Goal: Task Accomplishment & Management: Use online tool/utility

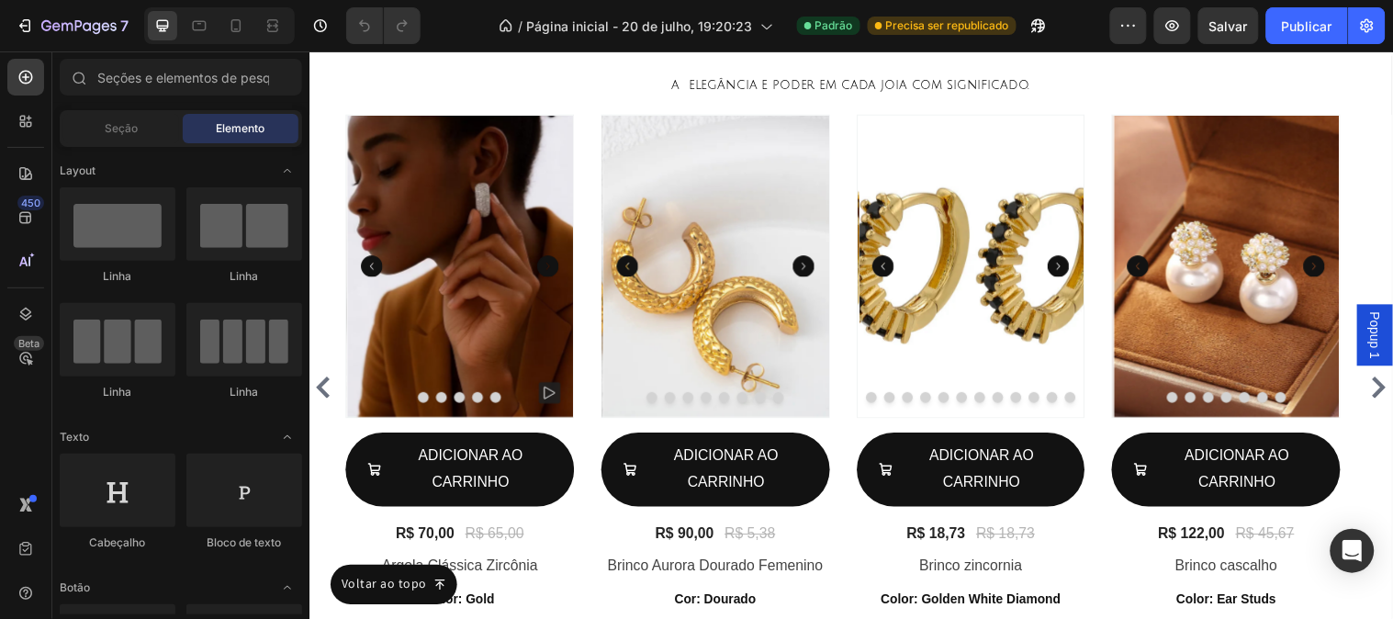
scroll to position [714, 0]
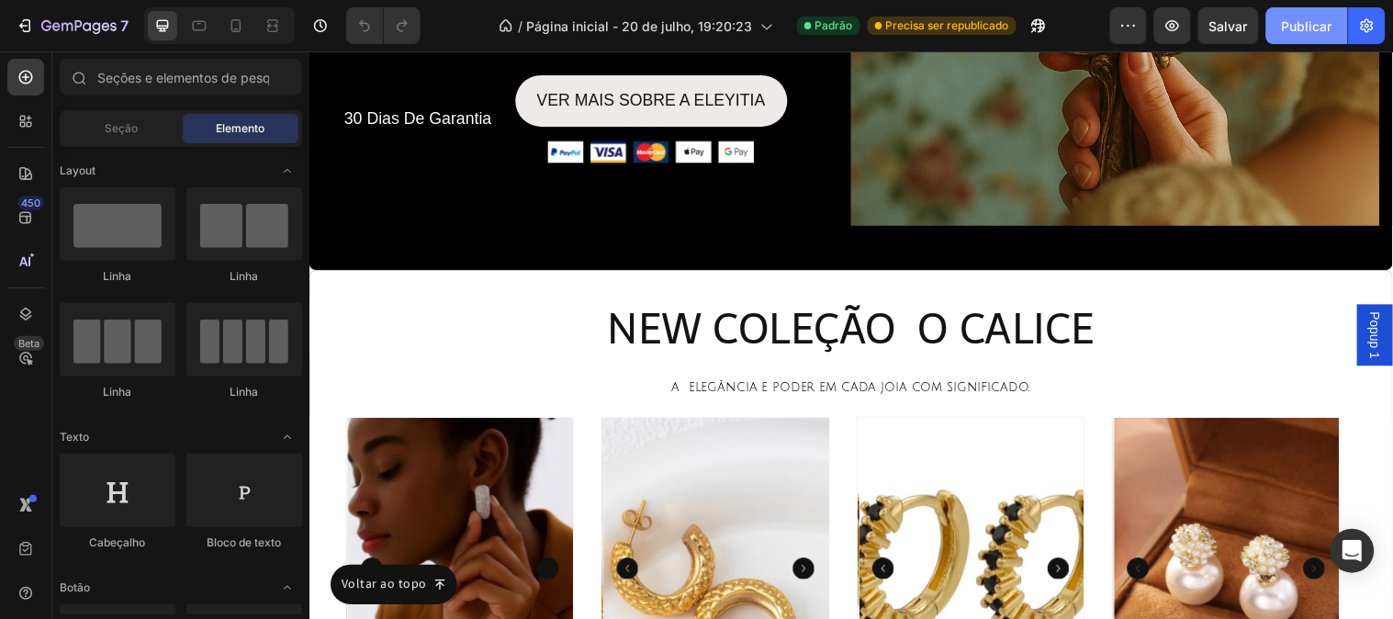
click at [1319, 28] on font "Publicar" at bounding box center [1307, 26] width 51 height 16
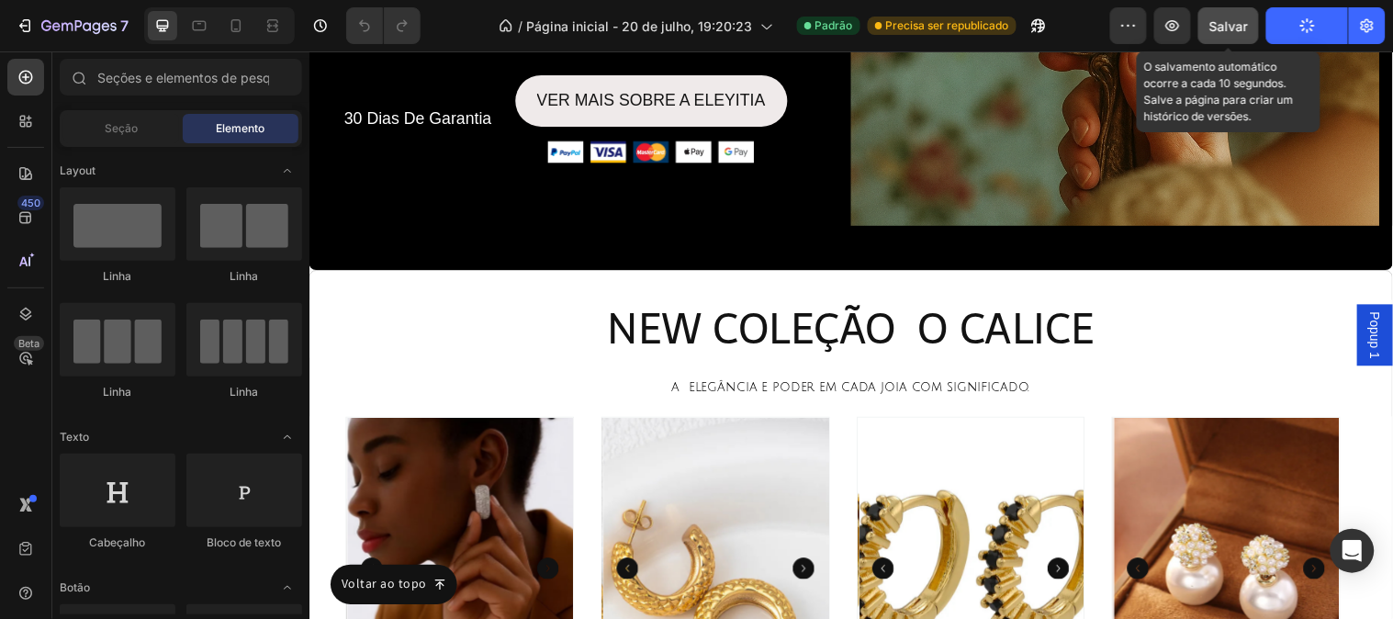
click at [1214, 21] on font "Salvar" at bounding box center [1229, 26] width 39 height 16
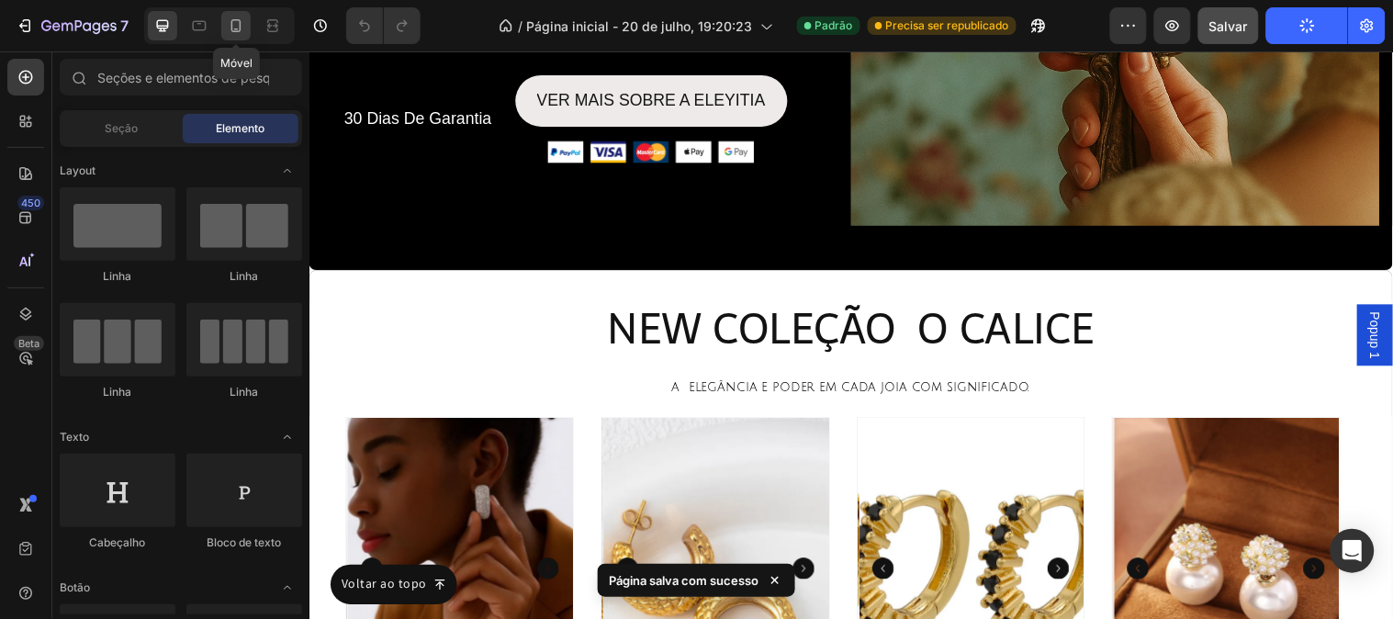
click at [226, 35] on div at bounding box center [235, 25] width 29 height 29
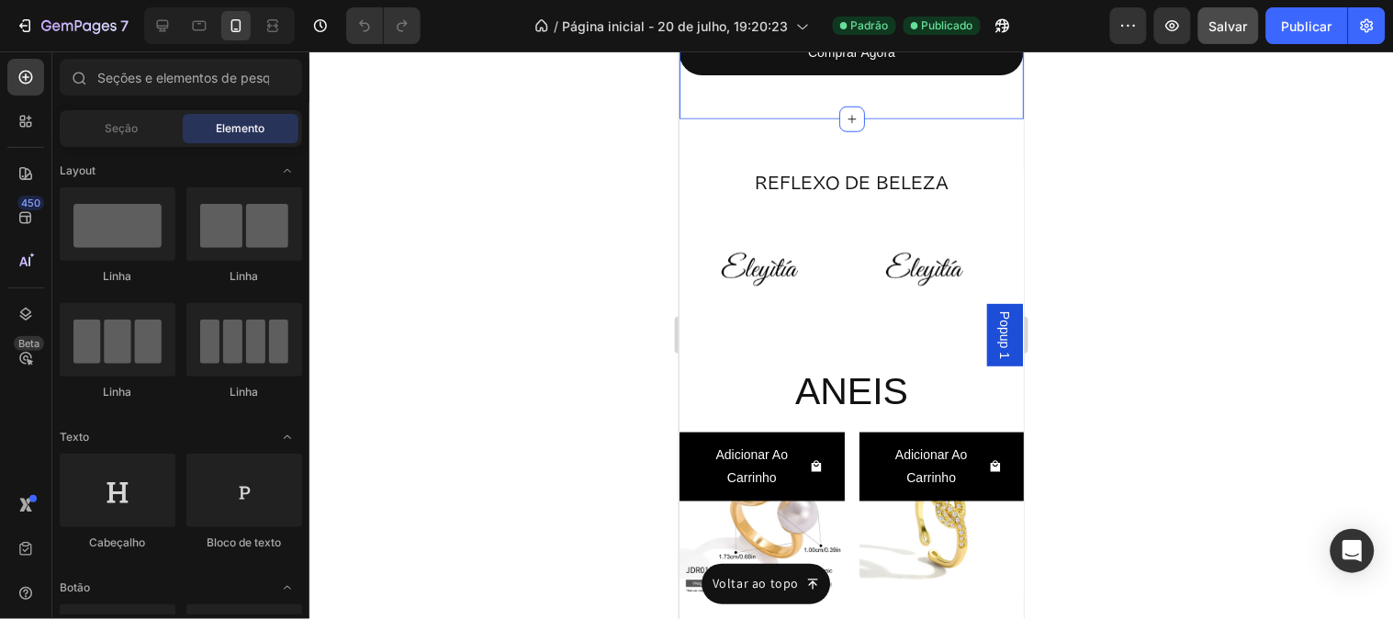
scroll to position [5696, 0]
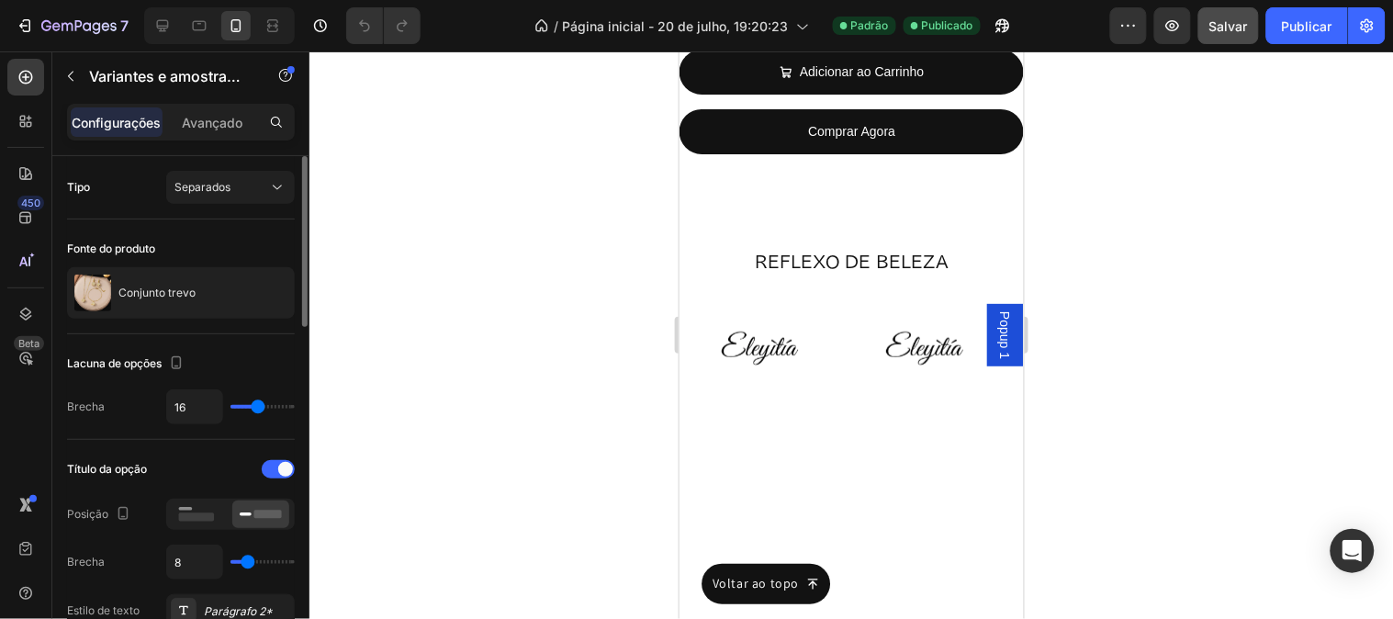
scroll to position [204, 0]
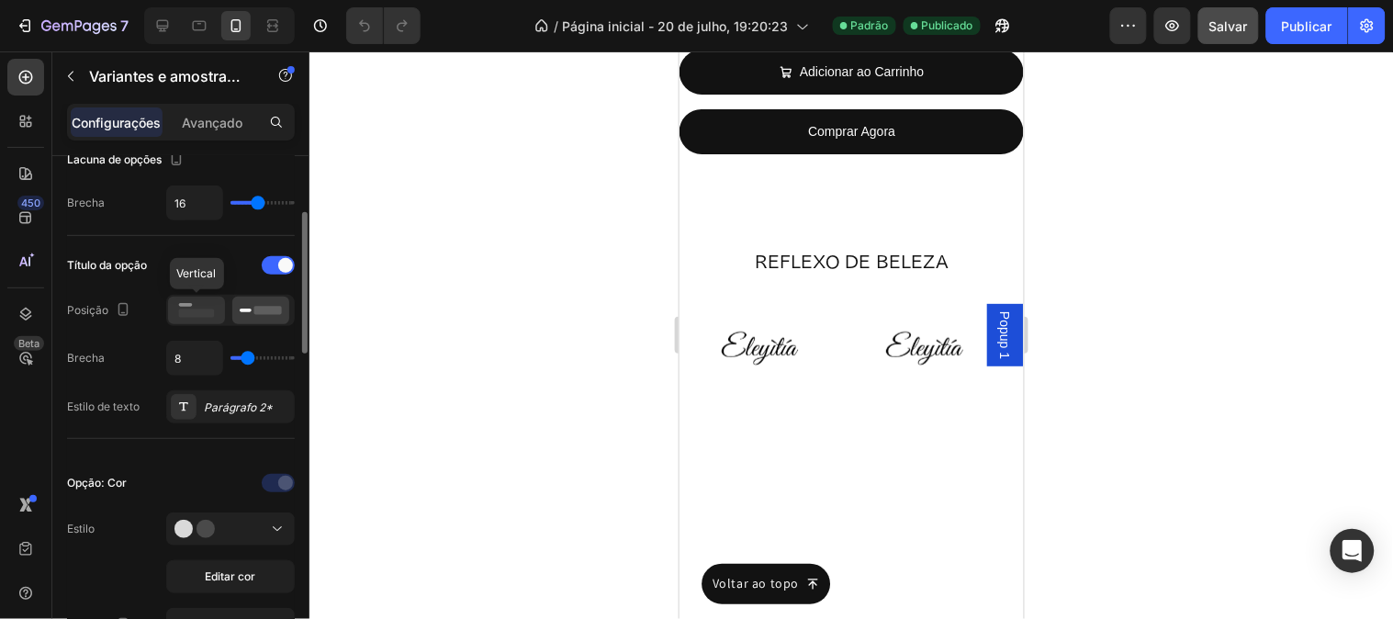
click at [206, 313] on rect at bounding box center [197, 314] width 36 height 8
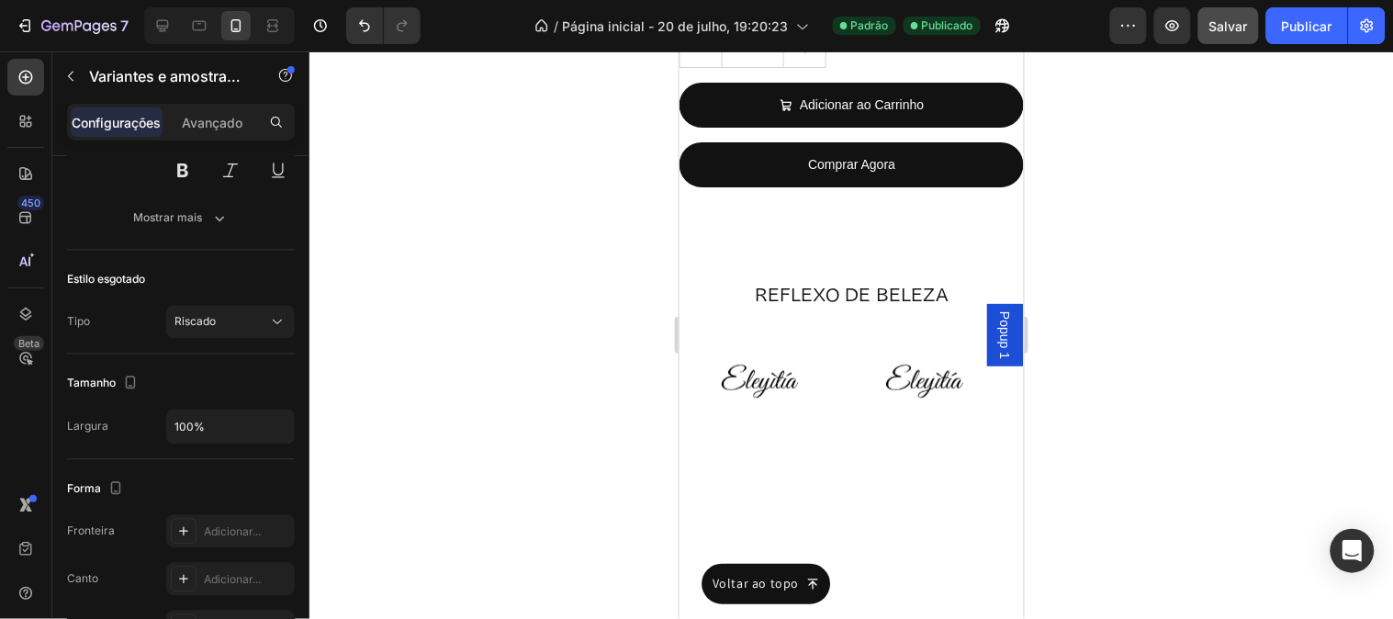
scroll to position [1350, 0]
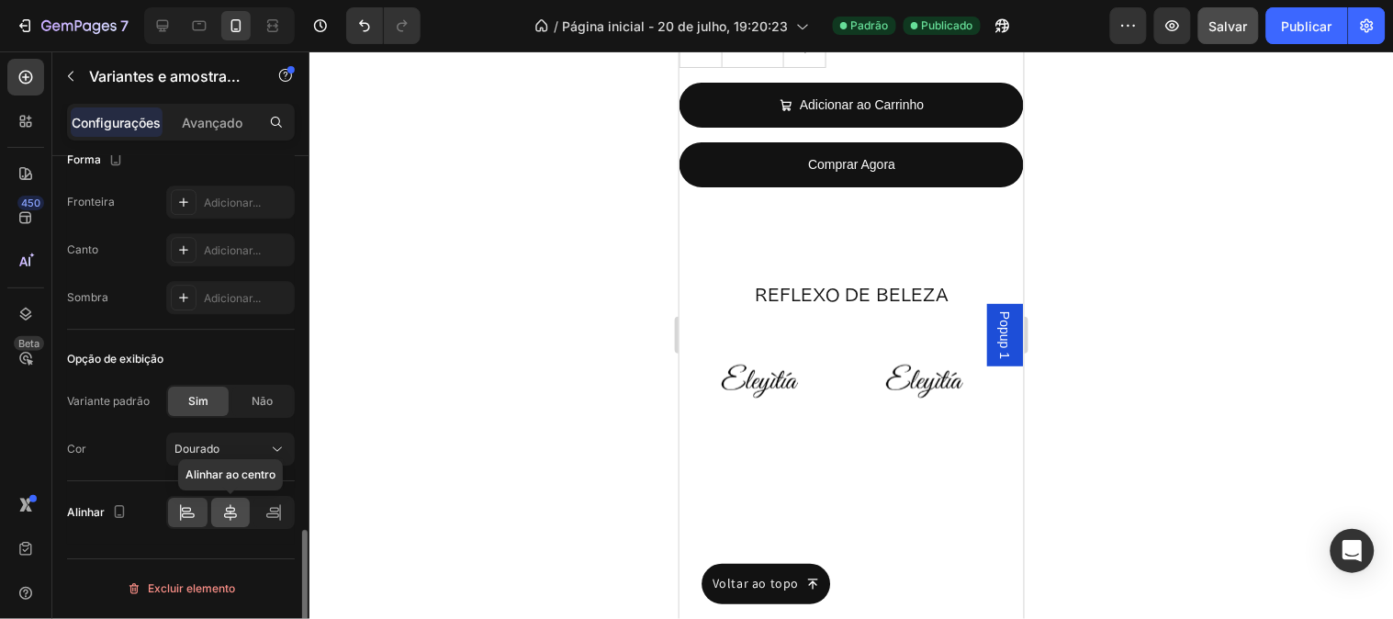
click at [228, 519] on icon at bounding box center [230, 512] width 13 height 17
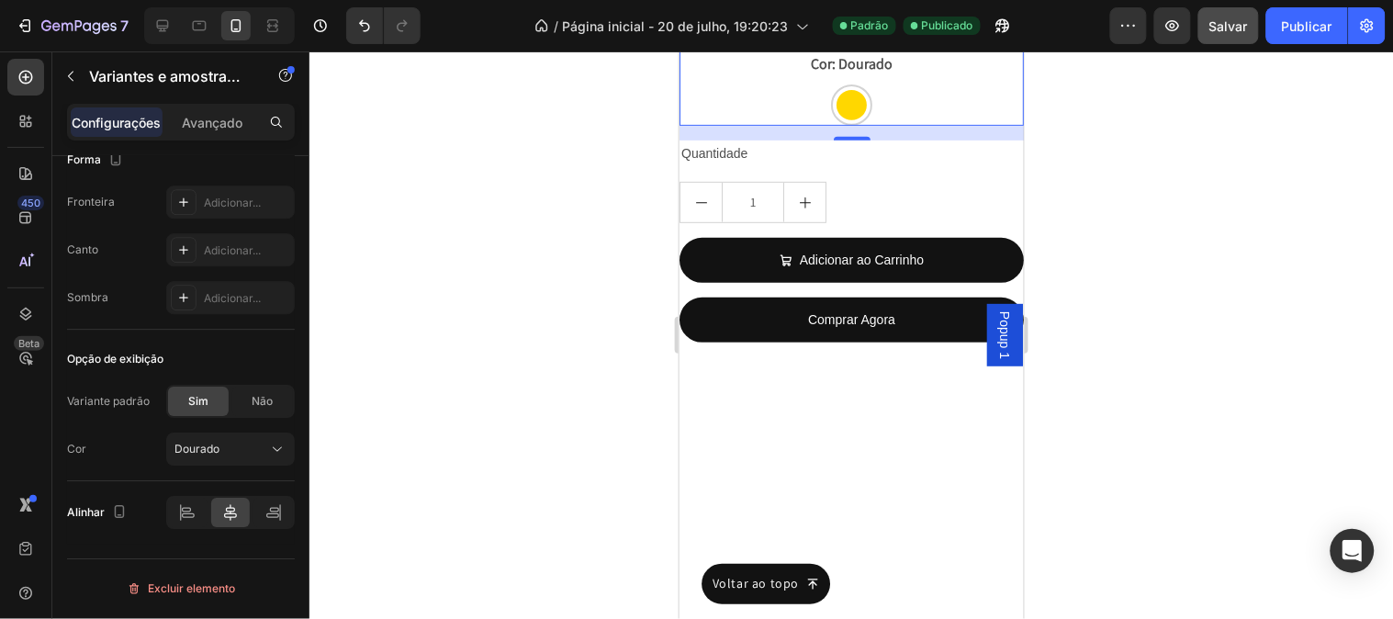
scroll to position [5492, 0]
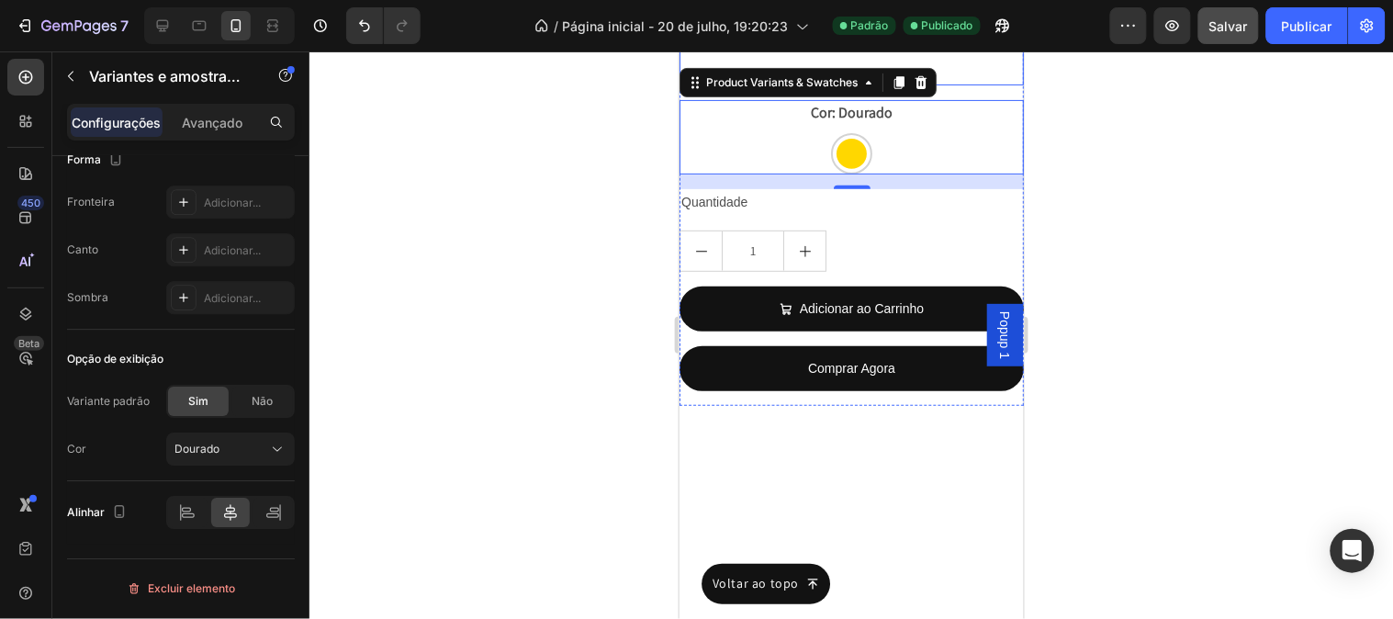
click at [828, 46] on div "Occasion: Family Gathering,Tea Party" at bounding box center [851, 35] width 344 height 21
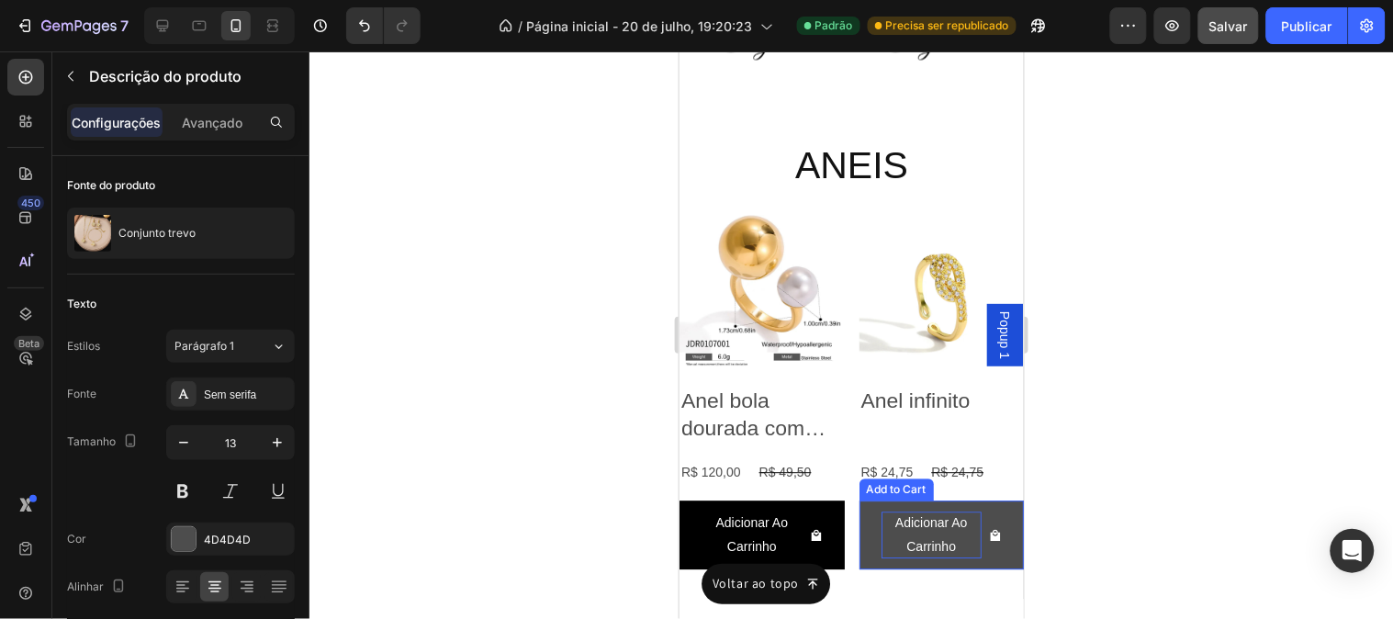
scroll to position [6308, 0]
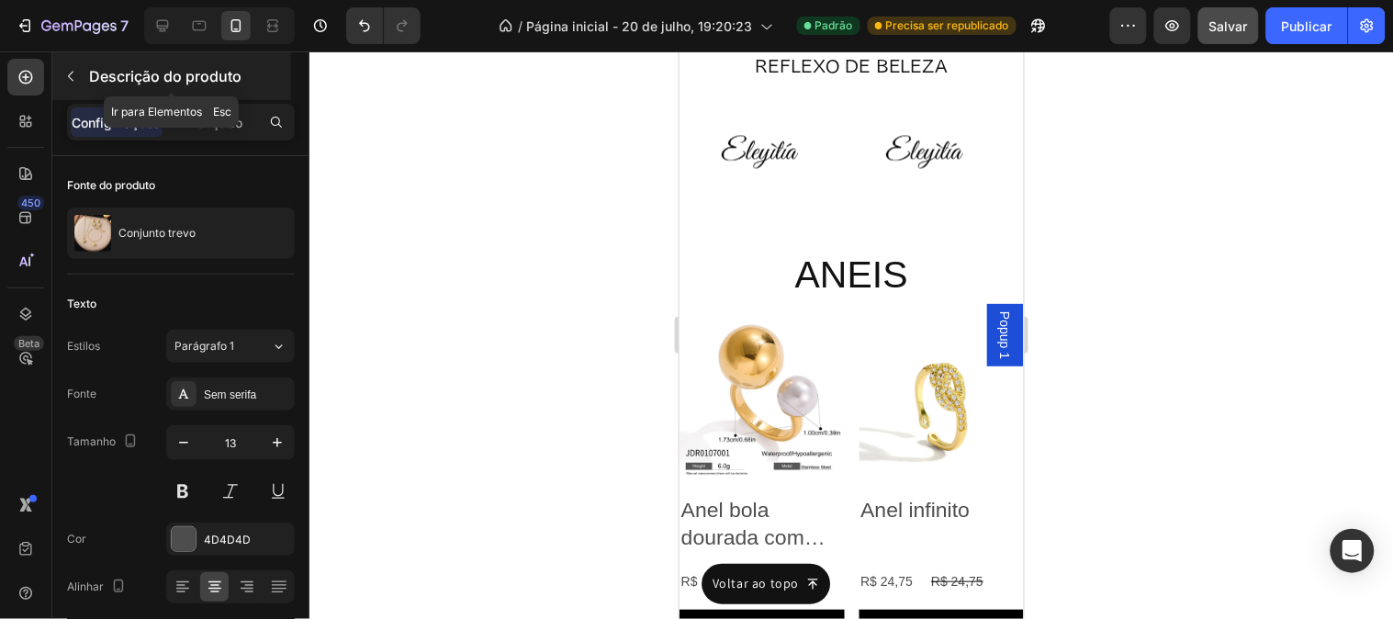
click at [76, 74] on icon "button" at bounding box center [70, 76] width 15 height 15
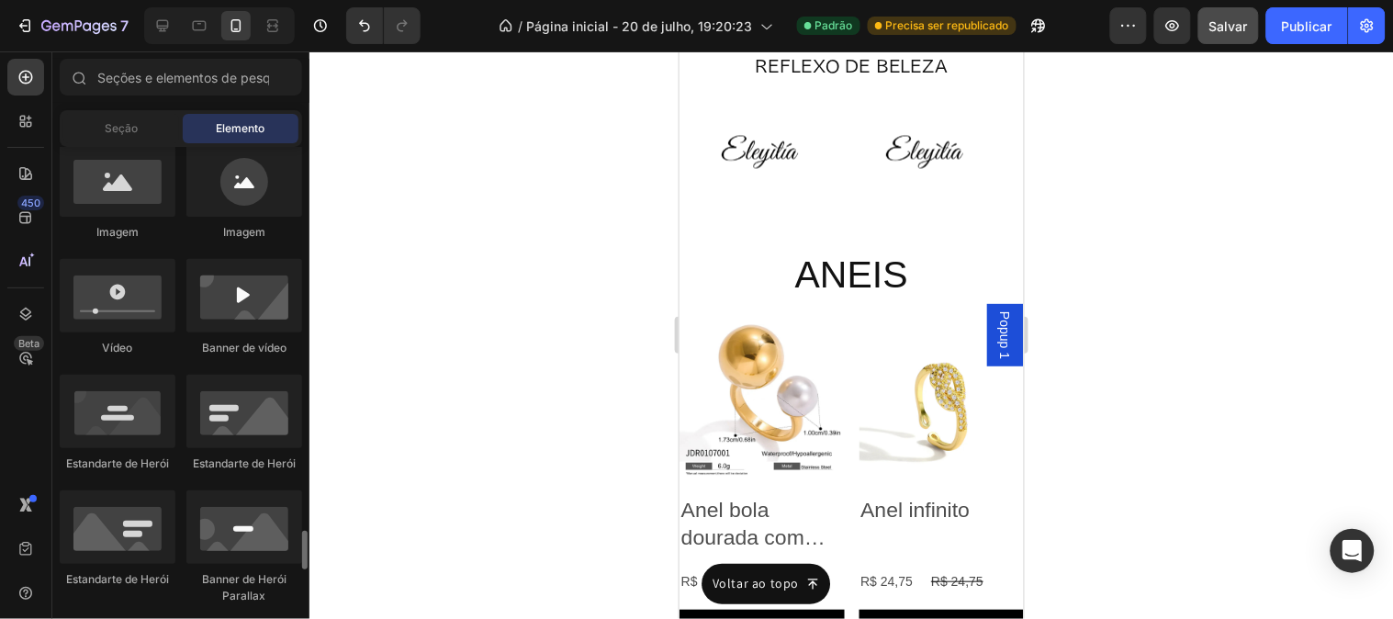
scroll to position [1122, 0]
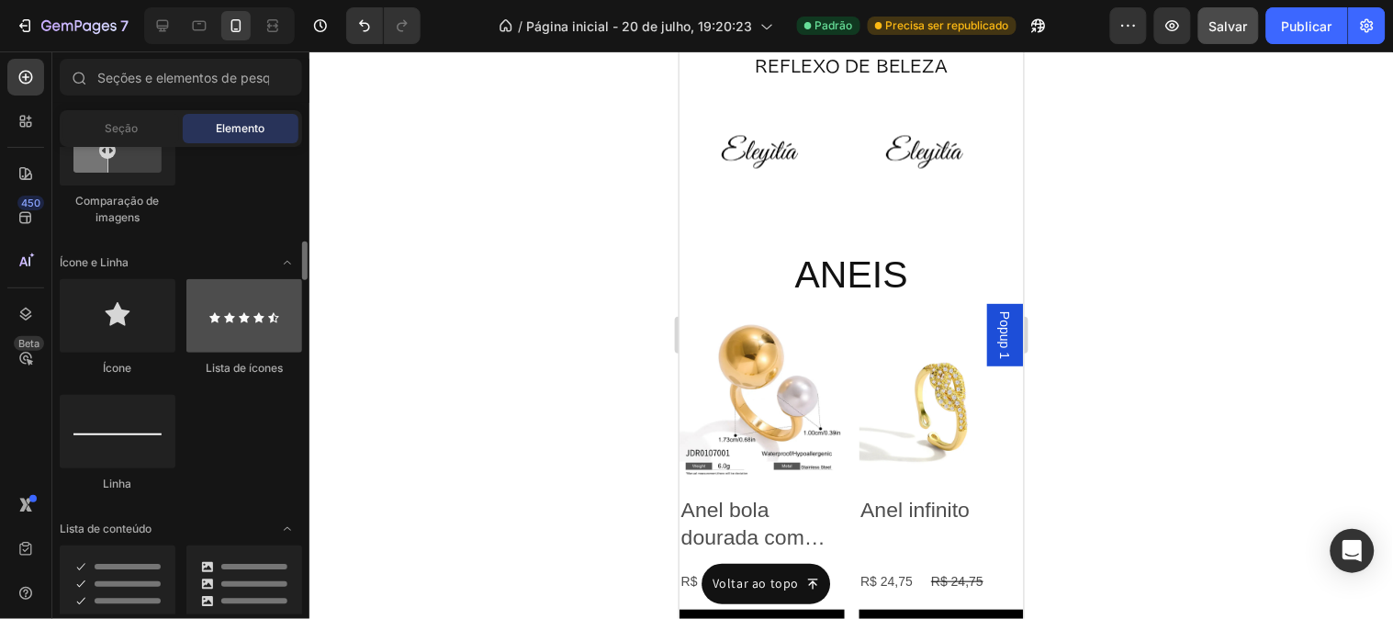
click at [245, 324] on div at bounding box center [244, 315] width 116 height 73
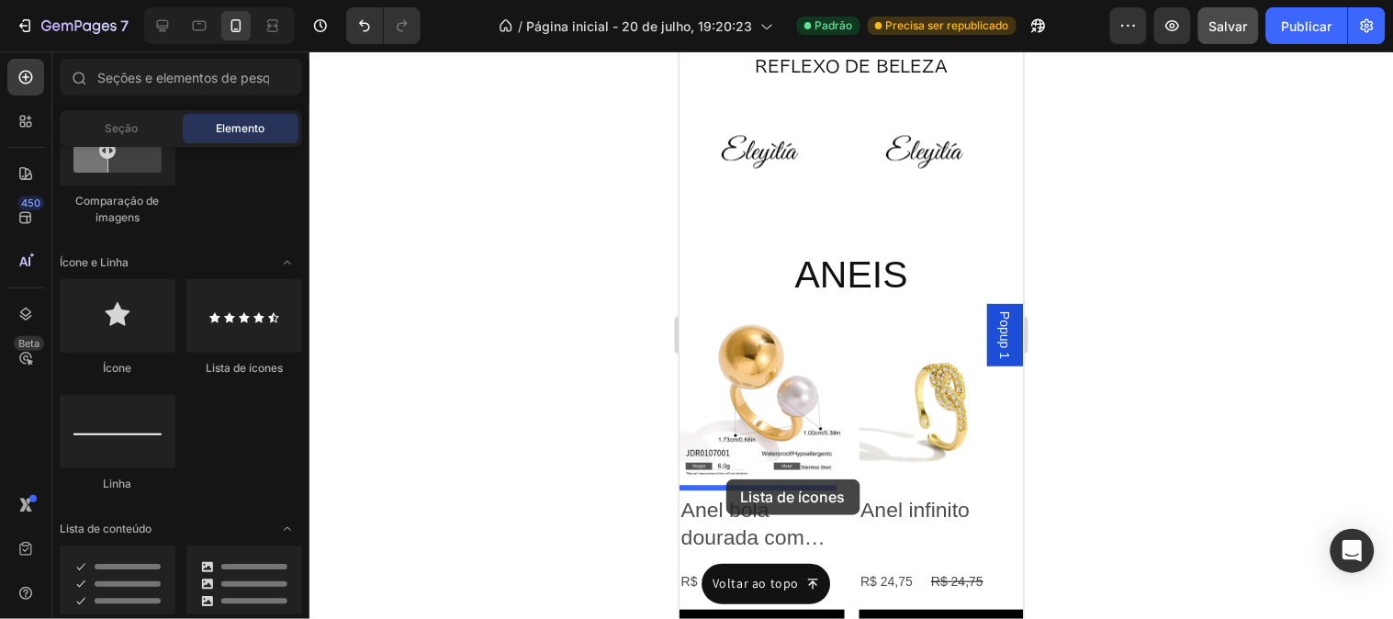
drag, startPoint x: 924, startPoint y: 375, endPoint x: 726, endPoint y: 478, distance: 223.9
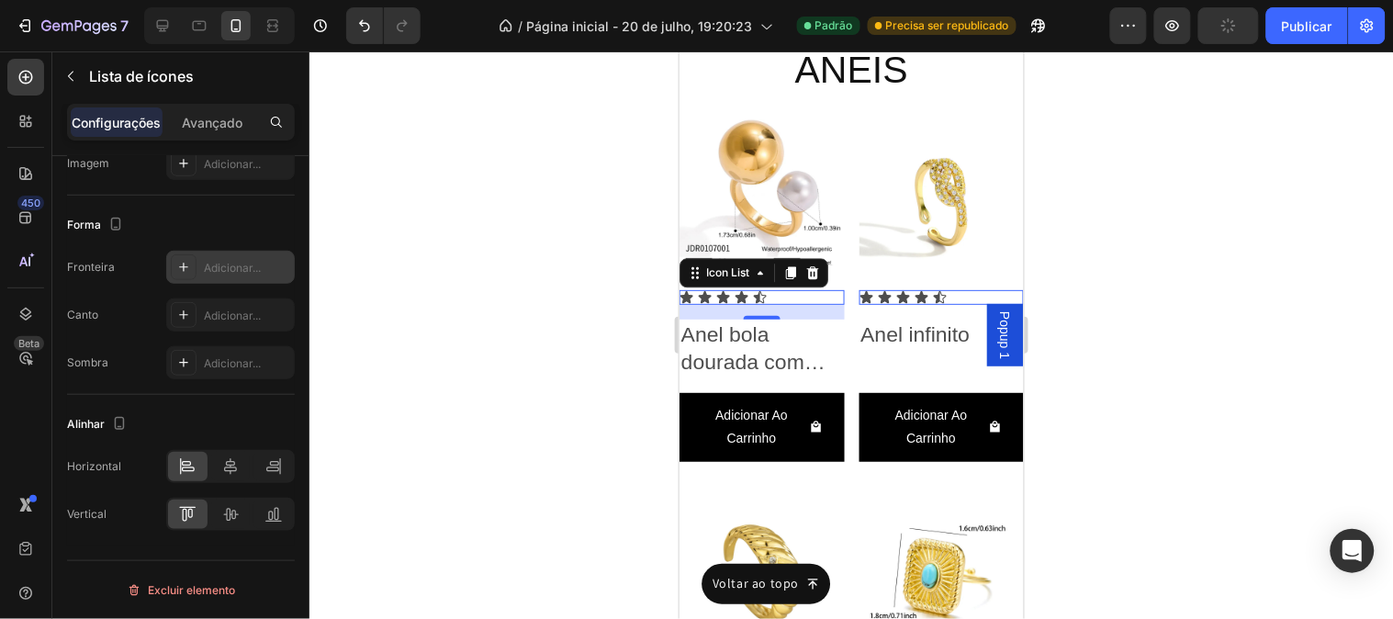
scroll to position [0, 0]
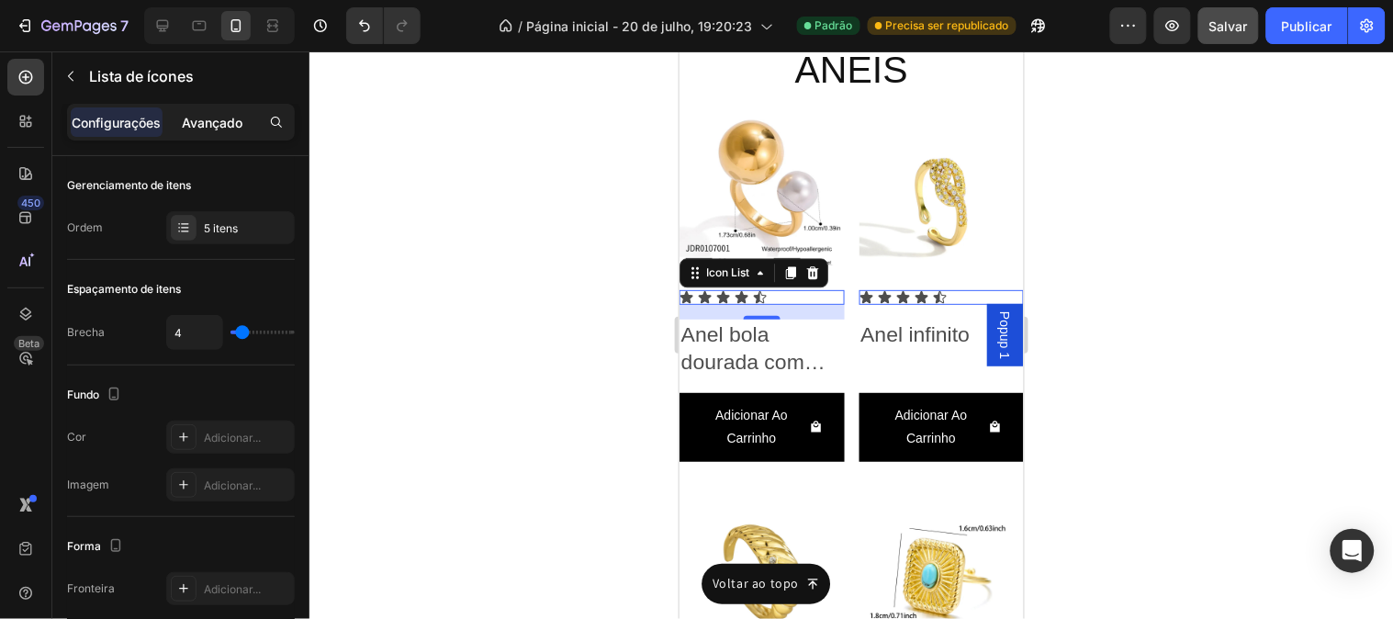
click at [196, 116] on font "Avançado" at bounding box center [212, 123] width 61 height 16
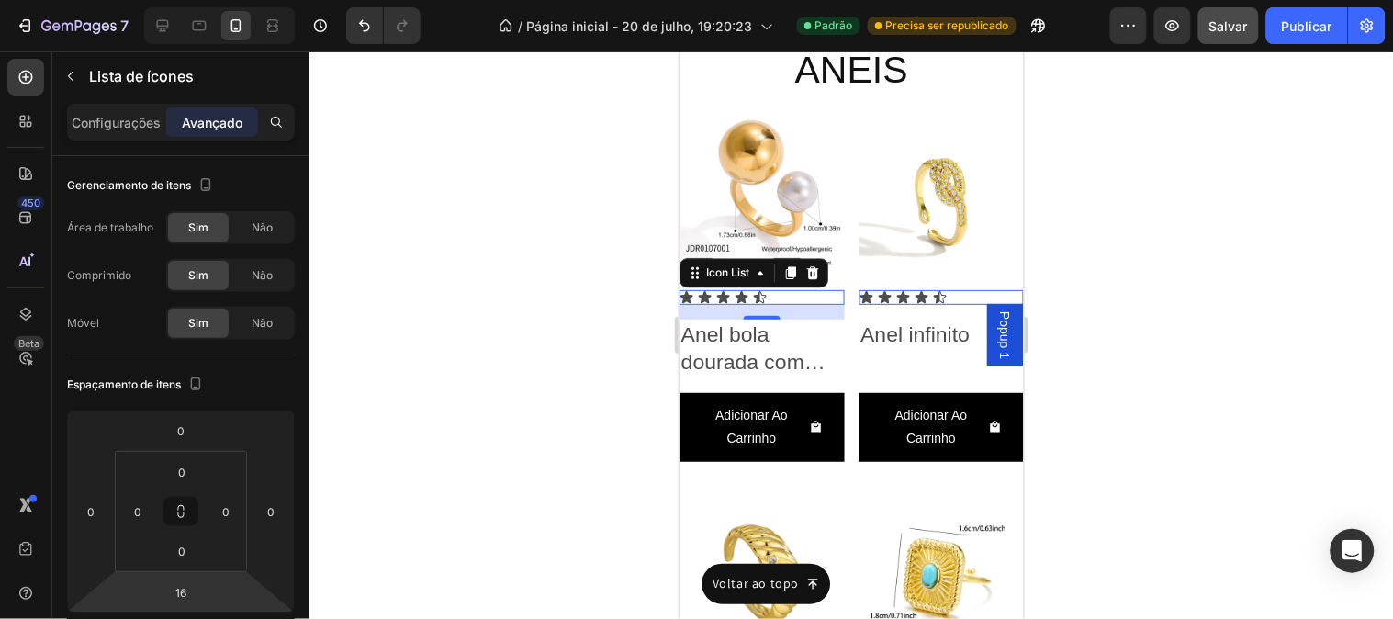
scroll to position [510, 0]
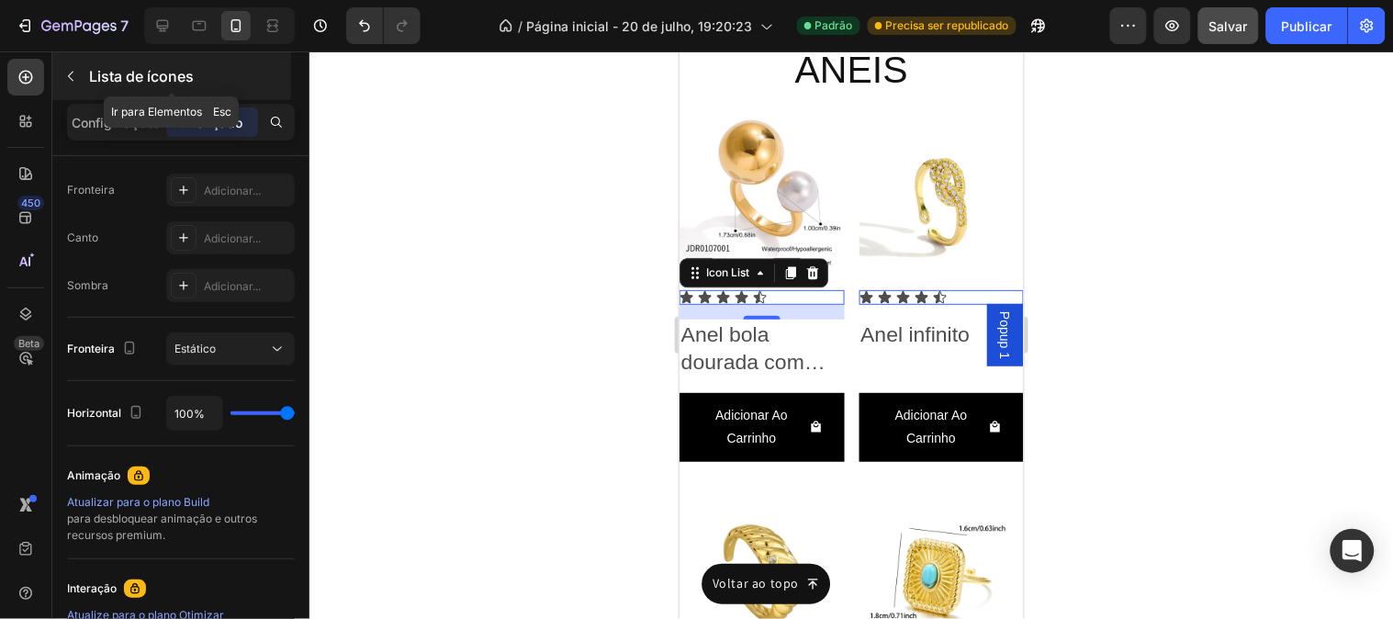
click at [62, 90] on div at bounding box center [70, 76] width 29 height 29
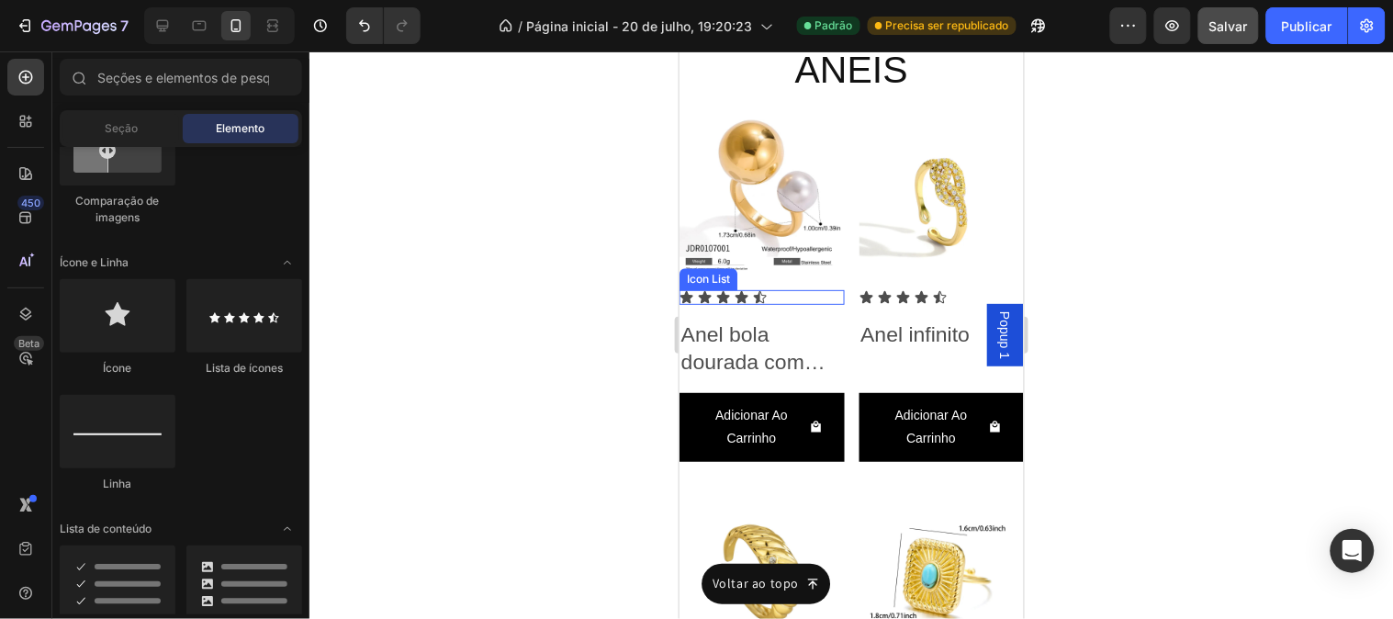
click at [781, 289] on div "Icon Icon Icon Icon Icon" at bounding box center [761, 296] width 165 height 15
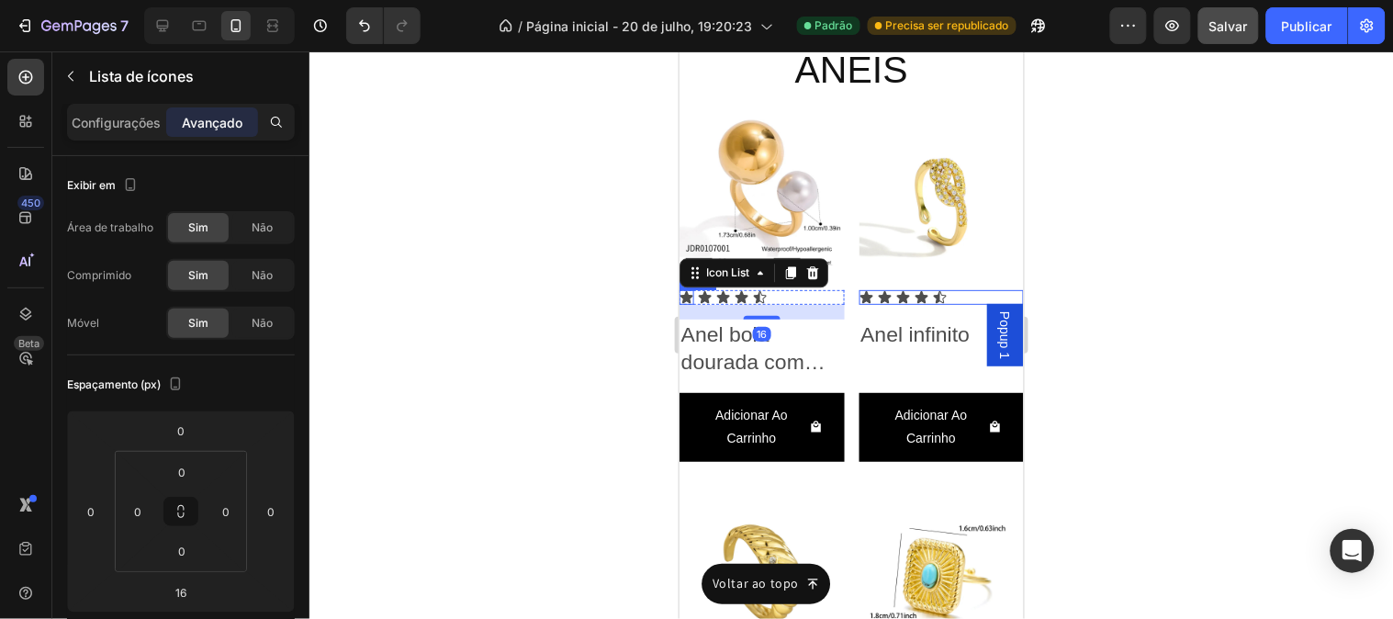
click at [684, 290] on icon at bounding box center [686, 296] width 13 height 12
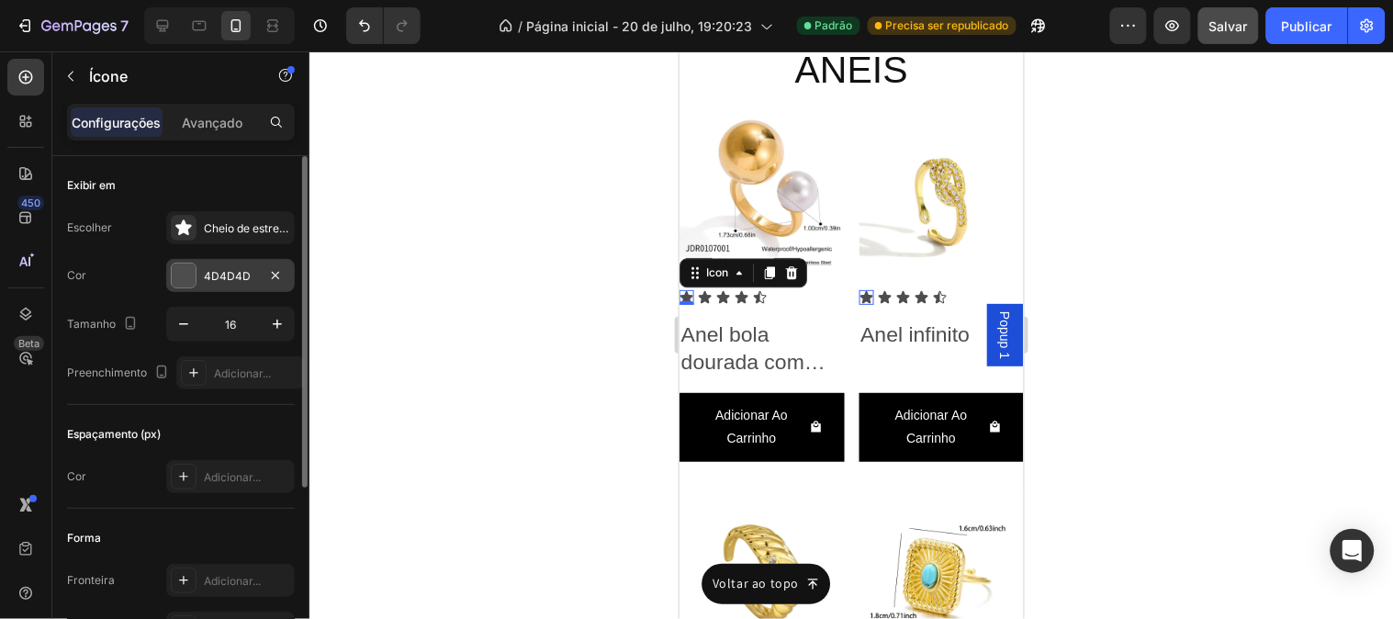
click at [208, 282] on div "4D4D4D" at bounding box center [230, 276] width 53 height 17
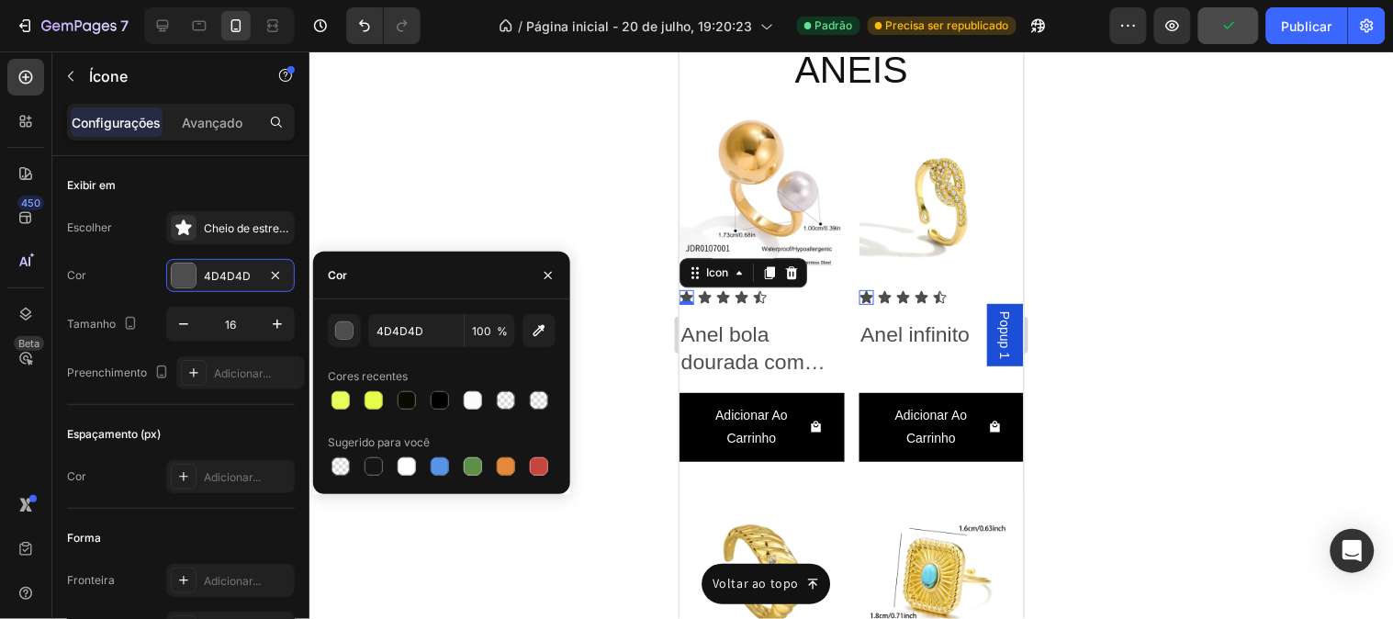
click at [325, 331] on div "4D4D4D 100 % Cores recentes Sugerido para você" at bounding box center [441, 396] width 257 height 165
click at [336, 335] on div "button" at bounding box center [345, 331] width 18 height 18
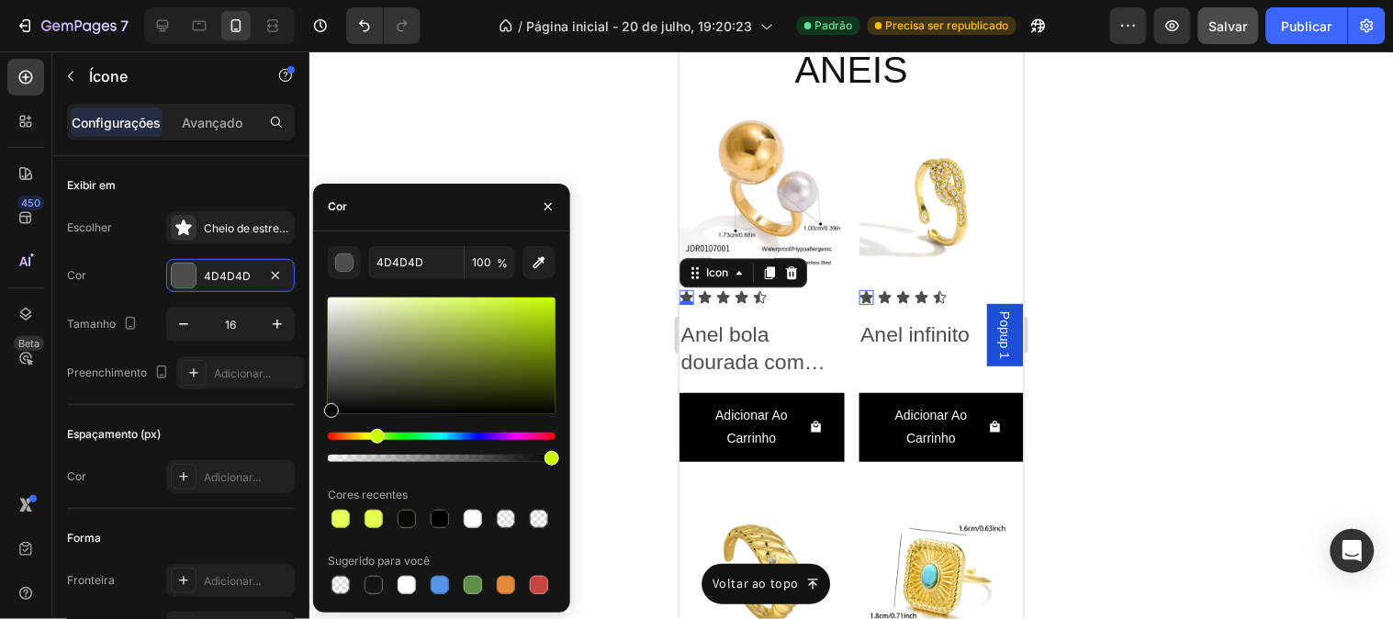
click at [375, 438] on div "Matiz" at bounding box center [442, 436] width 228 height 7
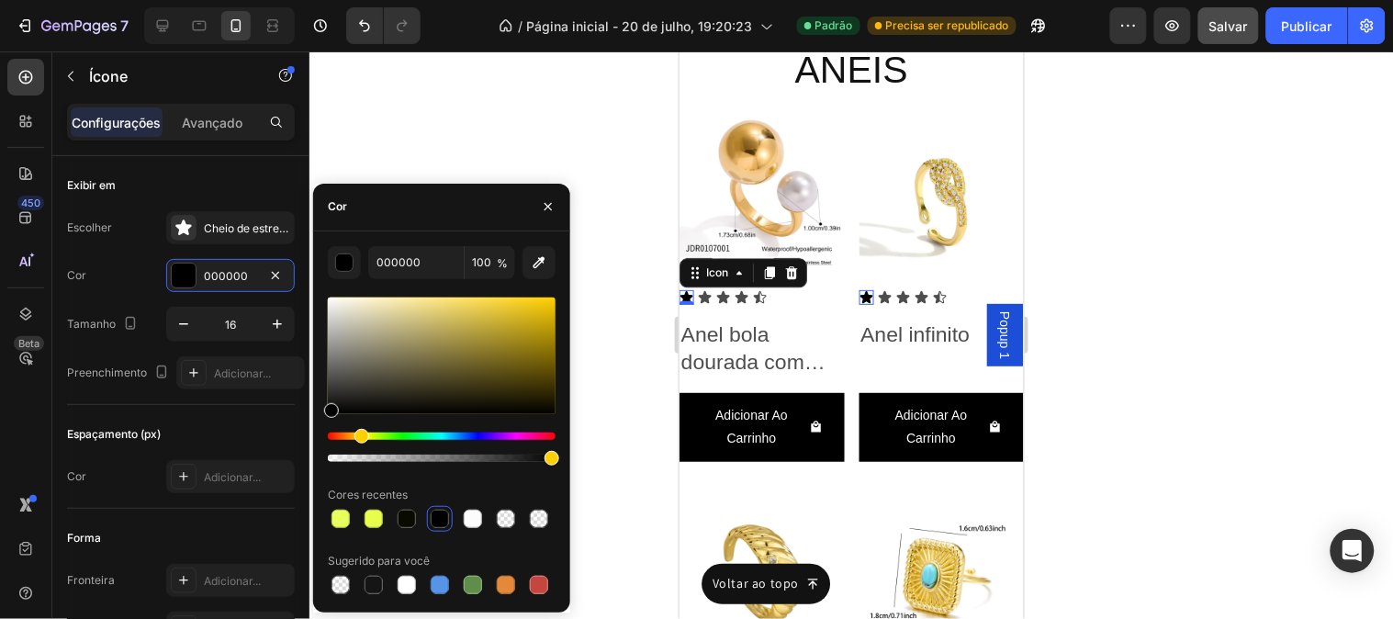
click at [359, 437] on div "Matiz" at bounding box center [442, 436] width 228 height 7
drag, startPoint x: 450, startPoint y: 322, endPoint x: 452, endPoint y: 294, distance: 28.5
click at [452, 298] on div at bounding box center [442, 356] width 228 height 117
type input "FFE575"
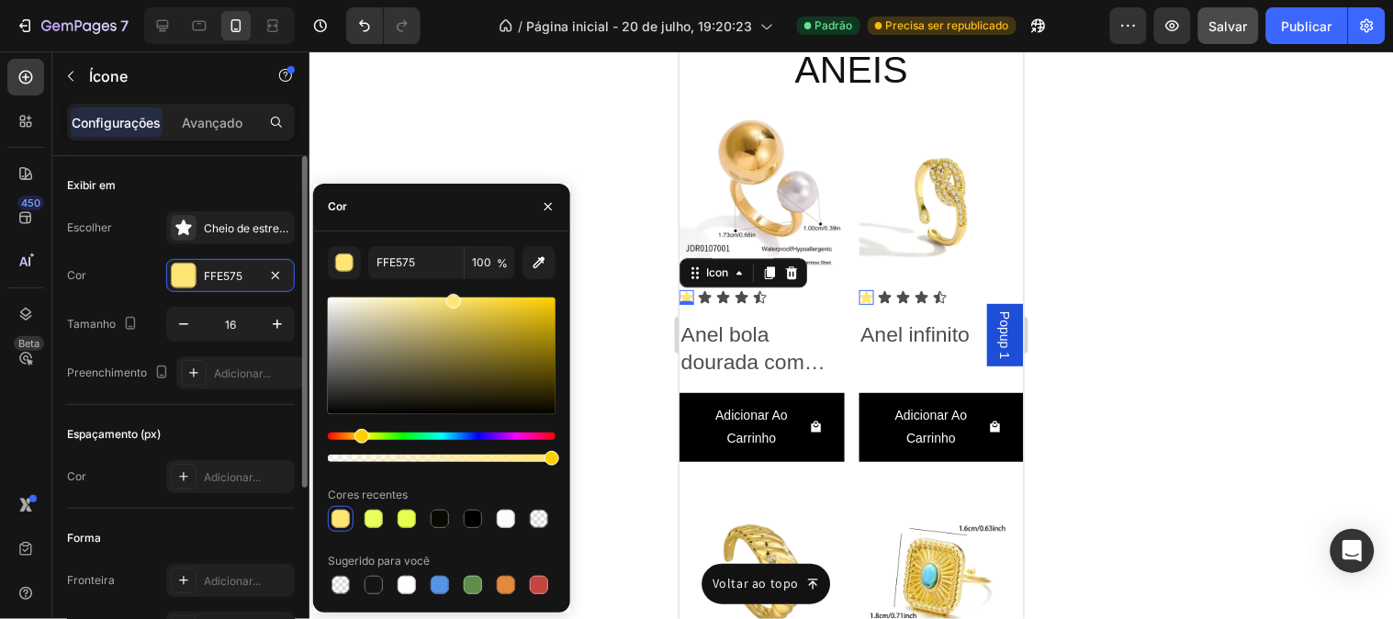
click at [194, 350] on div "Escolher Cheio de estrelas Cor FFE575 Tamanho 16 Preenchimento Adicionar..." at bounding box center [181, 300] width 228 height 178
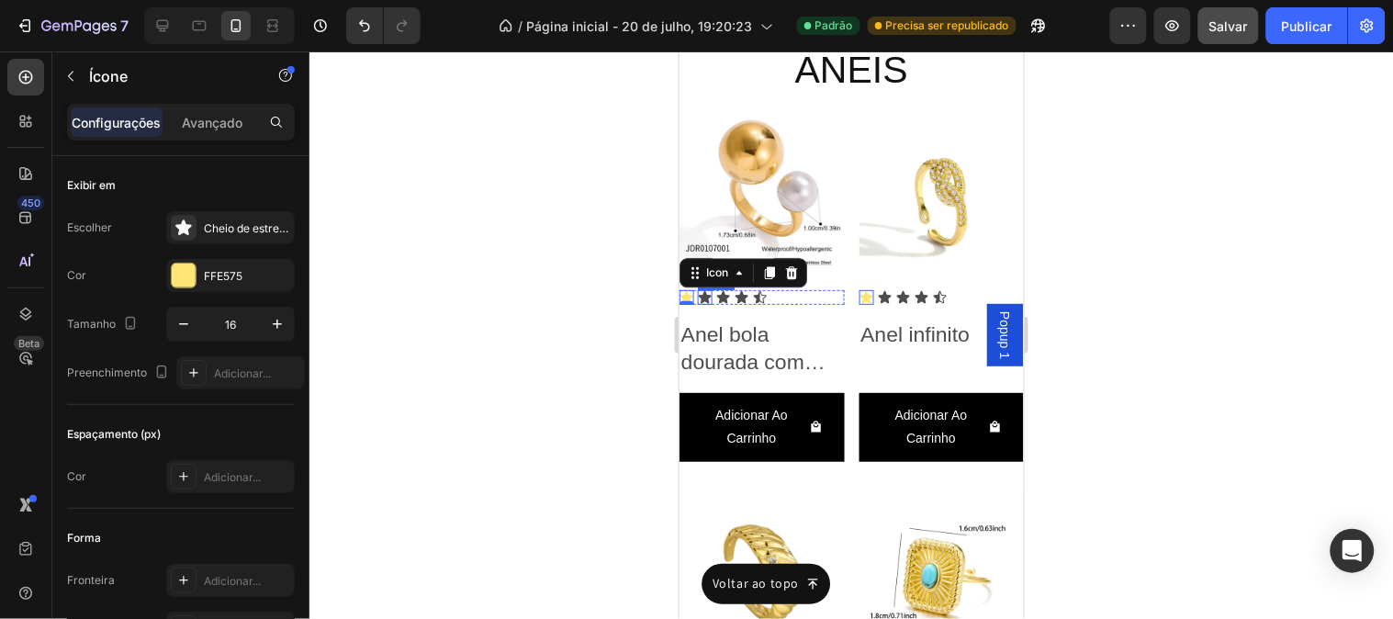
click at [701, 295] on icon at bounding box center [704, 296] width 15 height 15
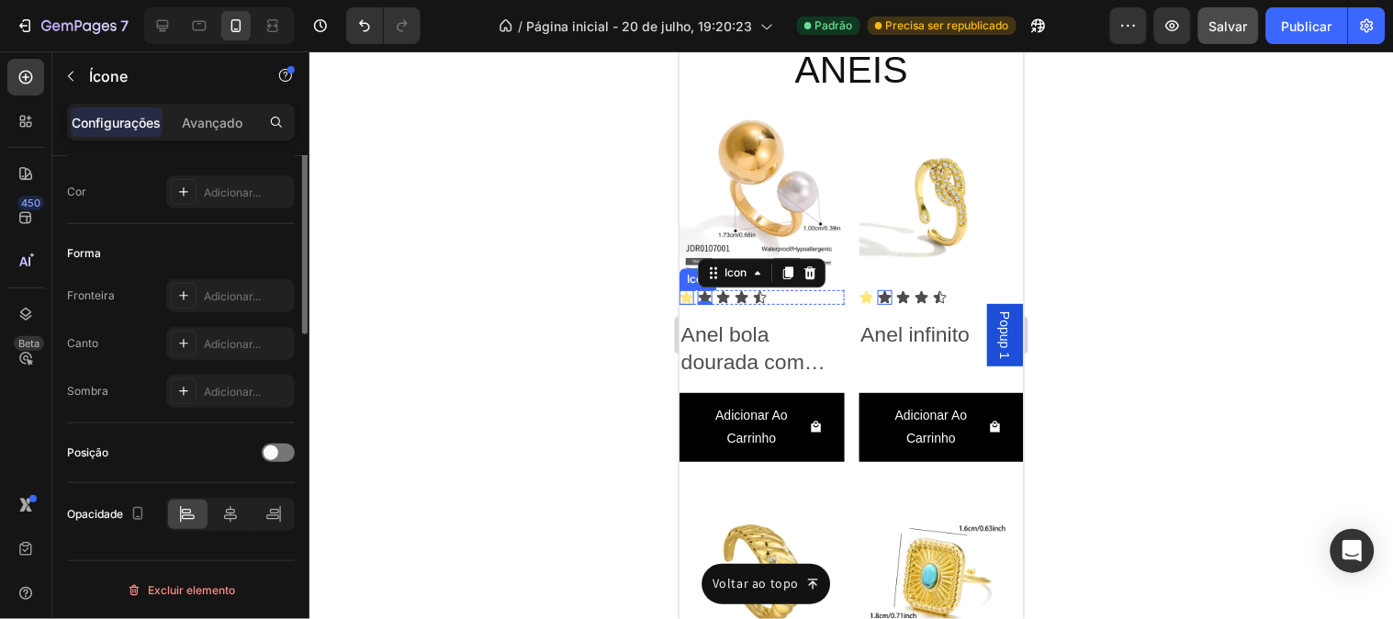
scroll to position [0, 0]
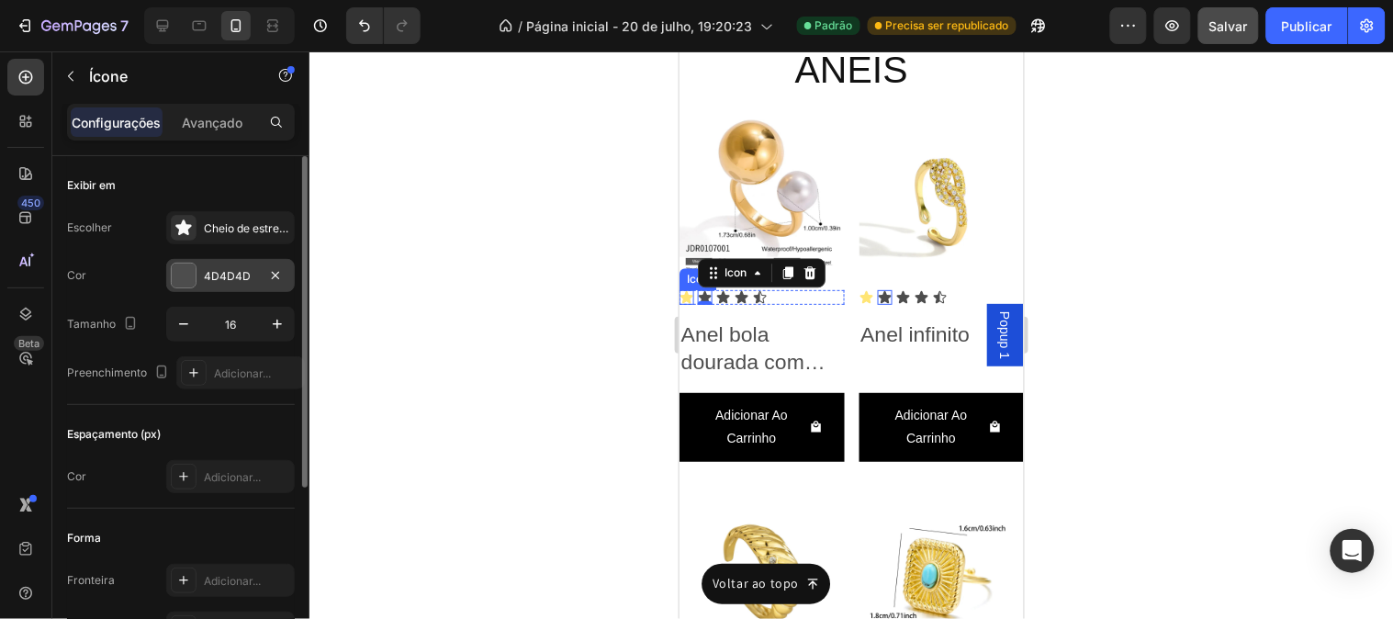
click at [215, 279] on font "4D4D4D" at bounding box center [227, 276] width 47 height 14
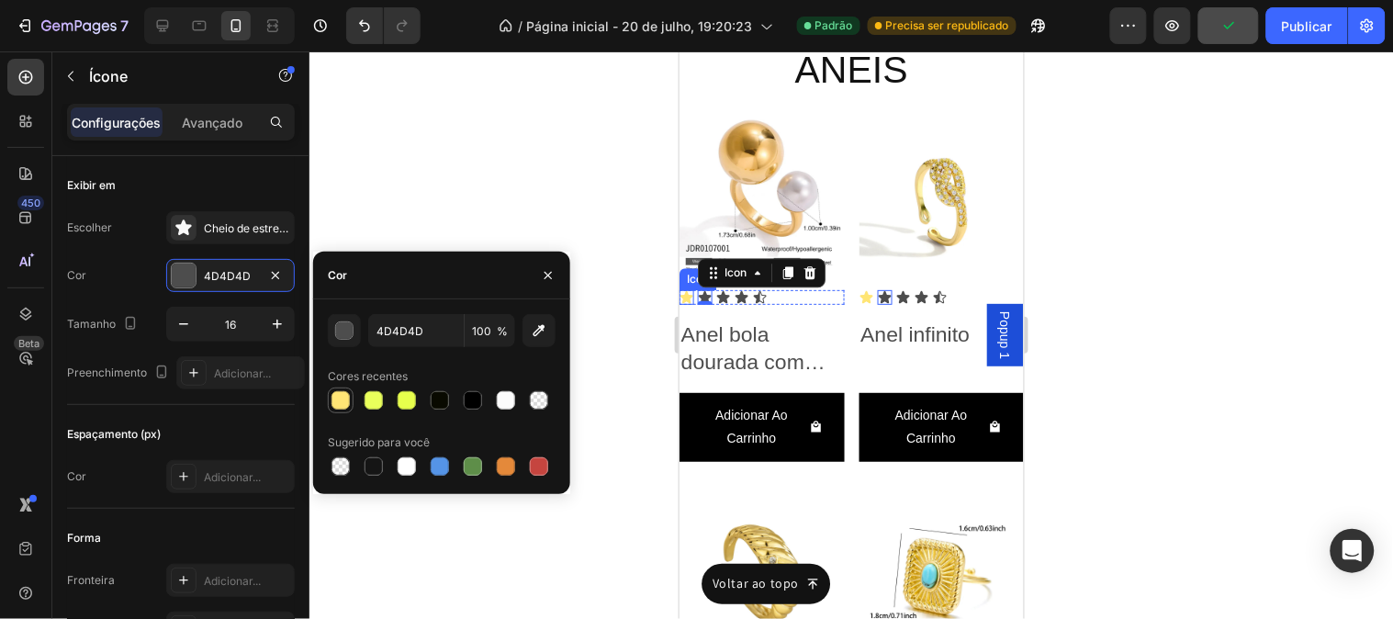
click at [342, 399] on div at bounding box center [341, 400] width 18 height 18
type input "FFE575"
click at [720, 289] on icon at bounding box center [722, 296] width 15 height 15
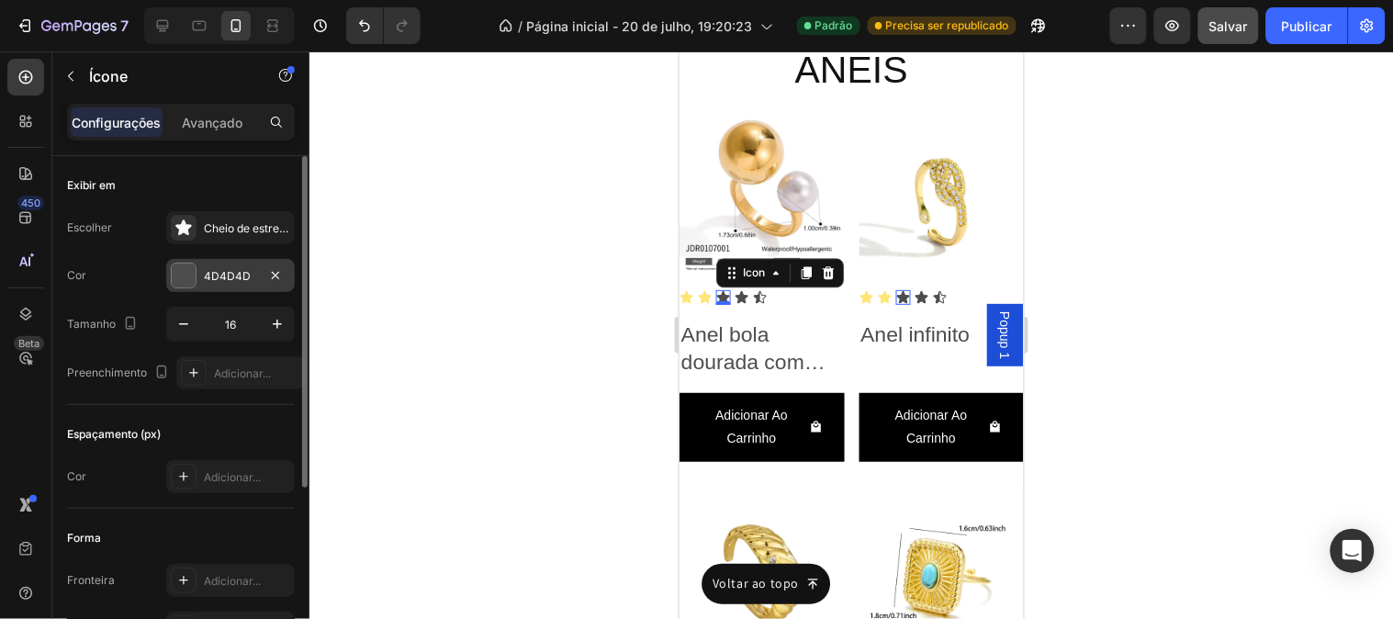
click at [208, 290] on div "4D4D4D" at bounding box center [230, 275] width 129 height 33
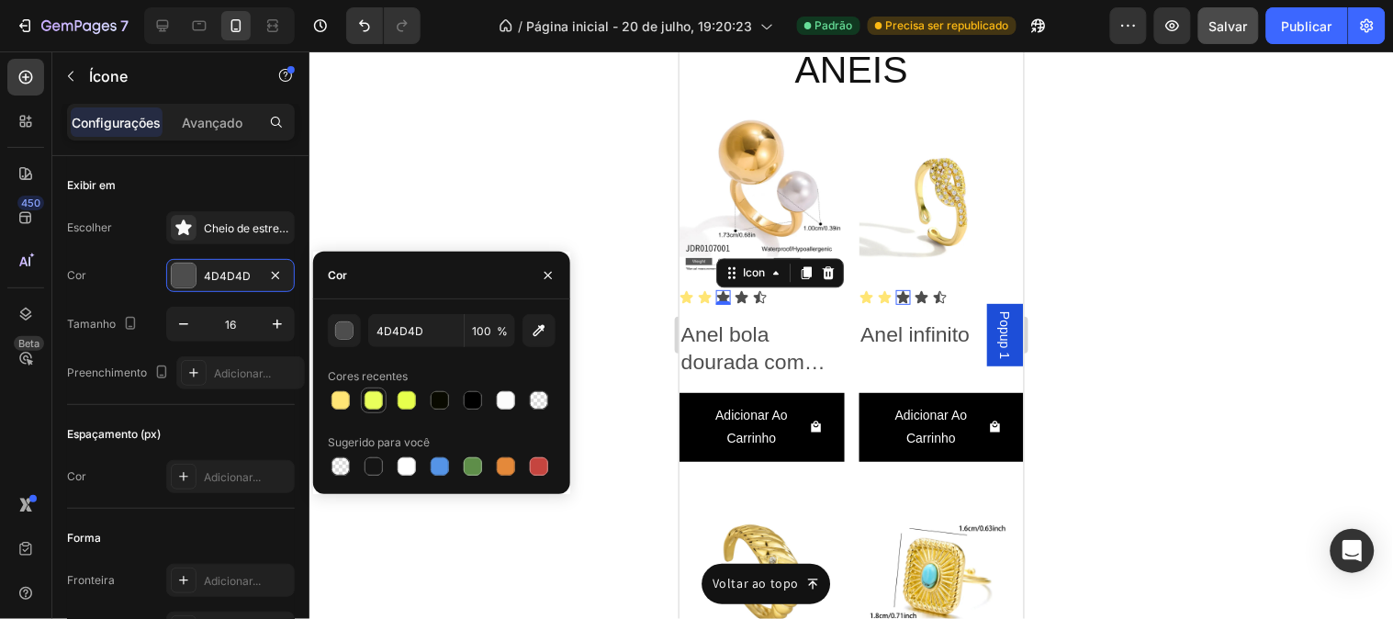
drag, startPoint x: 349, startPoint y: 398, endPoint x: 382, endPoint y: 398, distance: 33.1
click at [347, 398] on div at bounding box center [341, 400] width 18 height 18
type input "FFE575"
click at [747, 291] on icon at bounding box center [741, 296] width 15 height 15
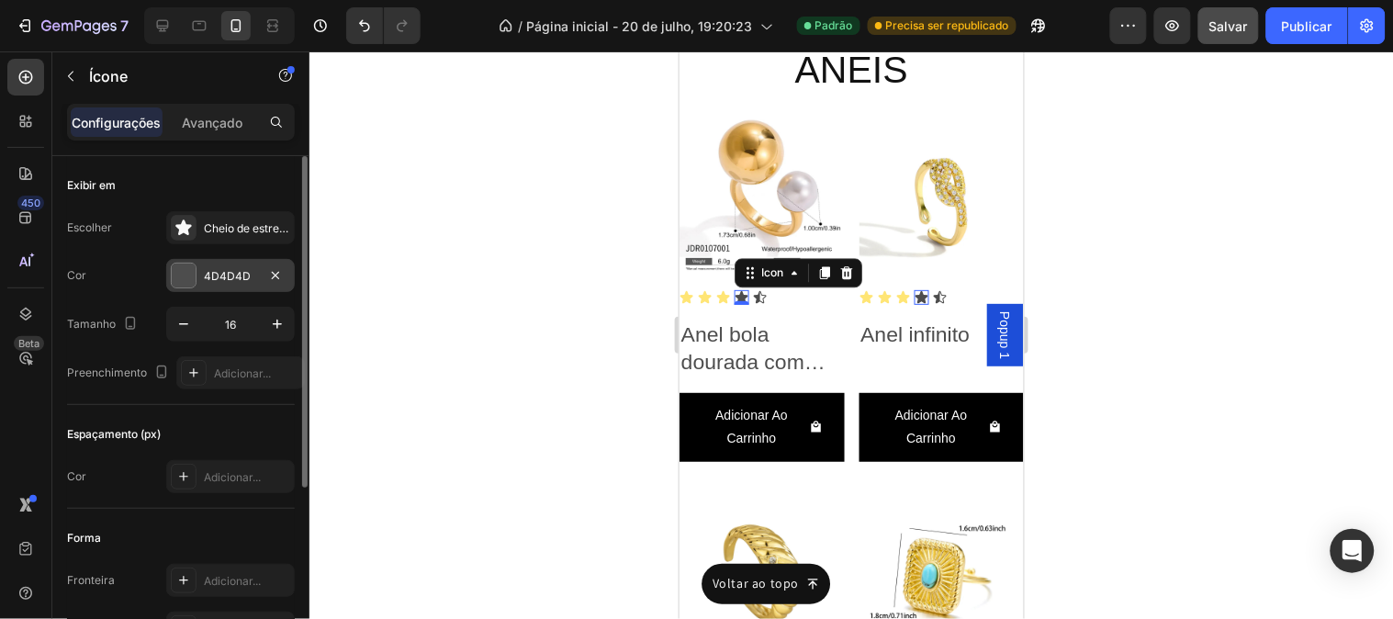
click at [207, 269] on font "4D4D4D" at bounding box center [227, 276] width 47 height 14
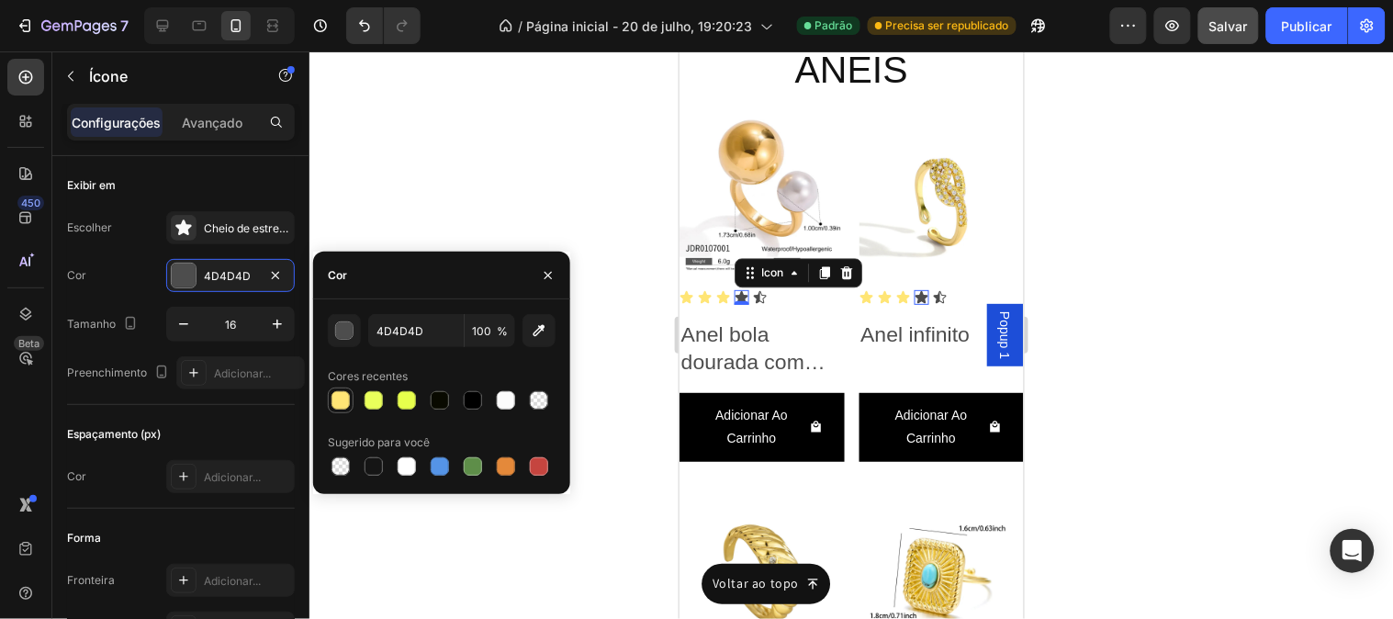
click at [343, 400] on div at bounding box center [341, 400] width 18 height 18
type input "FFE575"
click at [758, 290] on icon at bounding box center [759, 296] width 13 height 12
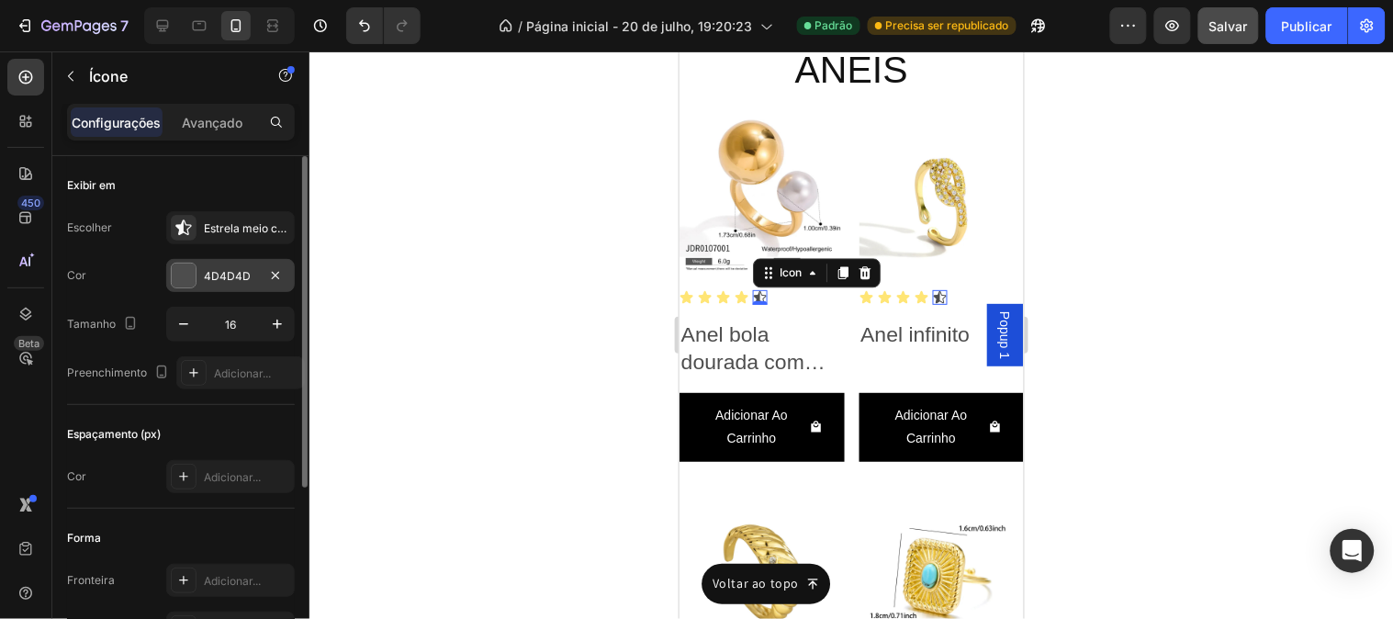
click at [219, 279] on font "4D4D4D" at bounding box center [227, 276] width 47 height 14
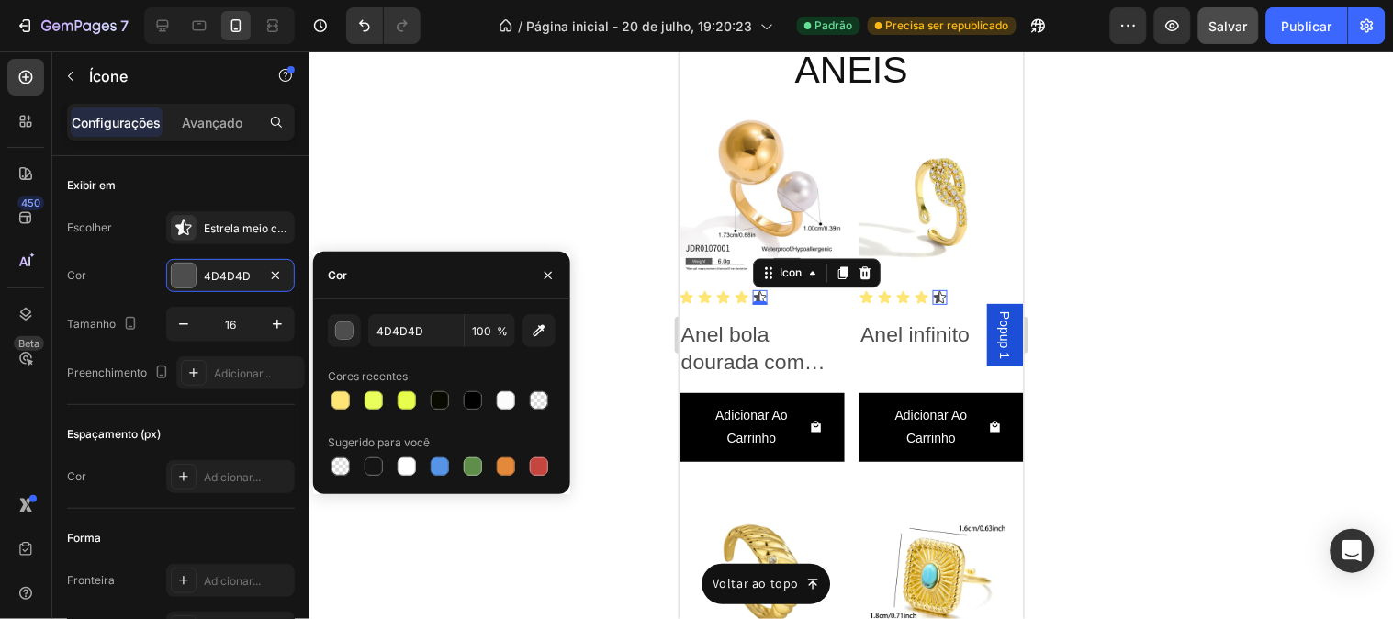
drag, startPoint x: 347, startPoint y: 400, endPoint x: 602, endPoint y: 427, distance: 255.8
click at [346, 400] on div at bounding box center [341, 400] width 18 height 18
type input "FFE575"
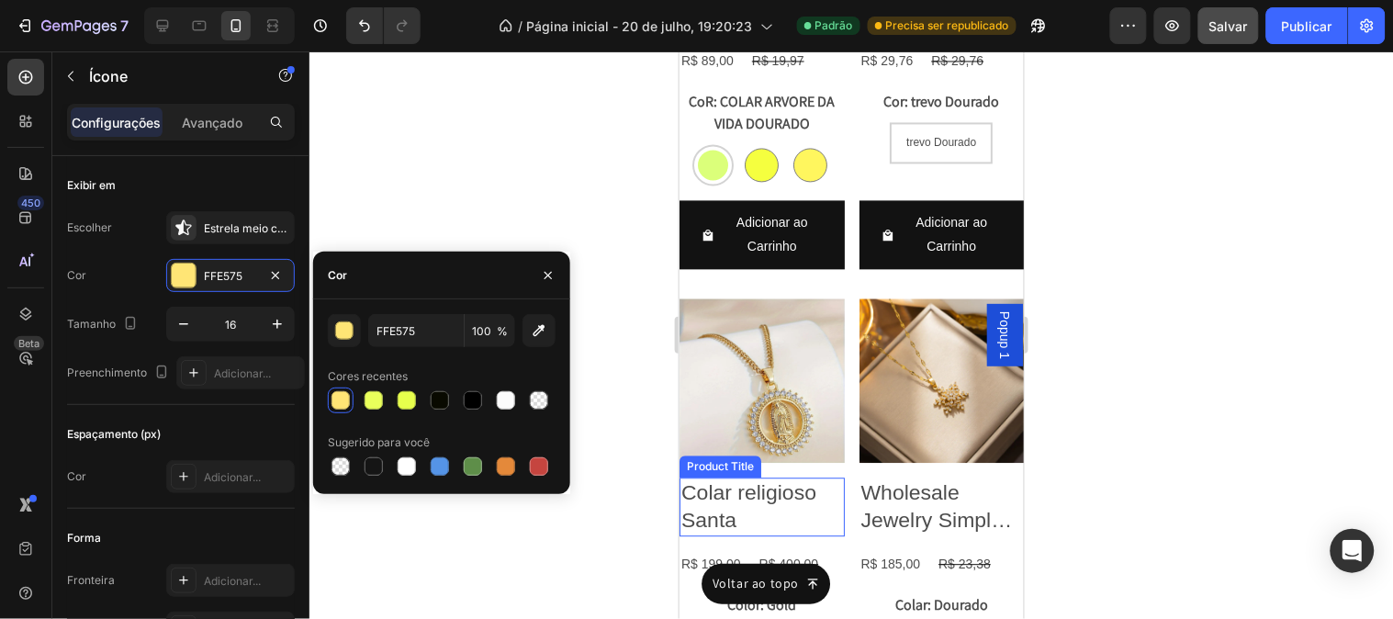
scroll to position [7941, 0]
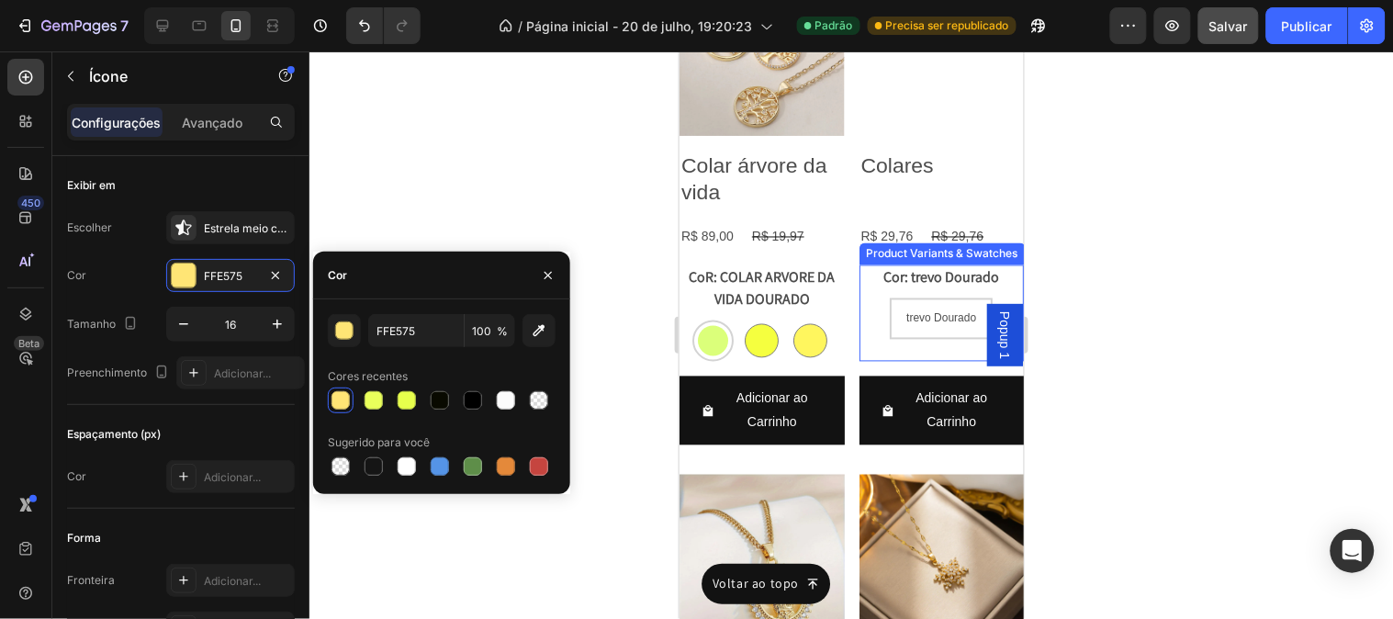
click at [844, 320] on div "trevo Dourado trevo Dourado trevo Dourado" at bounding box center [761, 340] width 165 height 41
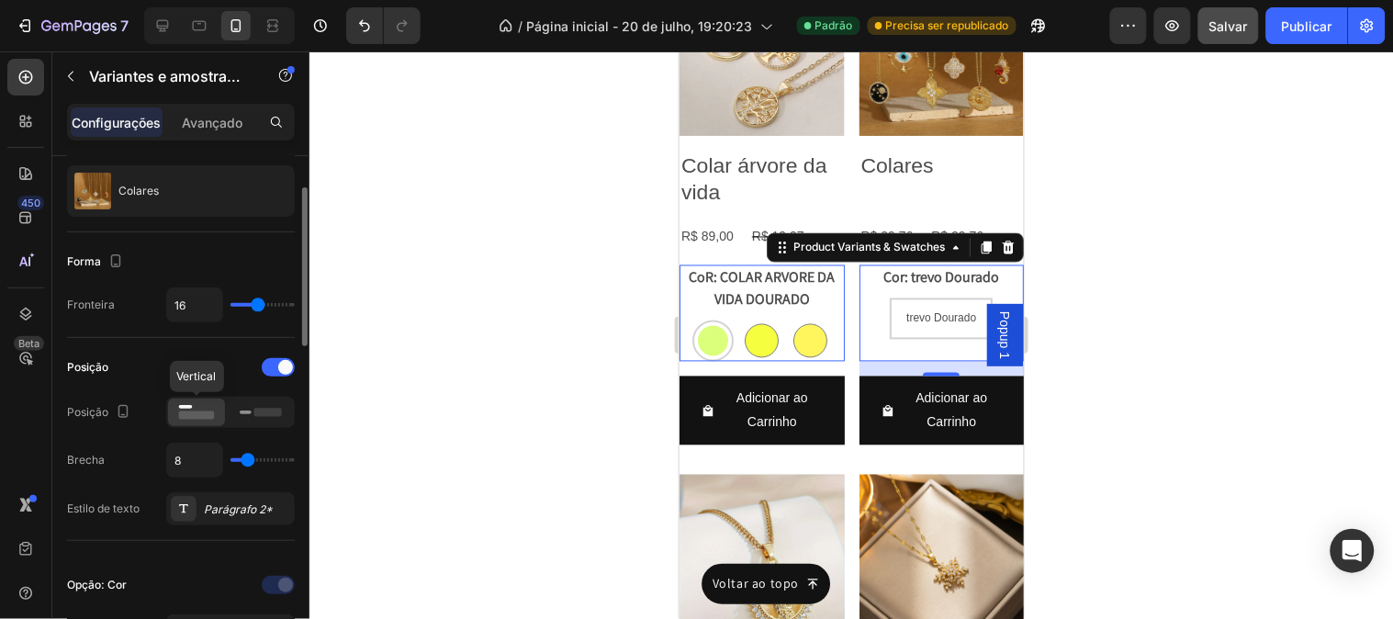
scroll to position [0, 0]
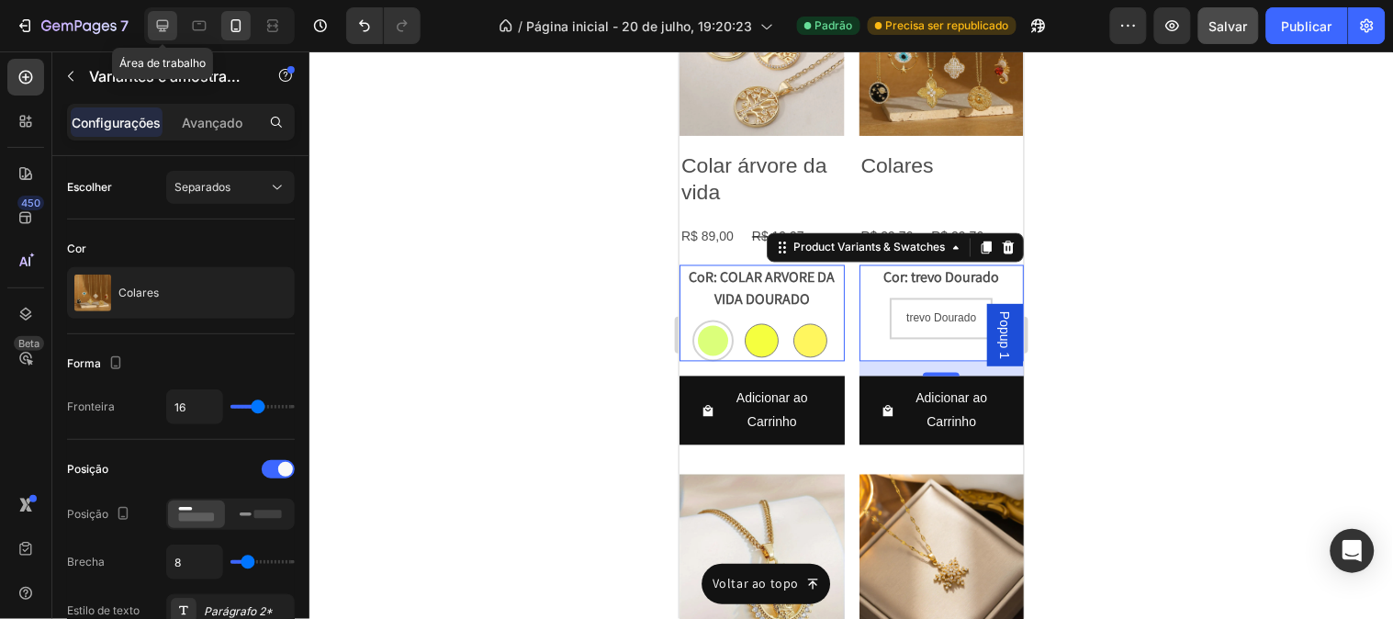
click at [157, 35] on div at bounding box center [162, 25] width 29 height 29
type input "13"
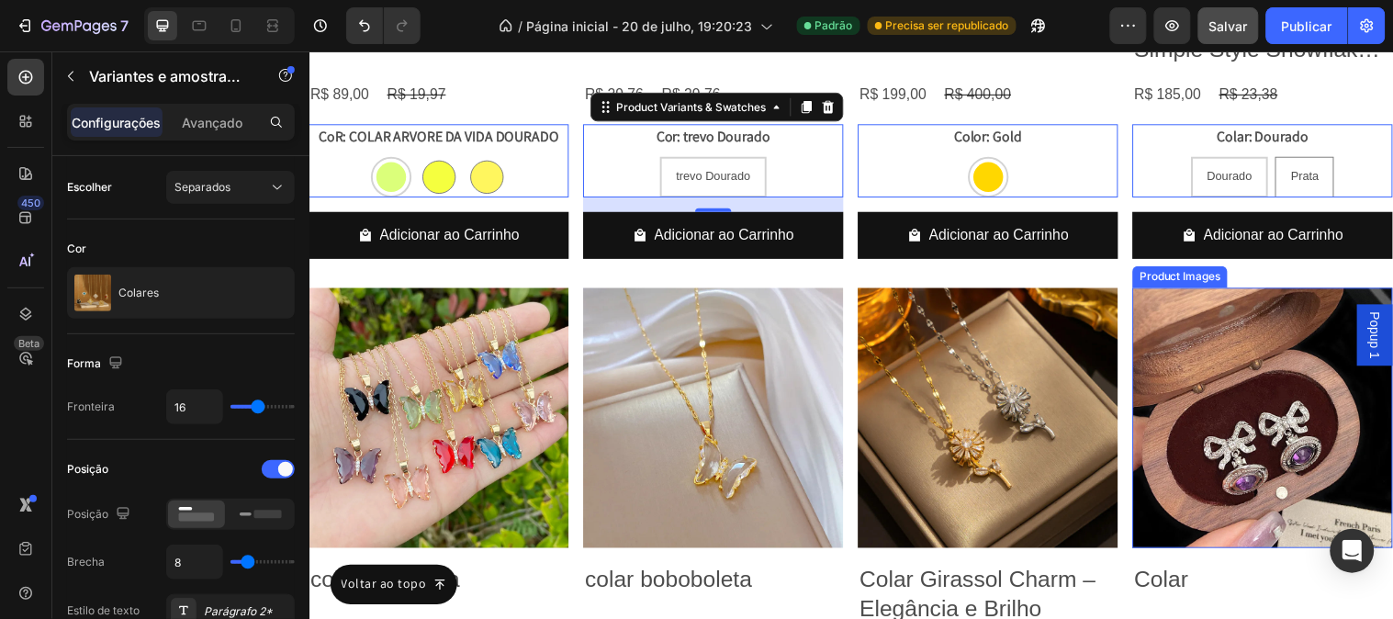
scroll to position [7836, 0]
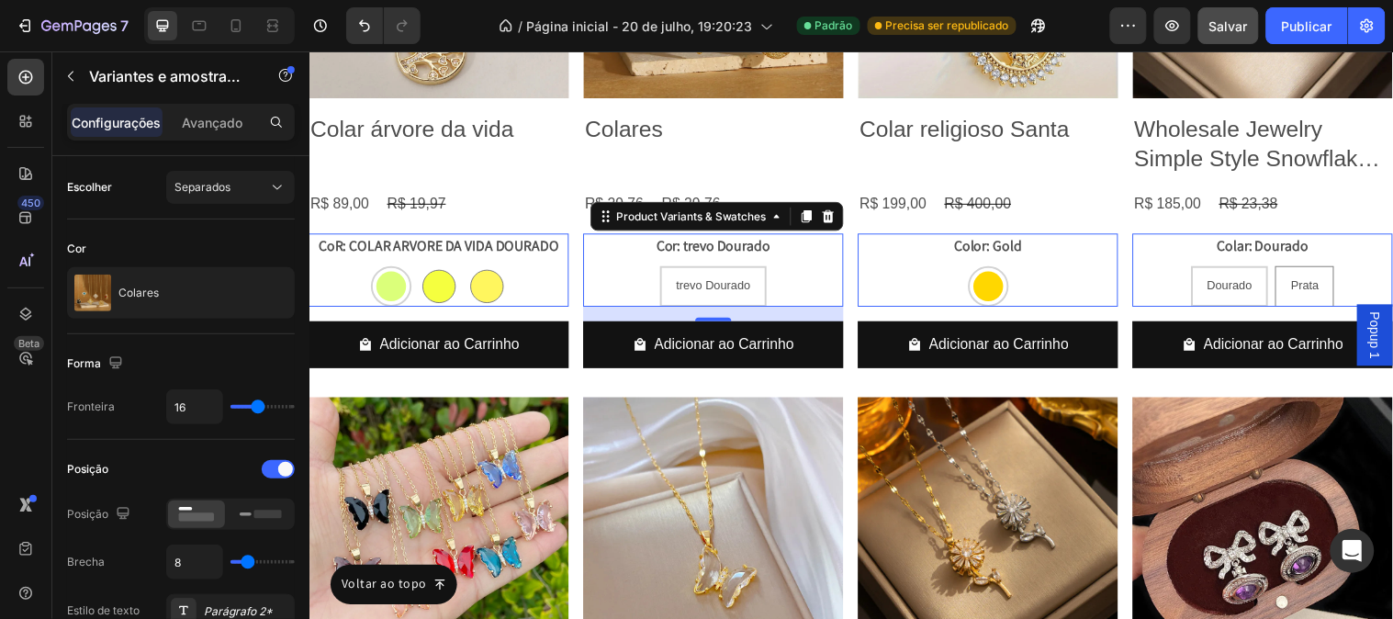
click at [573, 269] on div "Dourado Dourado Dourado Prata Prata Prata" at bounding box center [441, 289] width 265 height 41
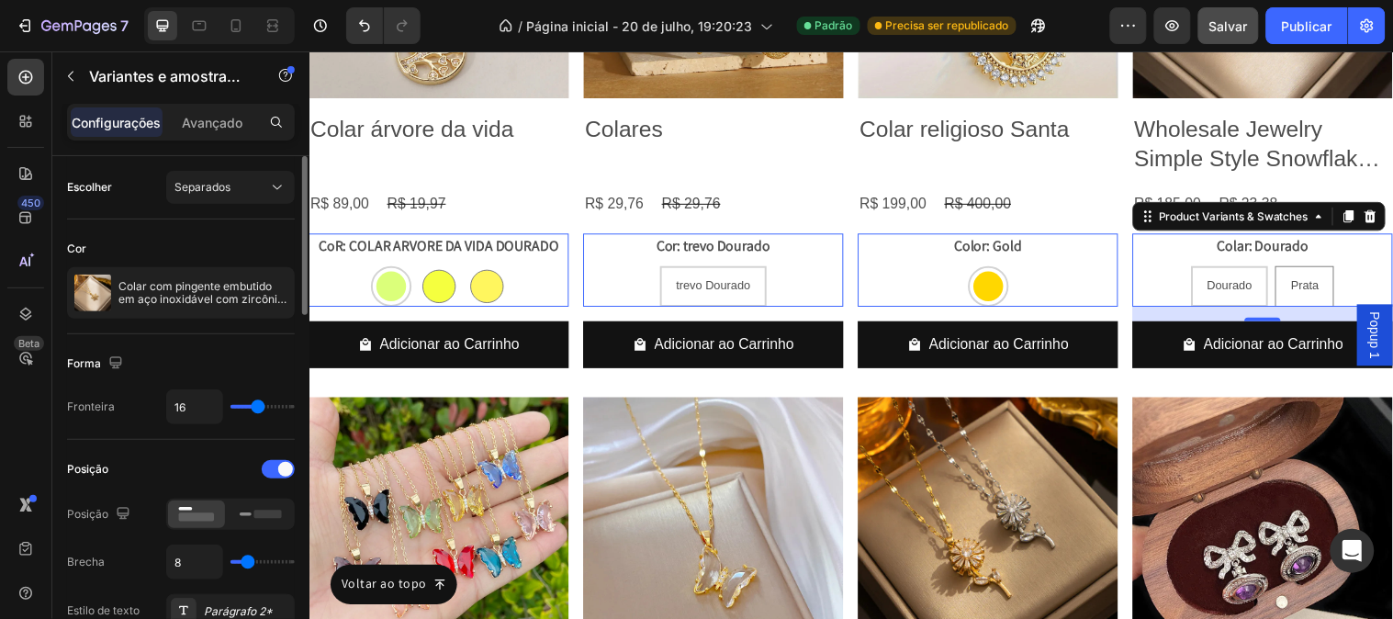
scroll to position [102, 0]
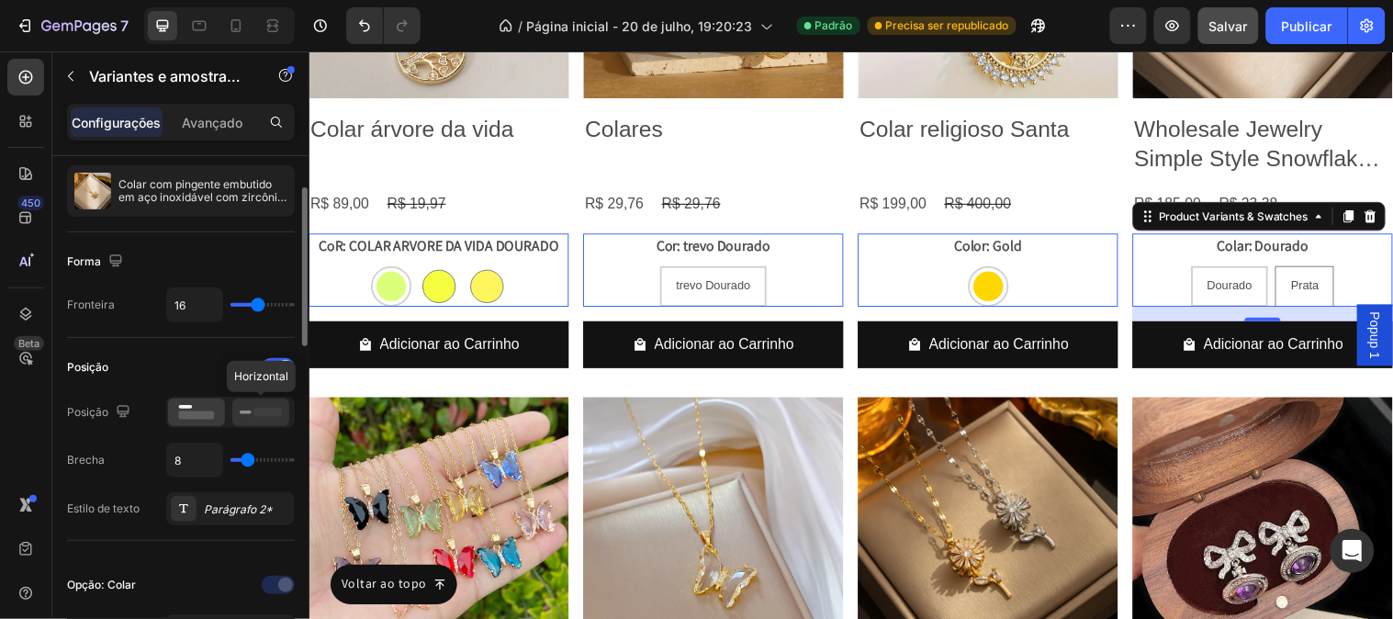
click at [264, 416] on rect at bounding box center [268, 412] width 28 height 8
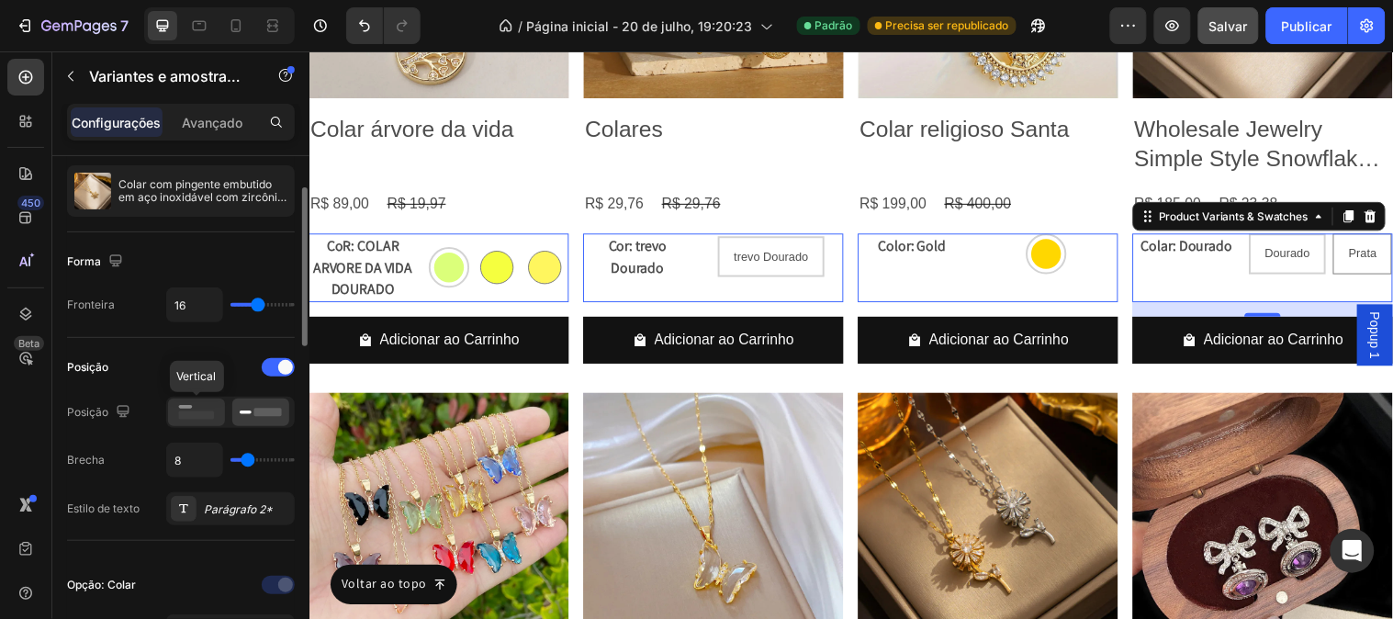
click at [199, 415] on rect at bounding box center [197, 415] width 36 height 8
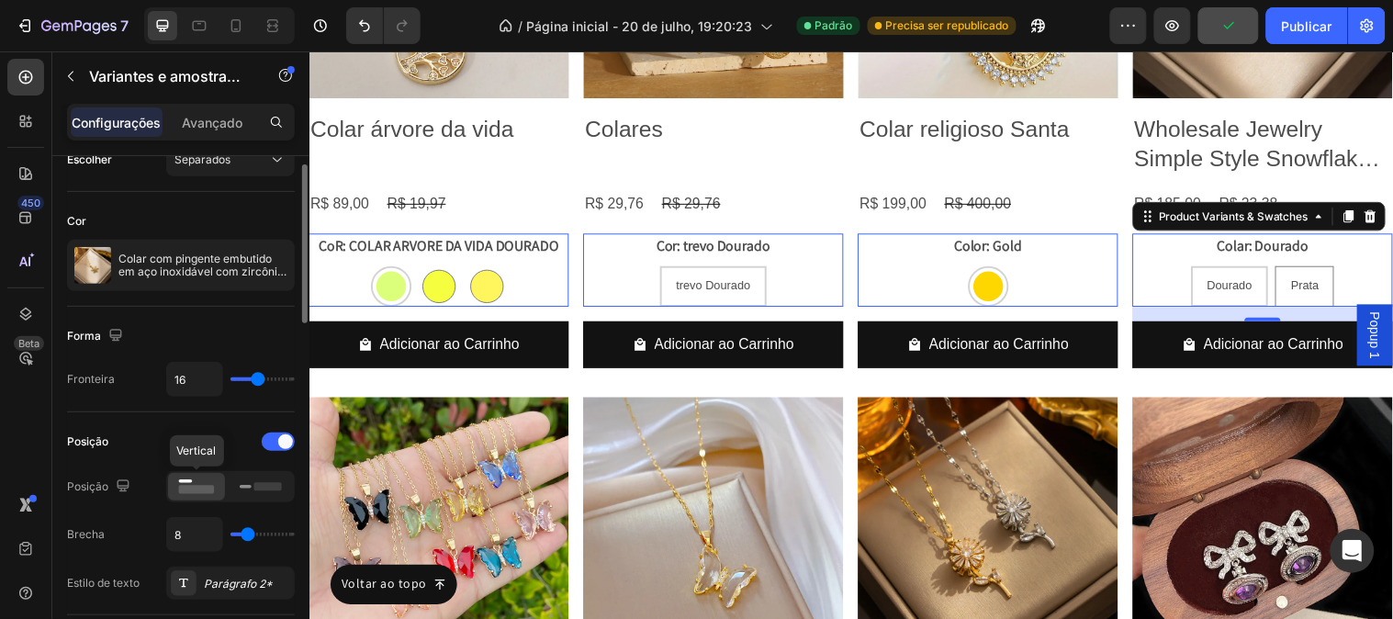
scroll to position [0, 0]
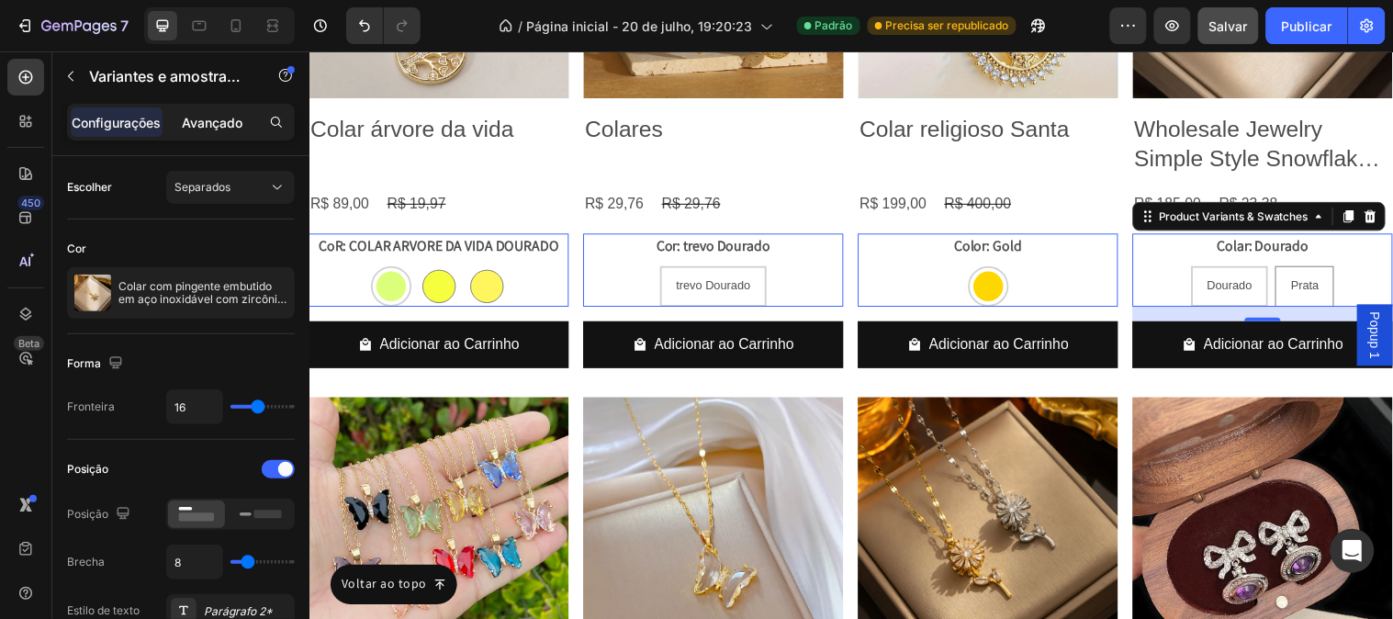
click at [225, 130] on p "Avançado" at bounding box center [212, 122] width 61 height 19
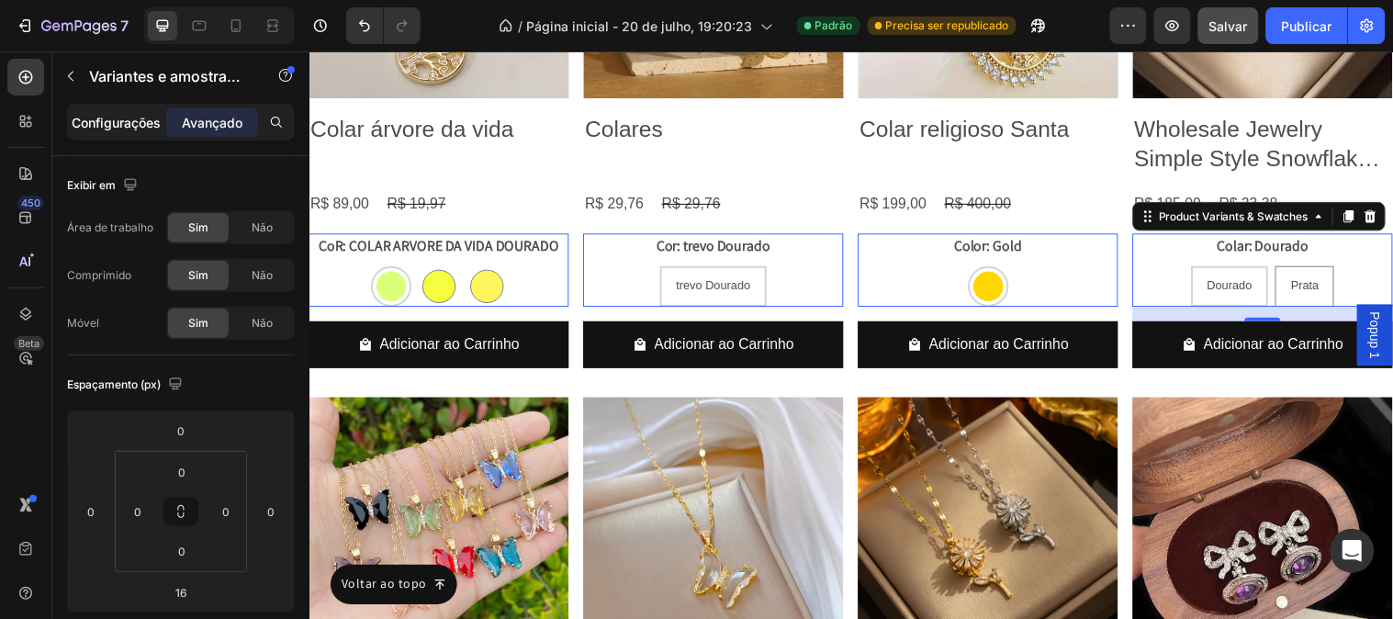
click at [133, 130] on p "Configurações" at bounding box center [117, 122] width 89 height 19
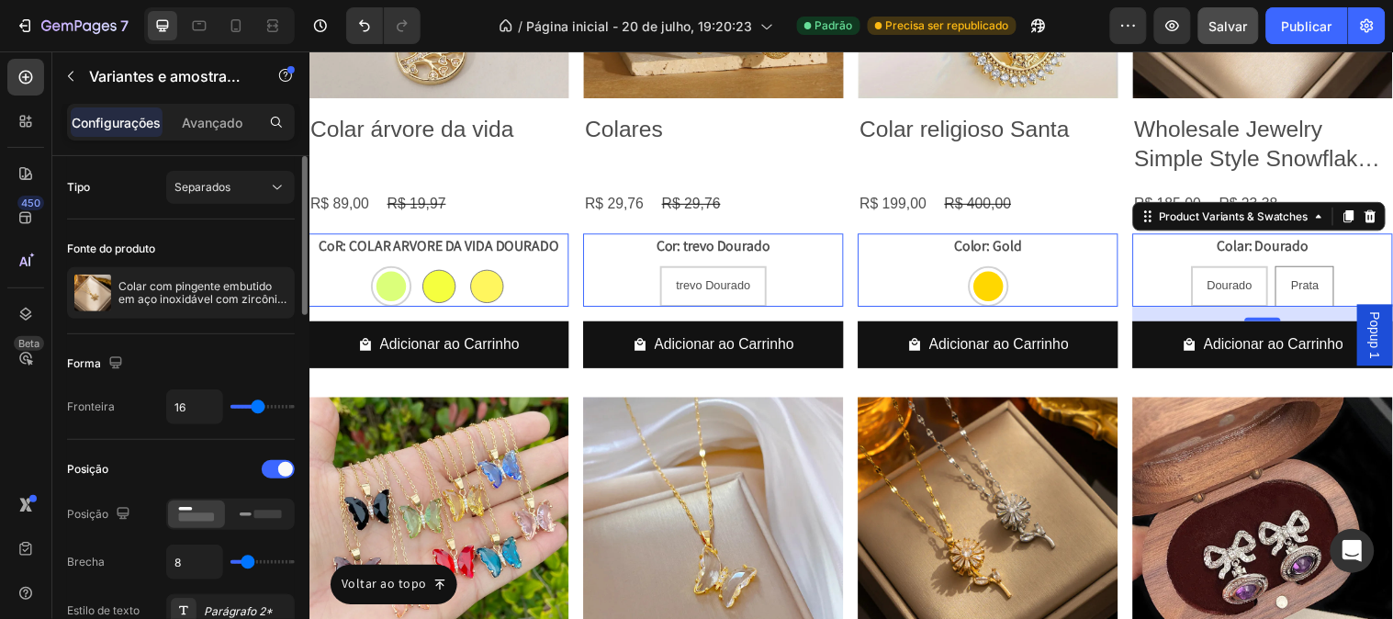
scroll to position [306, 0]
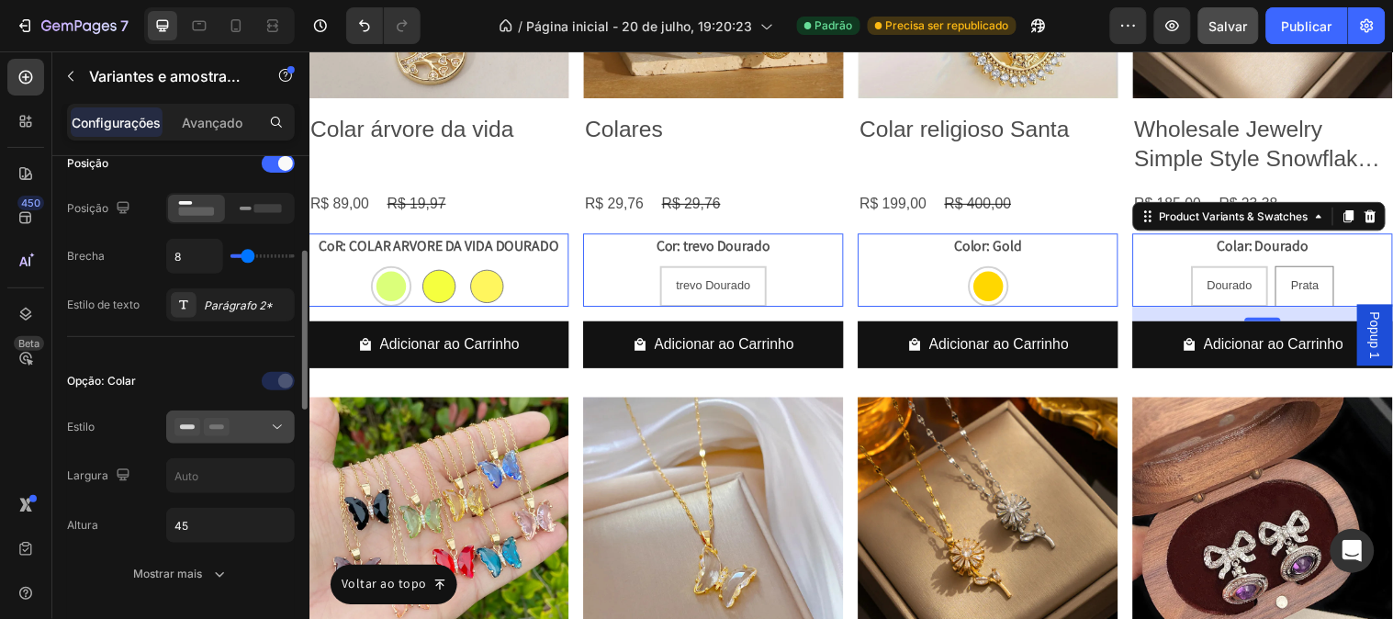
click at [258, 425] on div at bounding box center [230, 427] width 112 height 18
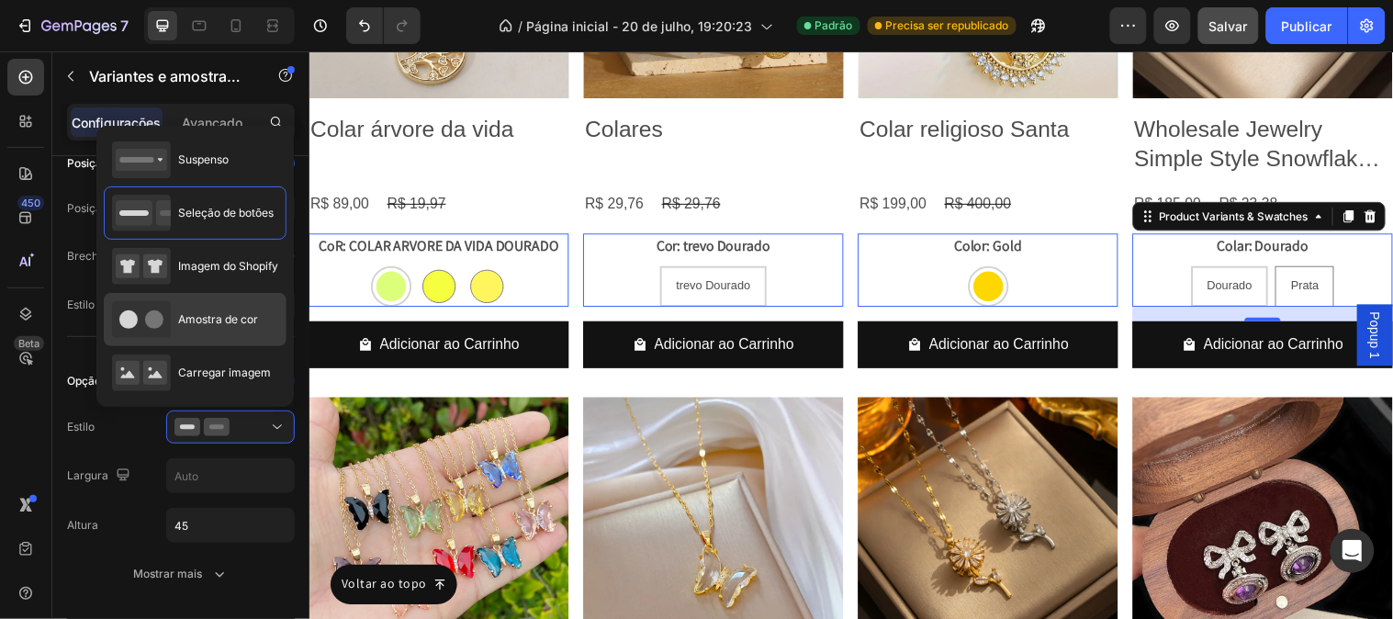
click at [232, 313] on font "Amostra de cor" at bounding box center [218, 319] width 80 height 14
type input "45"
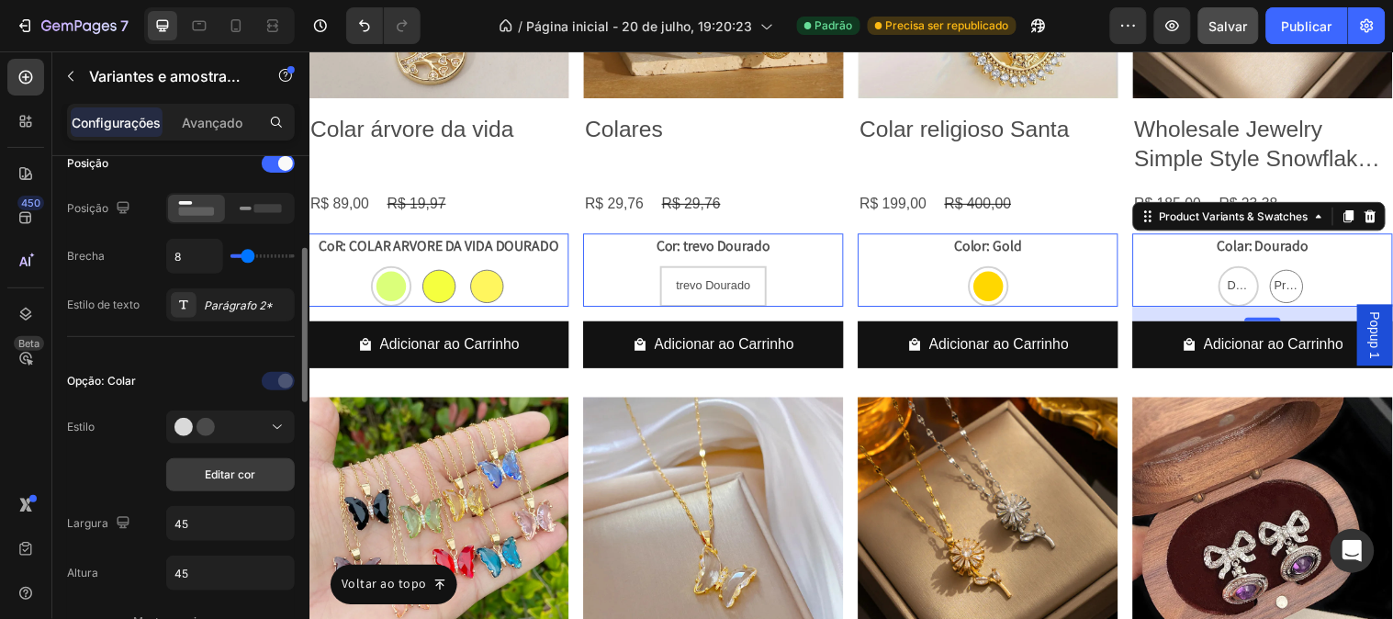
click at [220, 465] on button "Editar cor" at bounding box center [230, 474] width 129 height 33
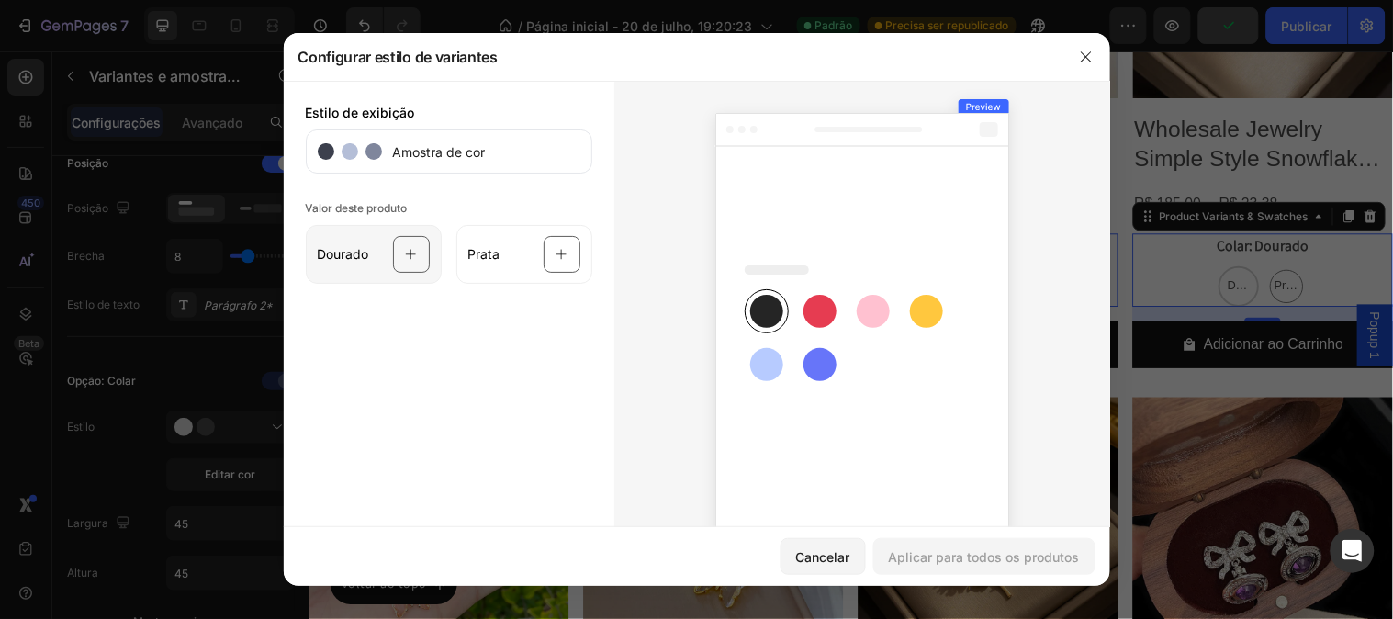
click at [393, 241] on div at bounding box center [411, 254] width 37 height 37
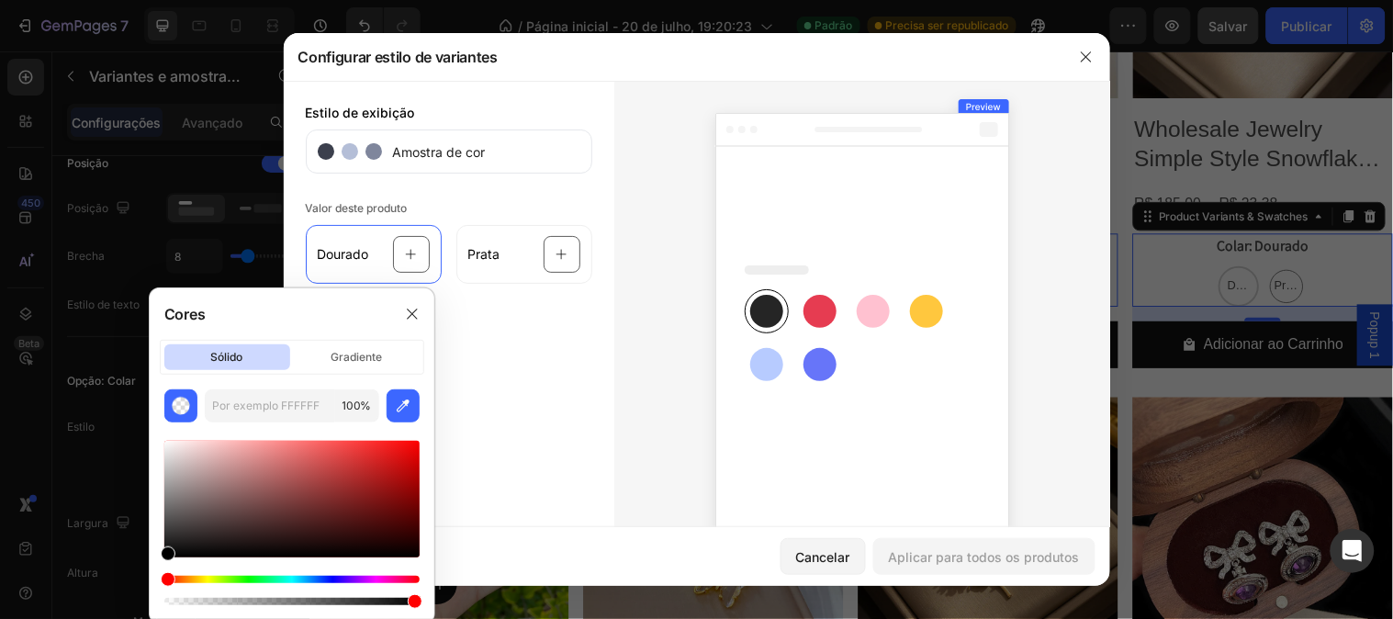
click at [209, 579] on div "Matiz" at bounding box center [291, 579] width 255 height 7
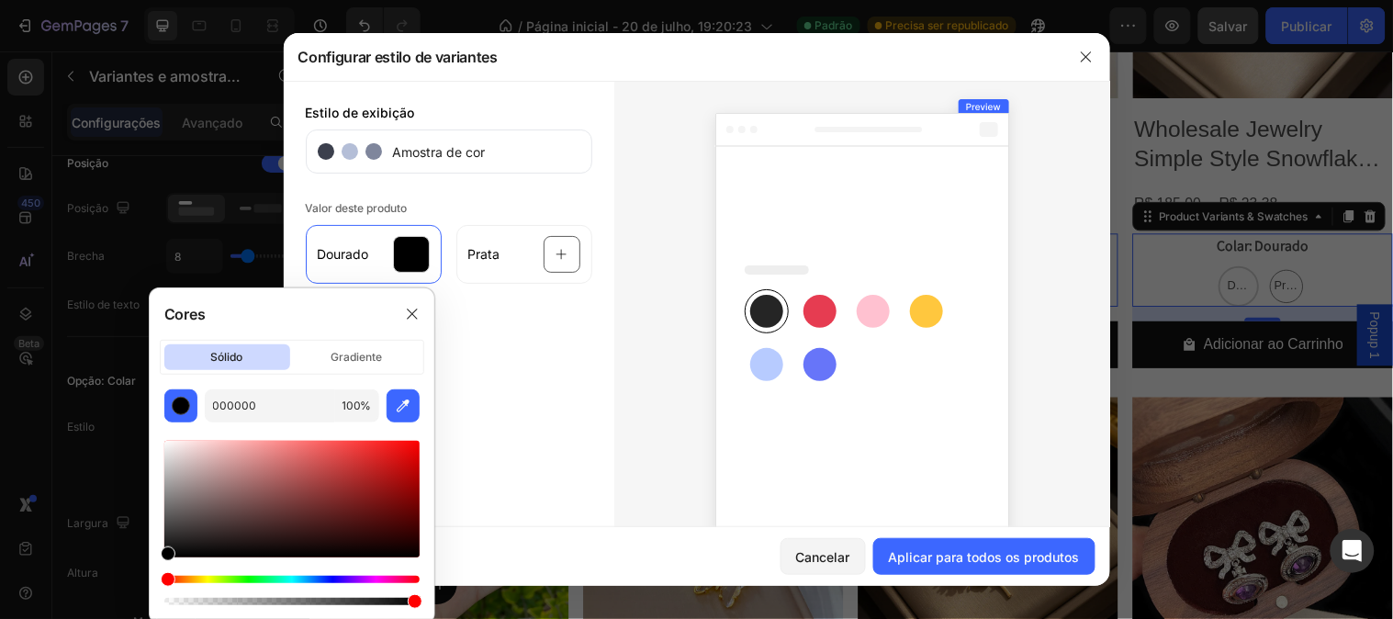
click at [190, 576] on div "Matiz" at bounding box center [291, 579] width 255 height 7
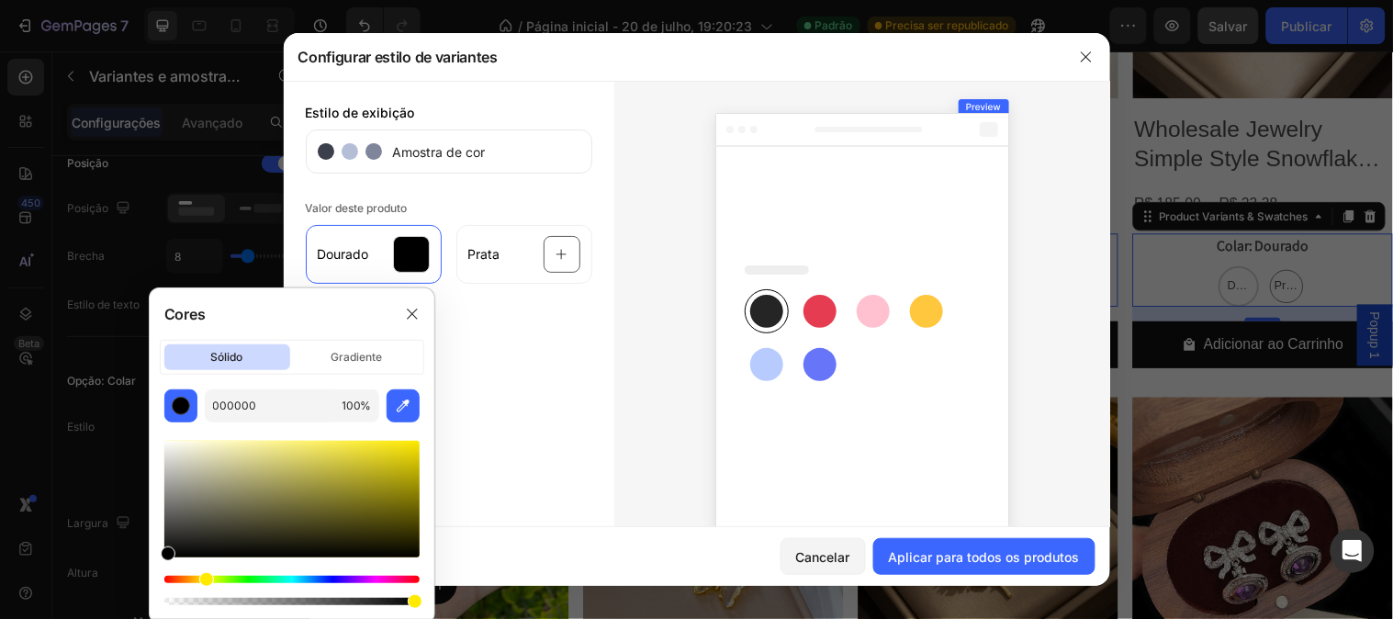
click at [204, 579] on div "Matiz" at bounding box center [206, 579] width 15 height 15
drag, startPoint x: 283, startPoint y: 466, endPoint x: 306, endPoint y: 414, distance: 56.3
click at [306, 414] on div "000000 100 %" at bounding box center [292, 499] width 285 height 220
type input "FFF372"
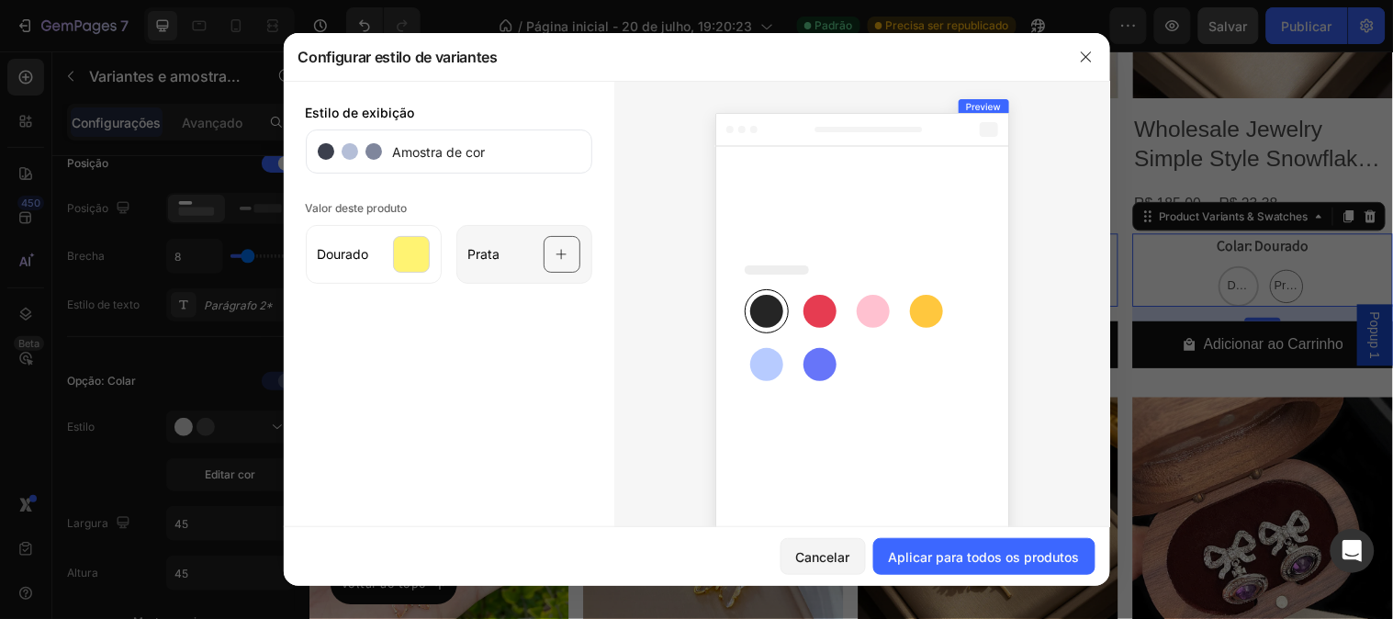
click at [576, 259] on div "Prata" at bounding box center [524, 254] width 136 height 59
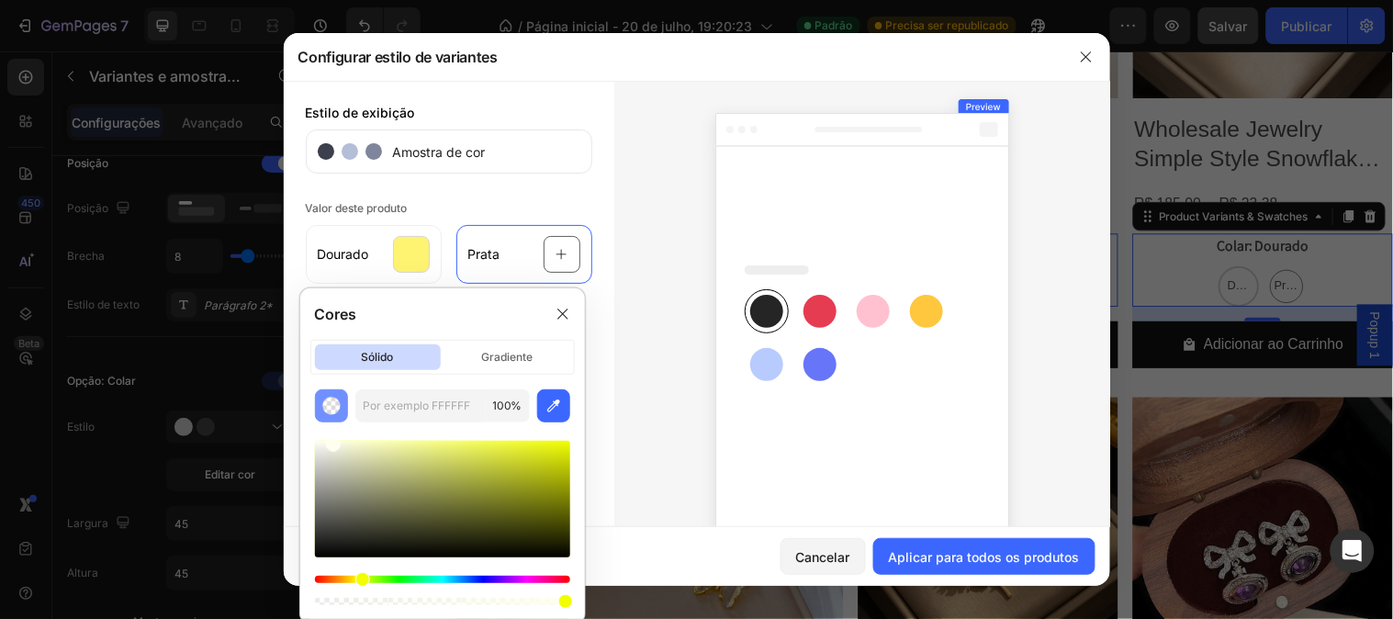
drag, startPoint x: 344, startPoint y: 491, endPoint x: 332, endPoint y: 421, distance: 71.9
click at [332, 421] on div "100 %" at bounding box center [442, 499] width 285 height 220
type input "FEFFEF"
click at [1011, 560] on font "Aplicar para todos os produtos" at bounding box center [984, 557] width 191 height 16
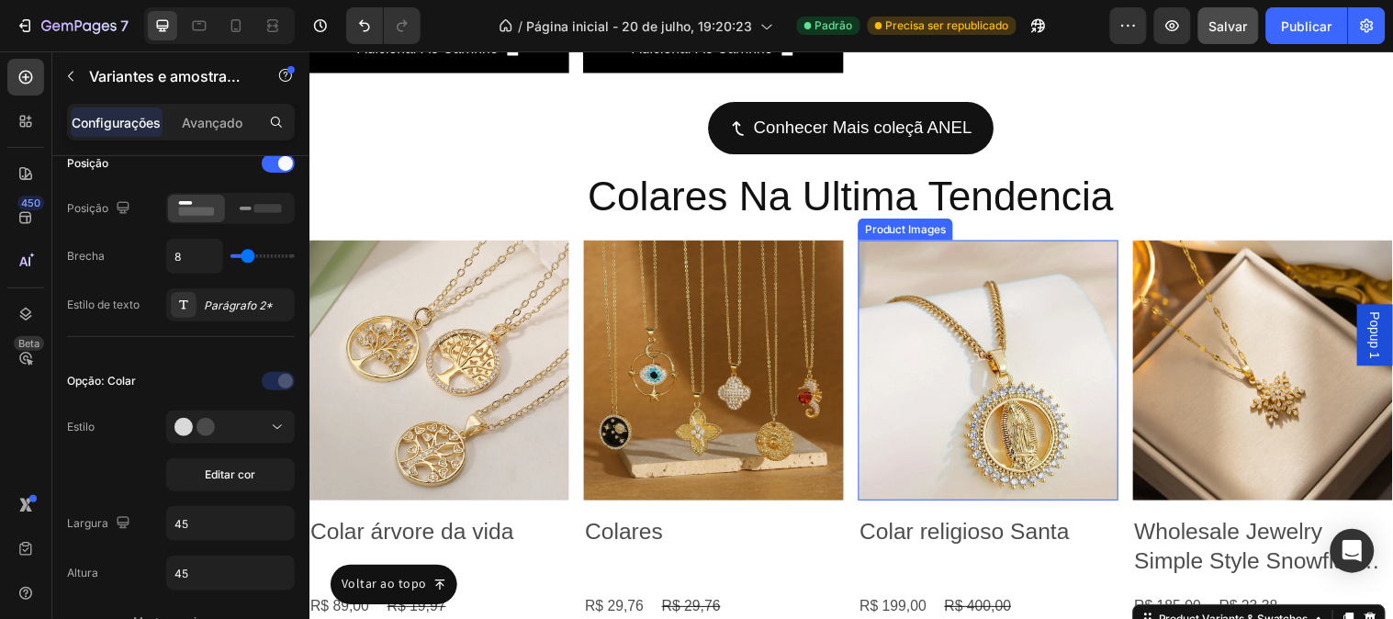
scroll to position [7632, 0]
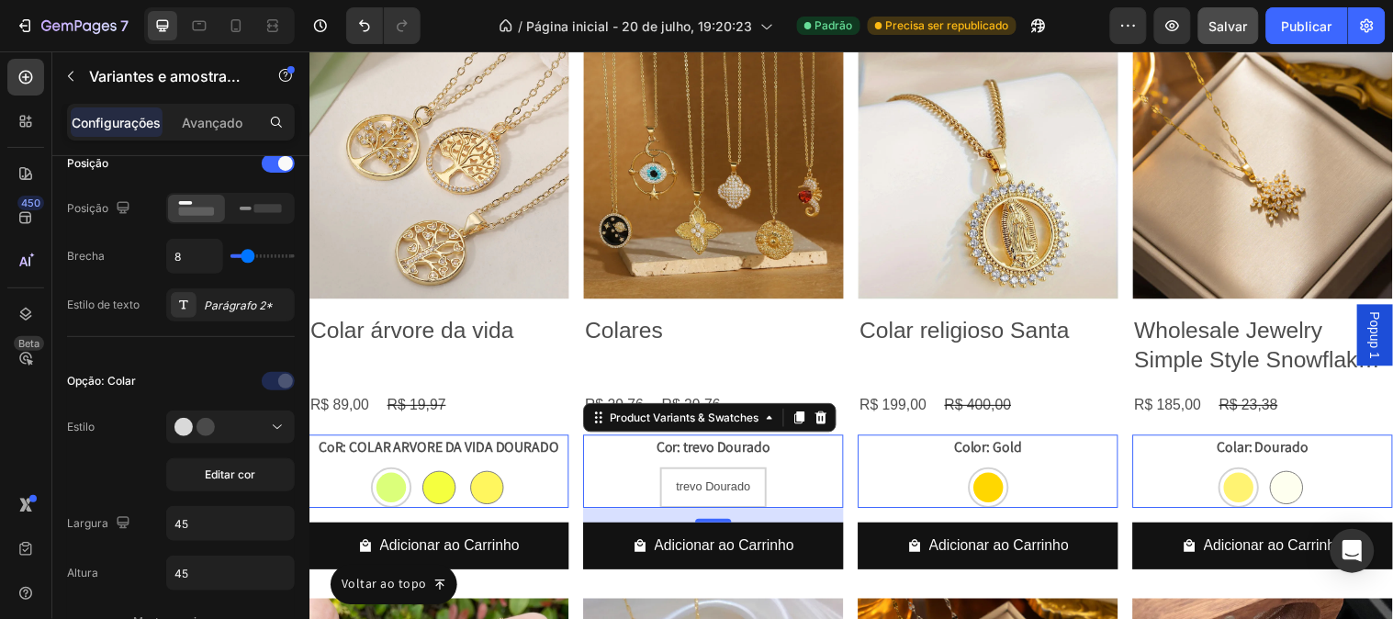
click at [573, 483] on div "trevo Dourado trevo Dourado trevo Dourado" at bounding box center [441, 493] width 265 height 41
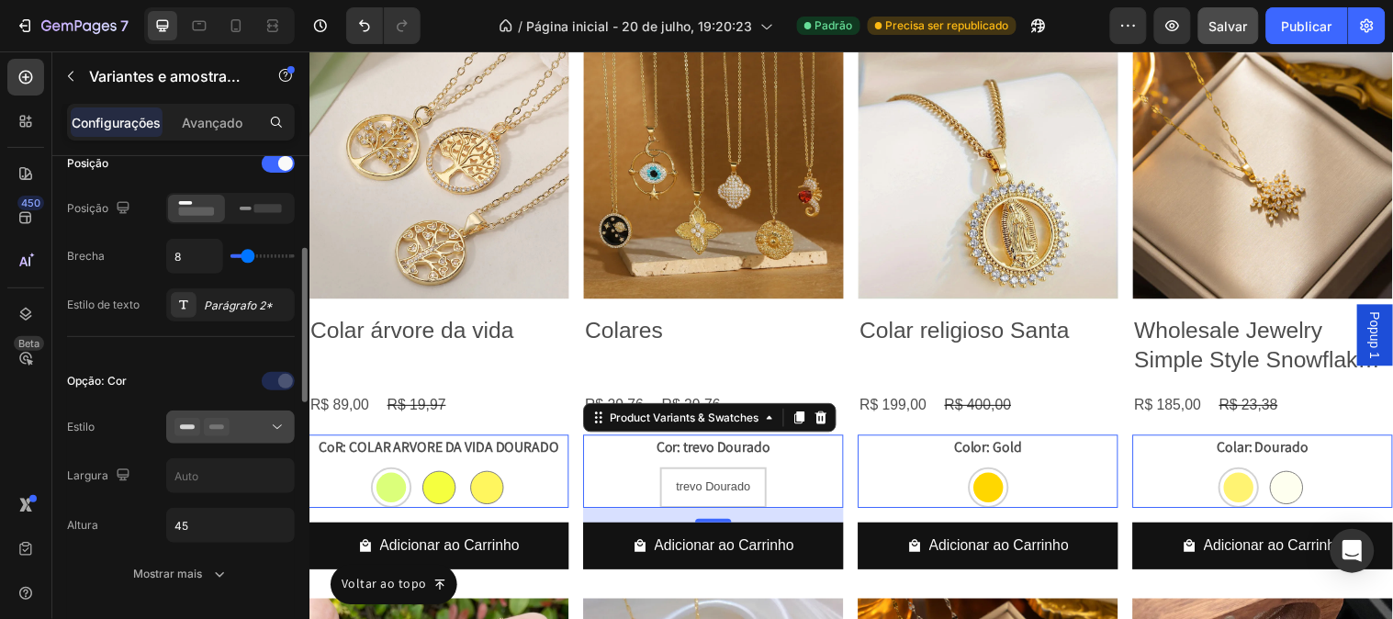
click at [266, 427] on div at bounding box center [230, 427] width 112 height 18
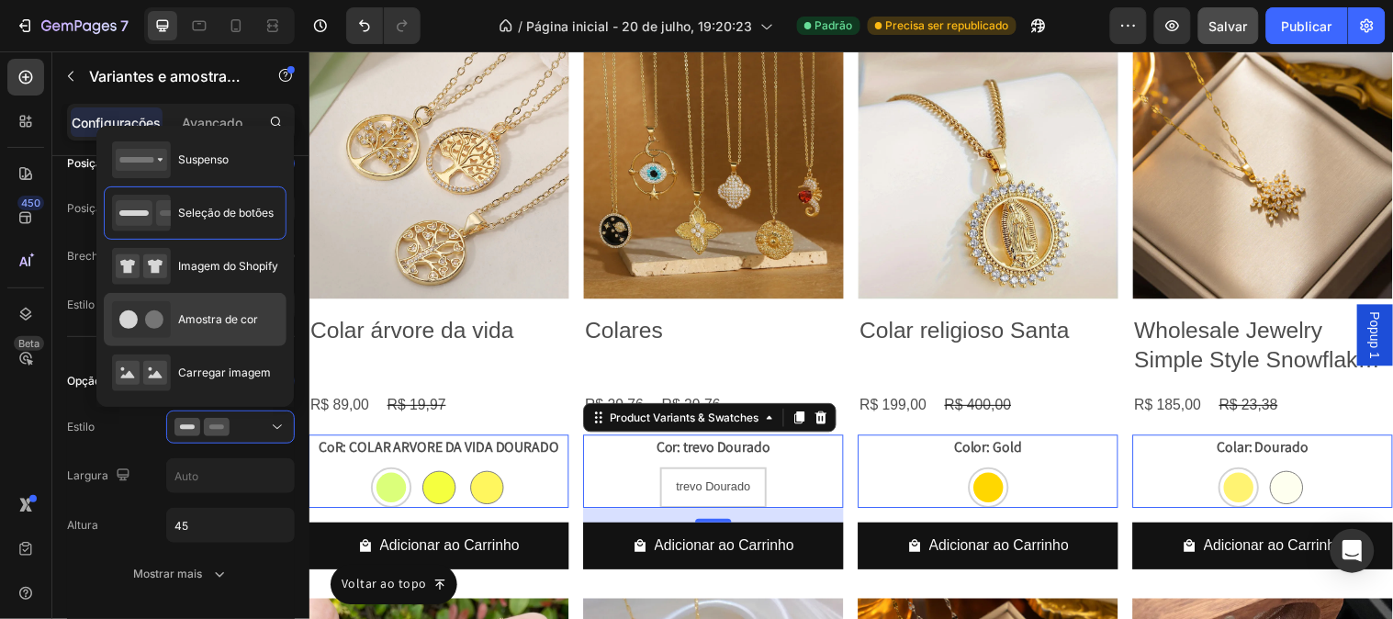
click at [242, 328] on div "Amostra de cor" at bounding box center [185, 319] width 146 height 37
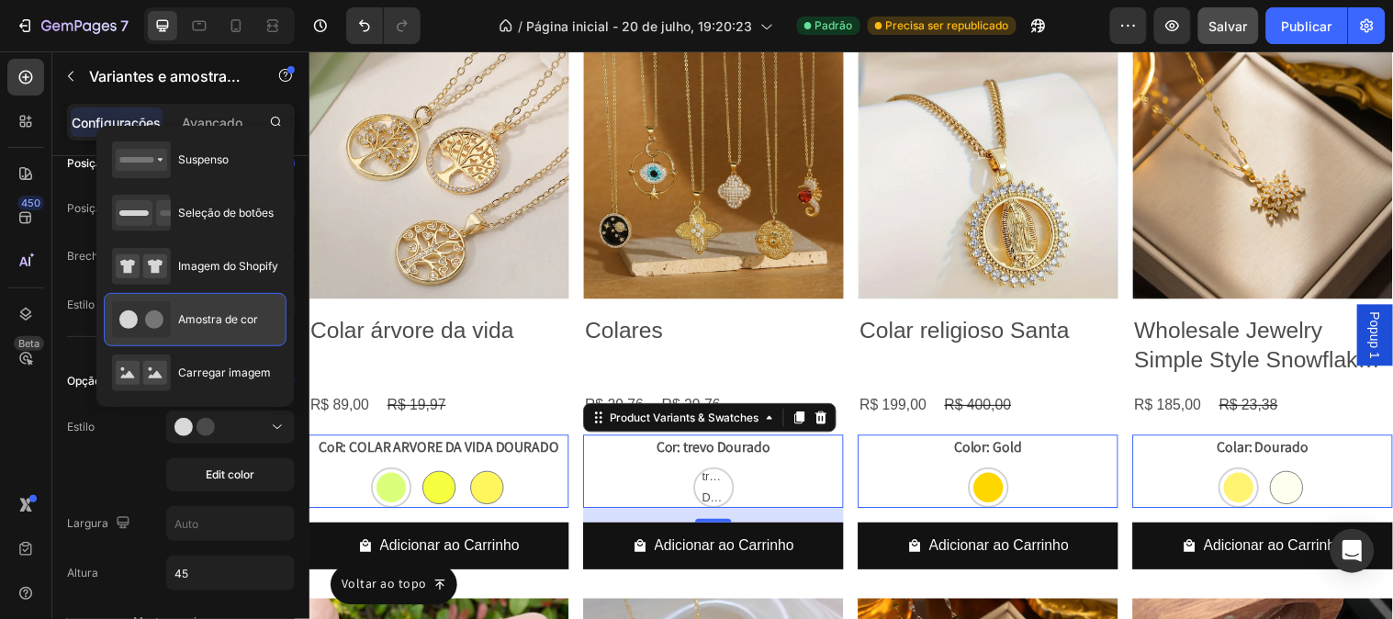
type input "45"
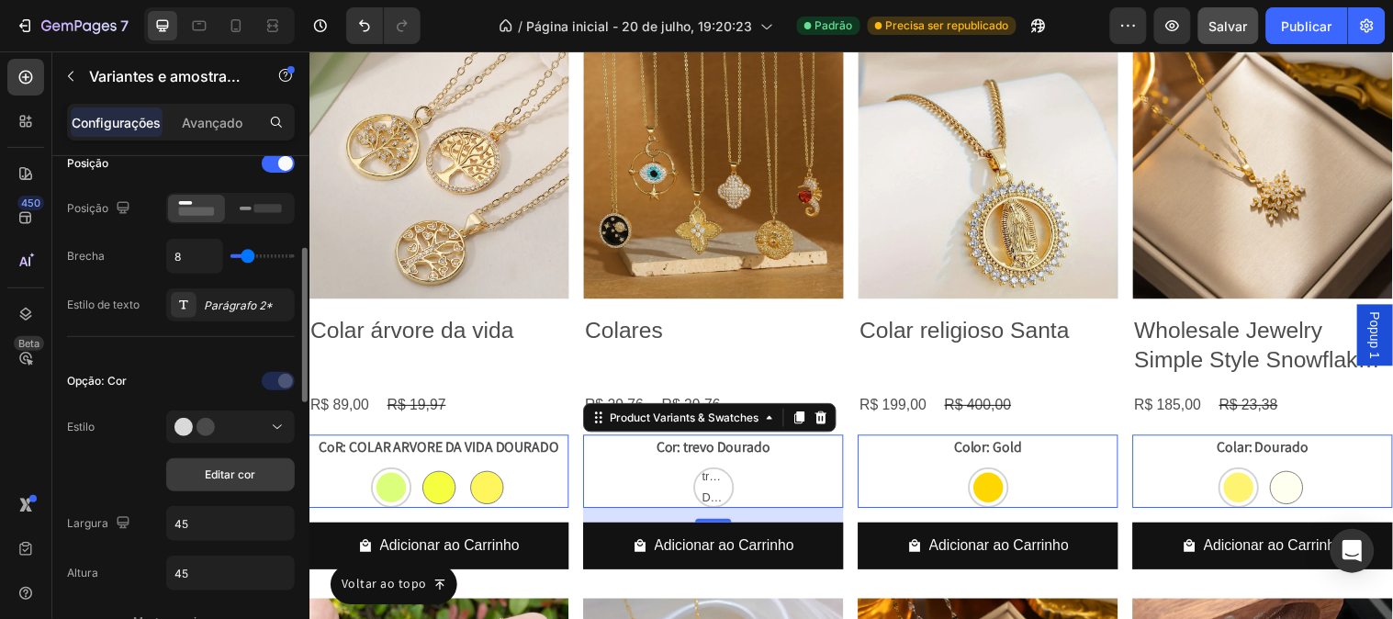
click at [232, 475] on font "Editar cor" at bounding box center [231, 474] width 51 height 14
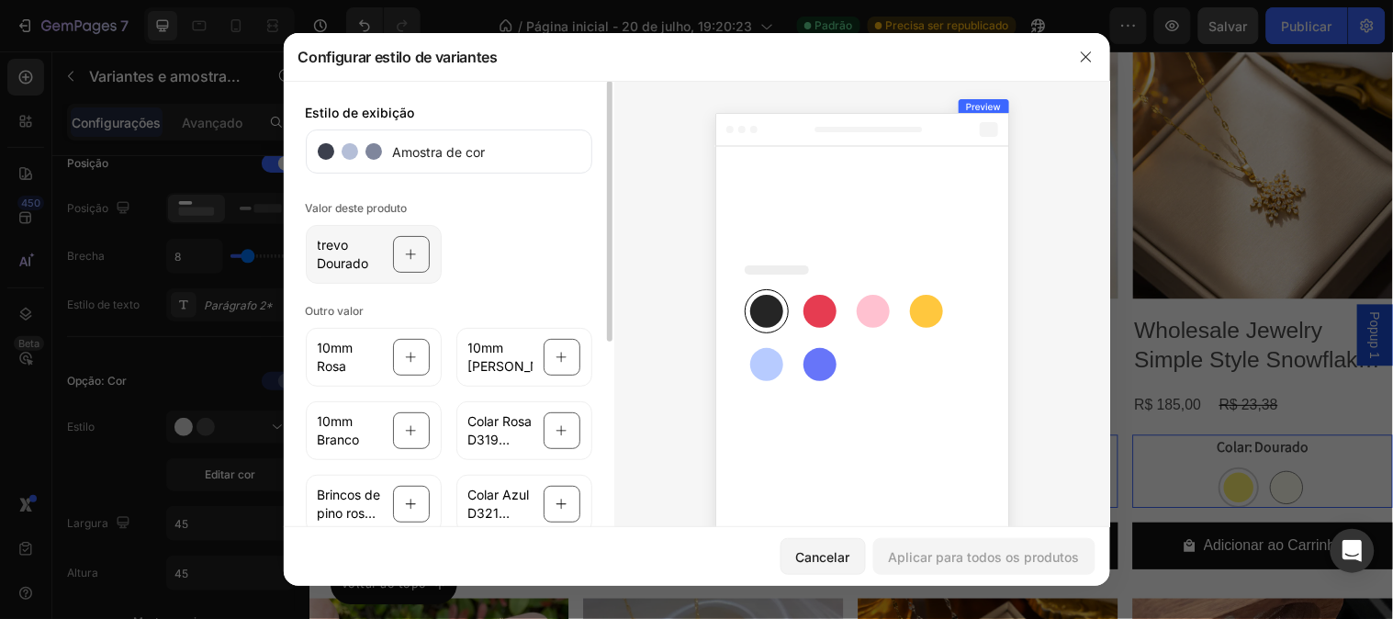
click at [410, 254] on div at bounding box center [411, 254] width 37 height 37
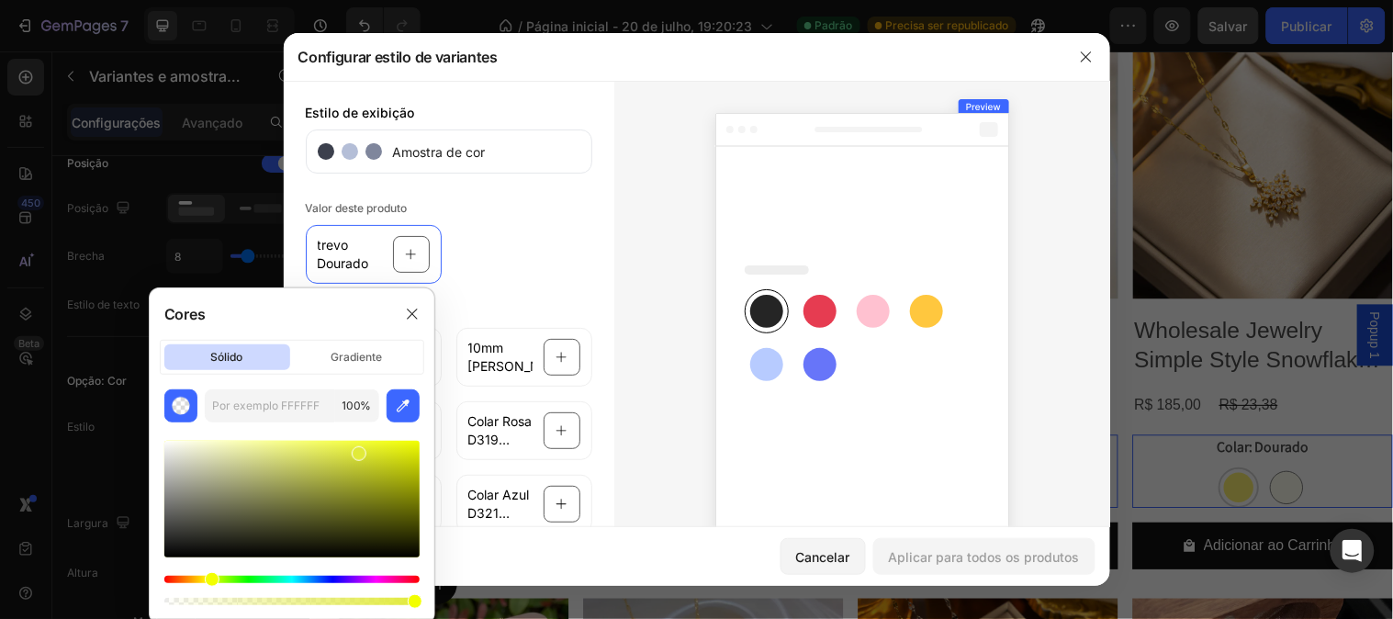
click at [356, 450] on div at bounding box center [291, 499] width 255 height 117
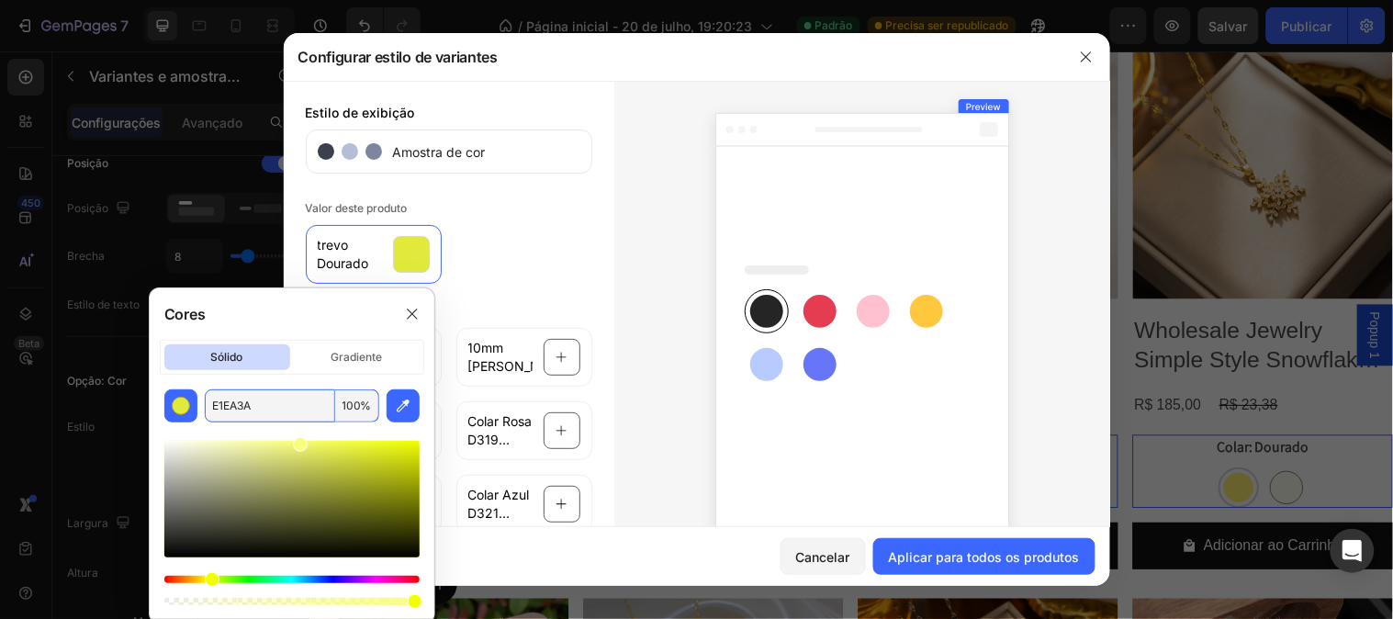
drag, startPoint x: 298, startPoint y: 463, endPoint x: 298, endPoint y: 410, distance: 53.3
click at [298, 410] on div "E1EA3A 100 %" at bounding box center [292, 499] width 285 height 220
type input "F8FF7A"
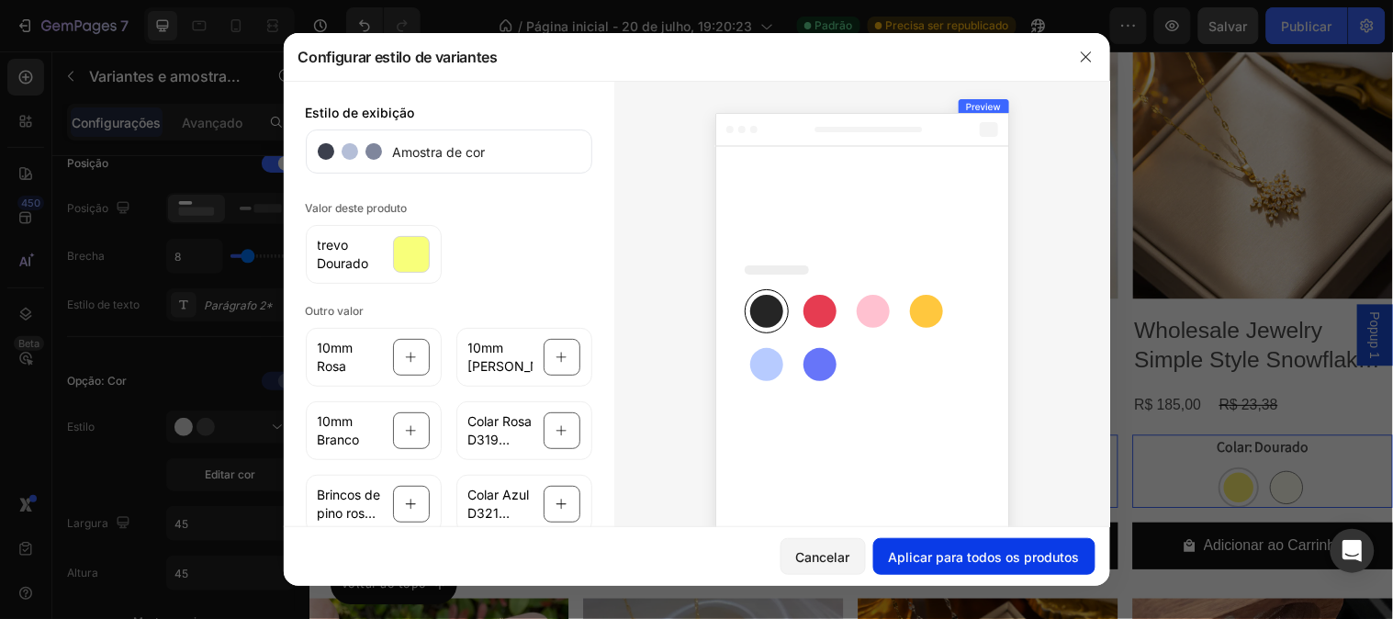
click at [946, 540] on button "Aplicar para todos os produtos" at bounding box center [984, 556] width 222 height 37
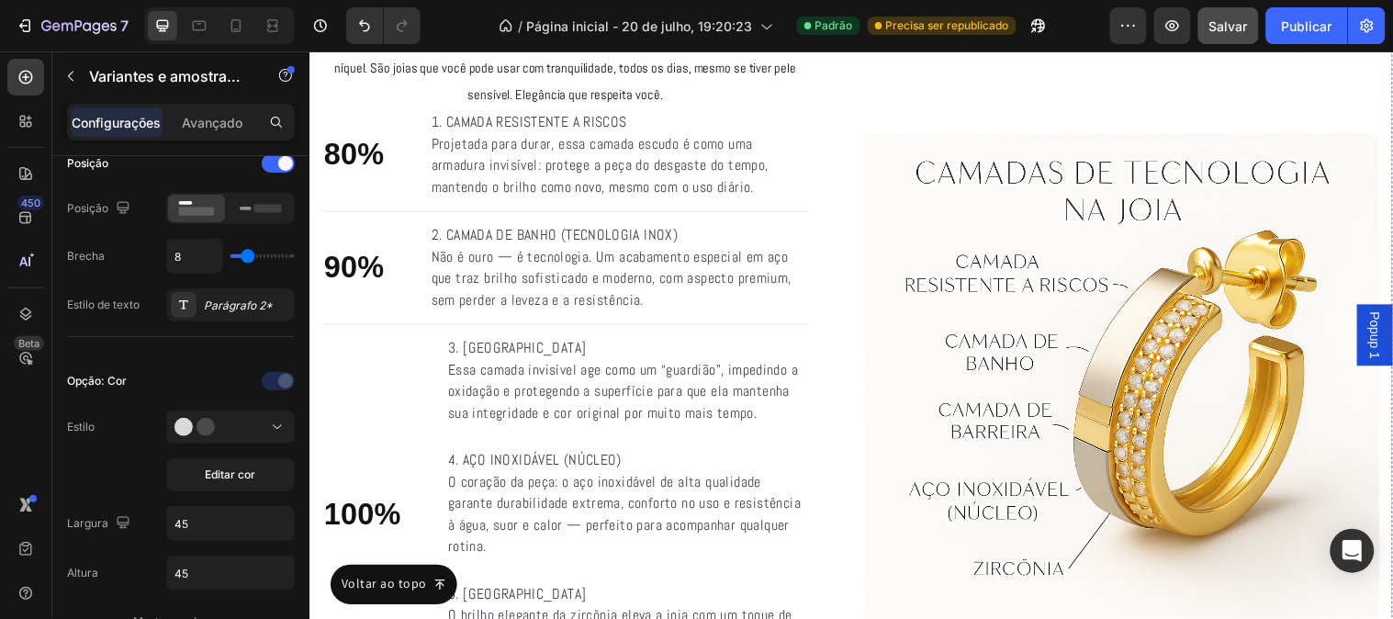
scroll to position [8705, 0]
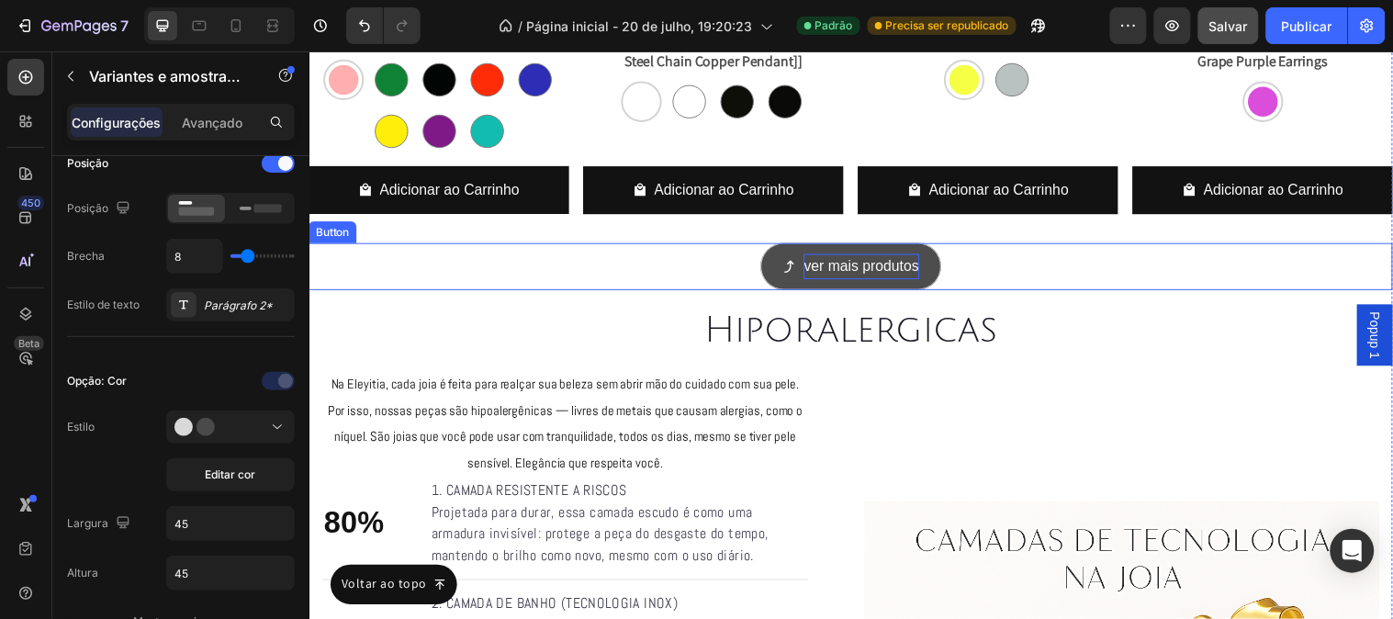
click at [833, 261] on p "ver mais produtos" at bounding box center [870, 269] width 117 height 27
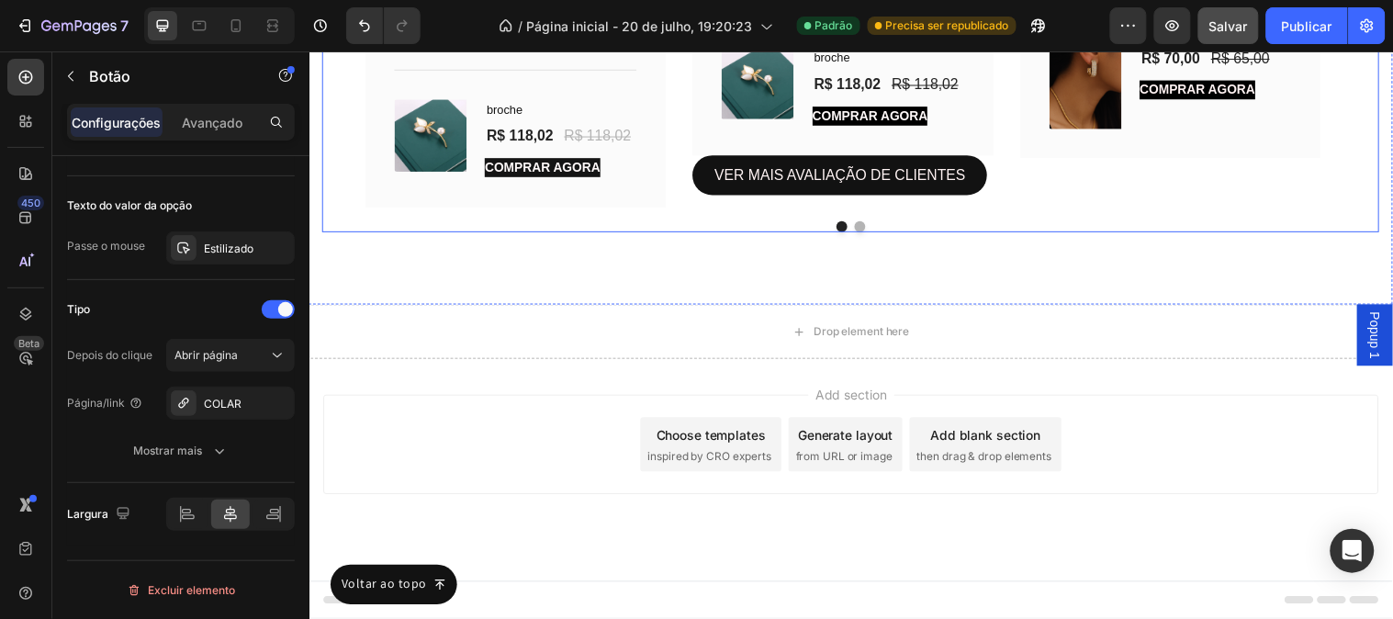
scroll to position [13721, 0]
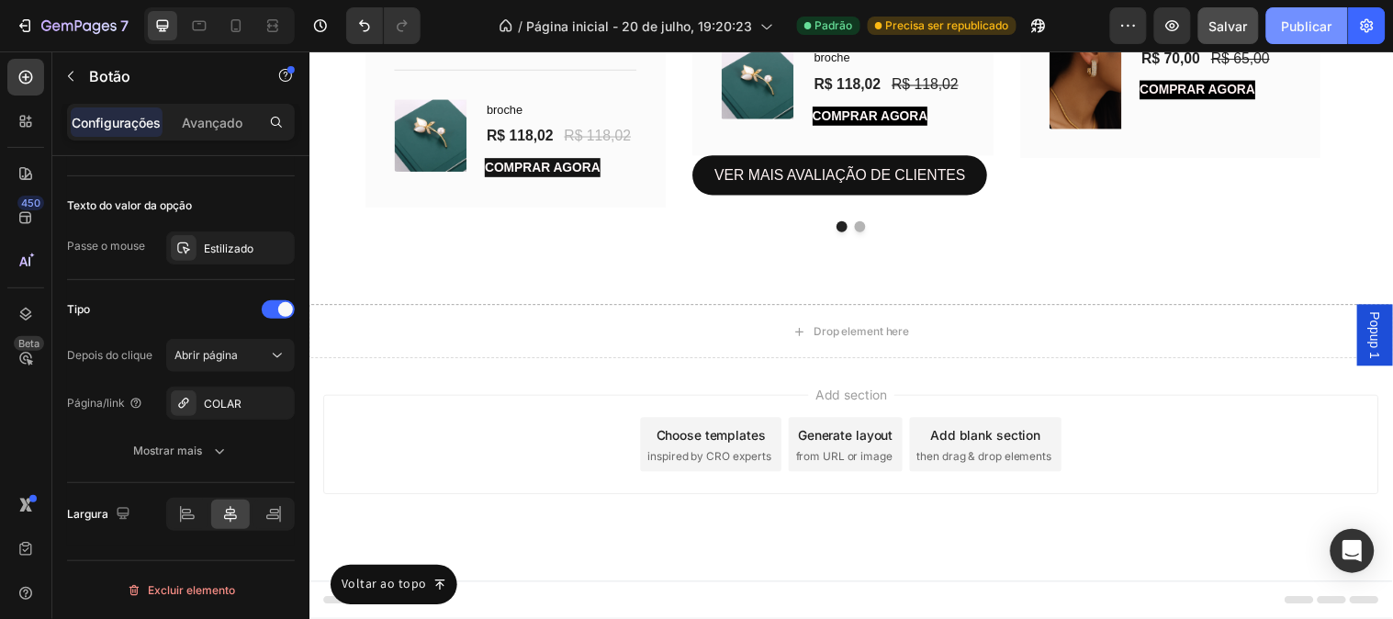
click at [1317, 12] on button "Publicar" at bounding box center [1307, 25] width 82 height 37
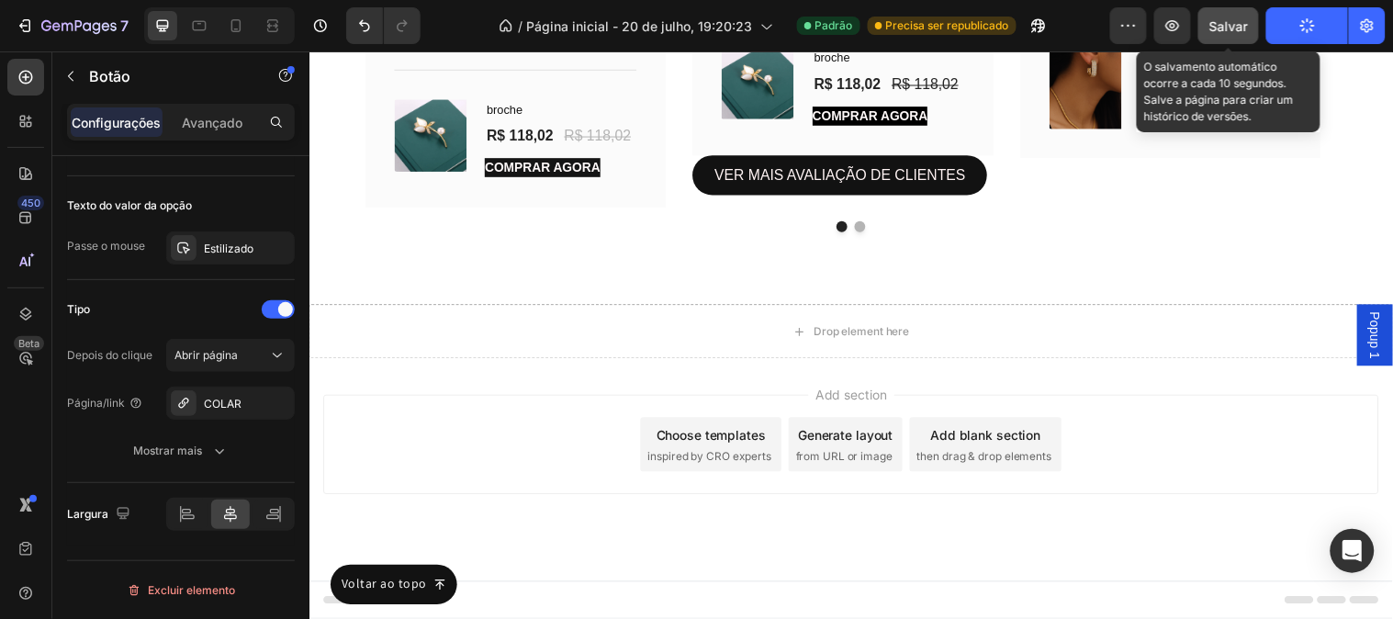
click at [1227, 30] on font "Salvar" at bounding box center [1229, 26] width 39 height 16
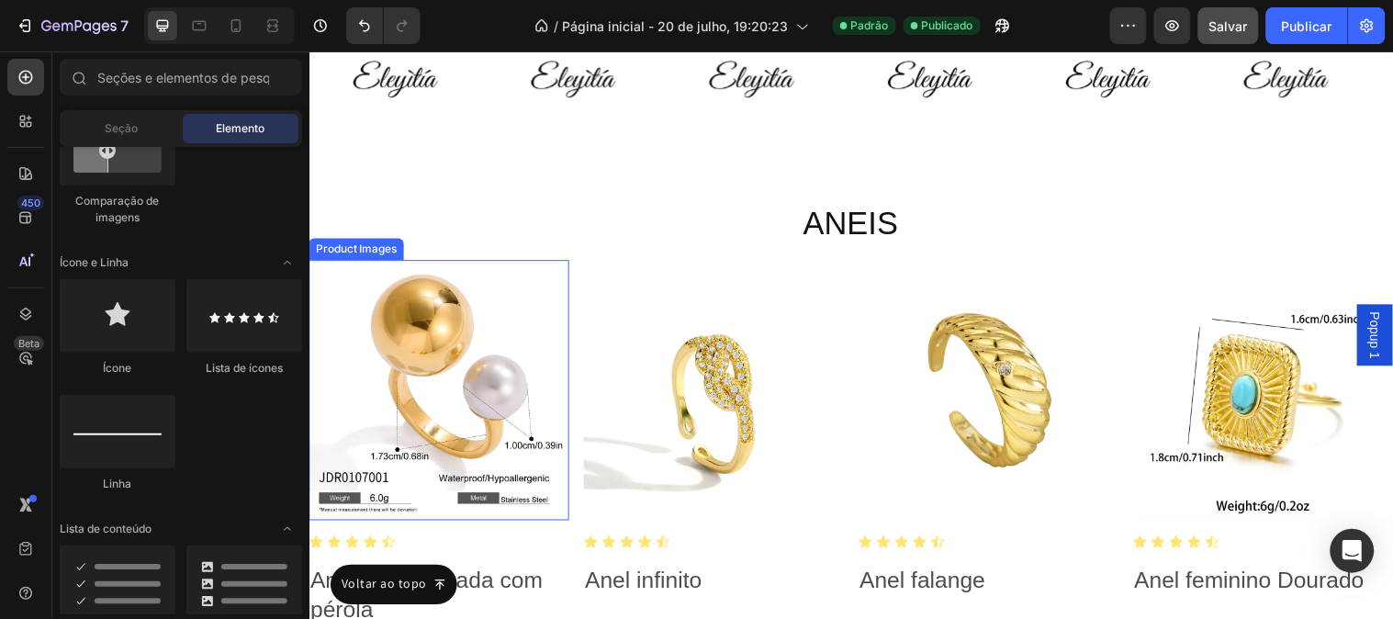
scroll to position [5154, 0]
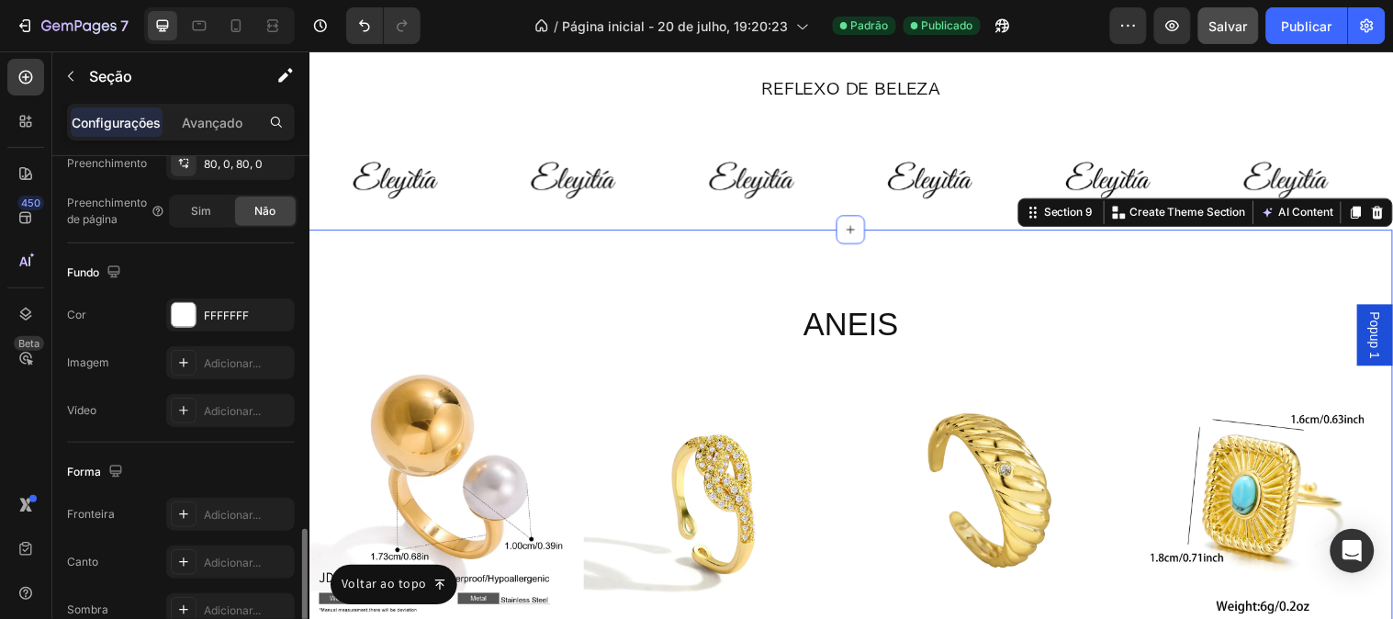
scroll to position [604, 0]
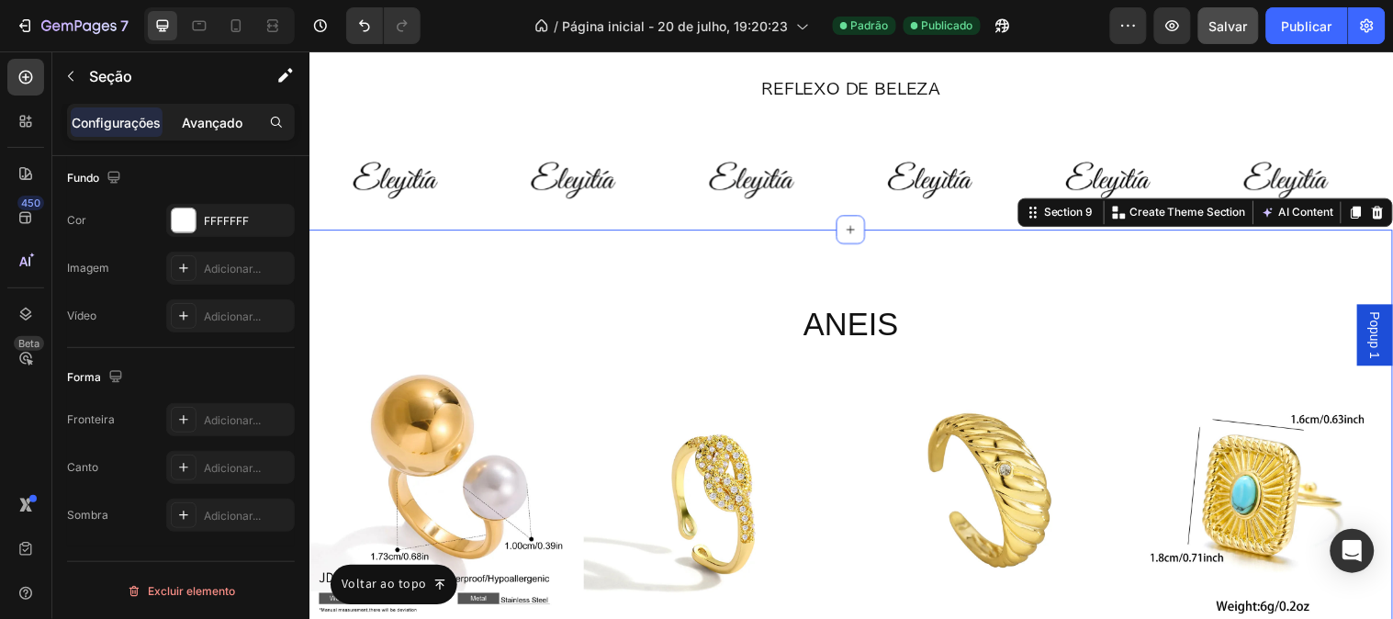
click at [219, 126] on font "Avançado" at bounding box center [212, 123] width 61 height 16
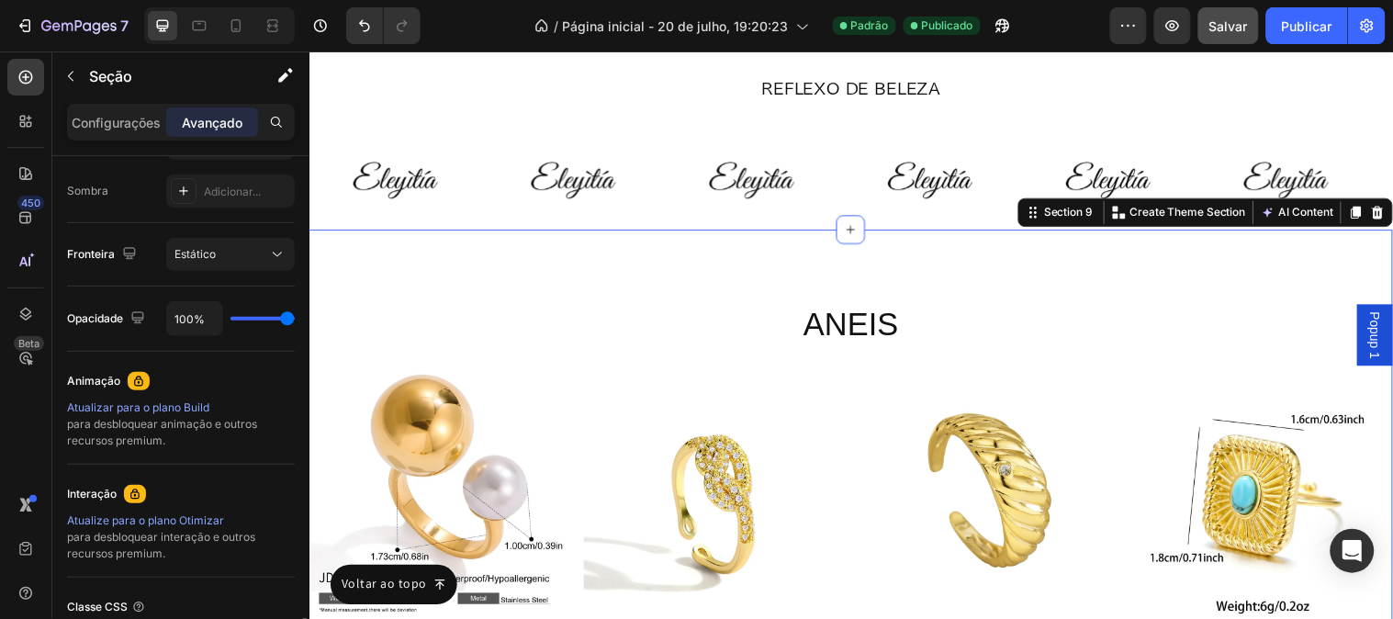
scroll to position [760, 0]
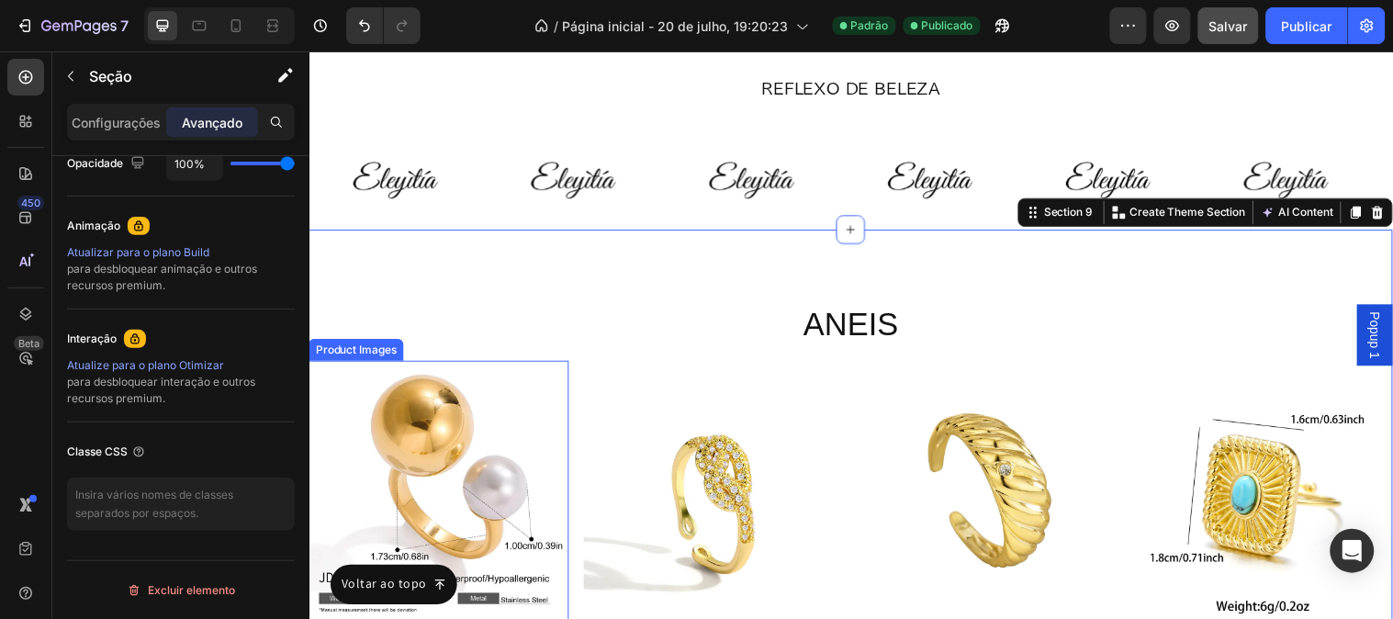
click at [420, 469] on img at bounding box center [441, 497] width 265 height 265
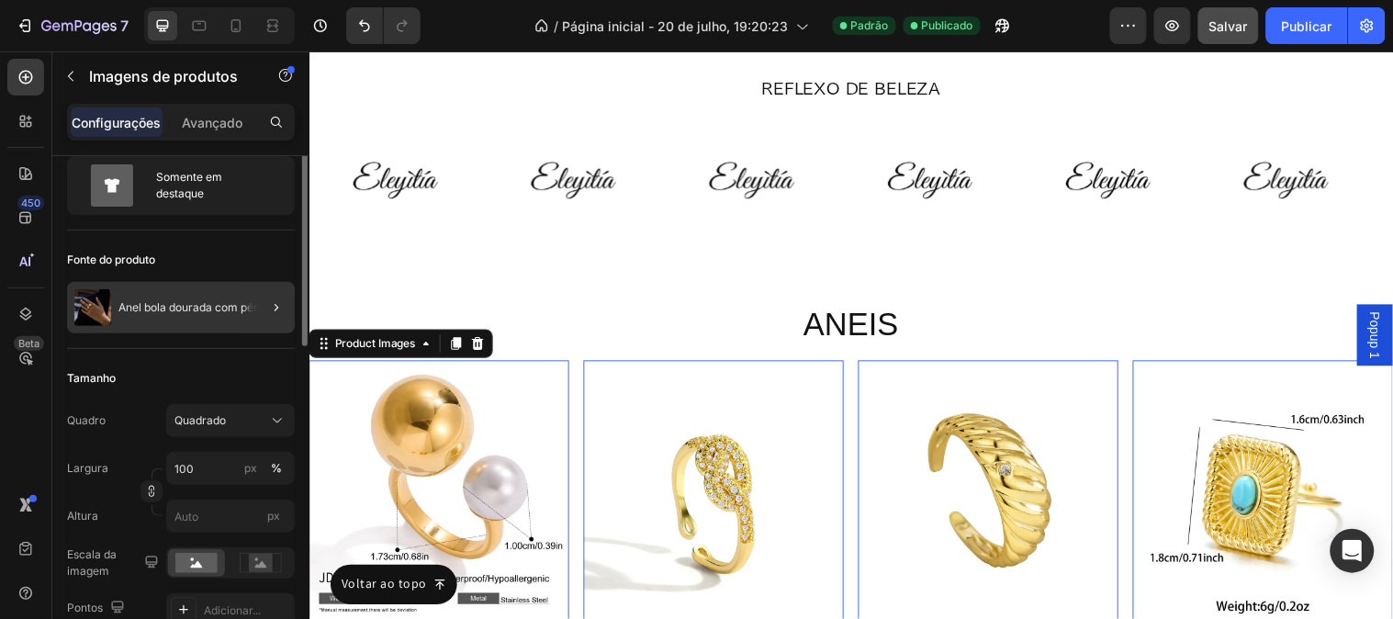
scroll to position [0, 0]
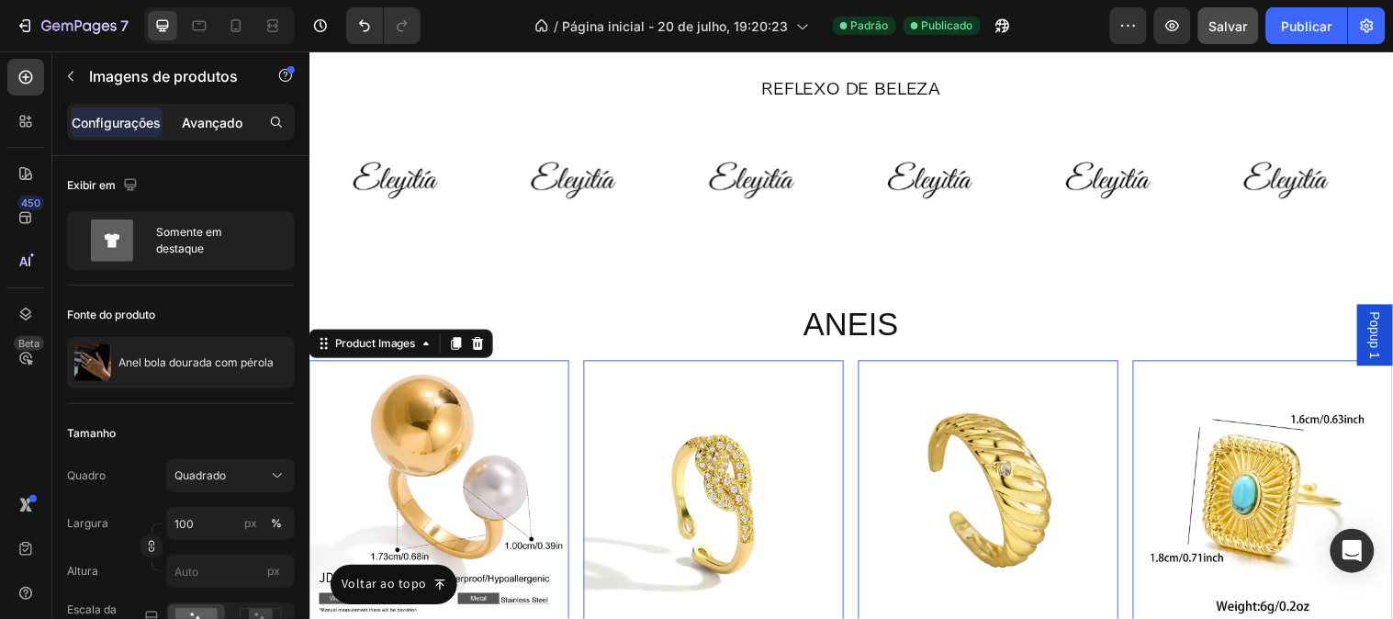
click at [240, 125] on font "Avançado" at bounding box center [212, 123] width 61 height 16
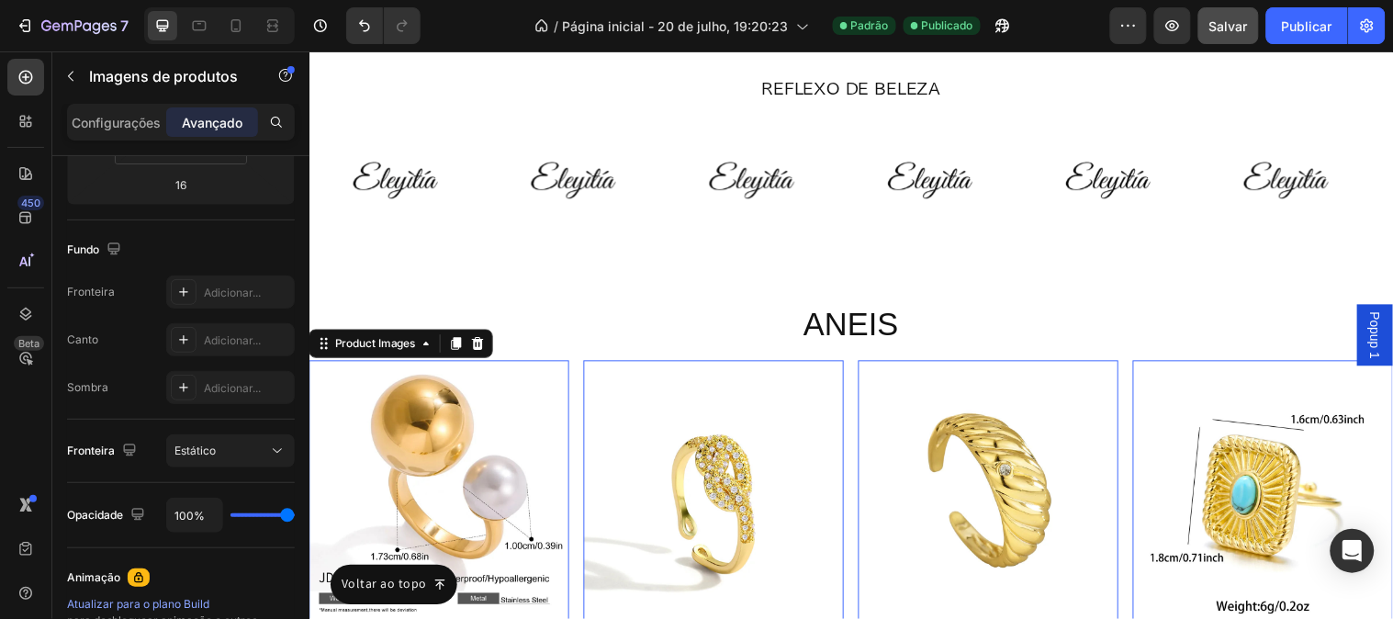
scroll to position [760, 0]
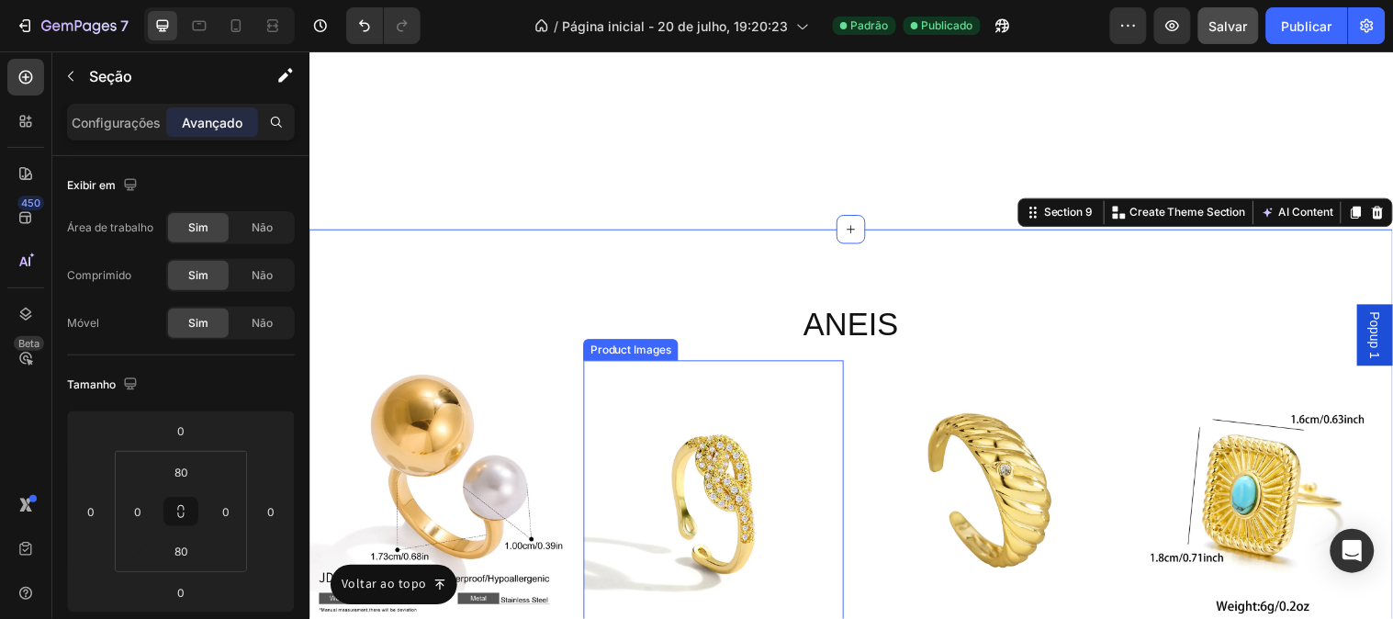
scroll to position [5562, 0]
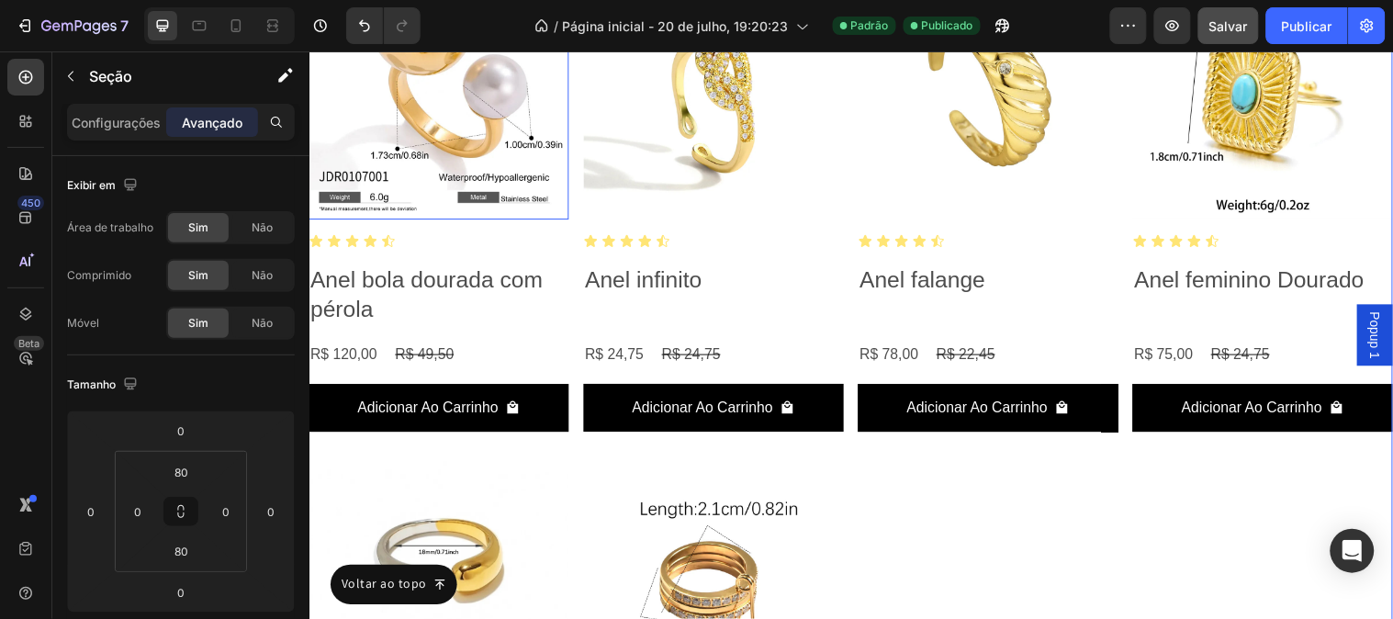
click at [490, 201] on img at bounding box center [441, 89] width 265 height 265
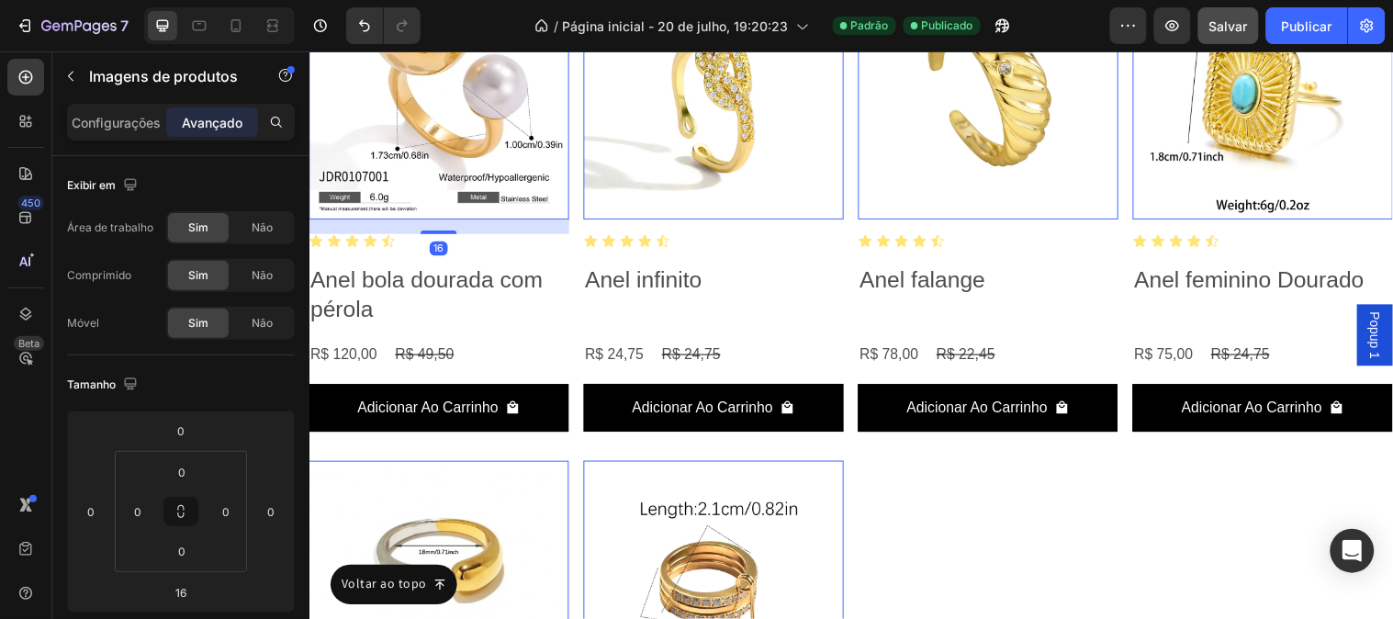
scroll to position [510, 0]
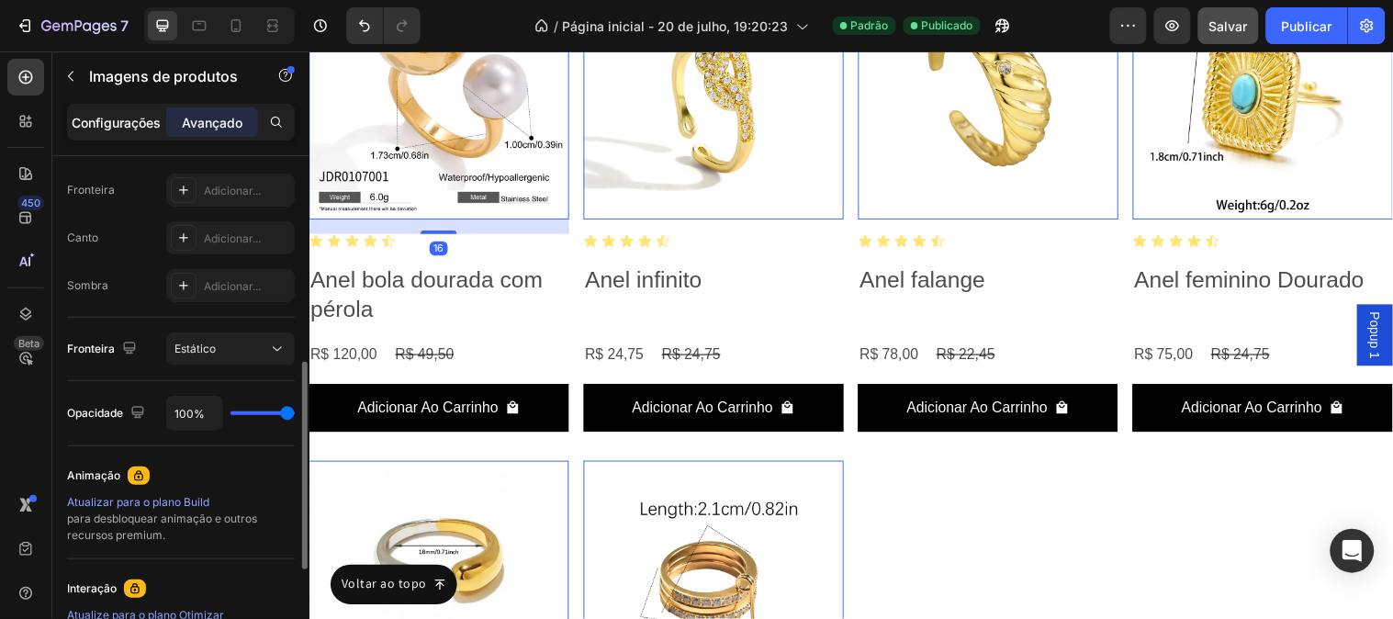
click at [119, 115] on font "Configurações" at bounding box center [117, 123] width 89 height 16
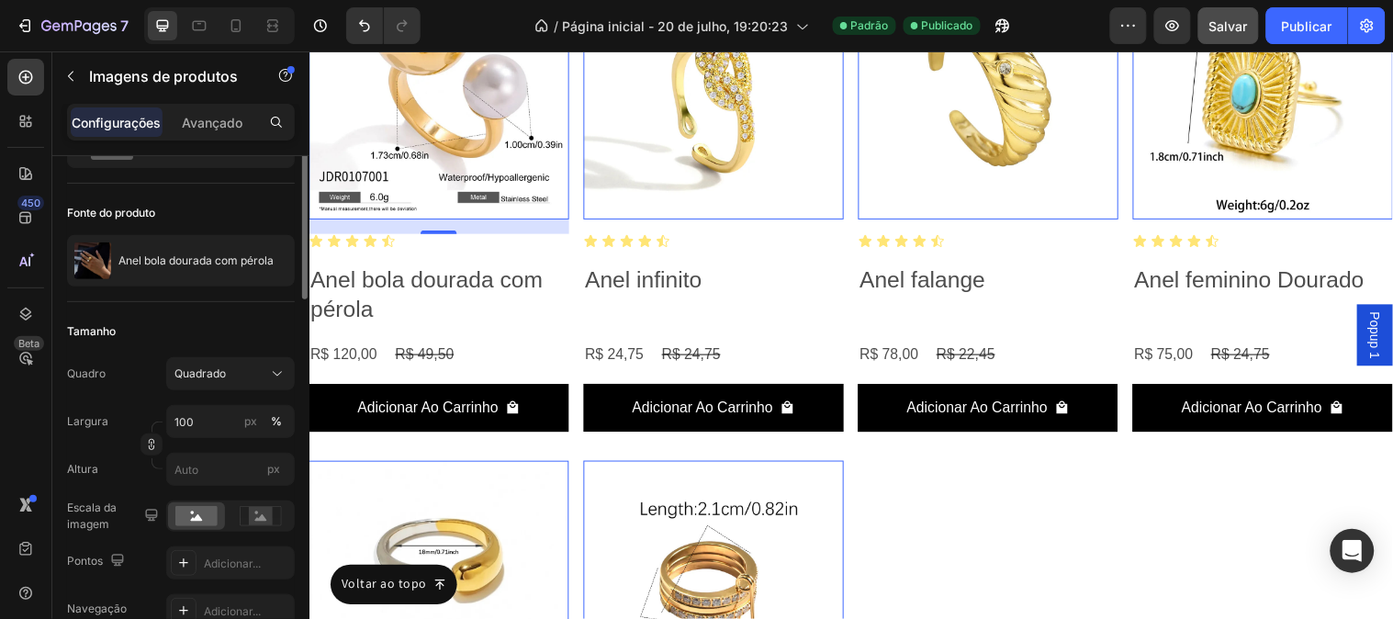
scroll to position [0, 0]
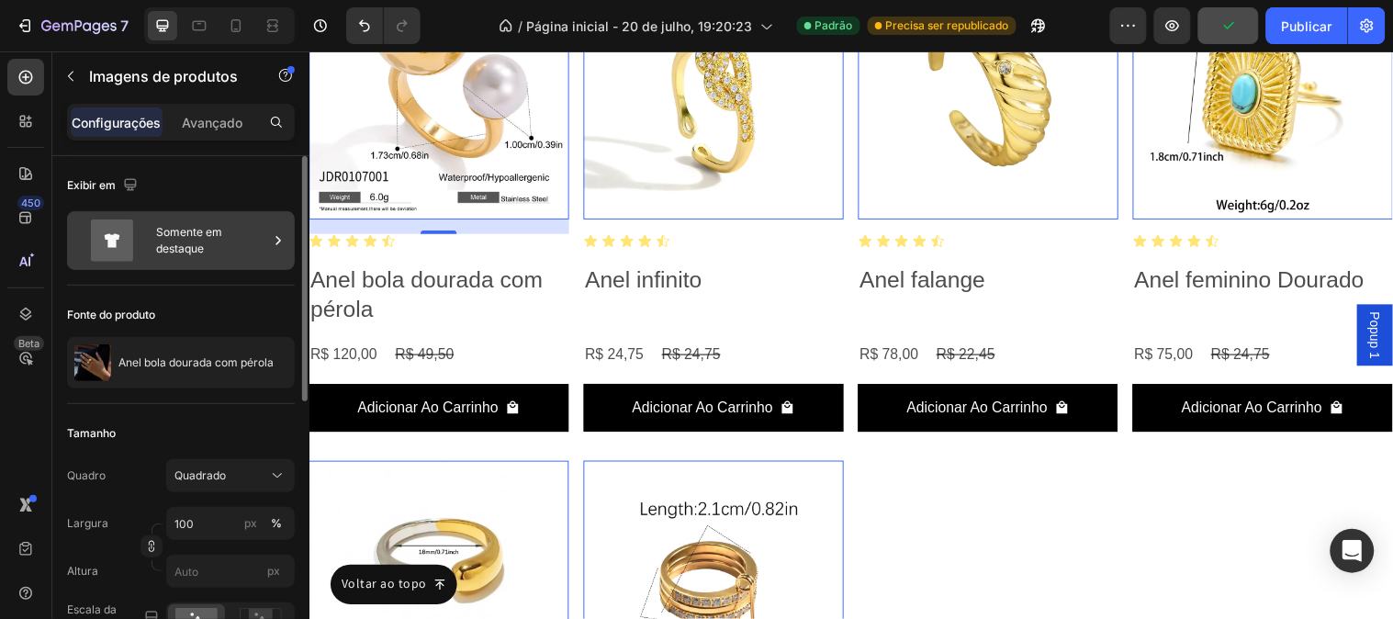
click at [181, 235] on font "Somente em destaque" at bounding box center [189, 240] width 66 height 30
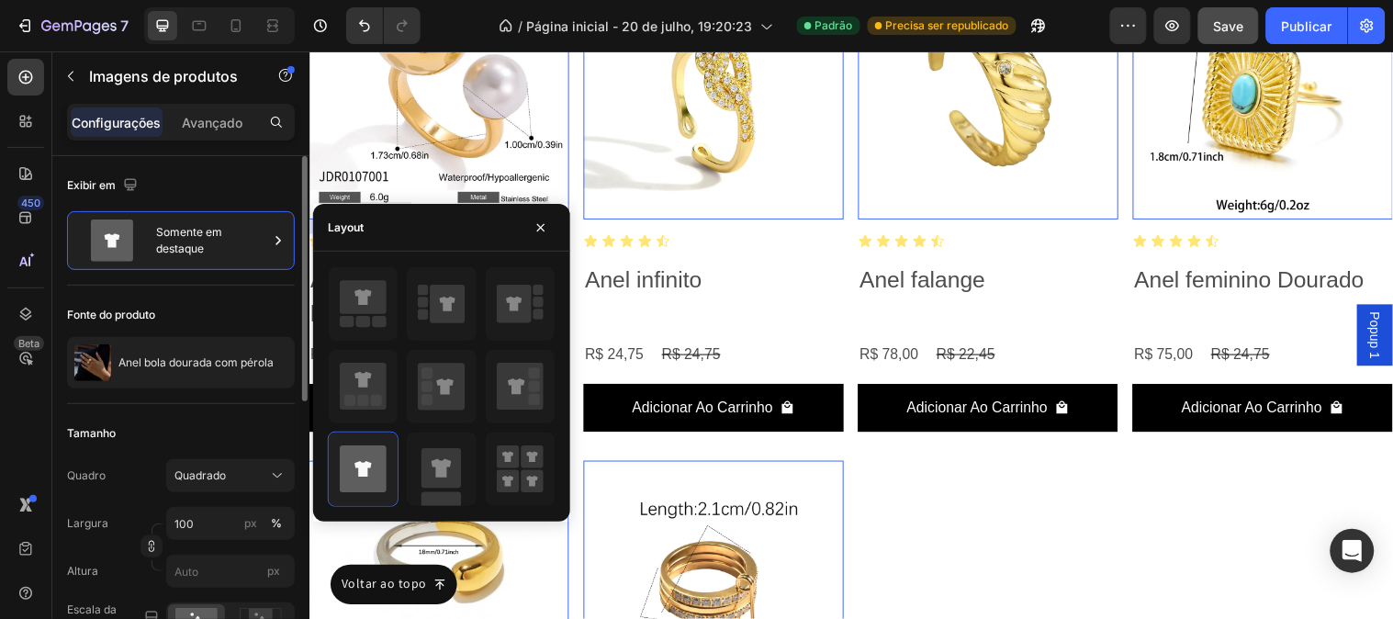
click at [222, 171] on div "Exibir em" at bounding box center [181, 185] width 228 height 29
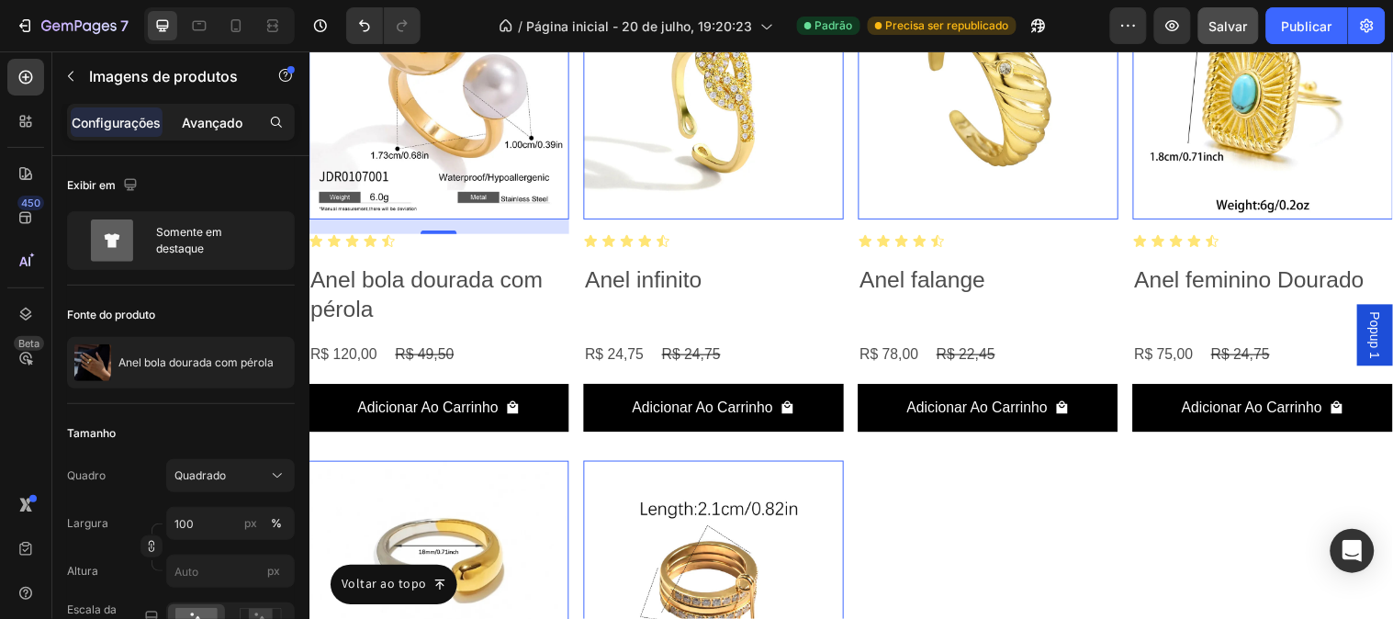
click at [213, 131] on p "Avançado" at bounding box center [212, 122] width 61 height 19
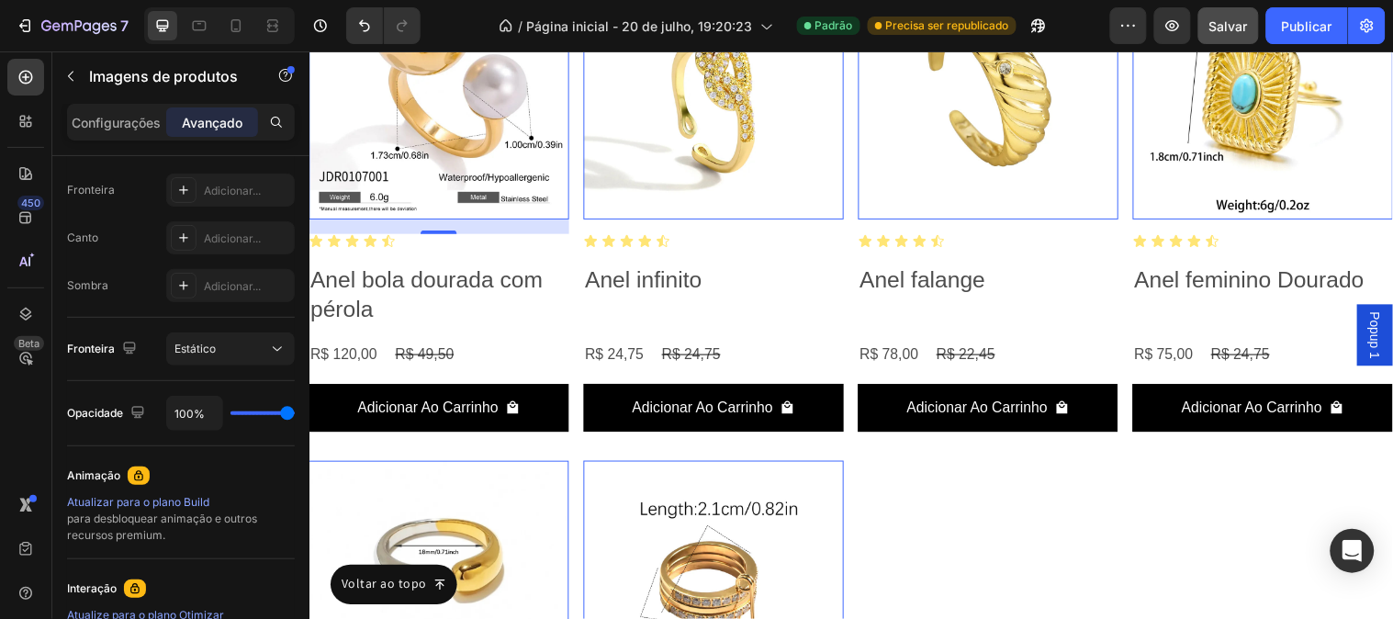
scroll to position [760, 0]
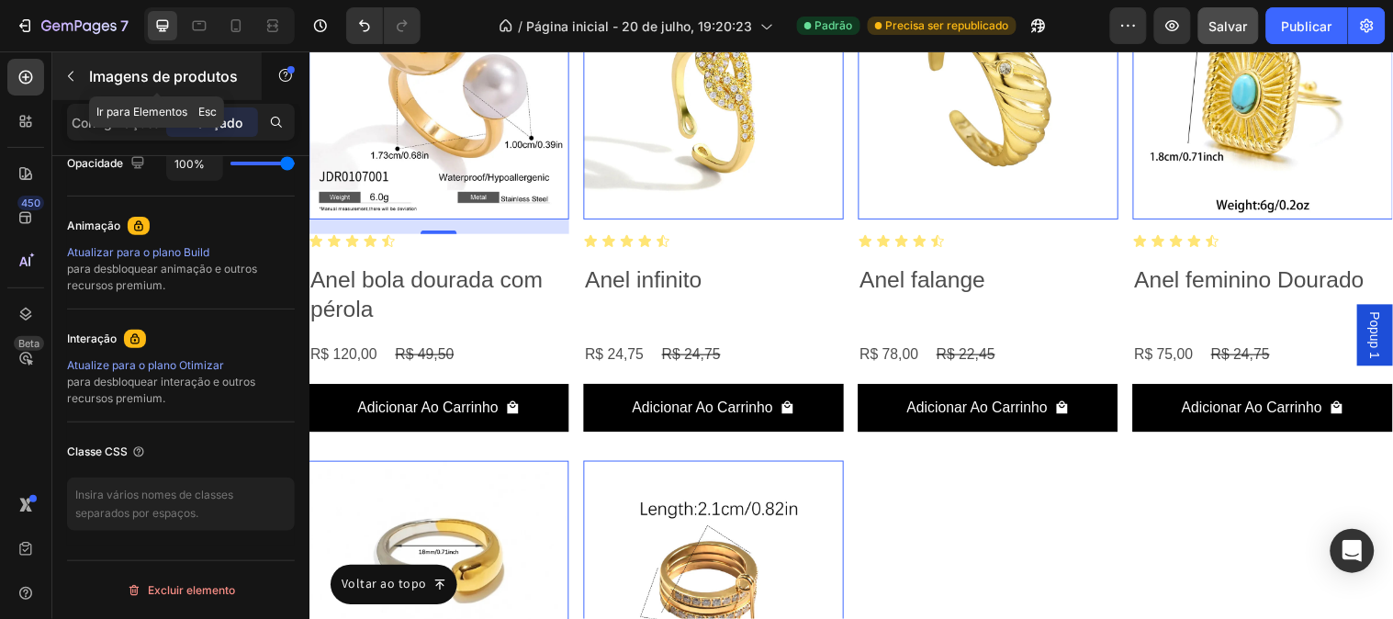
click at [73, 79] on icon "button" at bounding box center [70, 76] width 15 height 15
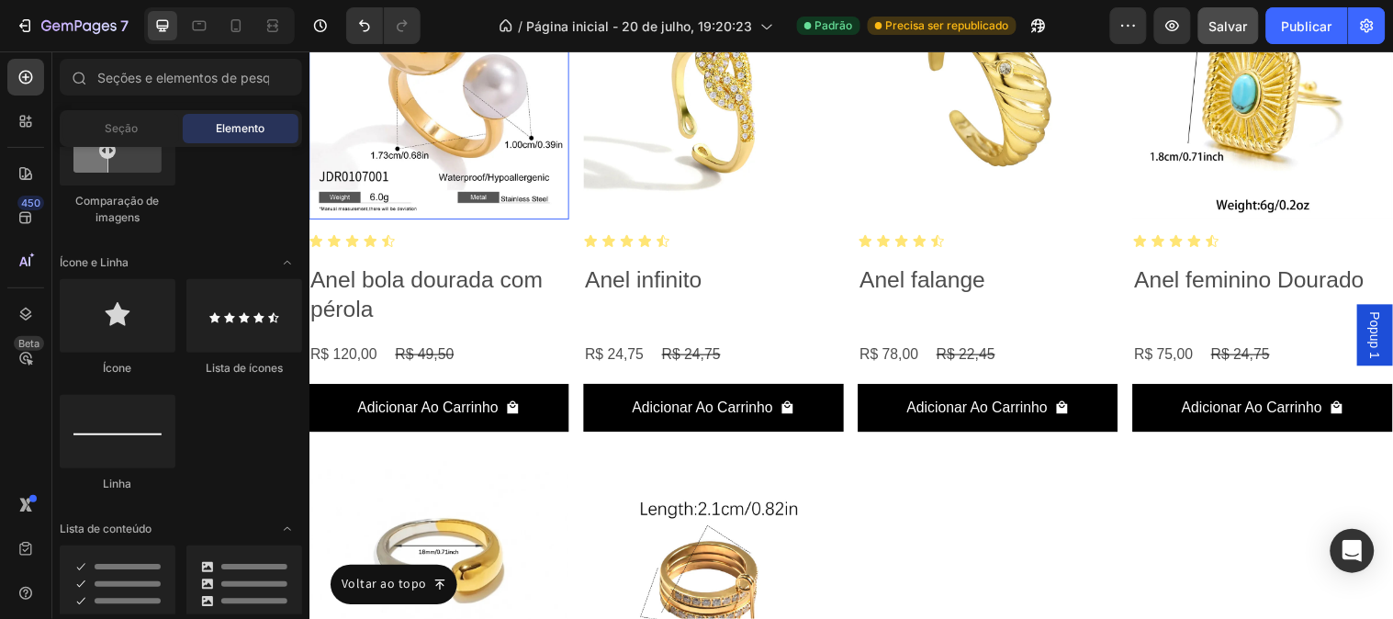
scroll to position [5256, 0]
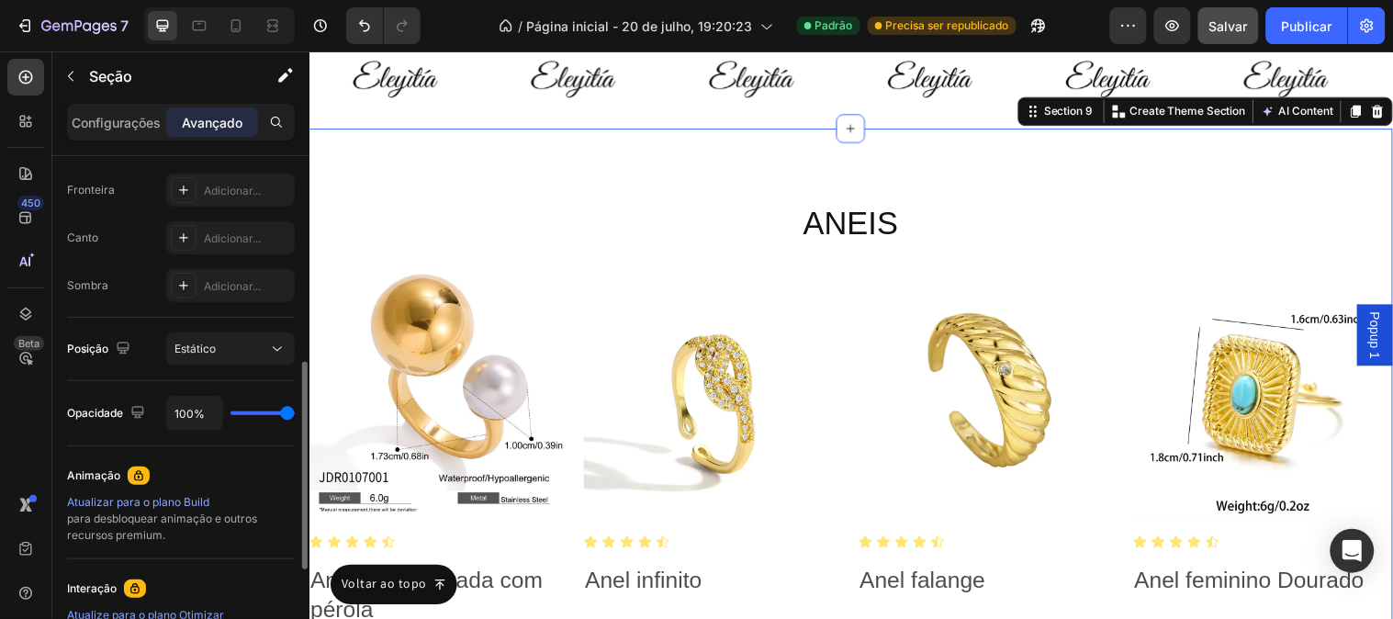
scroll to position [760, 0]
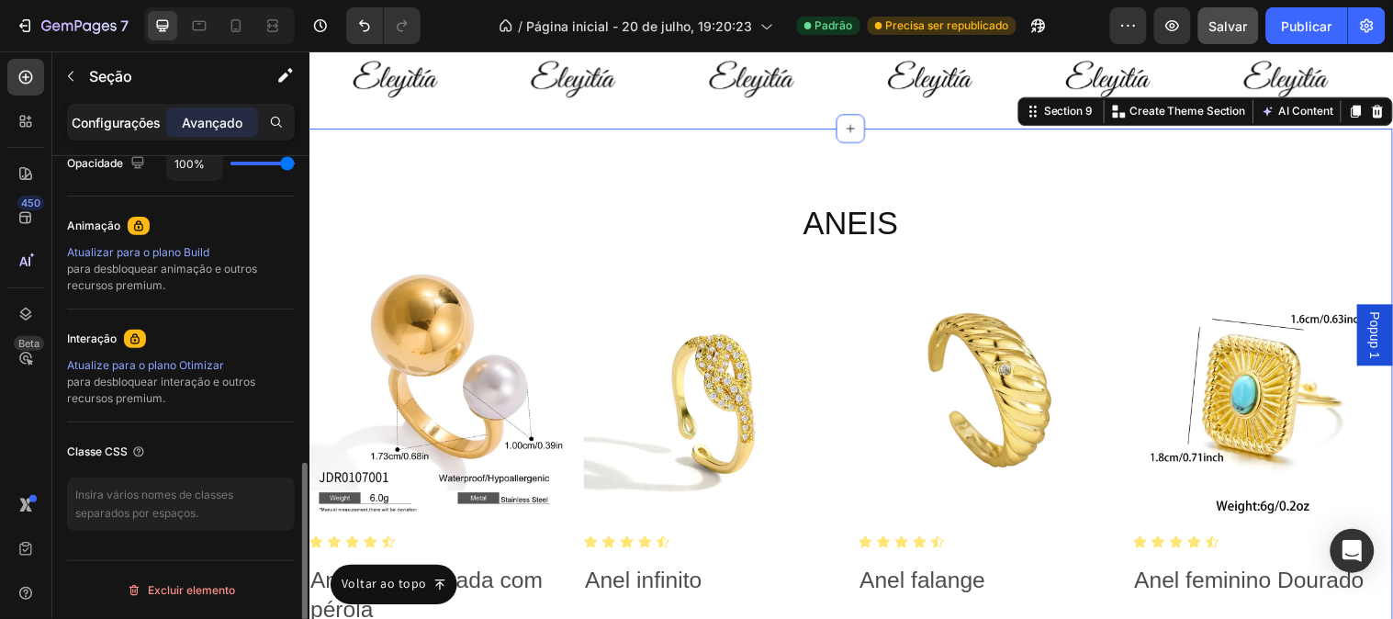
click at [113, 124] on font "Configurações" at bounding box center [117, 123] width 89 height 16
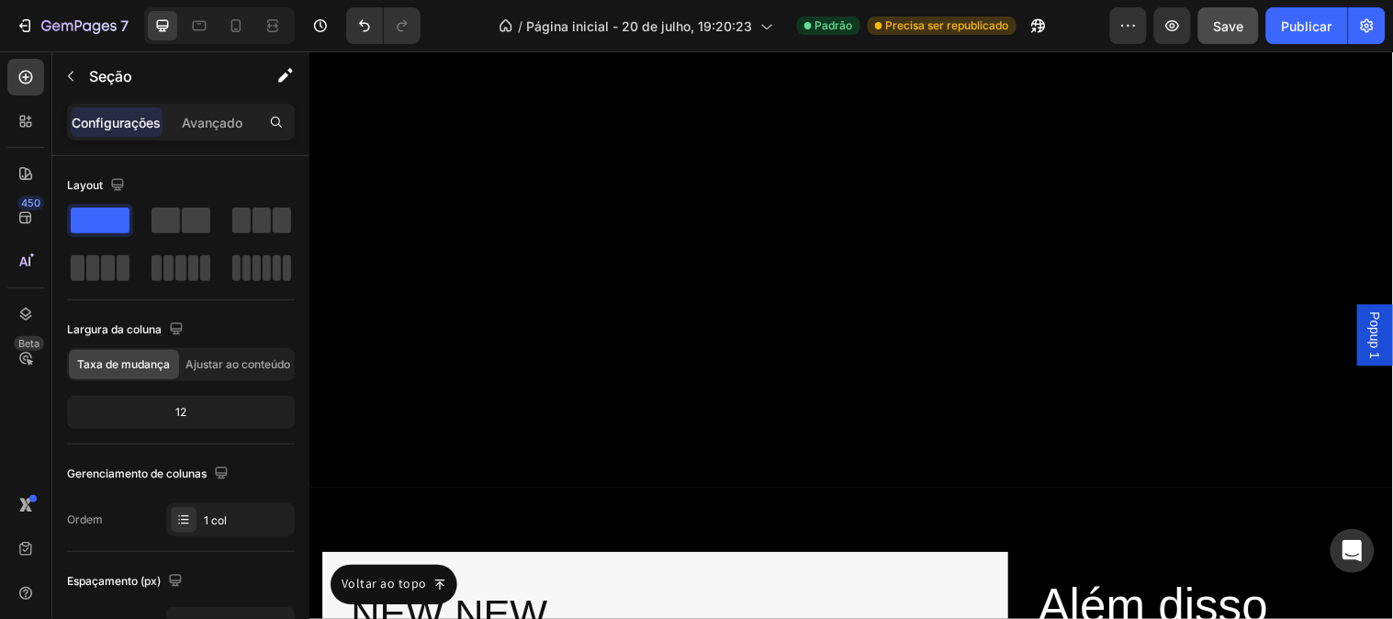
scroll to position [10461, 0]
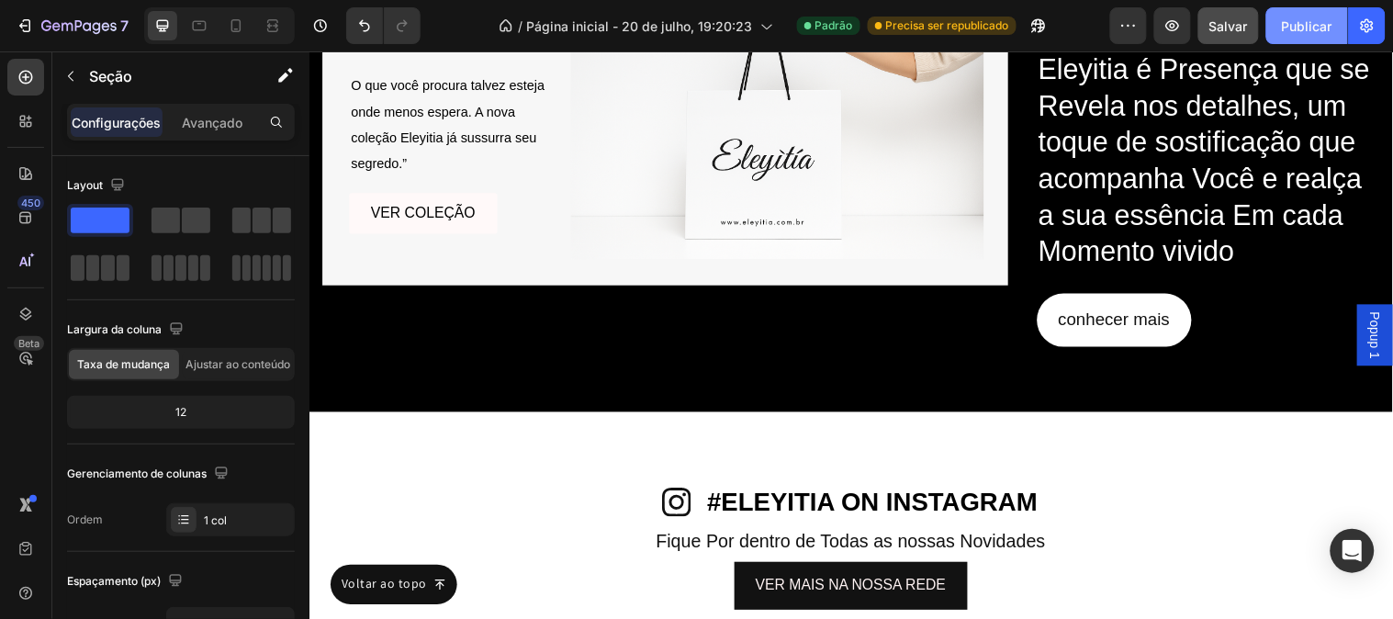
click at [1290, 13] on button "Publicar" at bounding box center [1307, 25] width 82 height 37
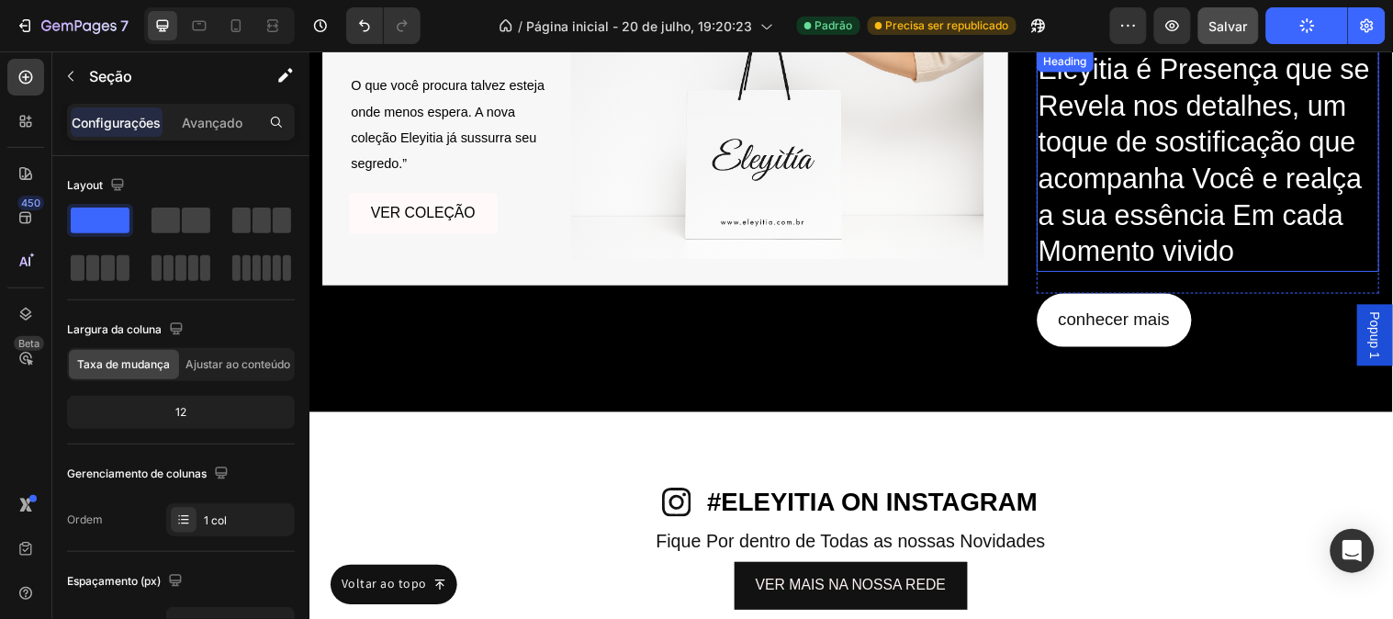
scroll to position [10563, 0]
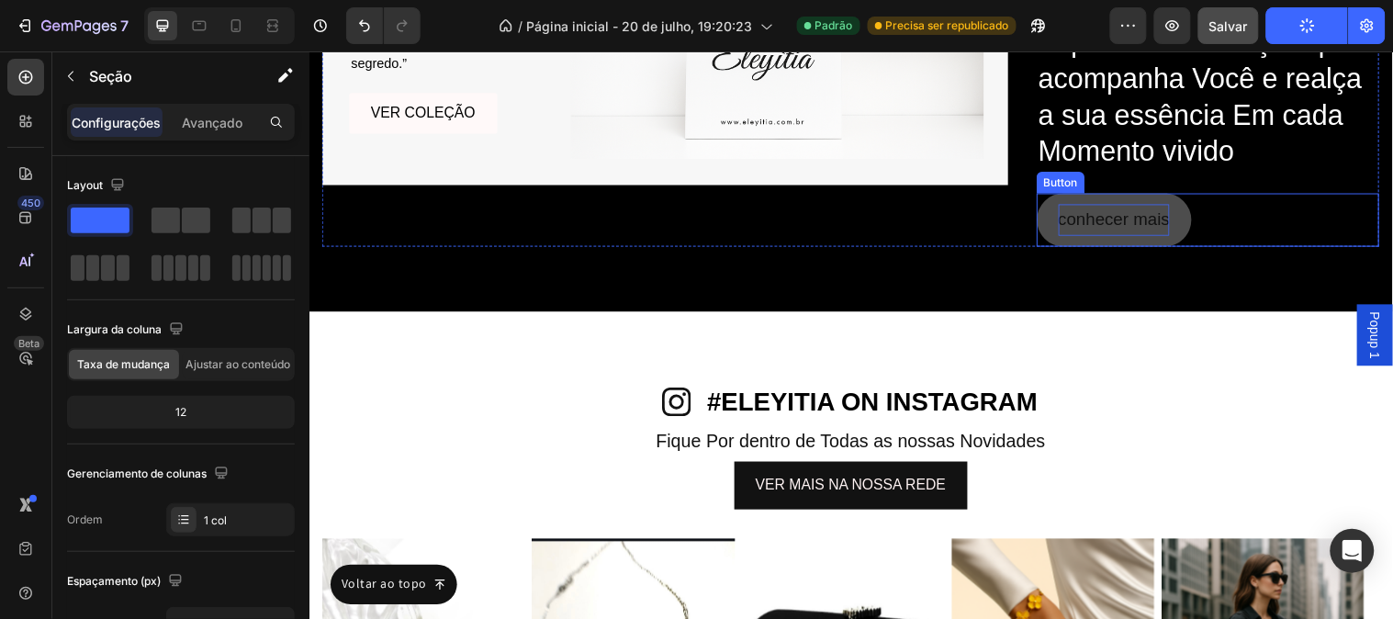
click at [1071, 232] on p "conhecer mais" at bounding box center [1128, 221] width 114 height 31
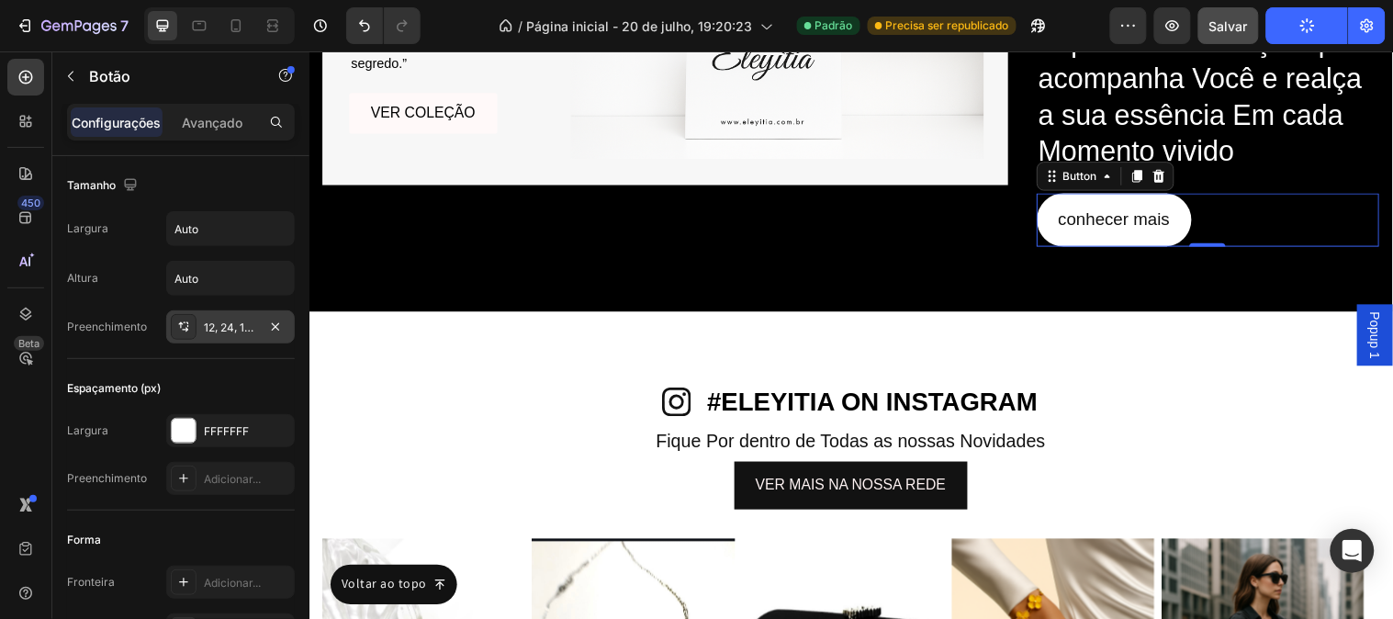
scroll to position [510, 0]
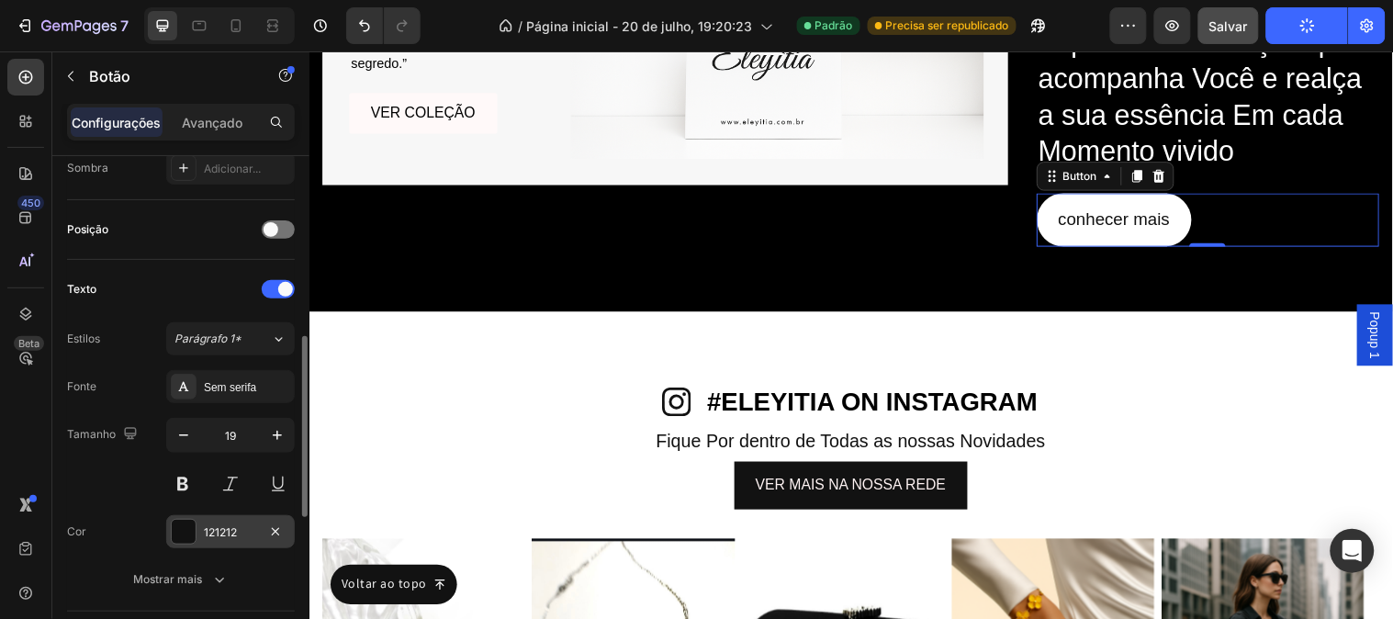
click at [221, 535] on font "121212" at bounding box center [220, 532] width 33 height 14
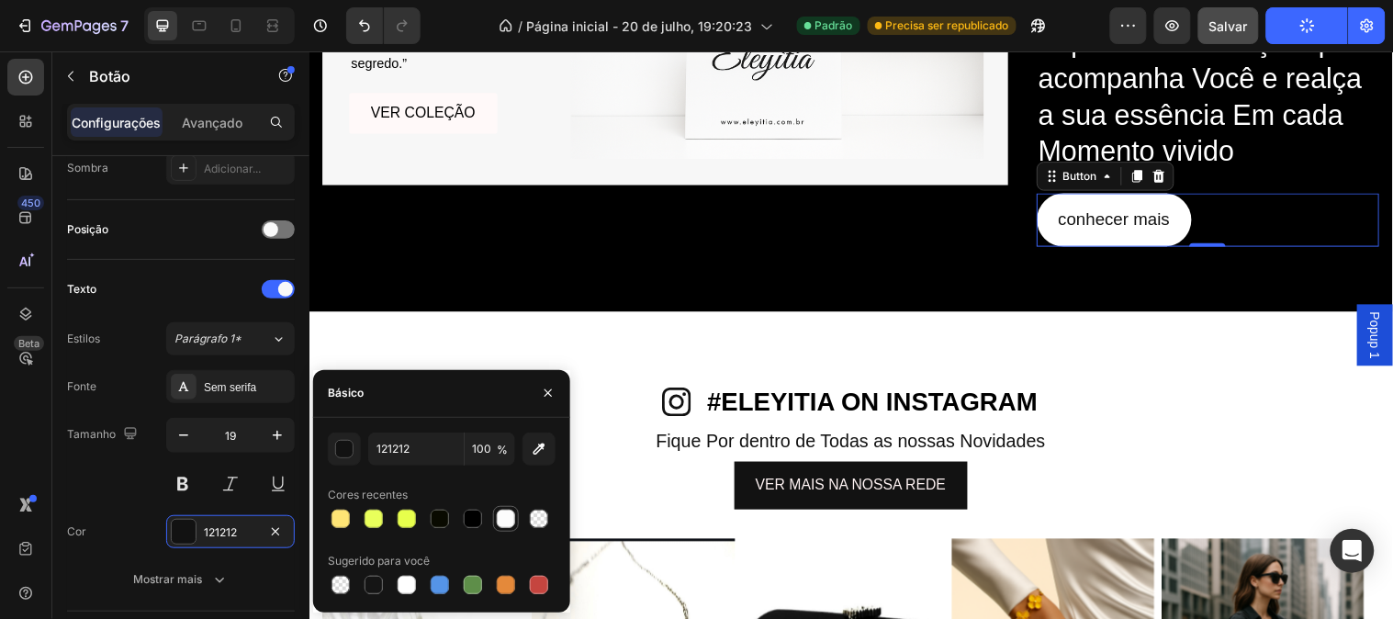
click at [510, 515] on div at bounding box center [506, 519] width 18 height 18
click at [120, 489] on div "Tamanho 19" at bounding box center [181, 459] width 228 height 83
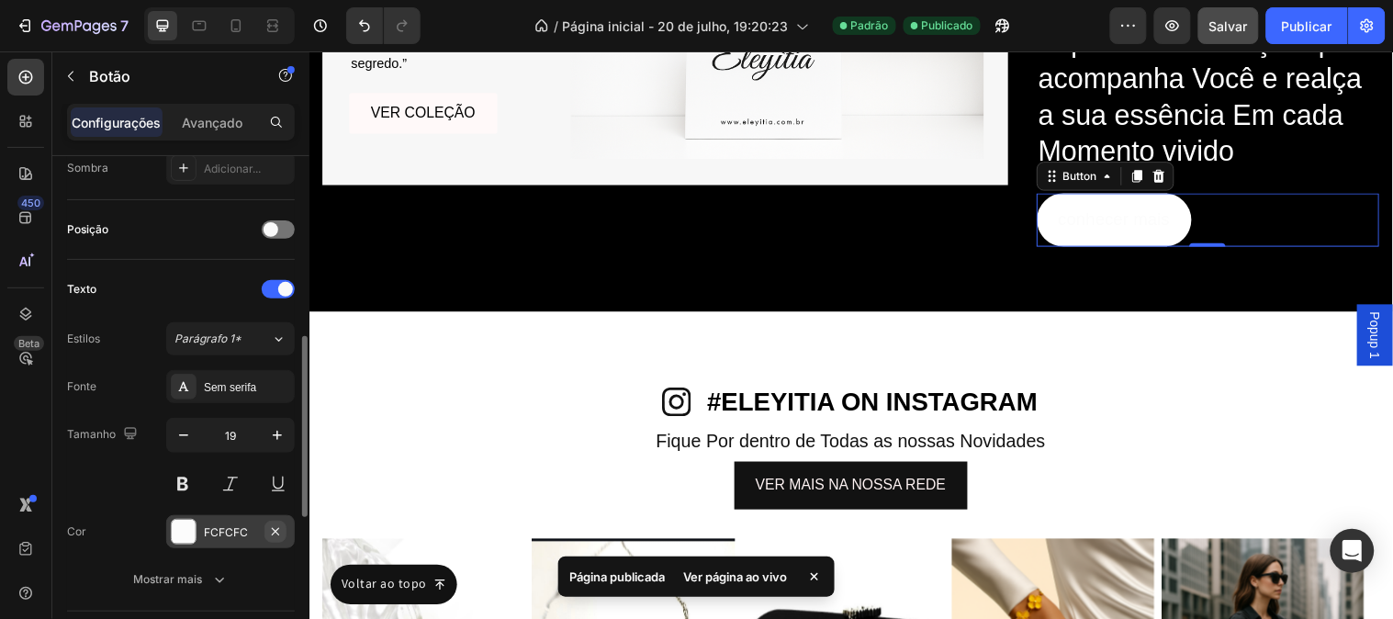
click at [276, 529] on icon "button" at bounding box center [275, 531] width 15 height 15
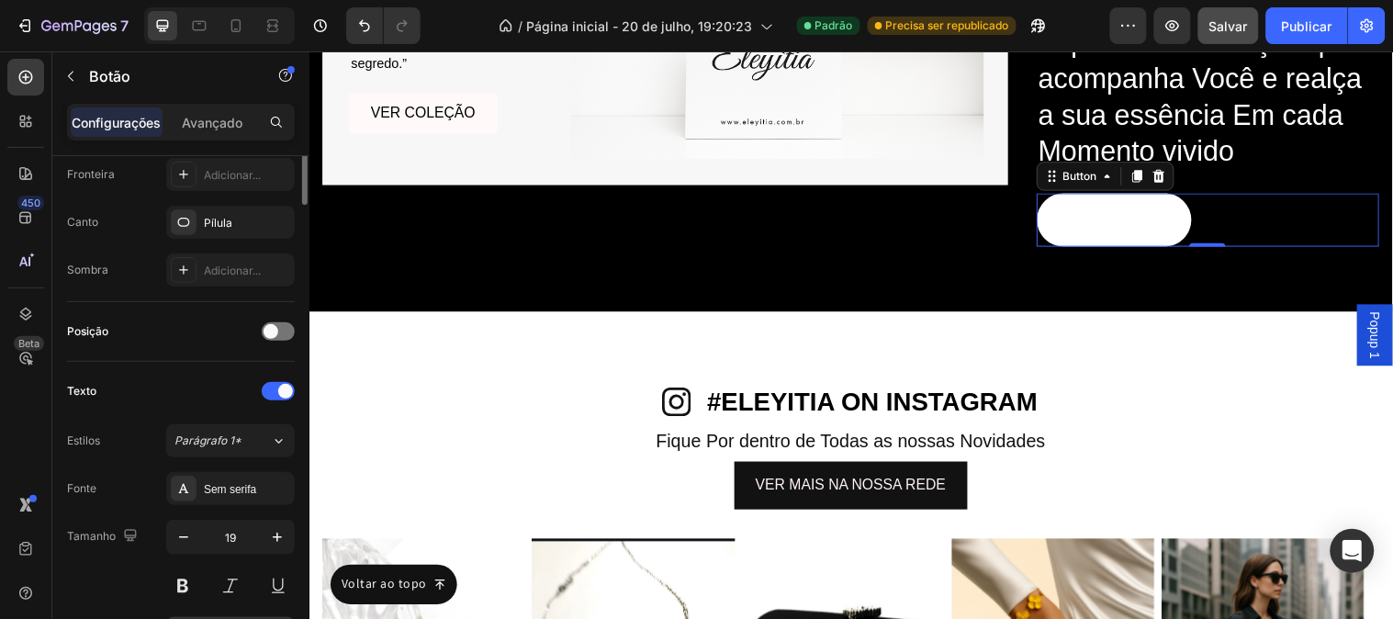
scroll to position [204, 0]
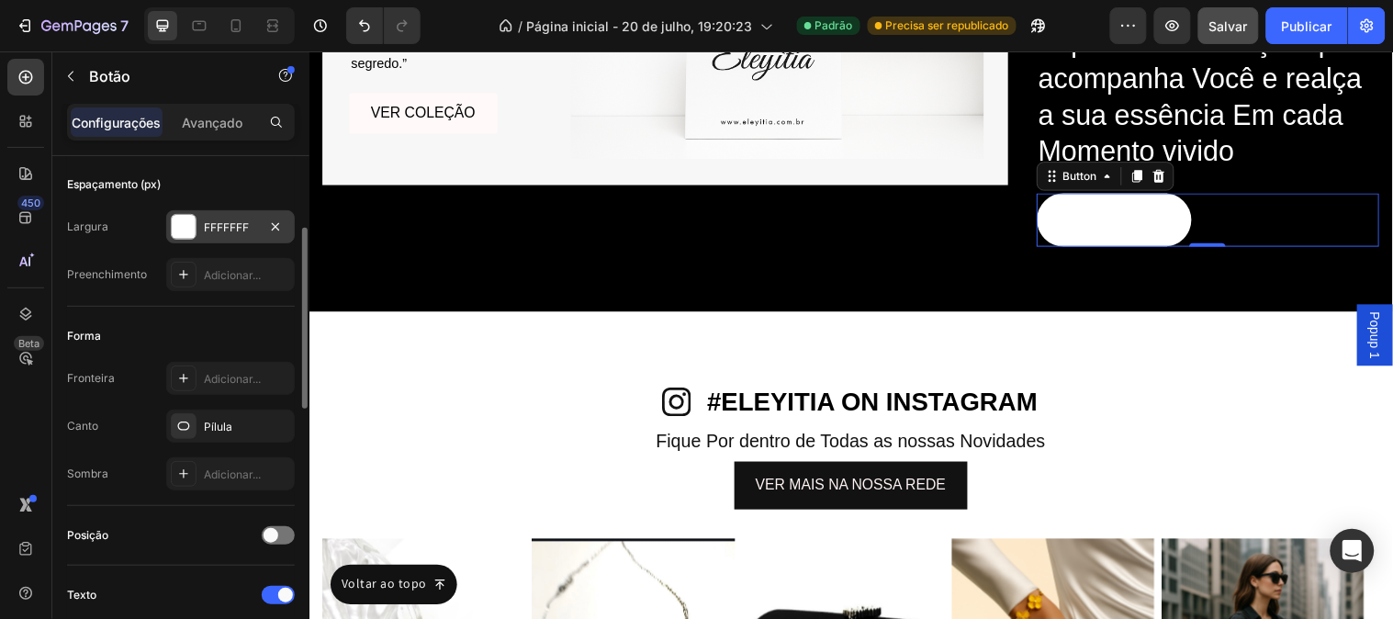
click at [219, 234] on div "FFFFFFF" at bounding box center [230, 228] width 53 height 17
click at [176, 323] on div "Forma" at bounding box center [181, 335] width 228 height 29
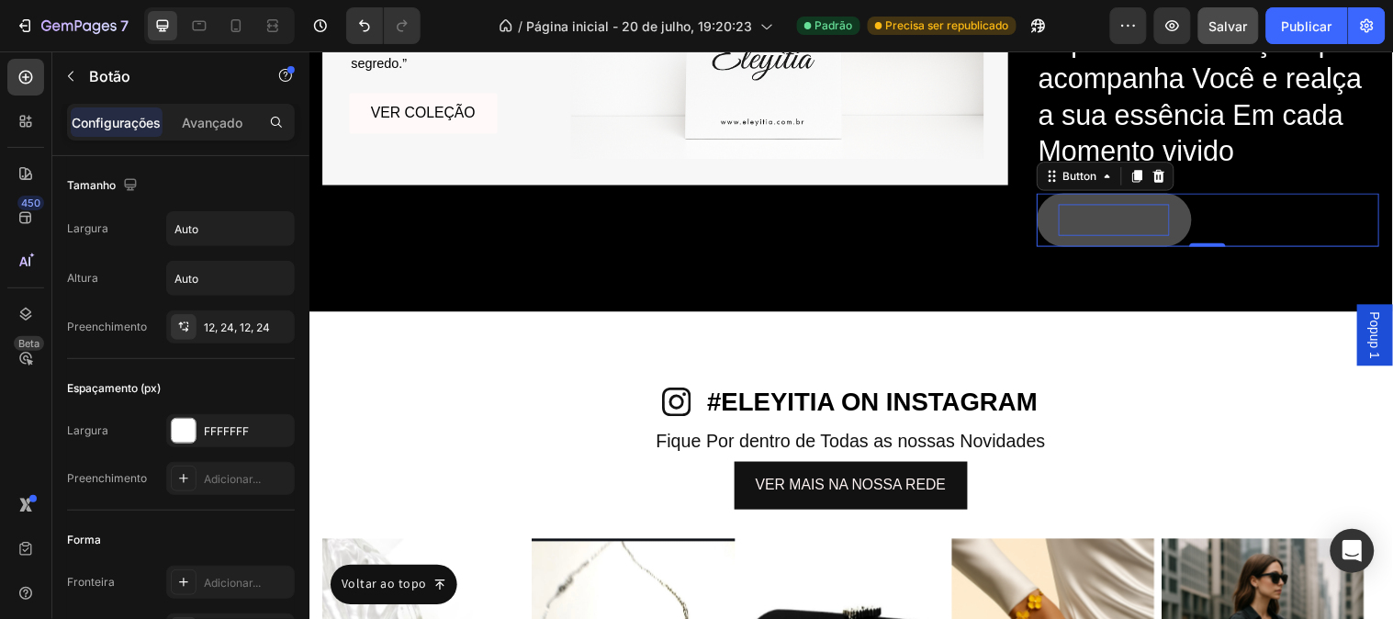
click at [1128, 228] on p "conhecer mais" at bounding box center [1128, 221] width 114 height 31
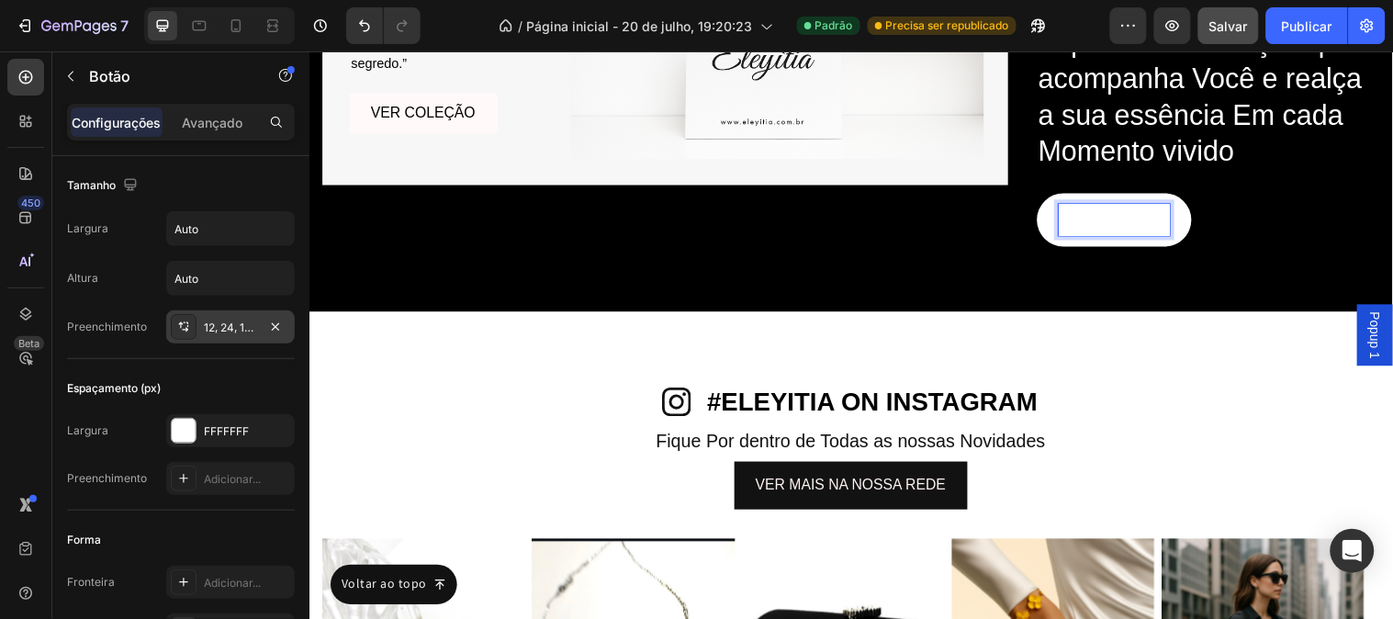
scroll to position [612, 0]
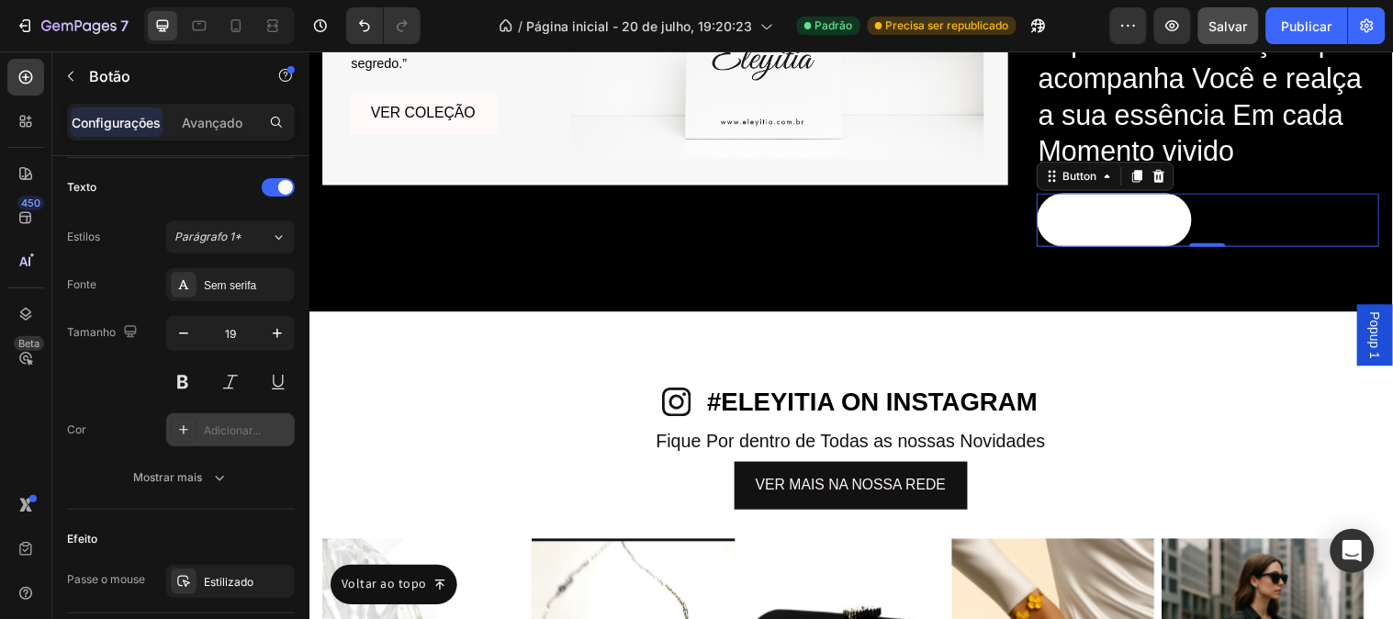
click at [215, 426] on font "Adicionar..." at bounding box center [232, 430] width 57 height 14
type input "121212"
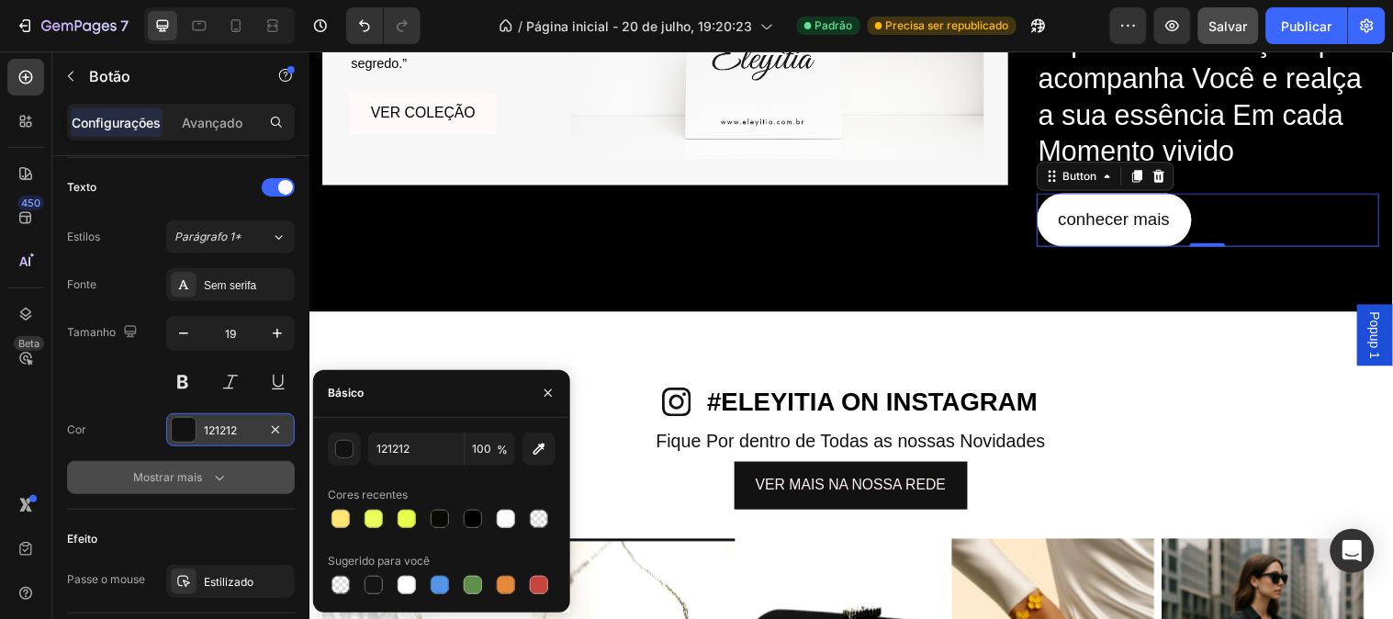
click at [211, 473] on icon "button" at bounding box center [219, 477] width 18 height 18
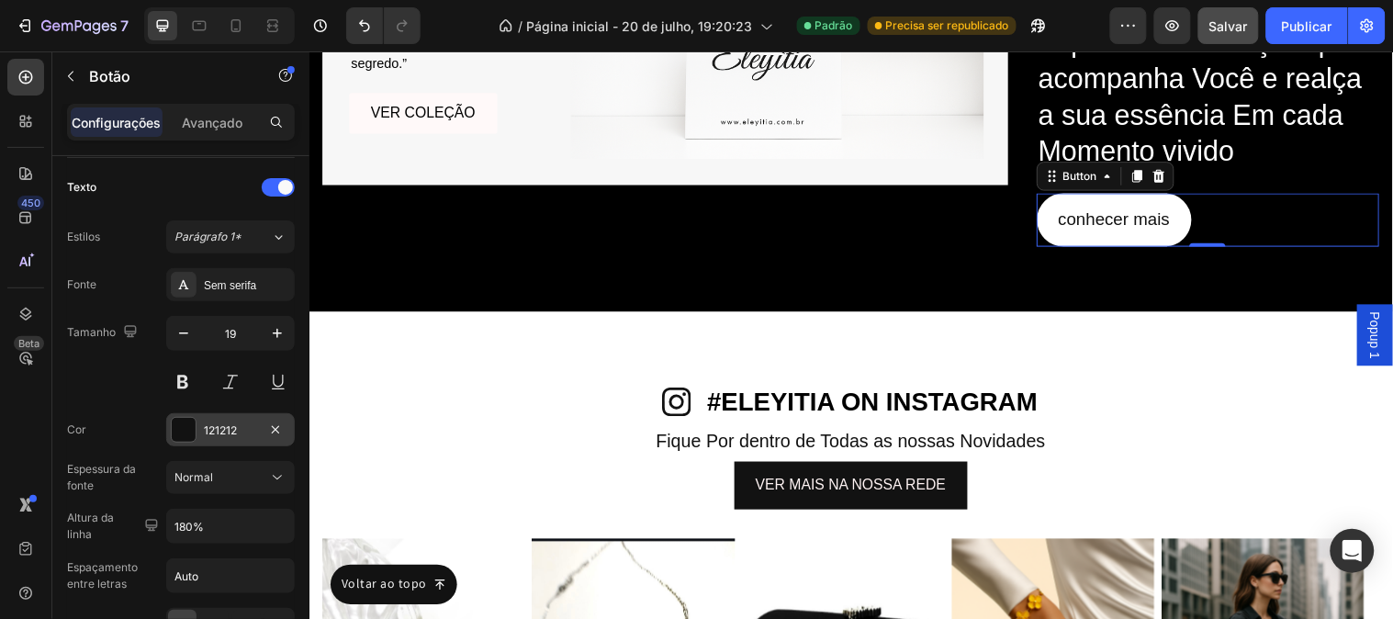
scroll to position [1188, 0]
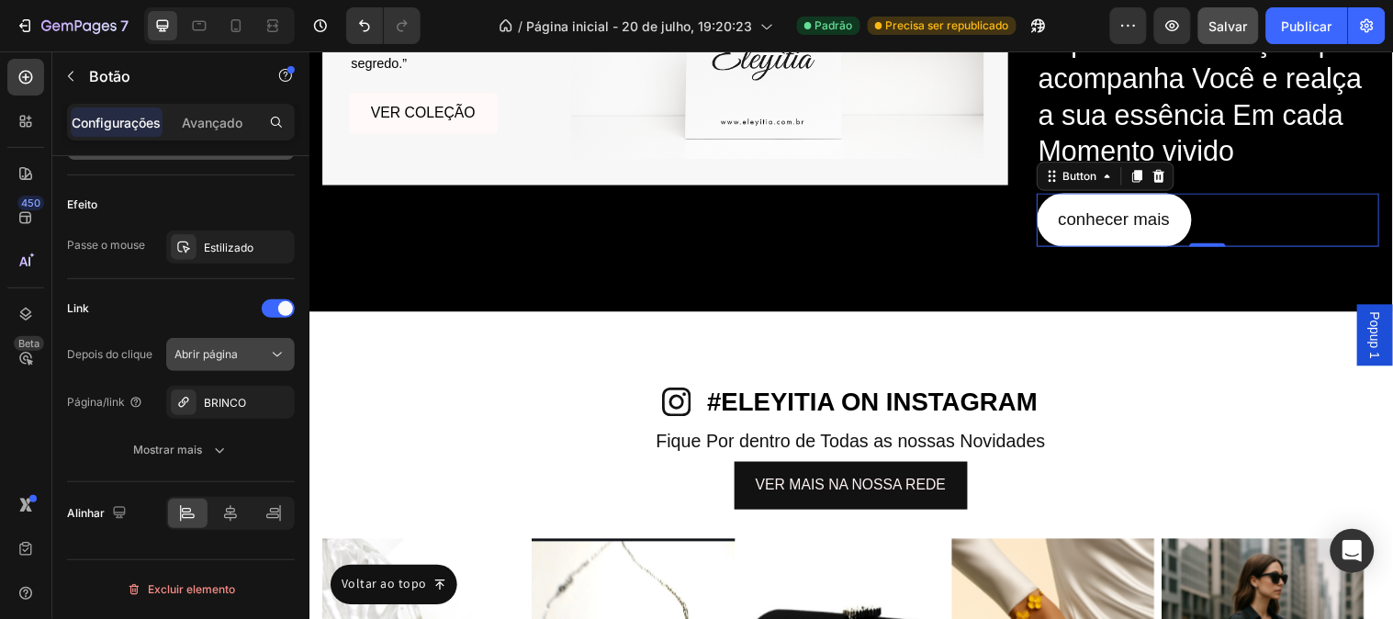
click at [217, 368] on button "Abrir página" at bounding box center [230, 354] width 129 height 33
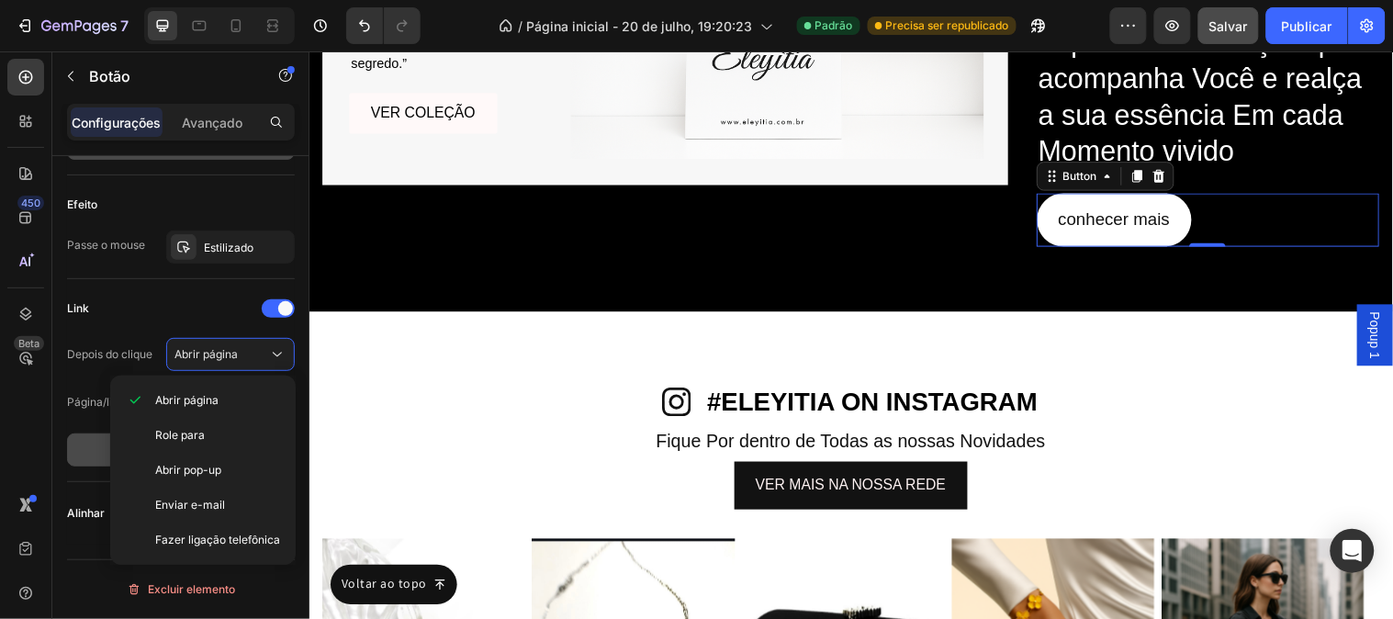
click at [89, 456] on button "Mostrar mais" at bounding box center [181, 449] width 228 height 33
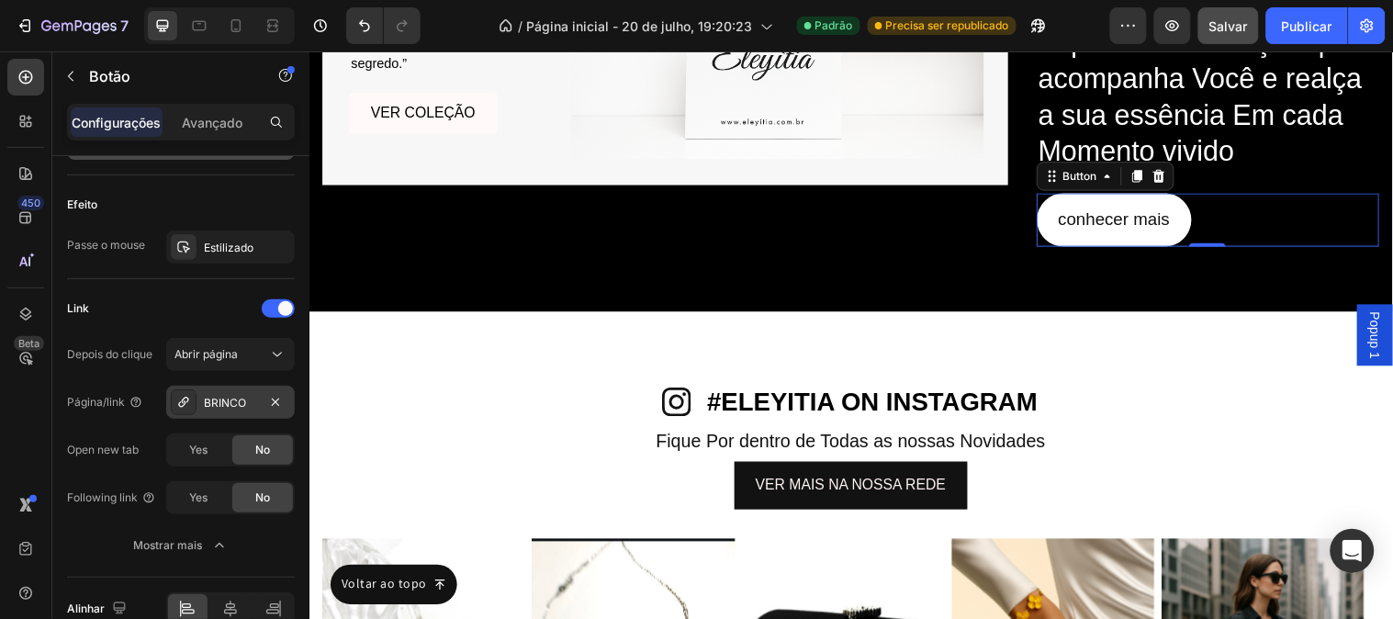
click at [241, 408] on font "BRINCO" at bounding box center [225, 403] width 42 height 14
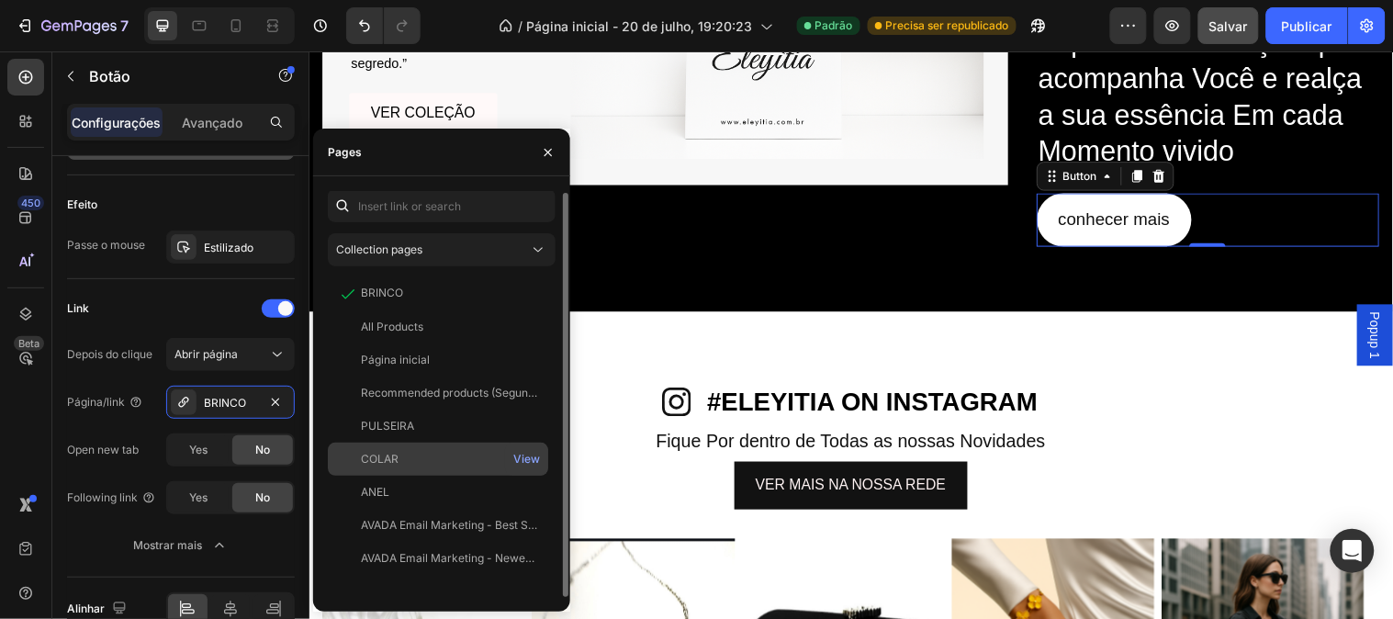
scroll to position [10868, 0]
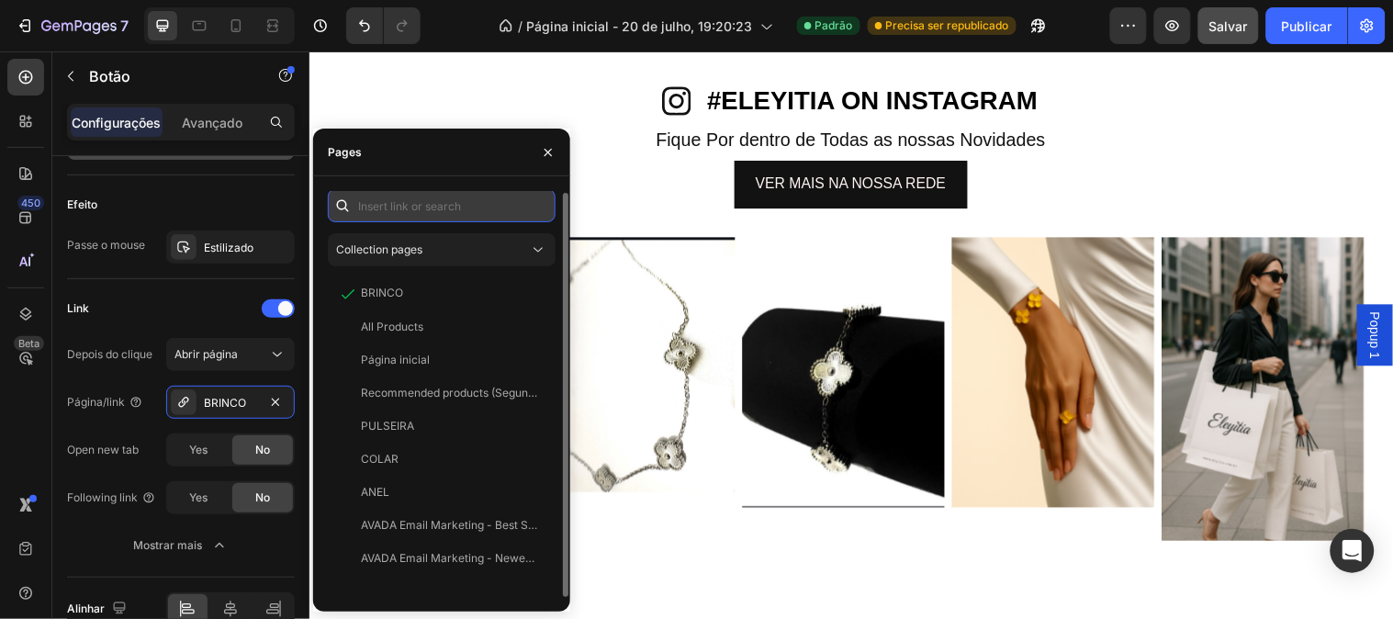
click at [409, 204] on input "text" at bounding box center [442, 205] width 228 height 33
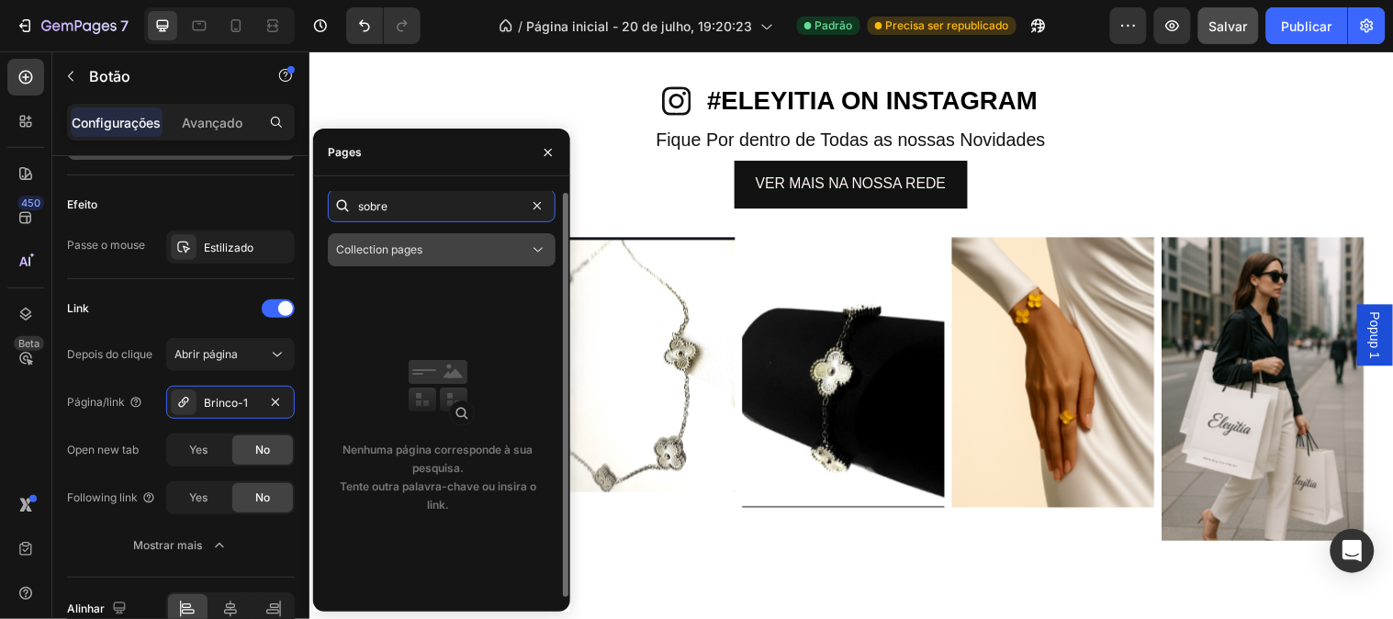
type input "sobre"
click at [445, 258] on div "Collection pages" at bounding box center [441, 250] width 211 height 18
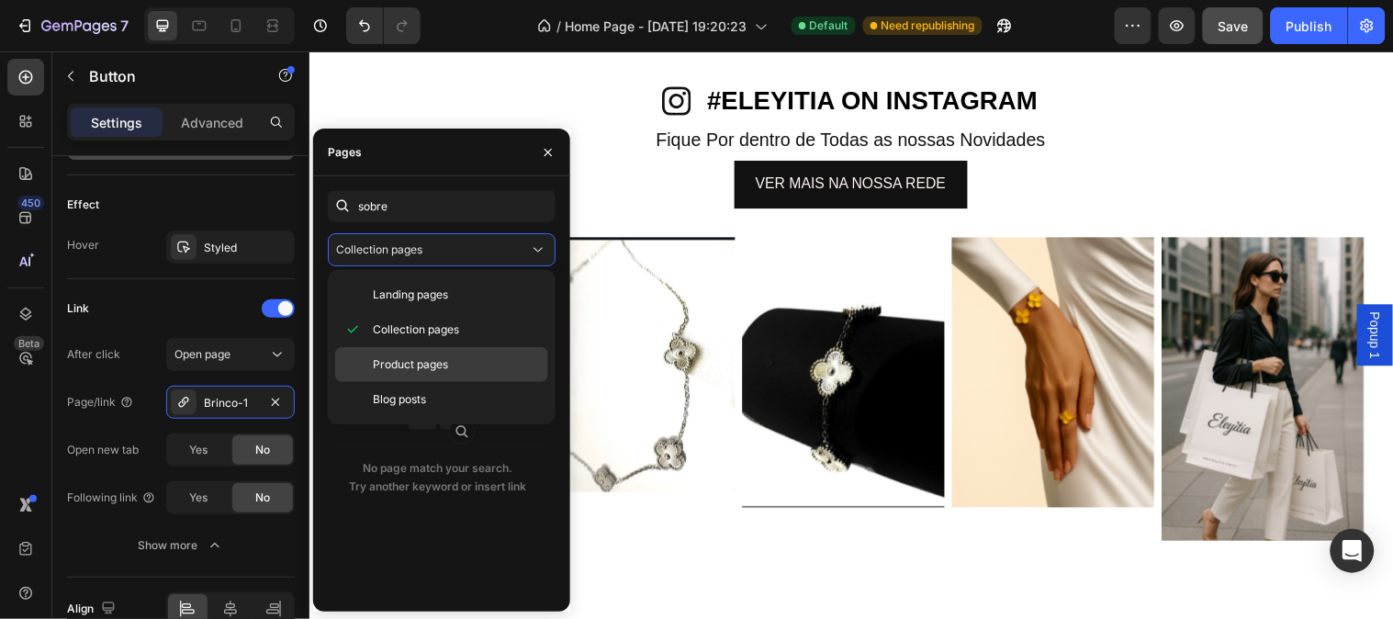
click at [473, 356] on p "Product pages" at bounding box center [456, 364] width 167 height 17
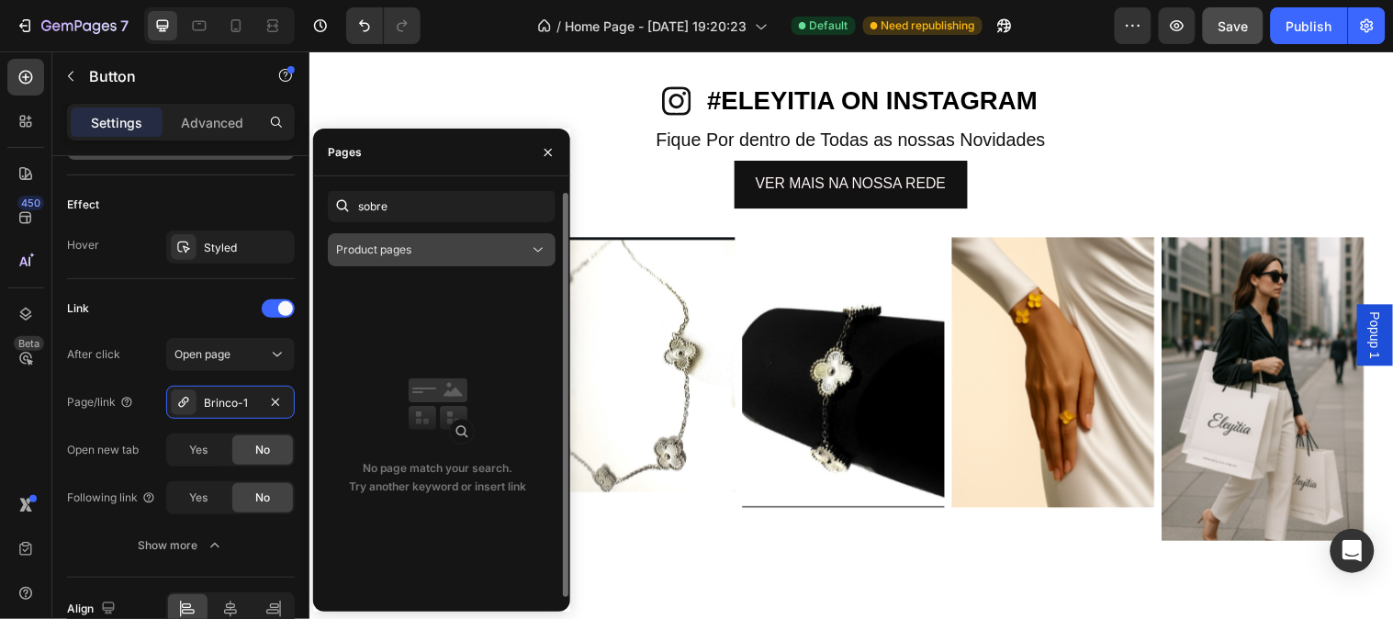
click at [421, 253] on div "Product pages" at bounding box center [432, 250] width 193 height 17
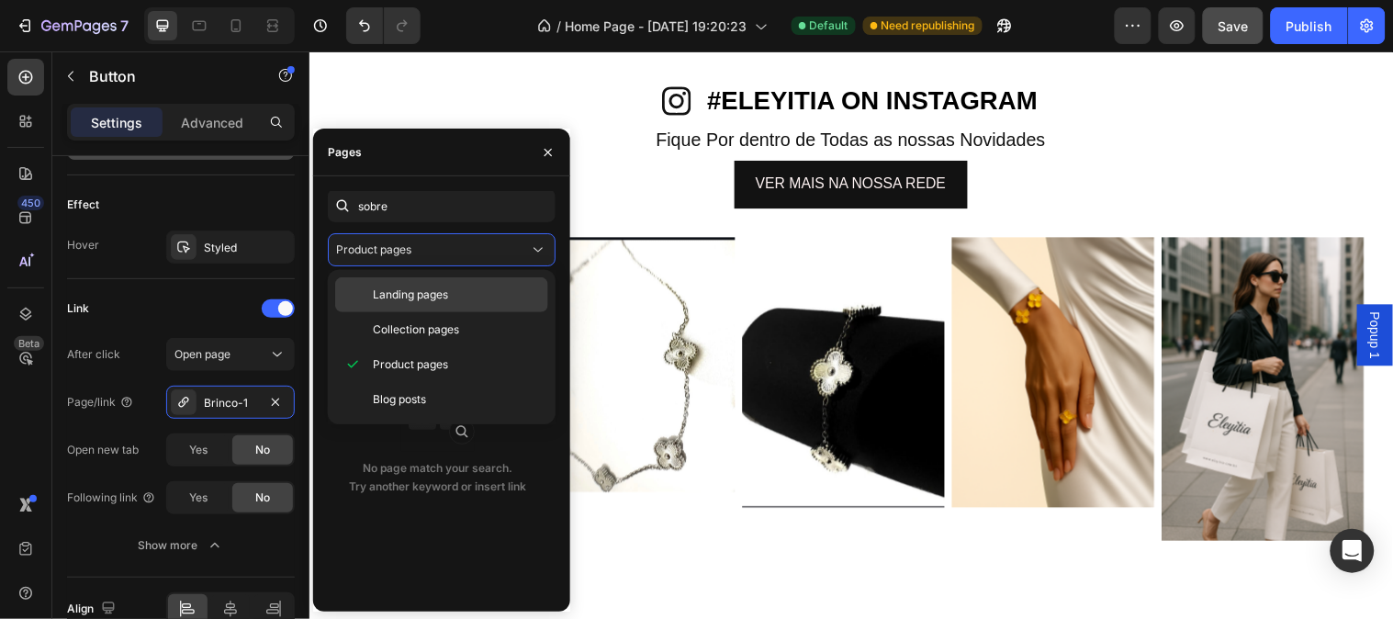
click at [441, 298] on span "Landing pages" at bounding box center [410, 295] width 75 height 17
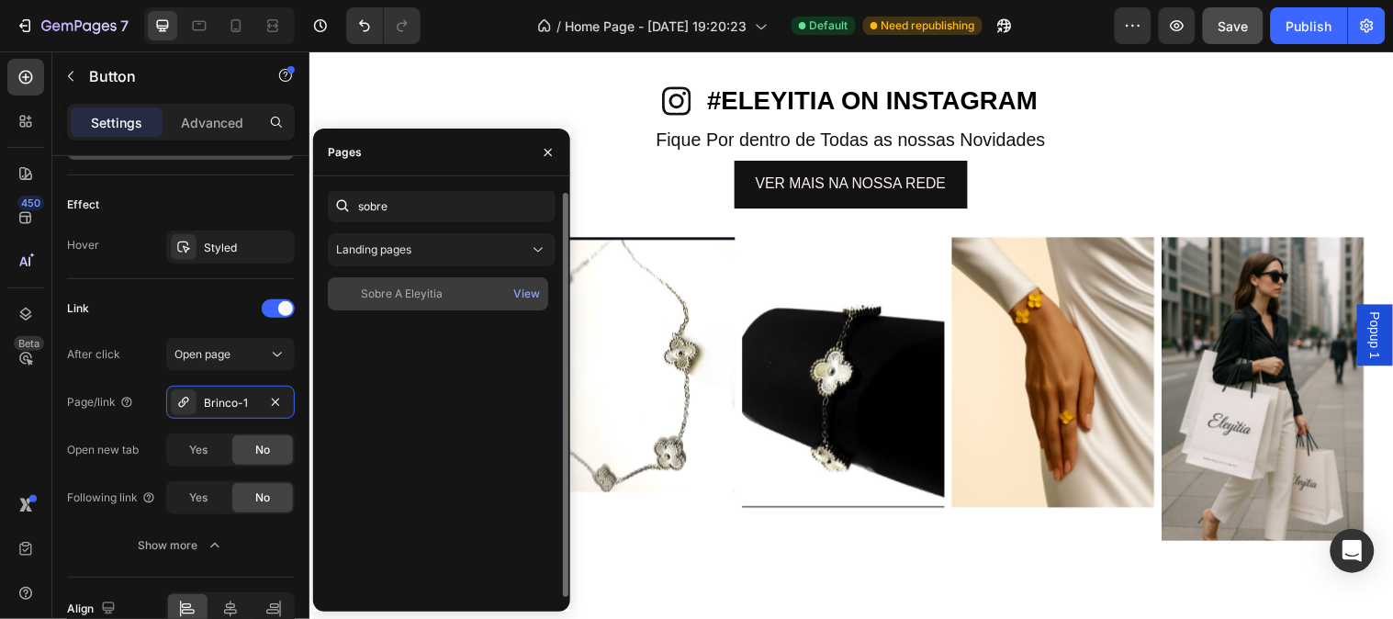
click at [439, 306] on div "Sobre A Eleyitia View" at bounding box center [438, 293] width 220 height 33
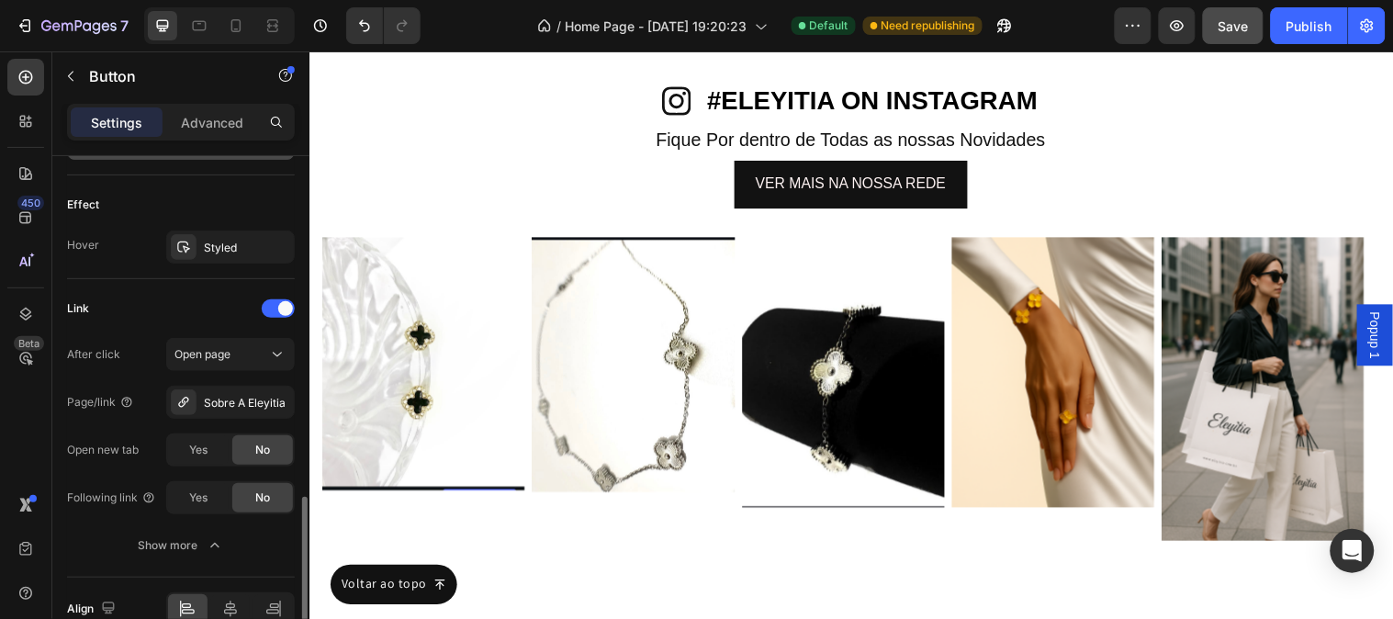
click at [154, 386] on div "Page/link Sobre A Eleyitia" at bounding box center [181, 402] width 228 height 33
click at [1297, 20] on div "Publish" at bounding box center [1310, 26] width 46 height 19
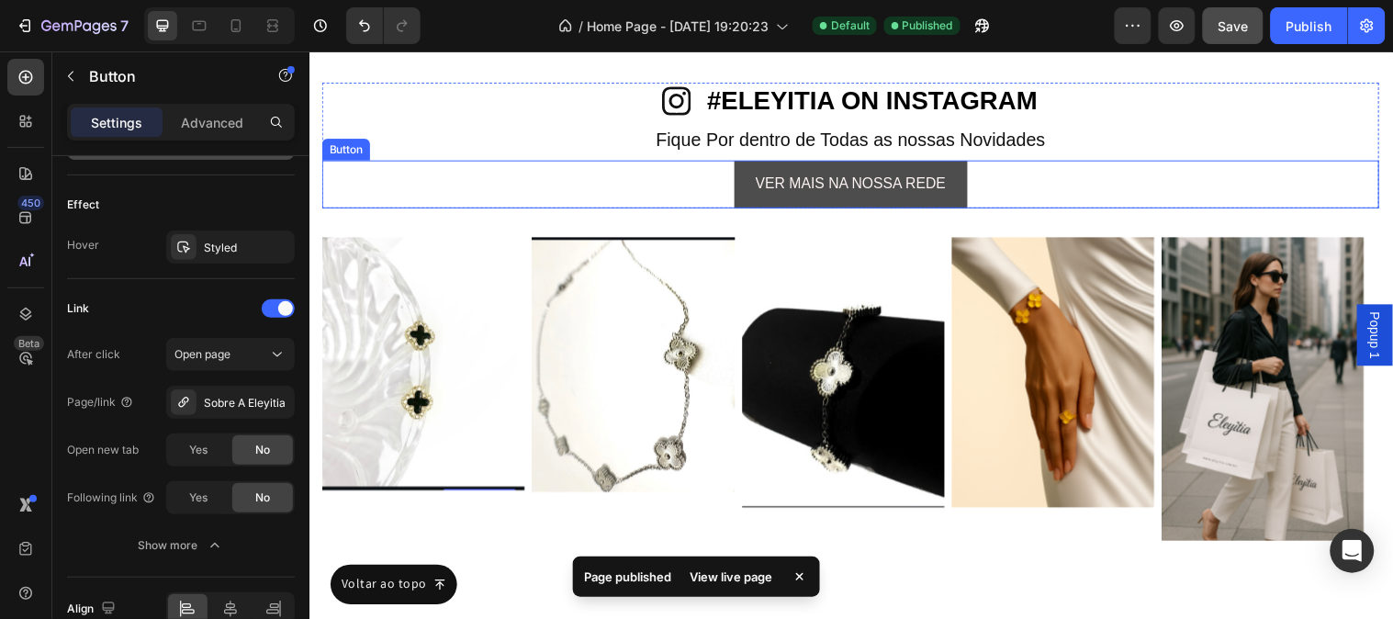
click at [741, 196] on link "VER MAIS NA NOSSA REDE" at bounding box center [860, 186] width 238 height 49
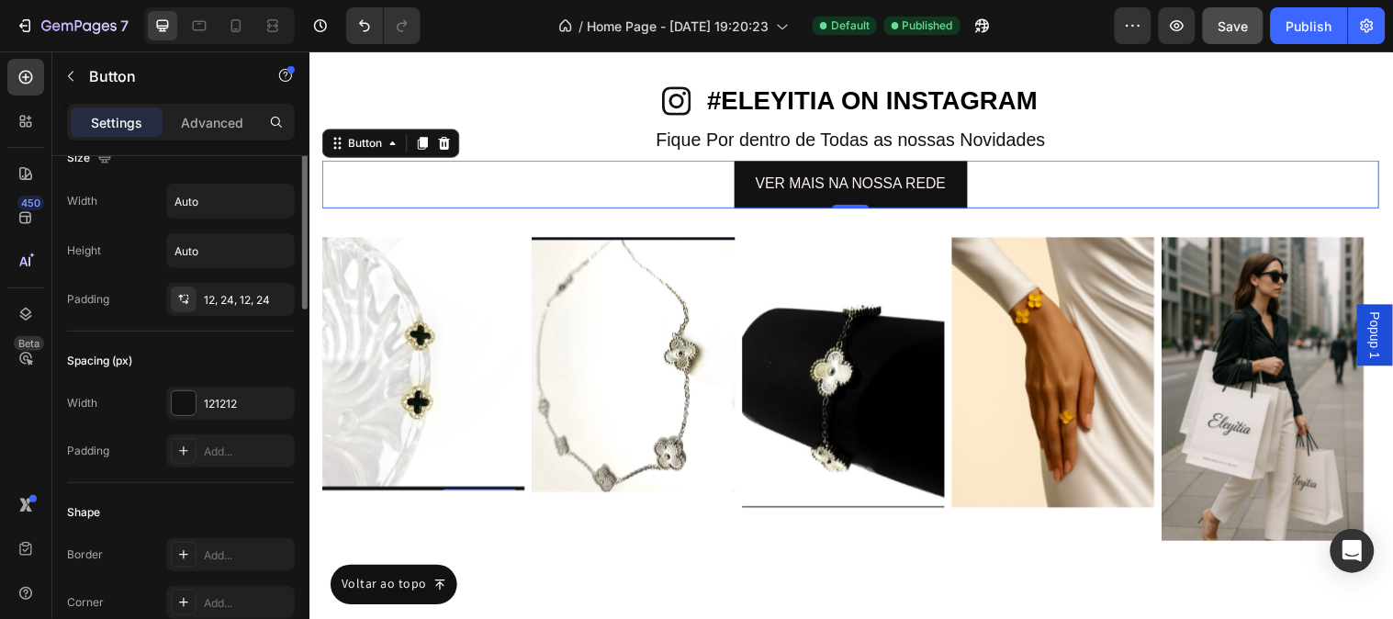
scroll to position [0, 0]
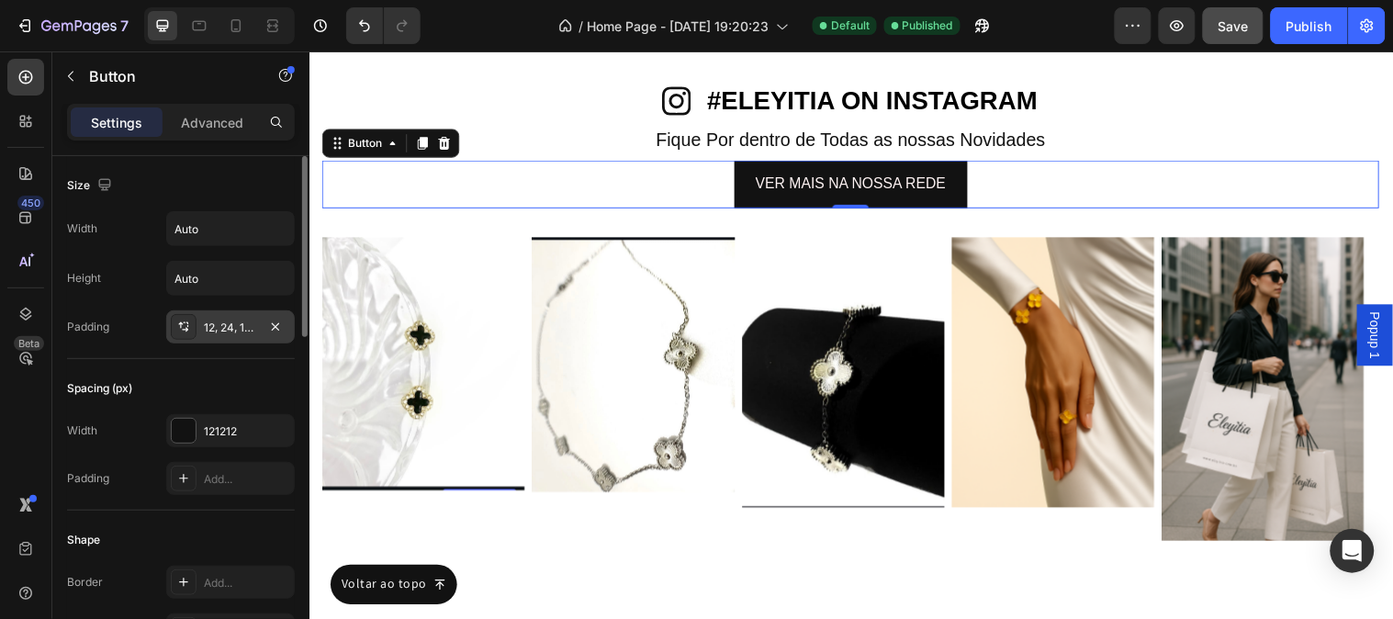
click at [184, 325] on icon at bounding box center [183, 327] width 15 height 15
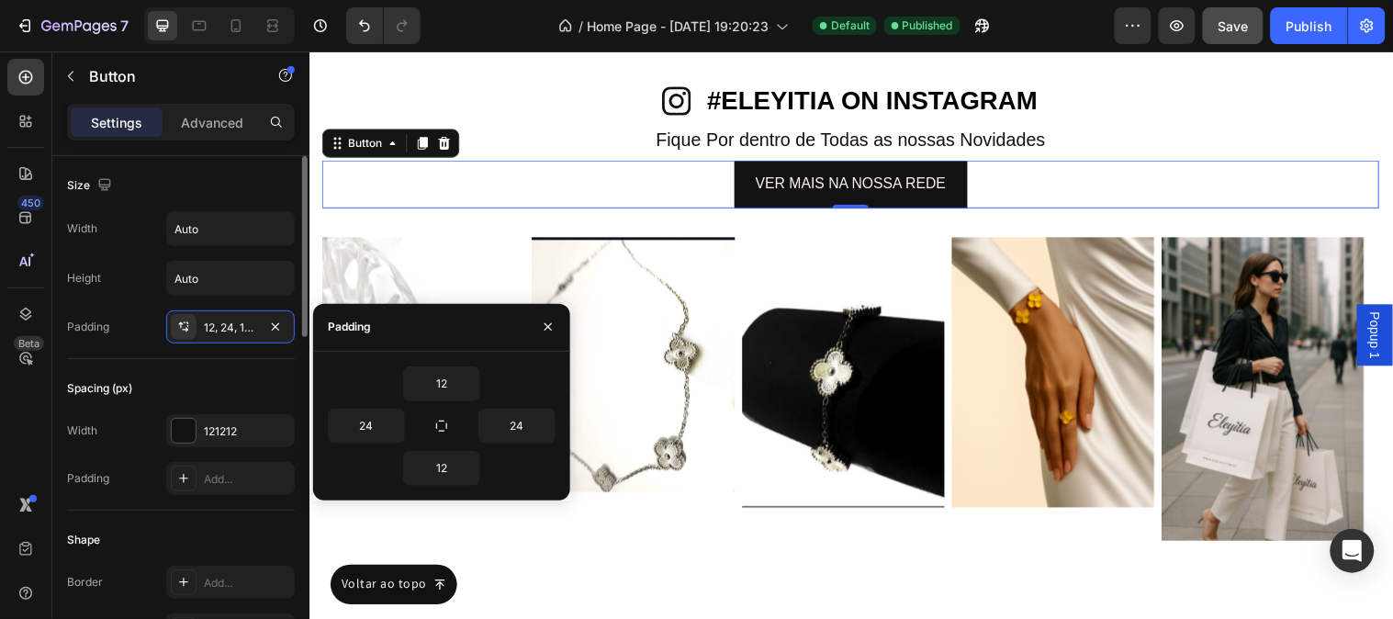
click at [261, 392] on div "Spacing (px)" at bounding box center [181, 388] width 228 height 29
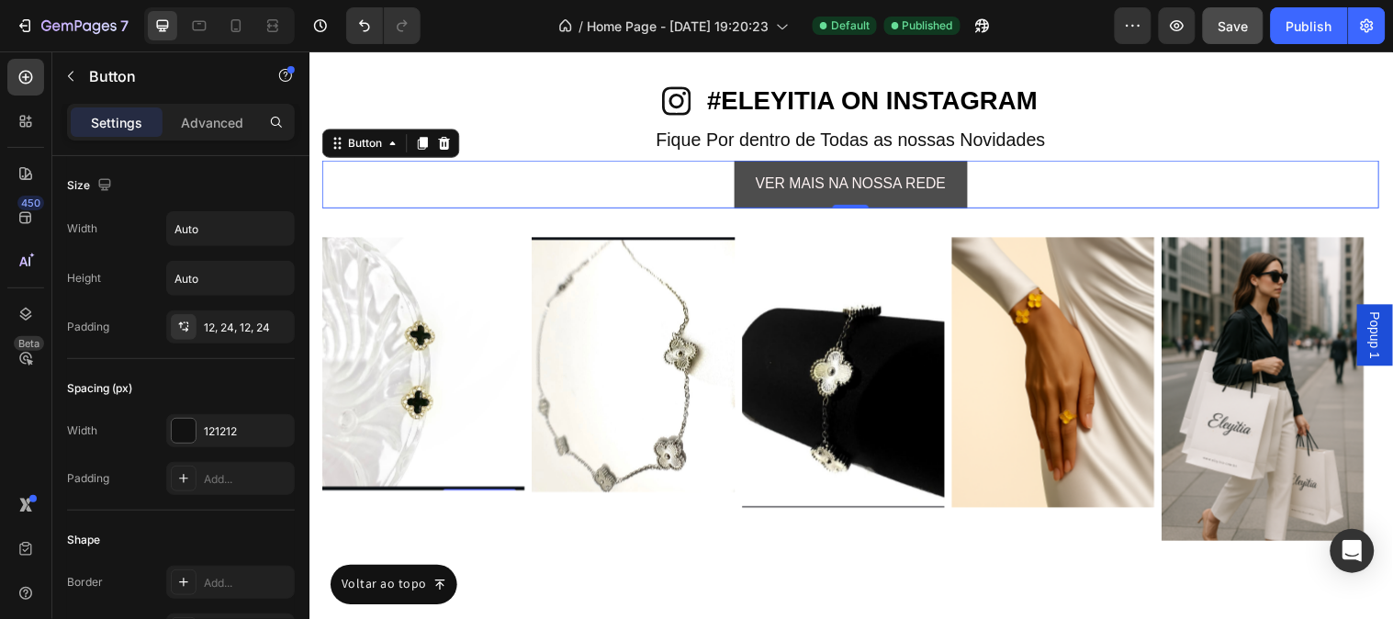
click at [741, 197] on link "VER MAIS NA NOSSA REDE" at bounding box center [860, 186] width 238 height 49
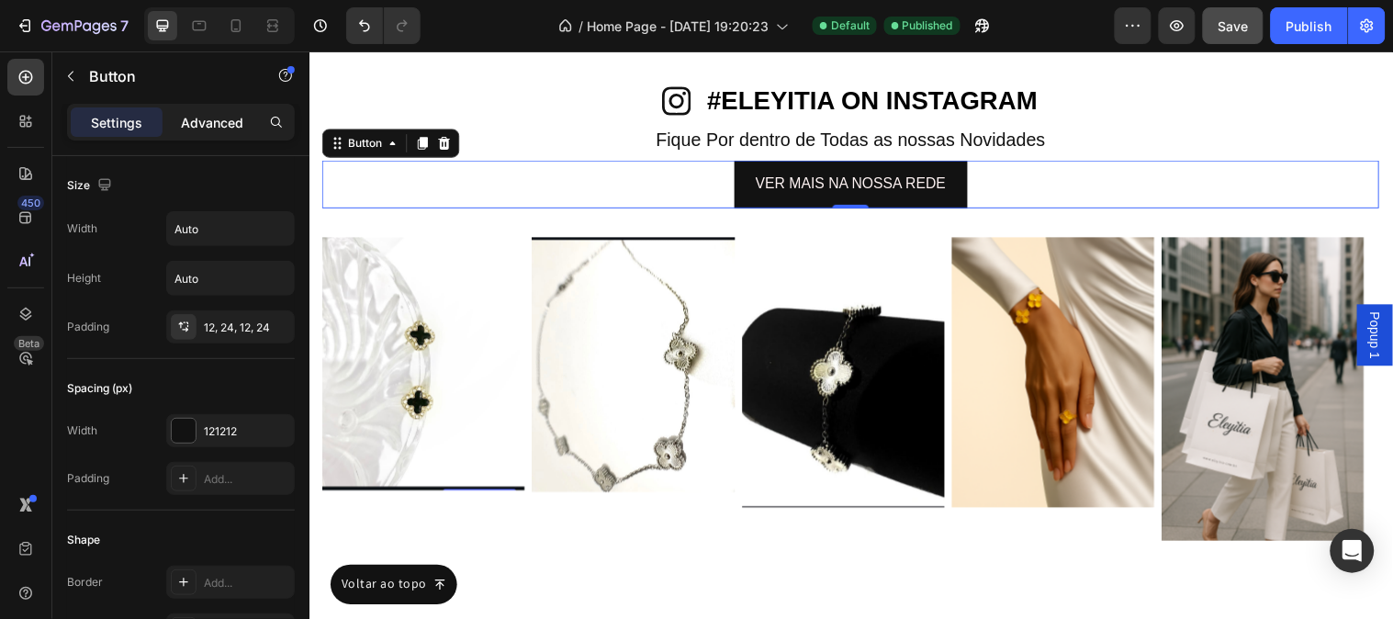
click at [219, 122] on p "Advanced" at bounding box center [212, 122] width 62 height 19
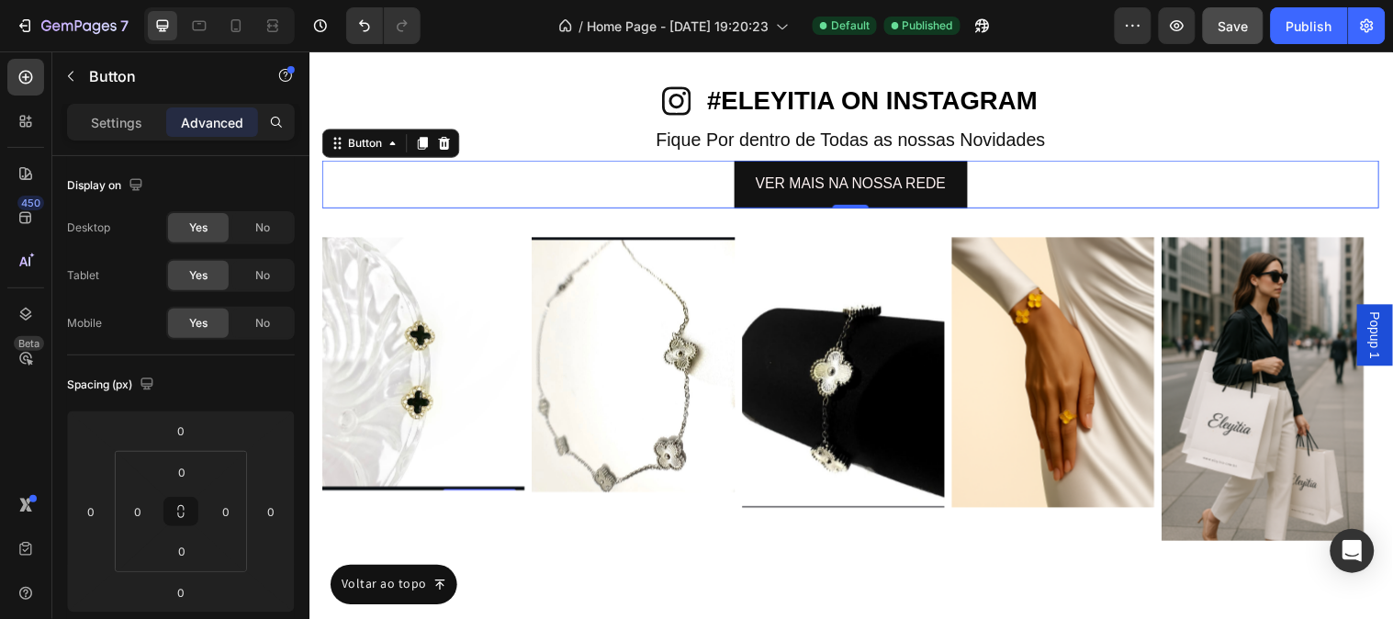
scroll to position [760, 0]
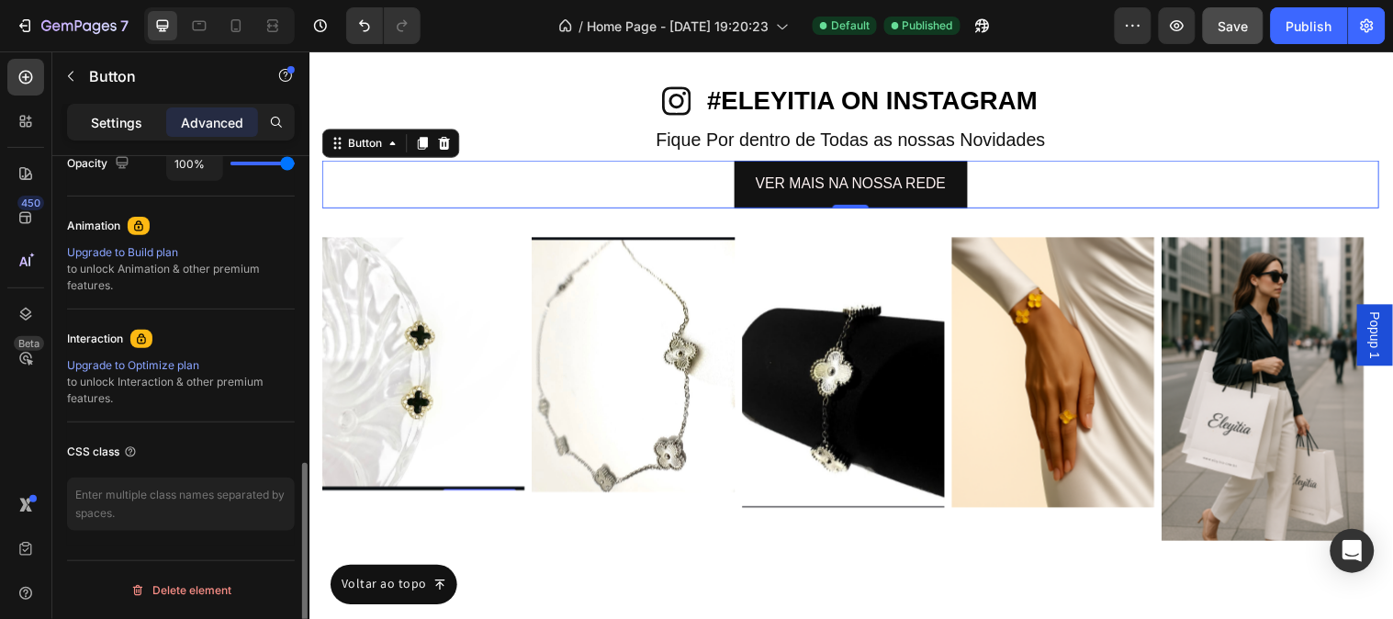
click at [136, 113] on p "Settings" at bounding box center [116, 122] width 51 height 19
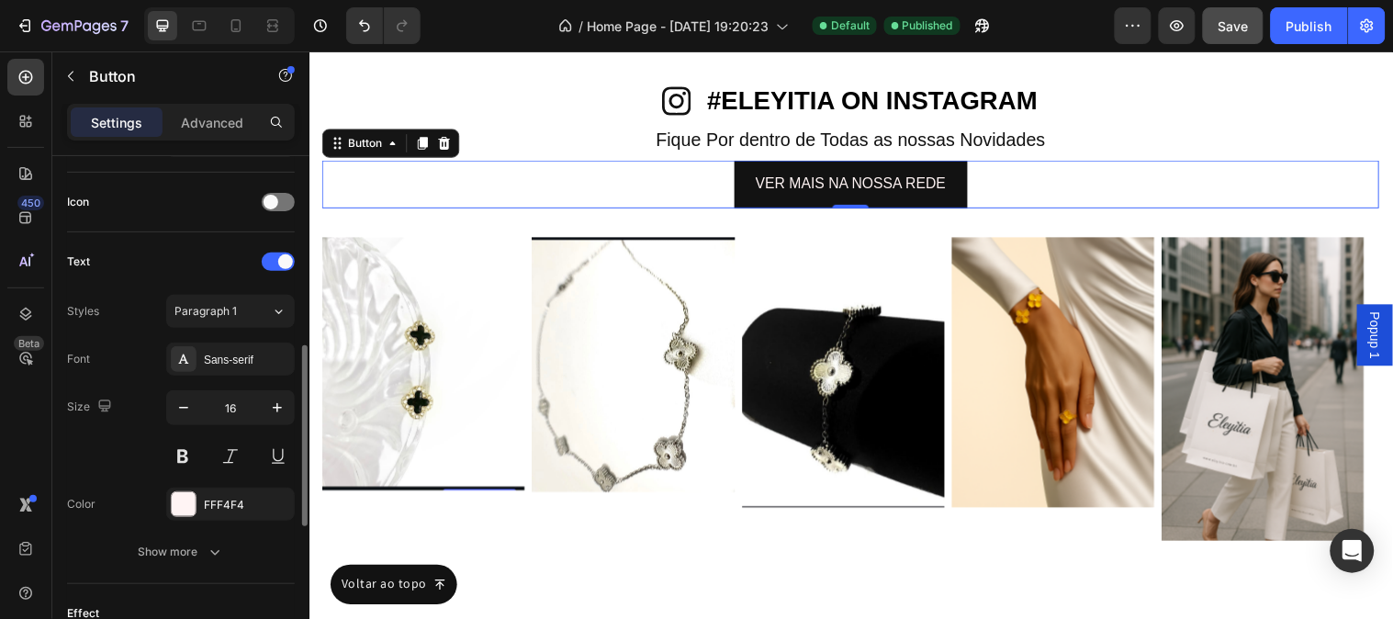
scroll to position [435, 0]
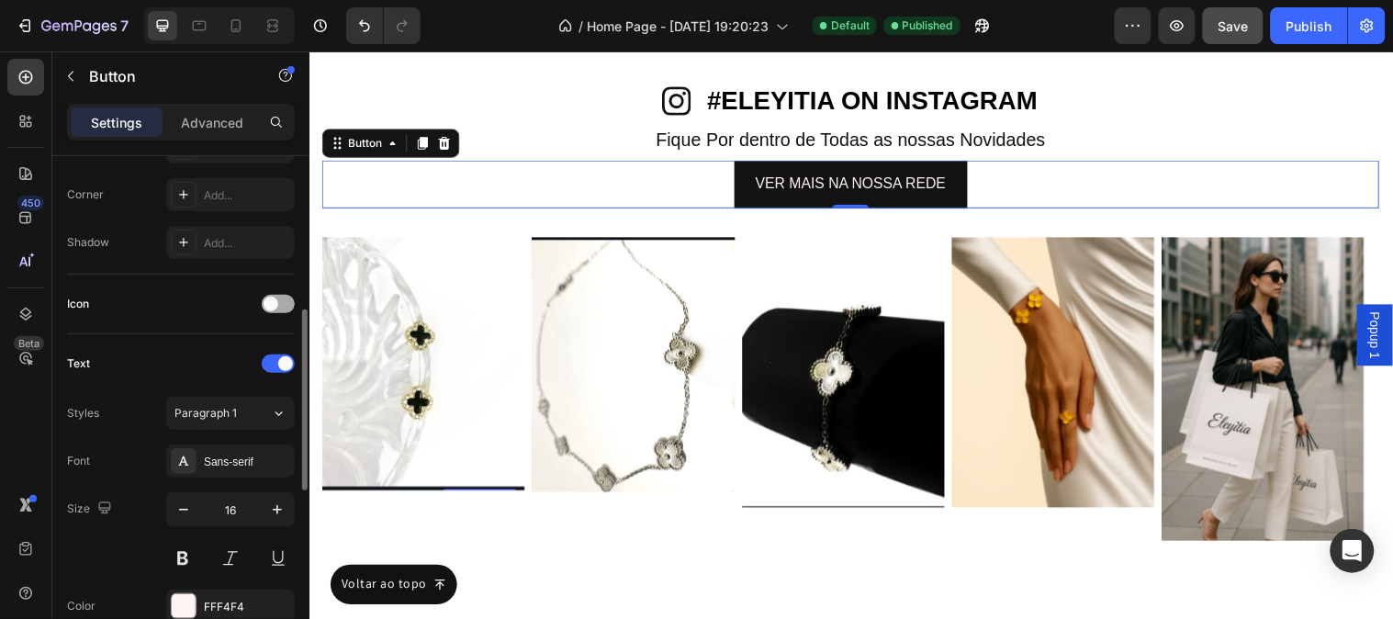
click at [282, 301] on div at bounding box center [278, 304] width 33 height 18
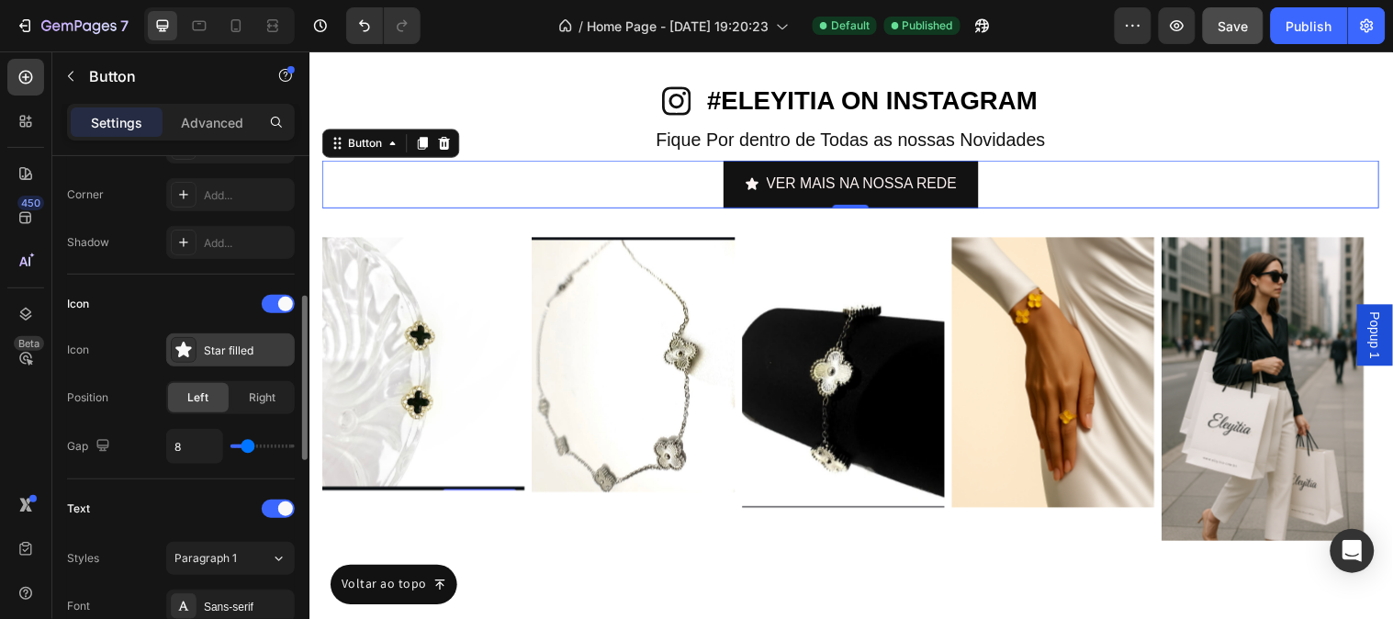
click at [187, 354] on icon at bounding box center [183, 350] width 16 height 16
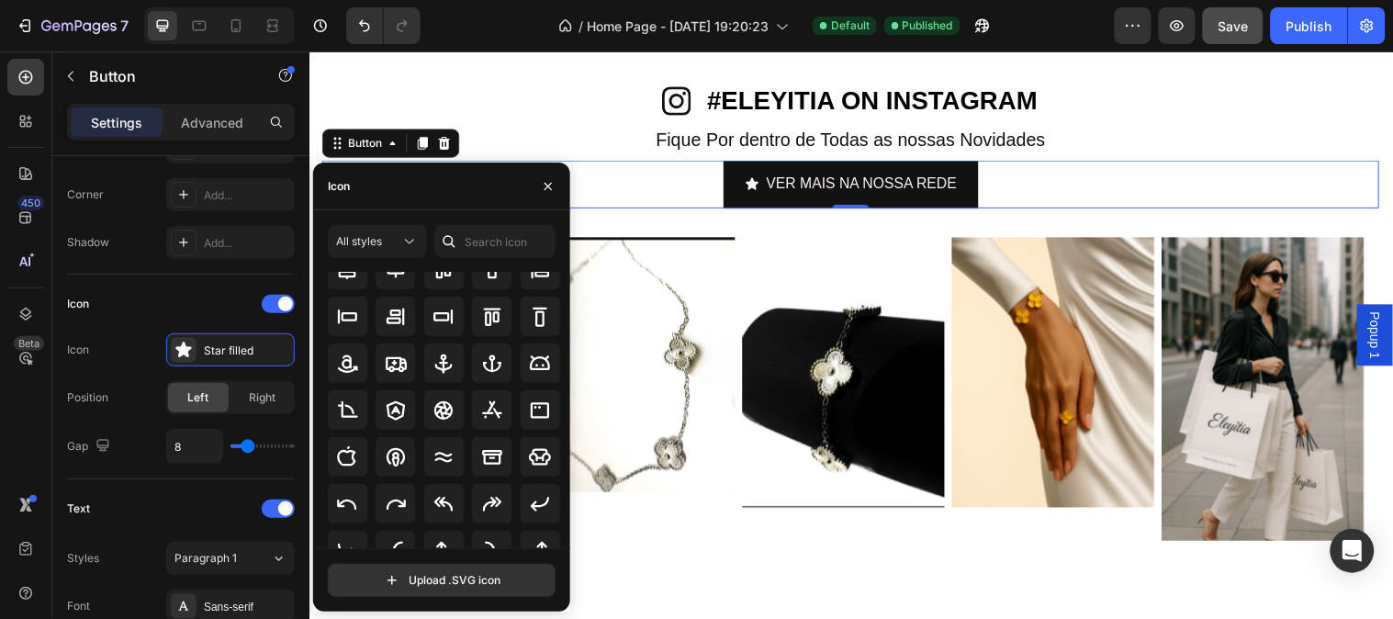
scroll to position [0, 0]
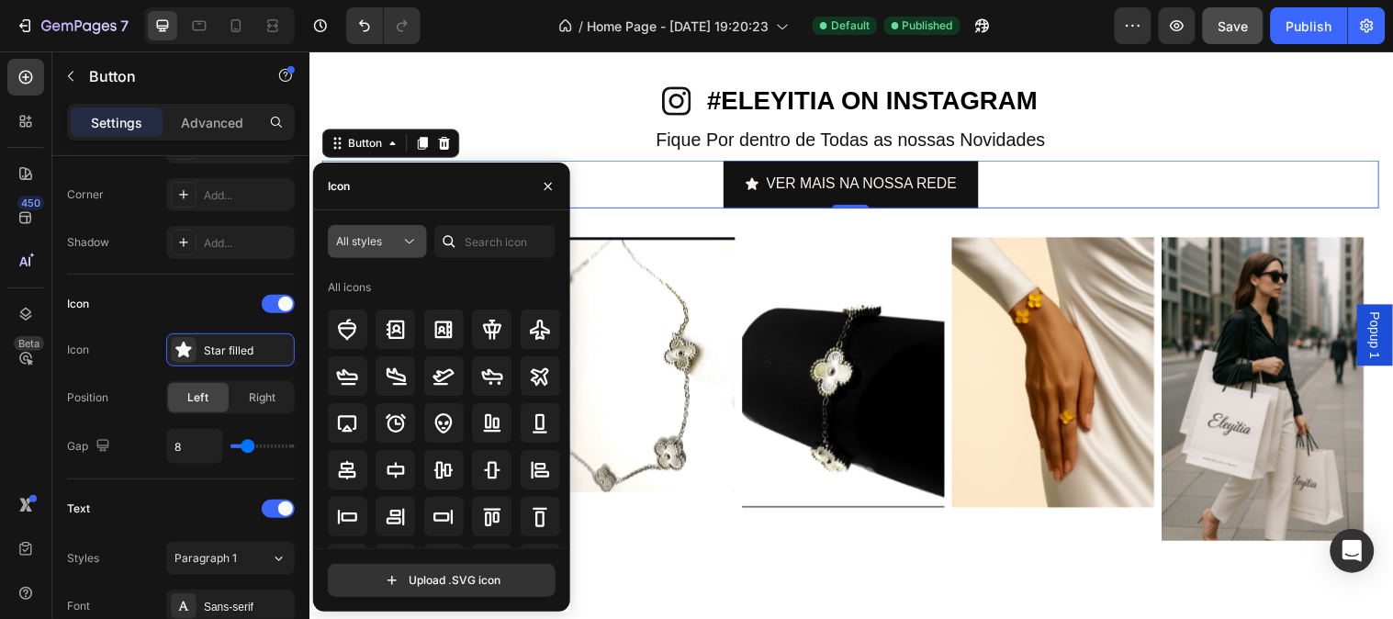
click at [413, 251] on icon at bounding box center [409, 241] width 18 height 18
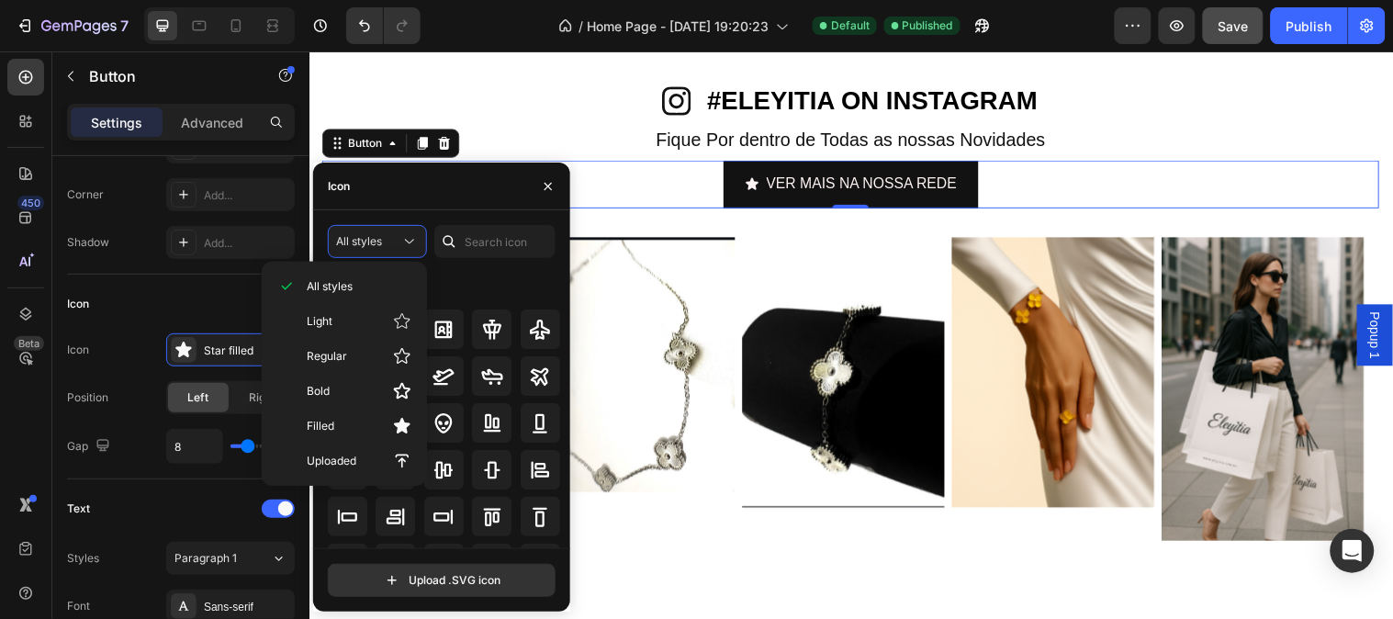
click at [474, 276] on div "All icons" at bounding box center [444, 287] width 233 height 29
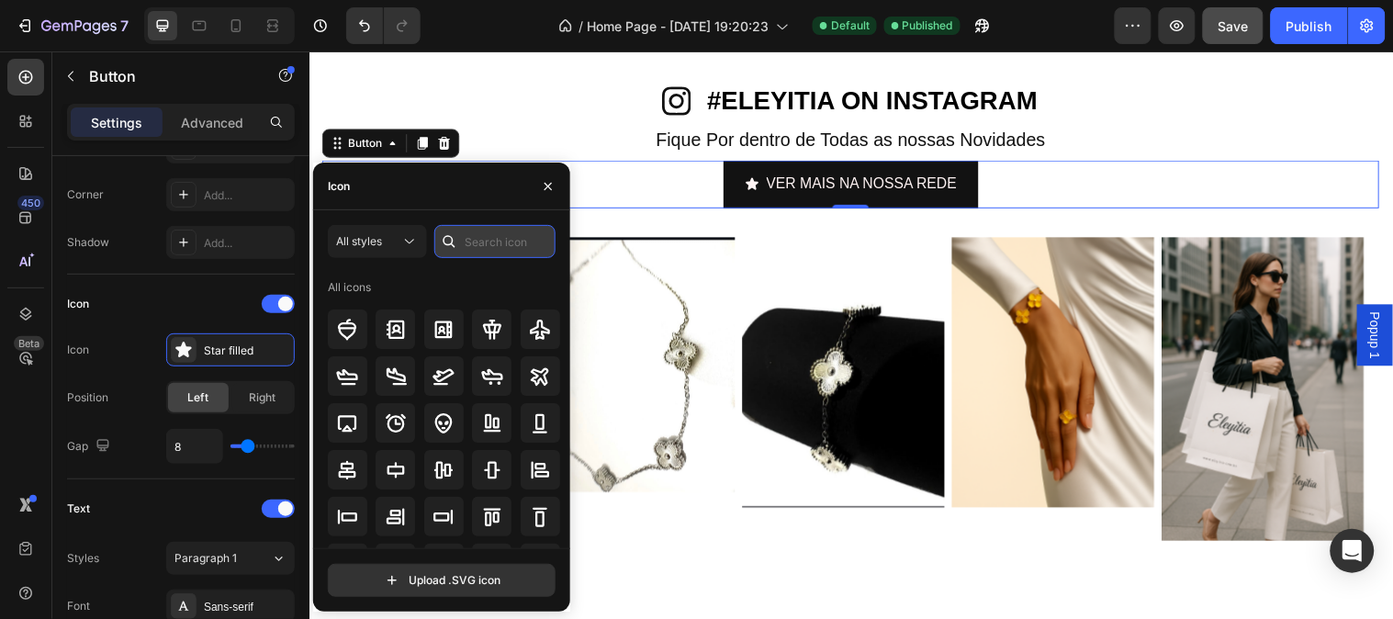
click at [490, 245] on input "text" at bounding box center [494, 241] width 121 height 33
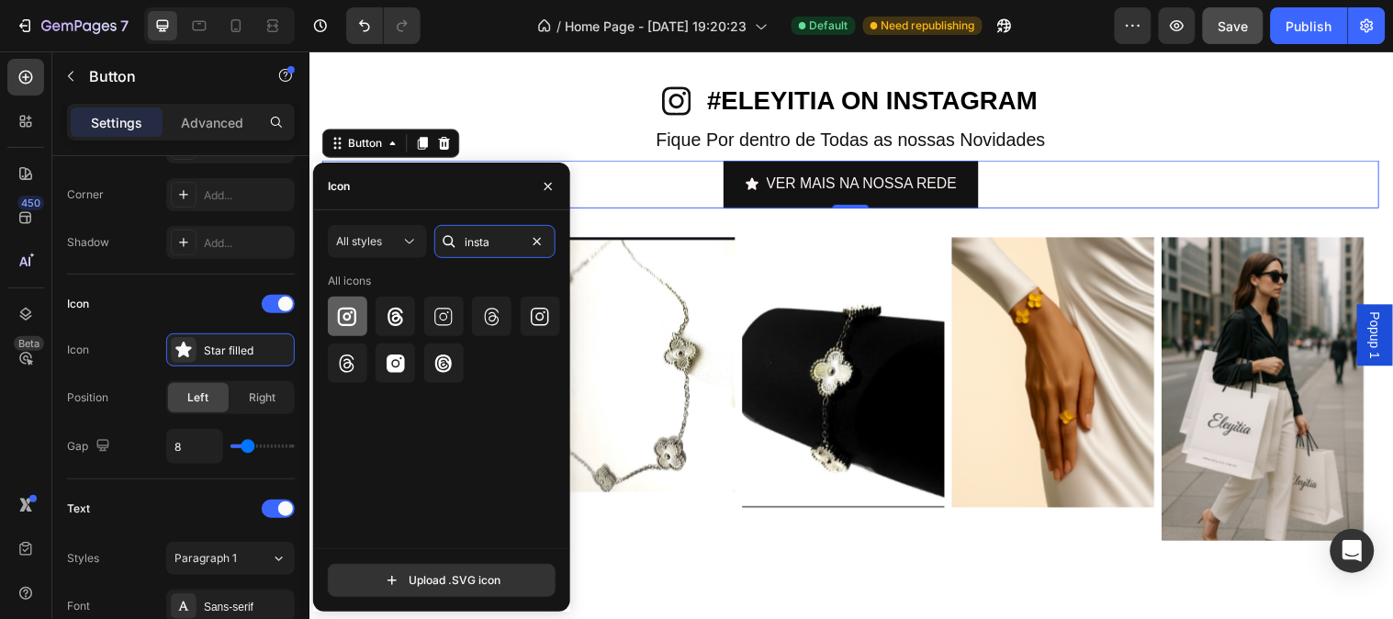
type input "insta"
click at [338, 329] on div at bounding box center [347, 316] width 39 height 39
click at [165, 312] on div "Icon" at bounding box center [181, 303] width 228 height 29
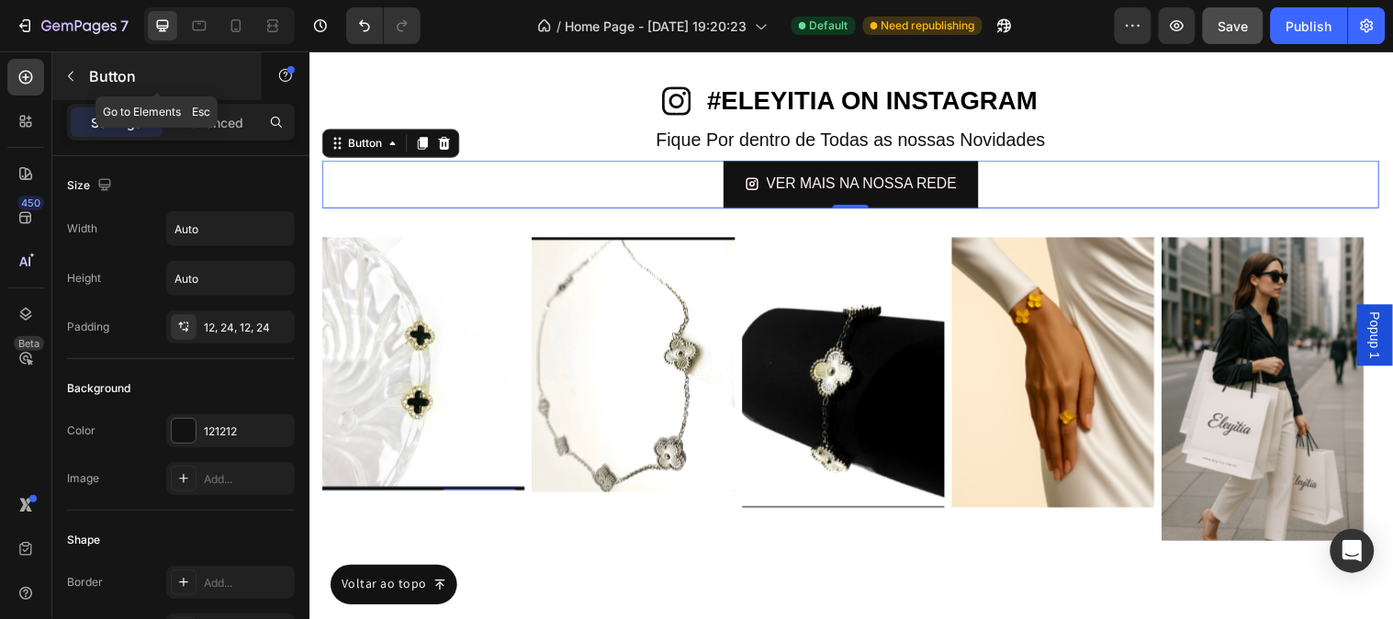
click at [71, 85] on button "button" at bounding box center [70, 76] width 29 height 29
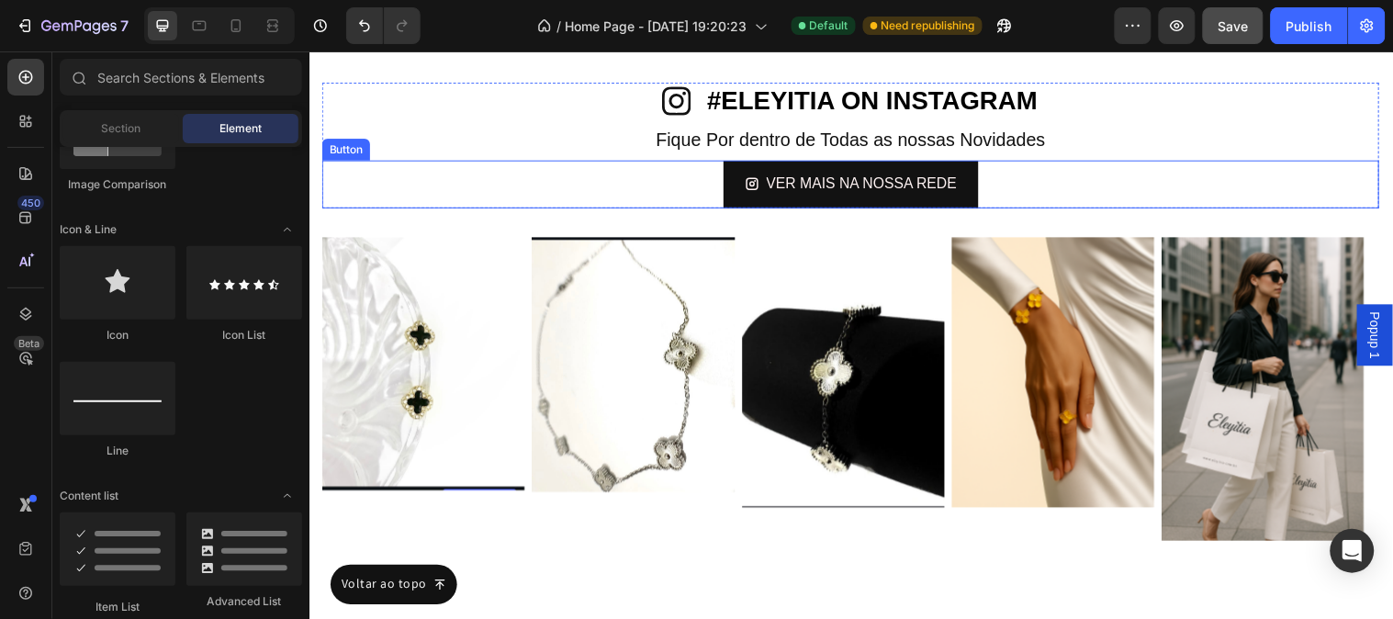
click at [689, 185] on div "VER MAIS NA NOSSA REDE Button" at bounding box center [859, 186] width 1075 height 49
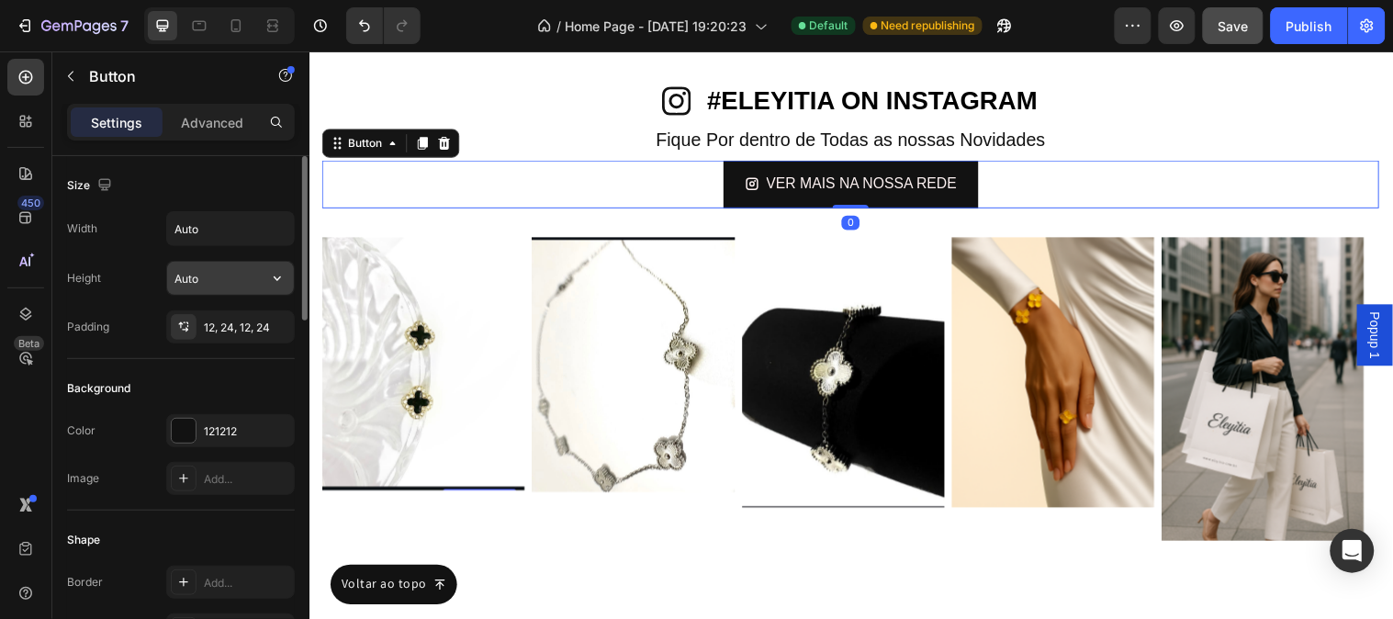
click at [208, 282] on input "Auto" at bounding box center [230, 278] width 127 height 33
click at [285, 285] on icon "button" at bounding box center [277, 278] width 18 height 18
click at [117, 285] on div "Height Auto" at bounding box center [181, 278] width 228 height 35
click at [234, 231] on input "Auto" at bounding box center [230, 228] width 127 height 33
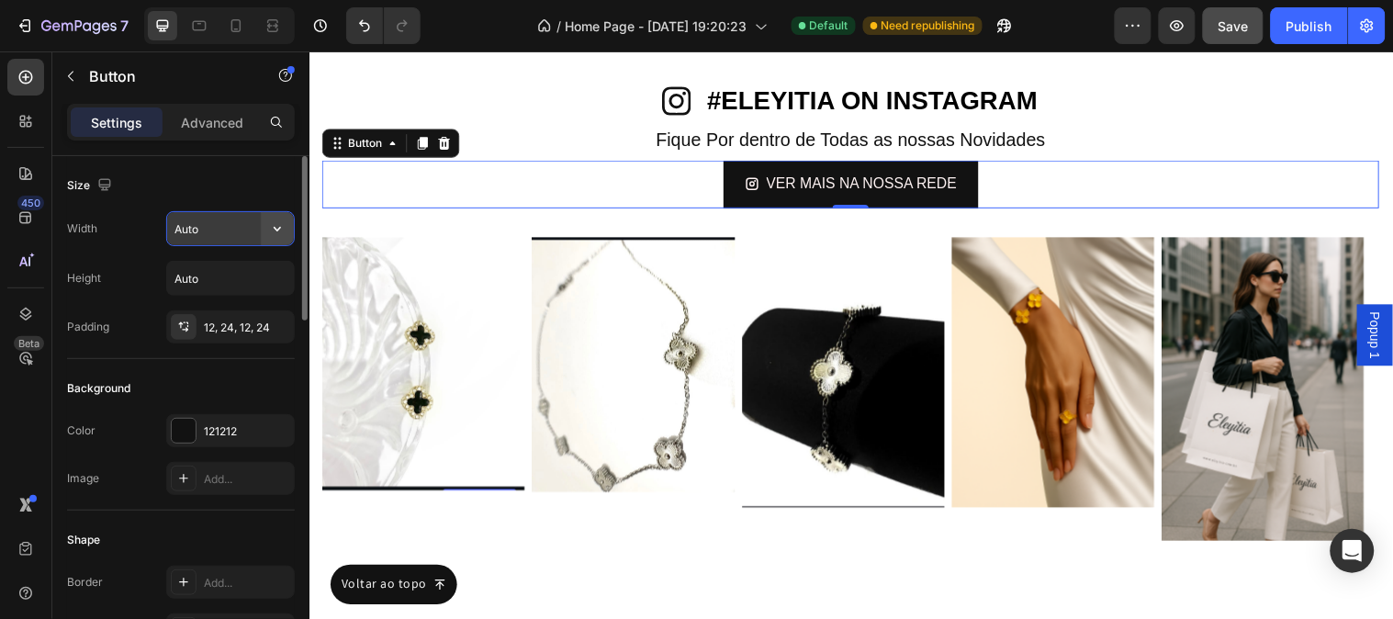
click at [272, 240] on button "button" at bounding box center [277, 228] width 33 height 33
click at [151, 212] on div "Width Auto" at bounding box center [181, 228] width 228 height 35
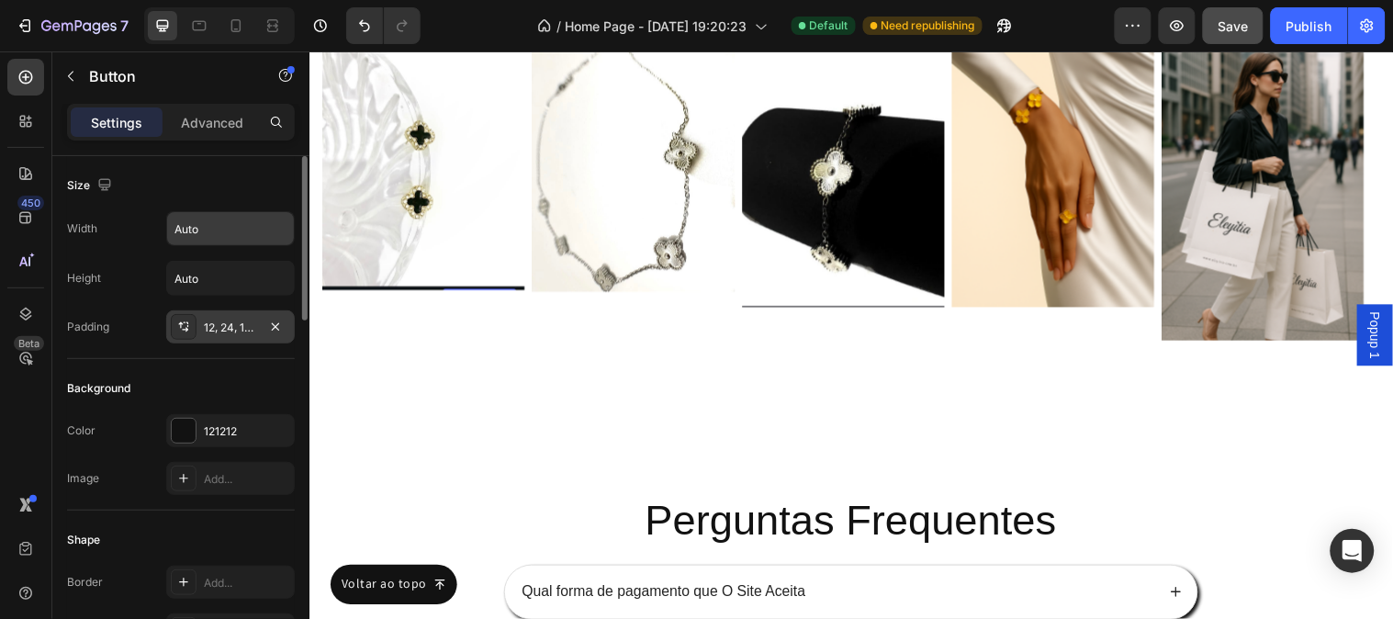
click at [242, 331] on div "12, 24, 12, 24" at bounding box center [230, 328] width 53 height 17
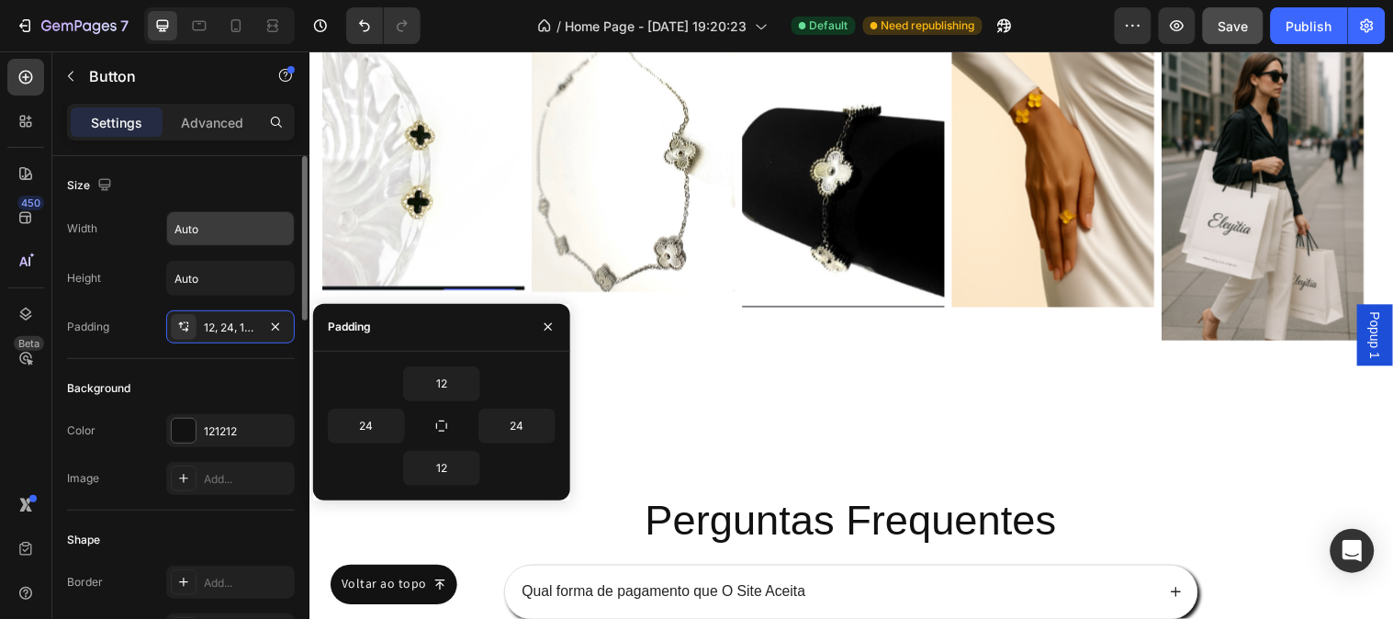
click at [224, 374] on div "Background" at bounding box center [181, 388] width 228 height 29
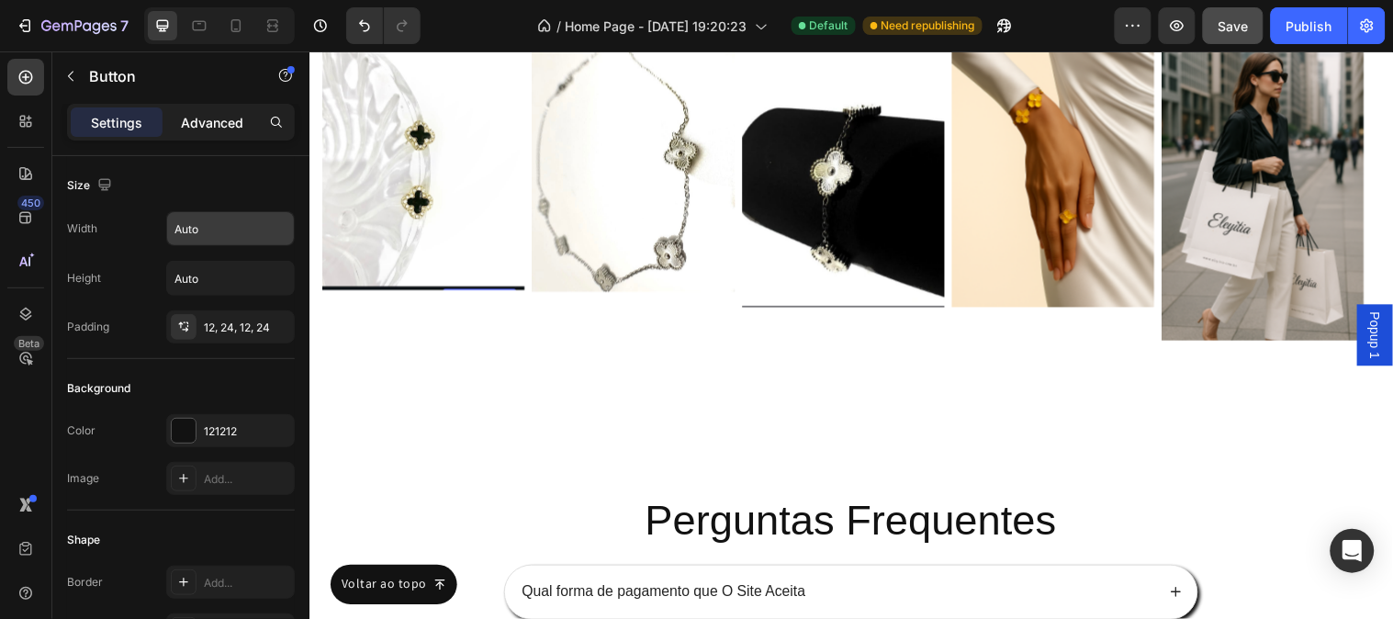
click at [223, 124] on p "Advanced" at bounding box center [212, 122] width 62 height 19
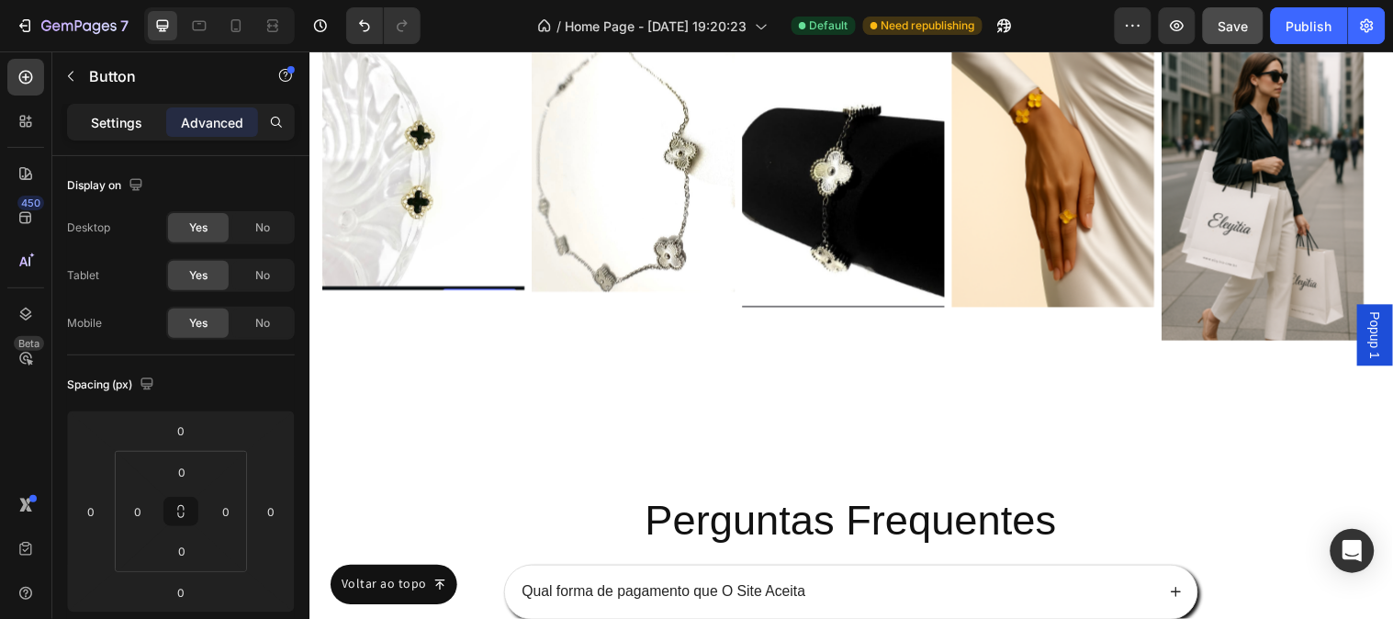
click at [147, 114] on div "Settings" at bounding box center [117, 121] width 92 height 29
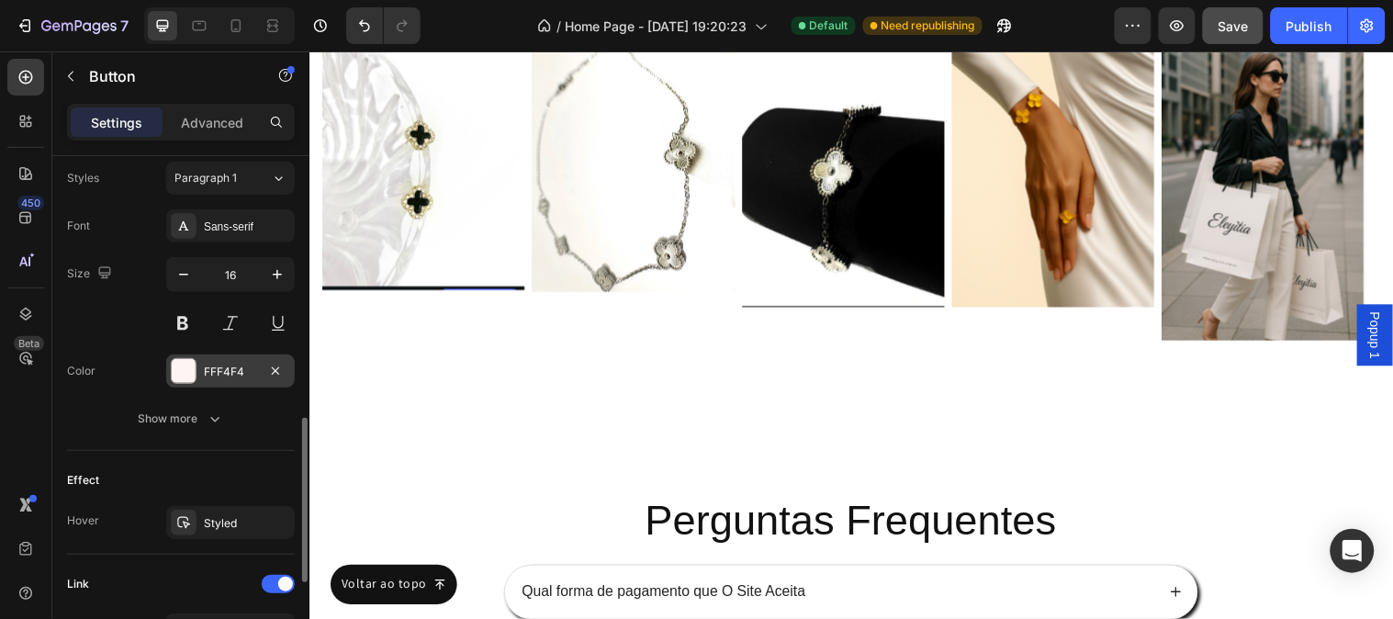
scroll to position [918, 0]
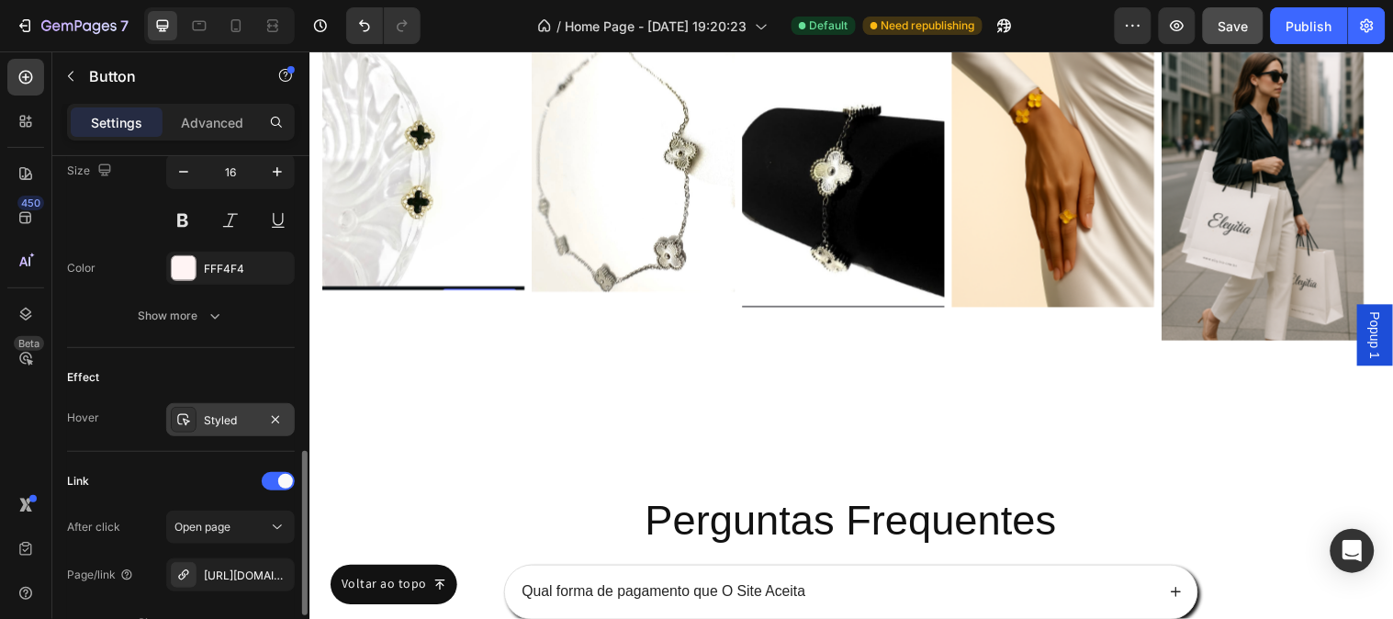
click at [216, 427] on div "Styled" at bounding box center [230, 420] width 53 height 17
click at [205, 374] on div "Effect" at bounding box center [181, 377] width 228 height 29
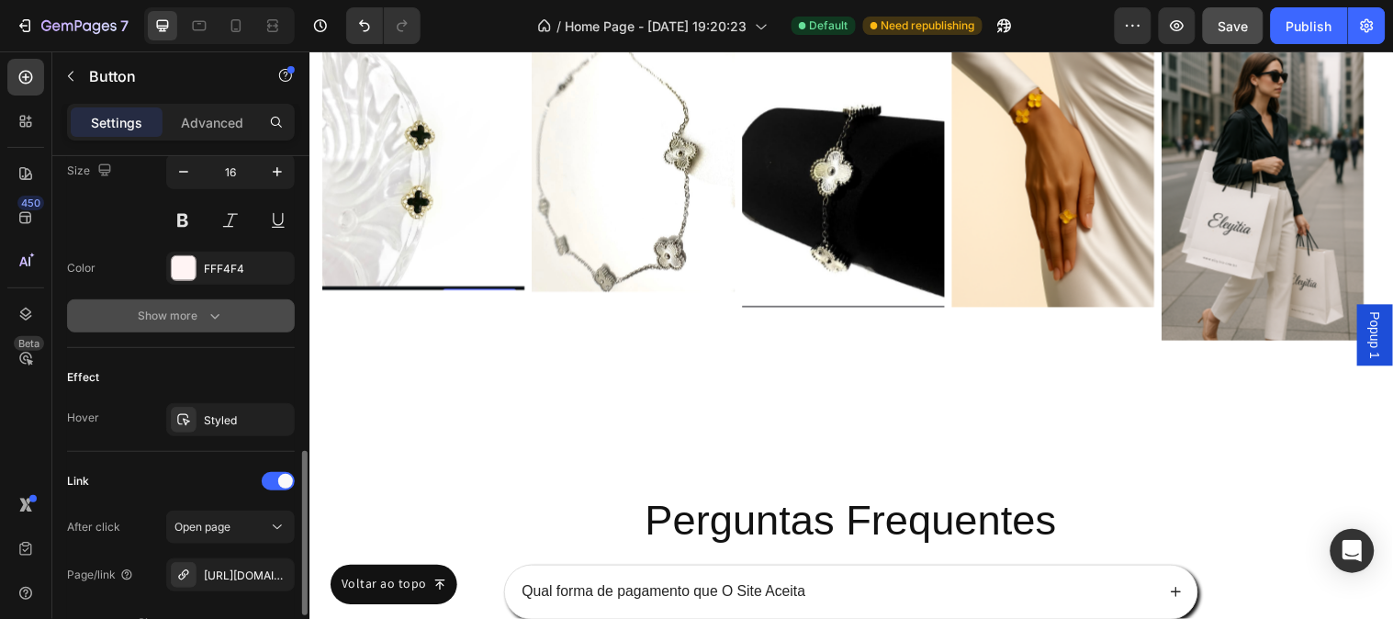
click at [214, 320] on icon "button" at bounding box center [215, 316] width 18 height 18
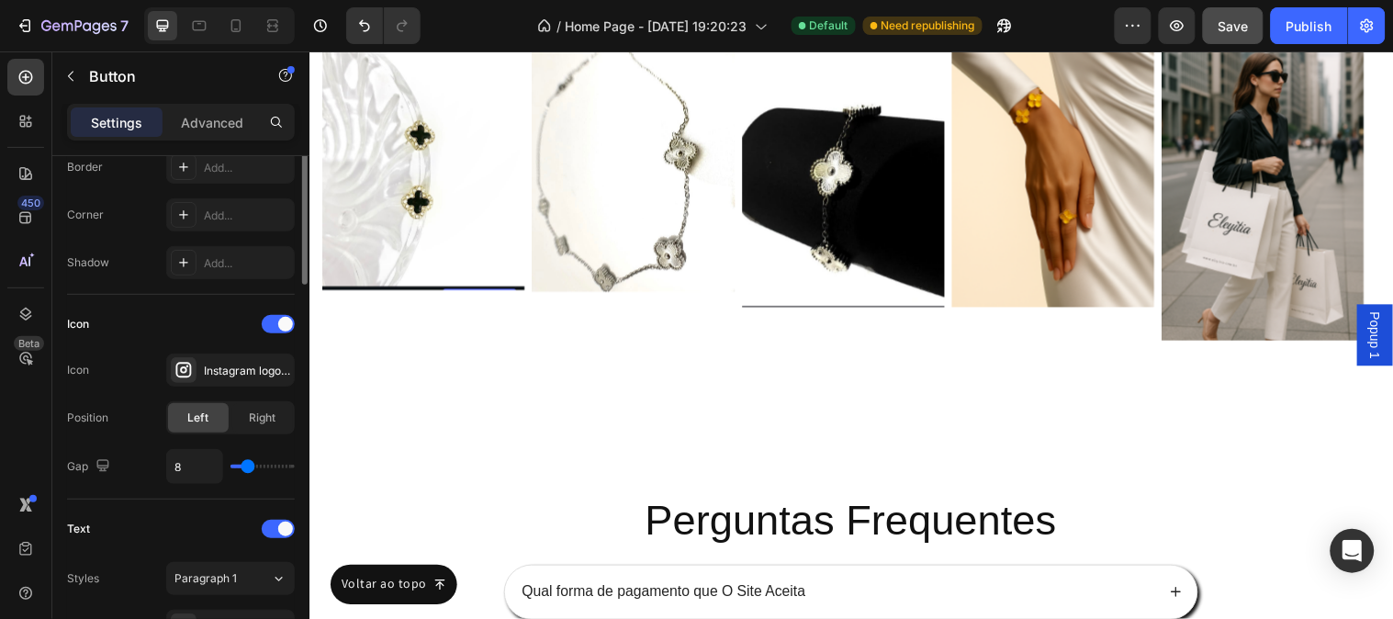
scroll to position [211, 0]
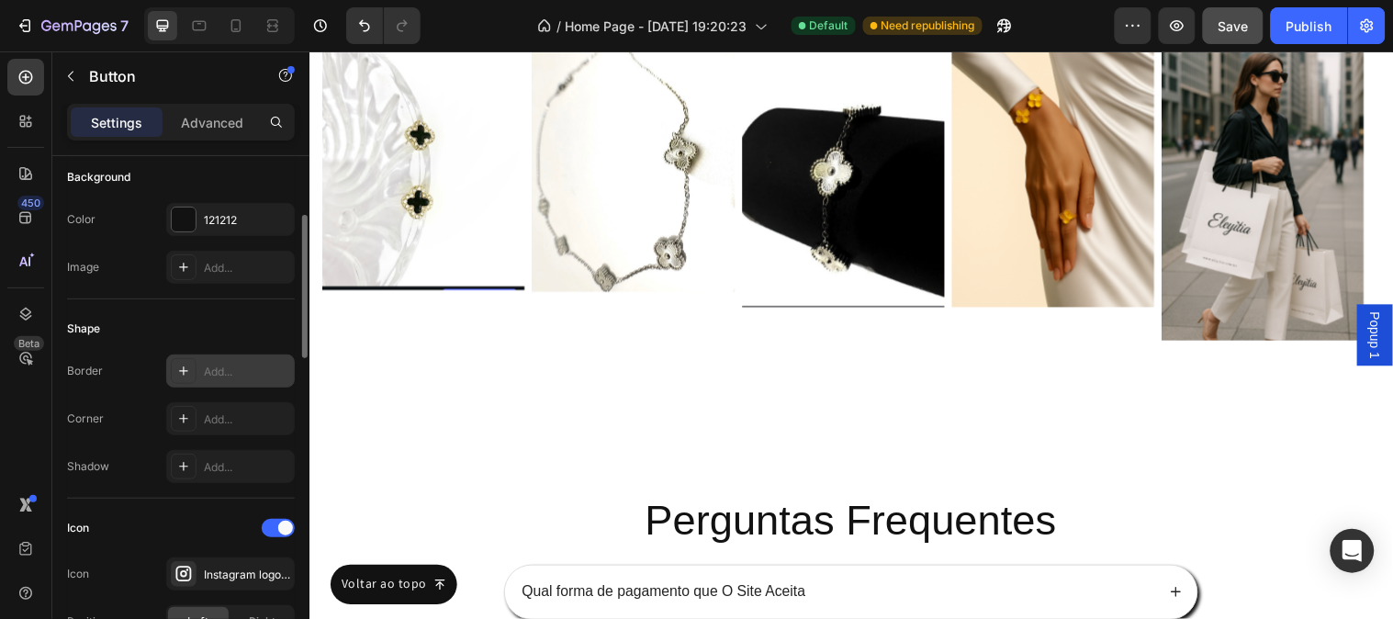
click at [221, 374] on div "Add..." at bounding box center [247, 372] width 86 height 17
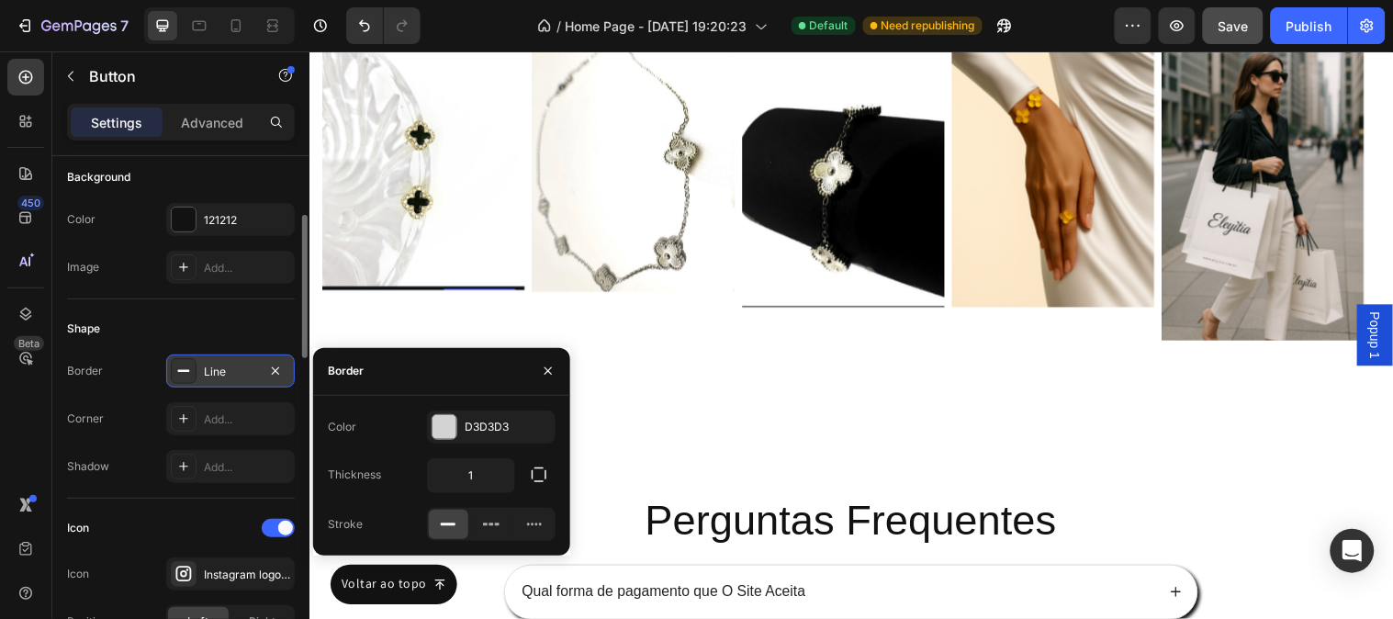
click at [202, 325] on div "Shape" at bounding box center [181, 328] width 228 height 29
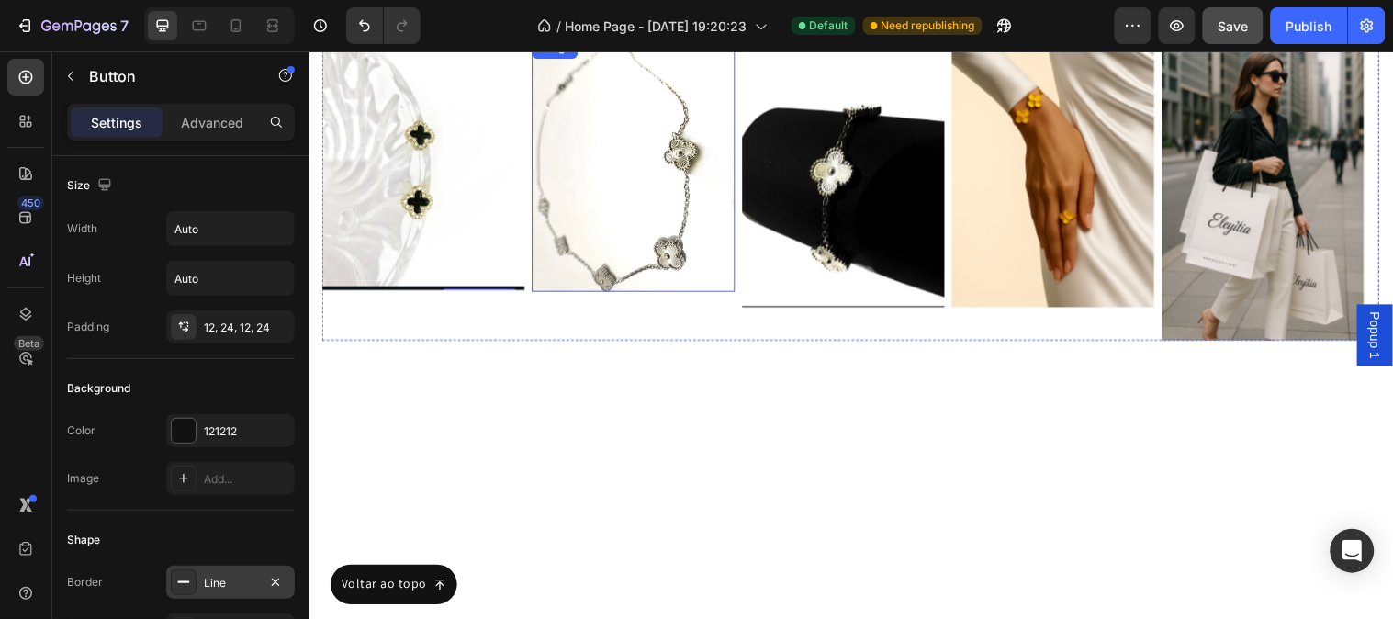
scroll to position [10563, 0]
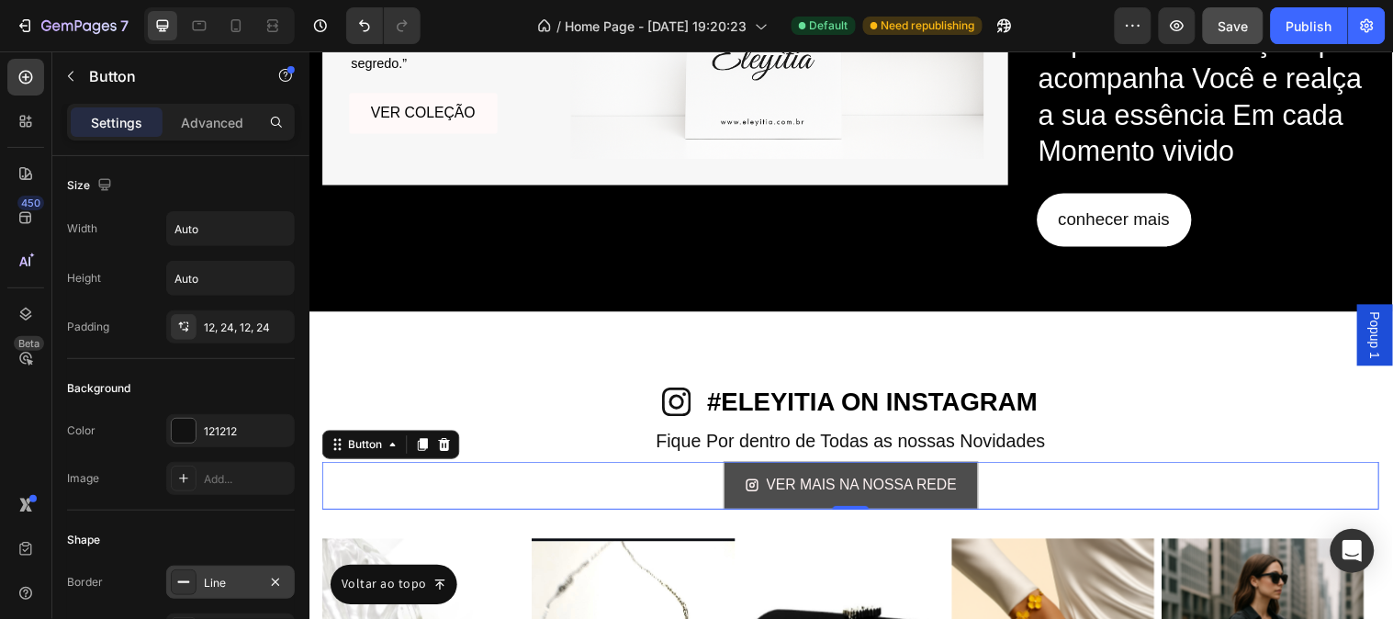
click at [740, 509] on link "VER MAIS NA NOSSA REDE" at bounding box center [860, 491] width 260 height 49
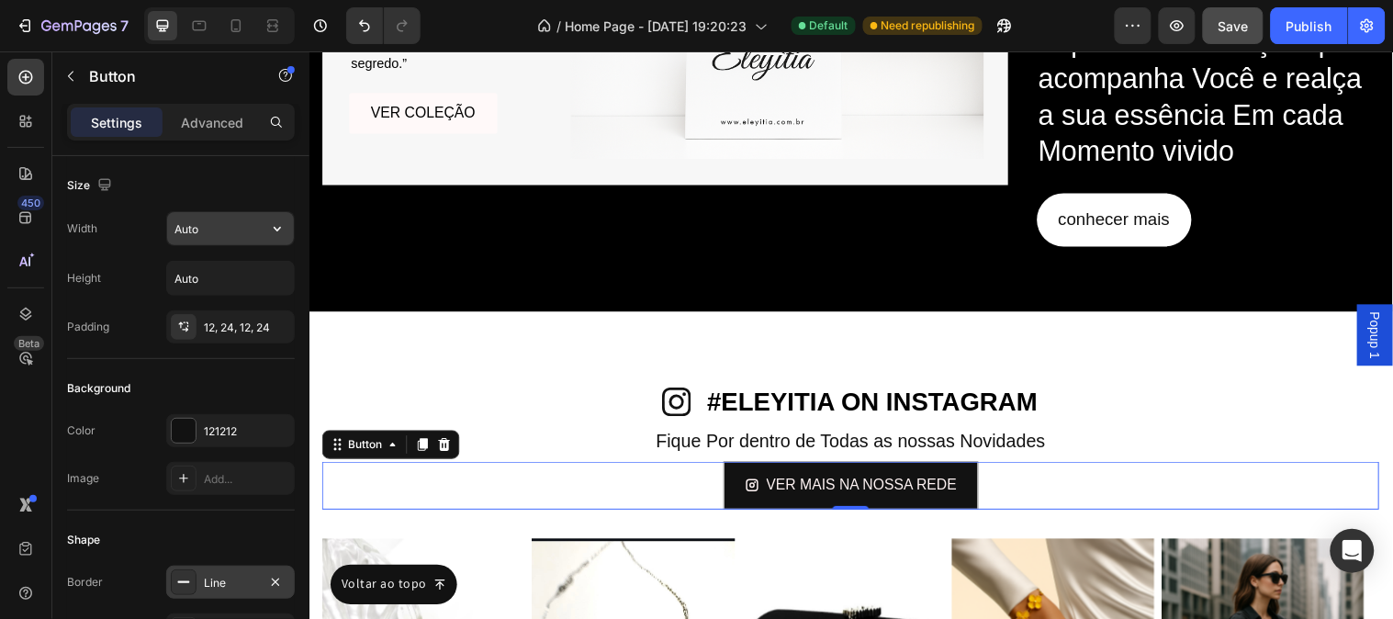
click at [231, 230] on input "Auto" at bounding box center [230, 228] width 127 height 33
click at [261, 231] on button "button" at bounding box center [277, 228] width 33 height 33
click at [240, 188] on div "Size" at bounding box center [181, 185] width 228 height 29
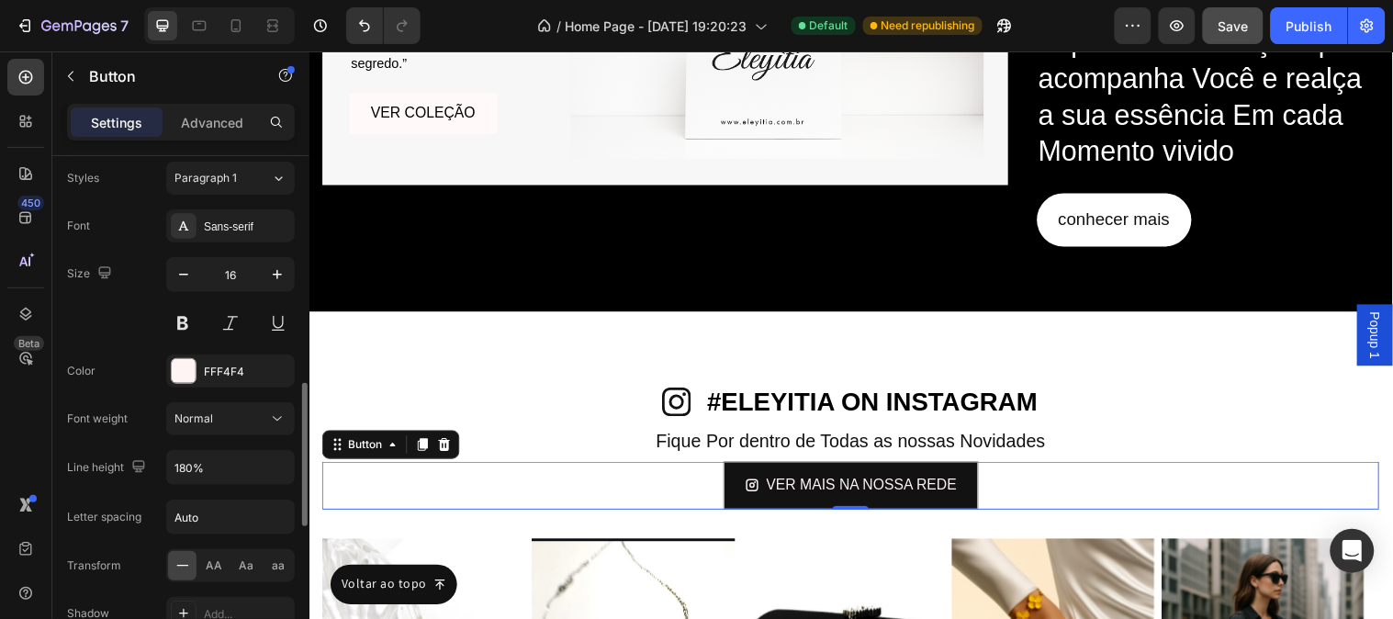
scroll to position [1020, 0]
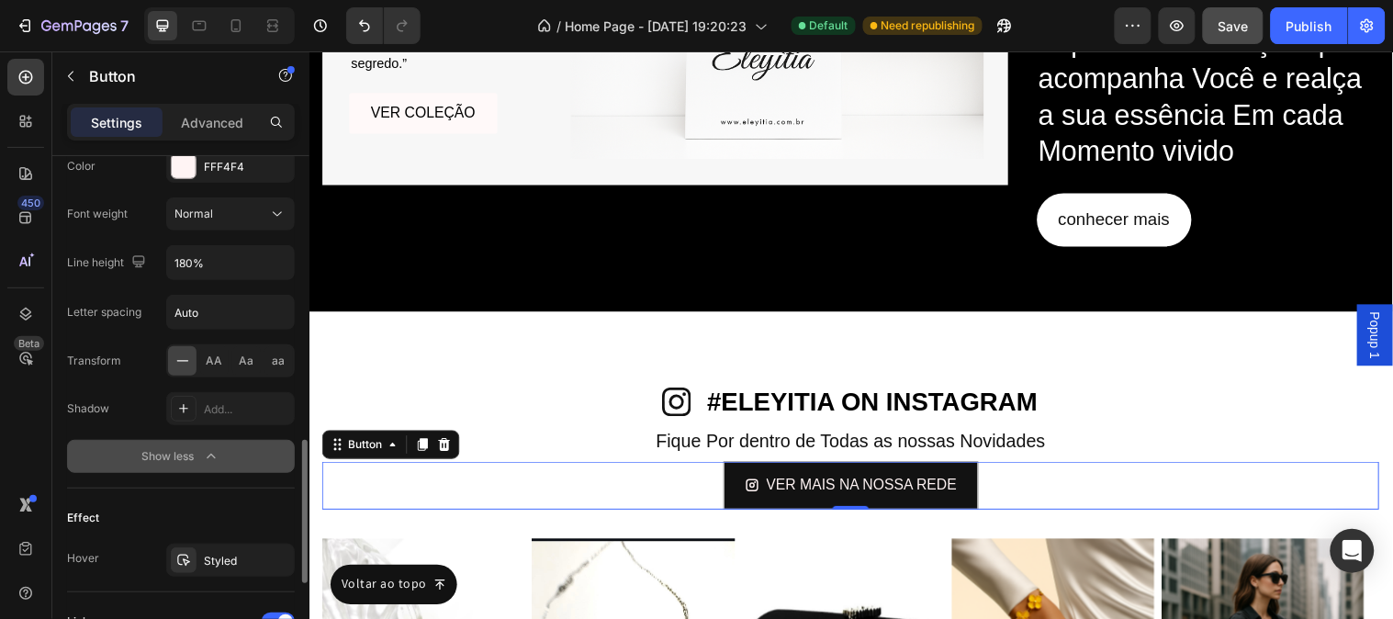
click at [223, 478] on div "Text Styles Paragraph 1 Font Sans-serif Size 16 Color FFF4F4 Font weight Normal…" at bounding box center [181, 191] width 228 height 594
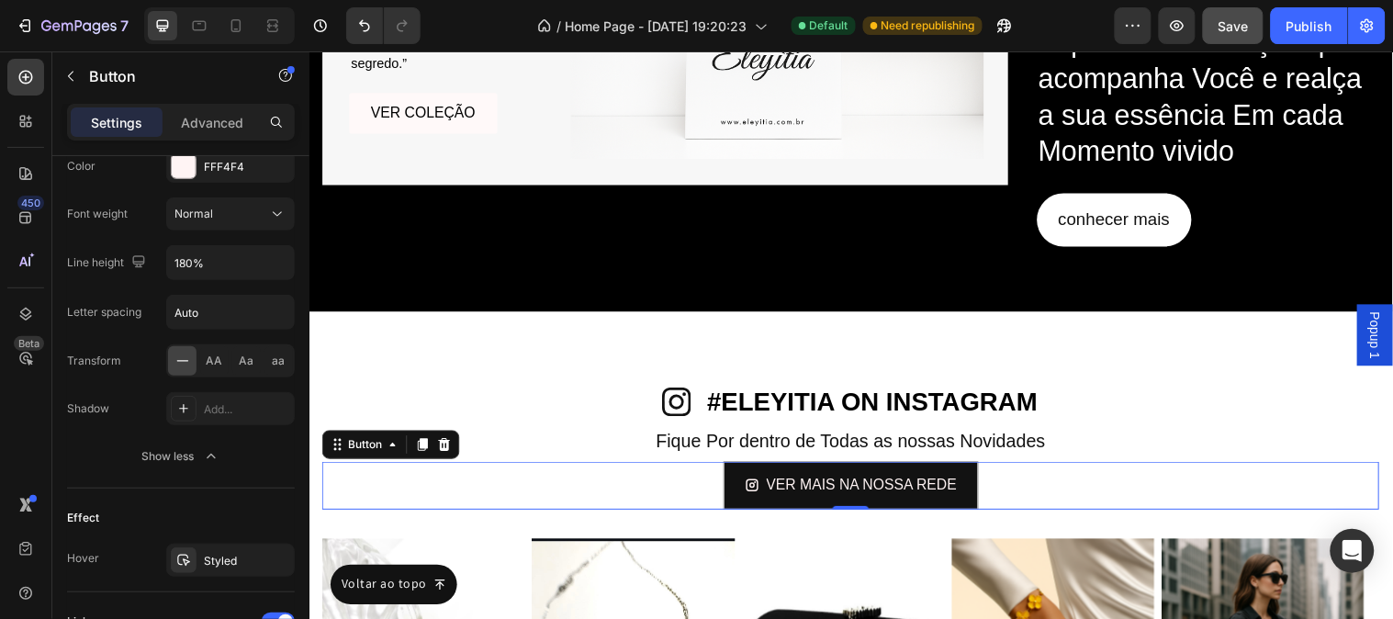
click at [217, 467] on button "Show less" at bounding box center [181, 456] width 228 height 33
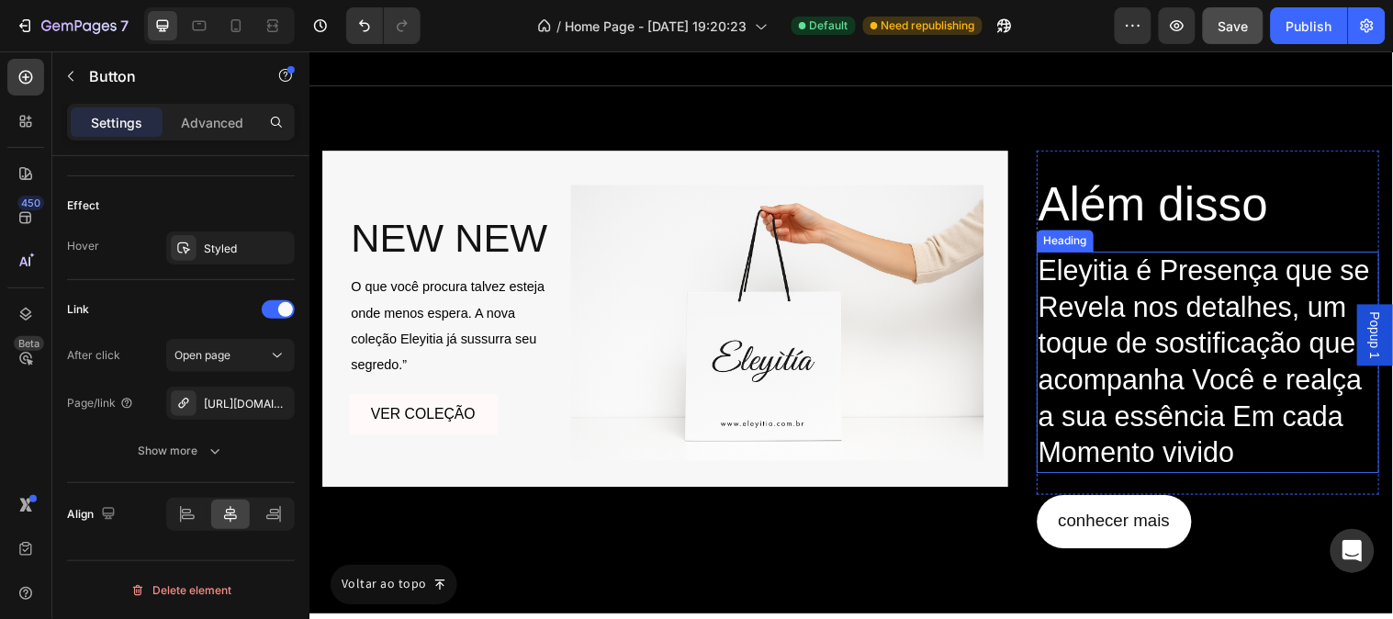
scroll to position [10461, 0]
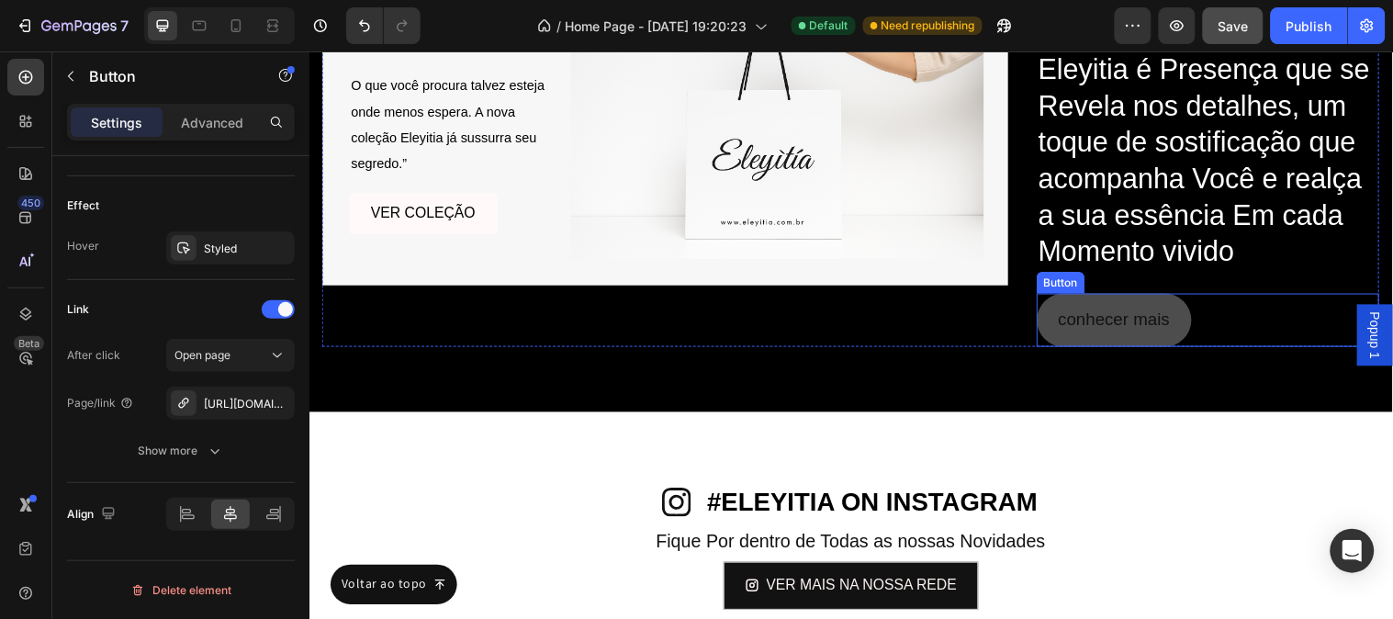
click at [1072, 345] on link "conhecer mais" at bounding box center [1128, 323] width 158 height 53
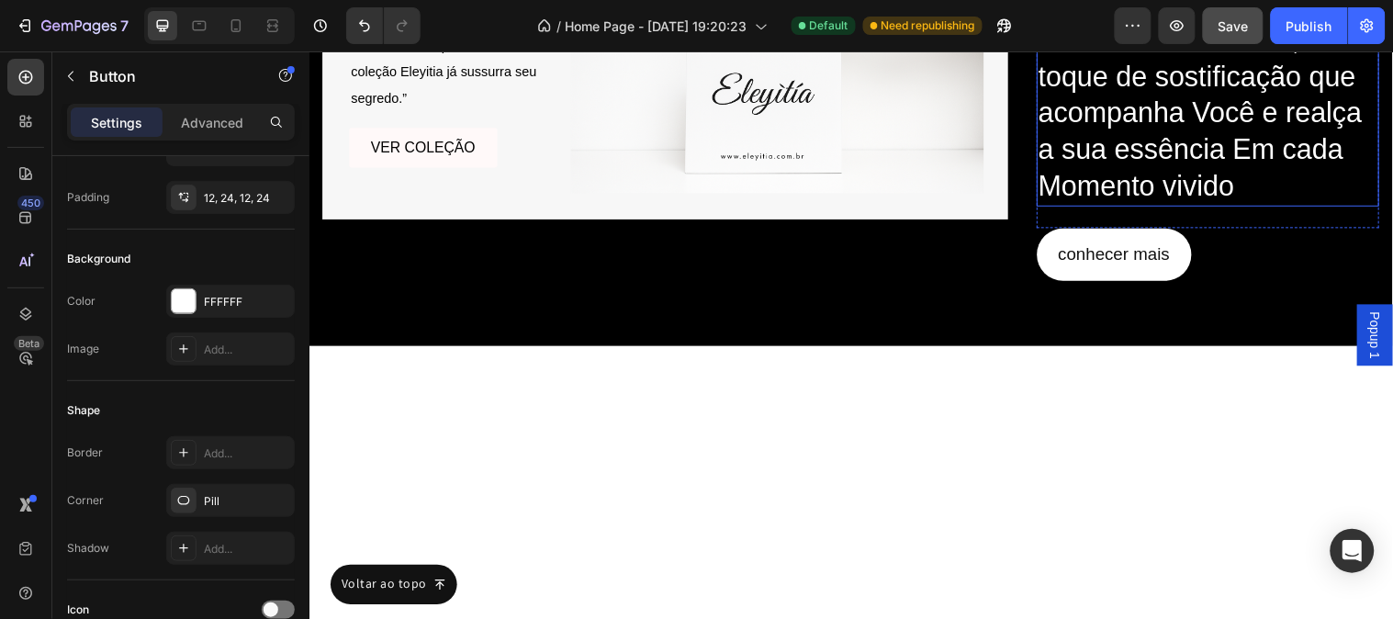
scroll to position [9746, 0]
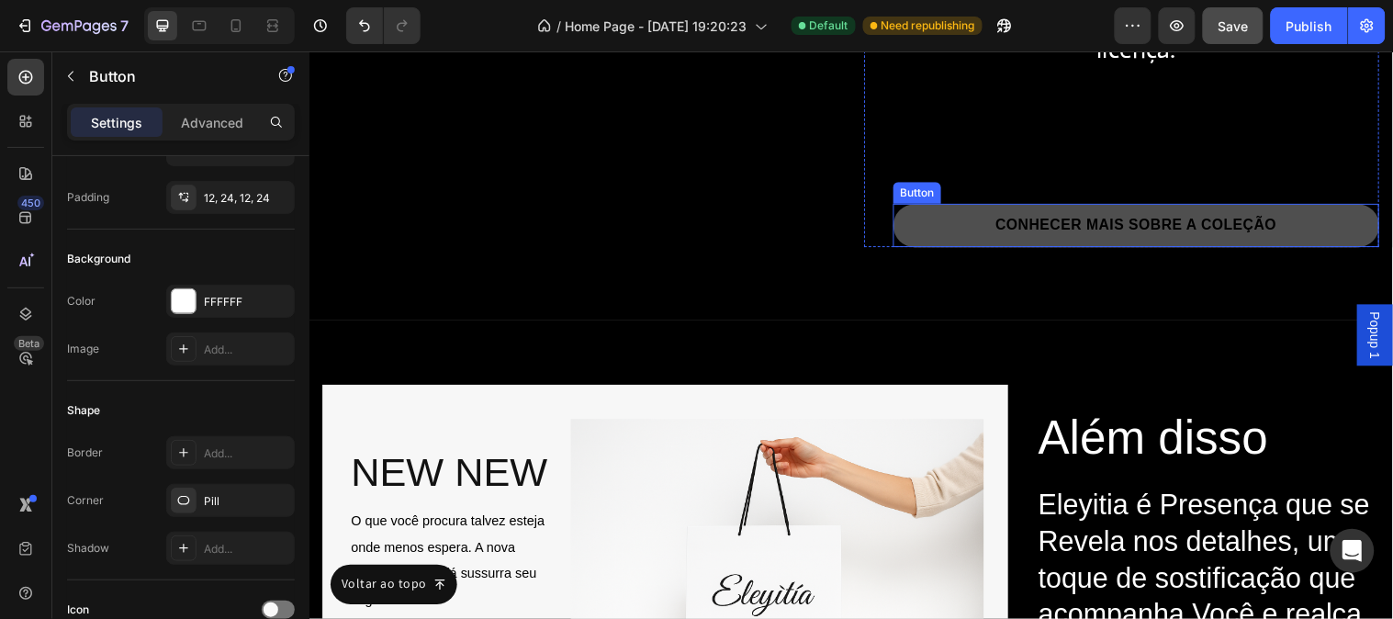
click at [950, 250] on link "CONHECER MAIS SOBRE A COLEÇÃO" at bounding box center [1150, 228] width 494 height 44
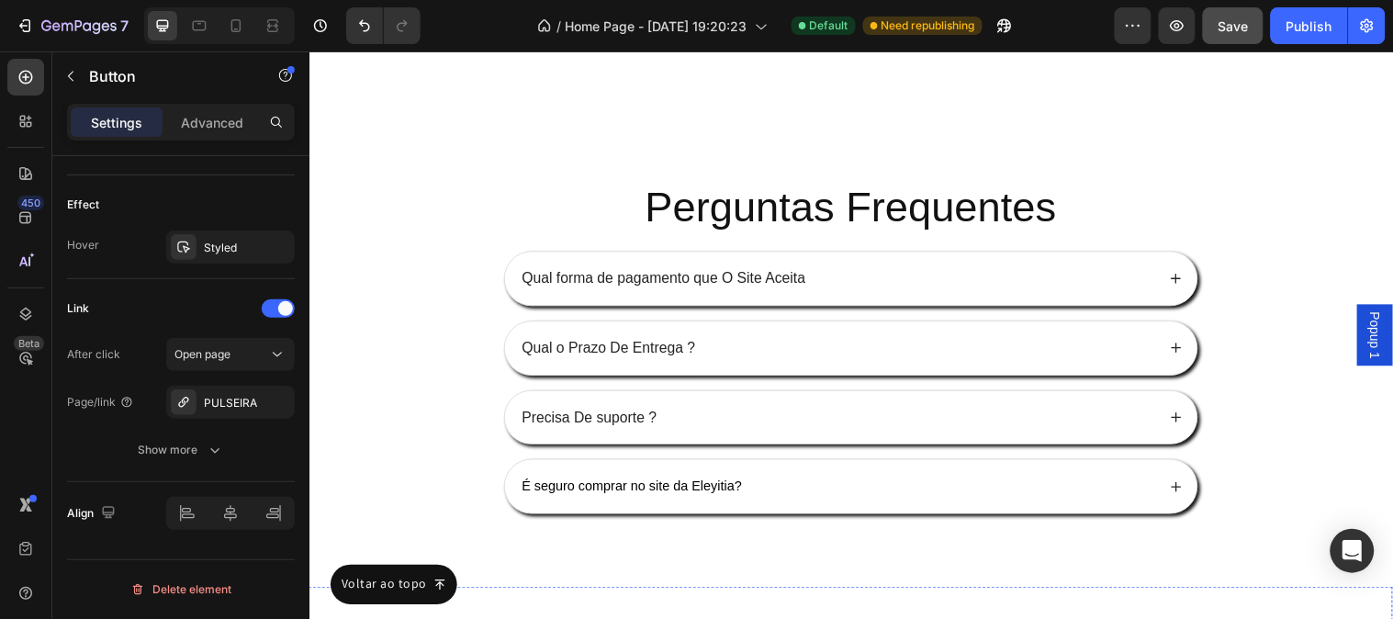
scroll to position [11276, 0]
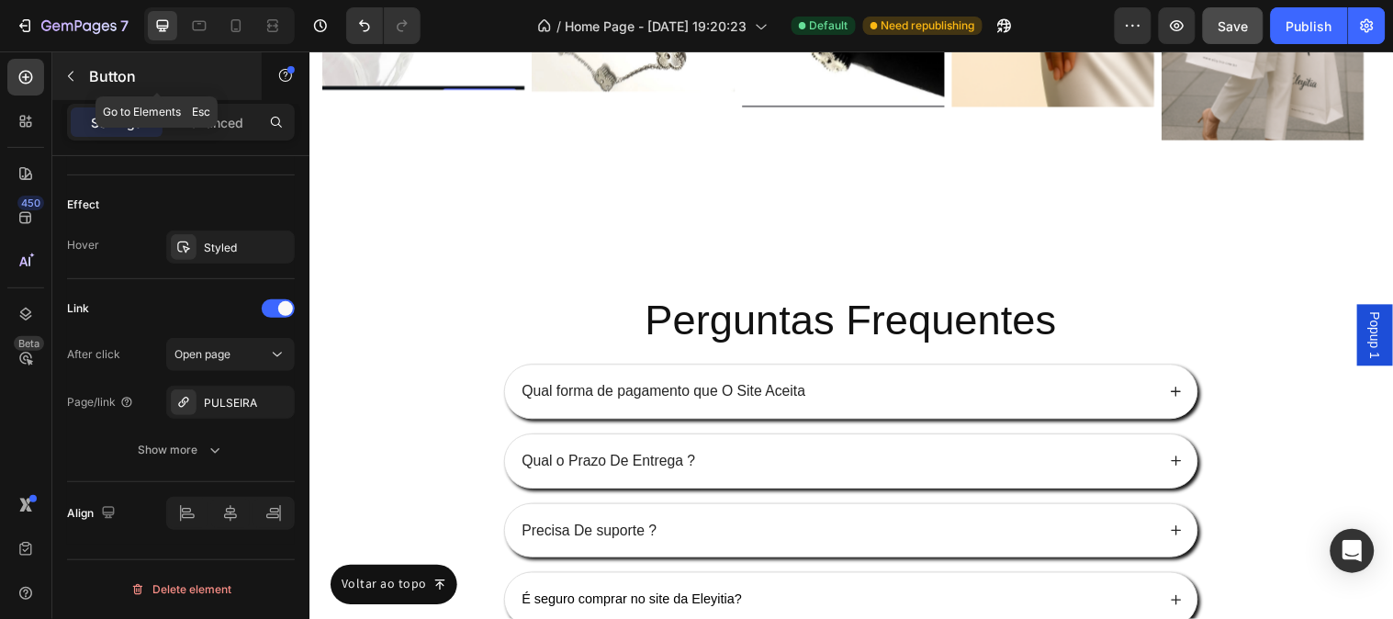
click at [56, 75] on button "button" at bounding box center [70, 76] width 29 height 29
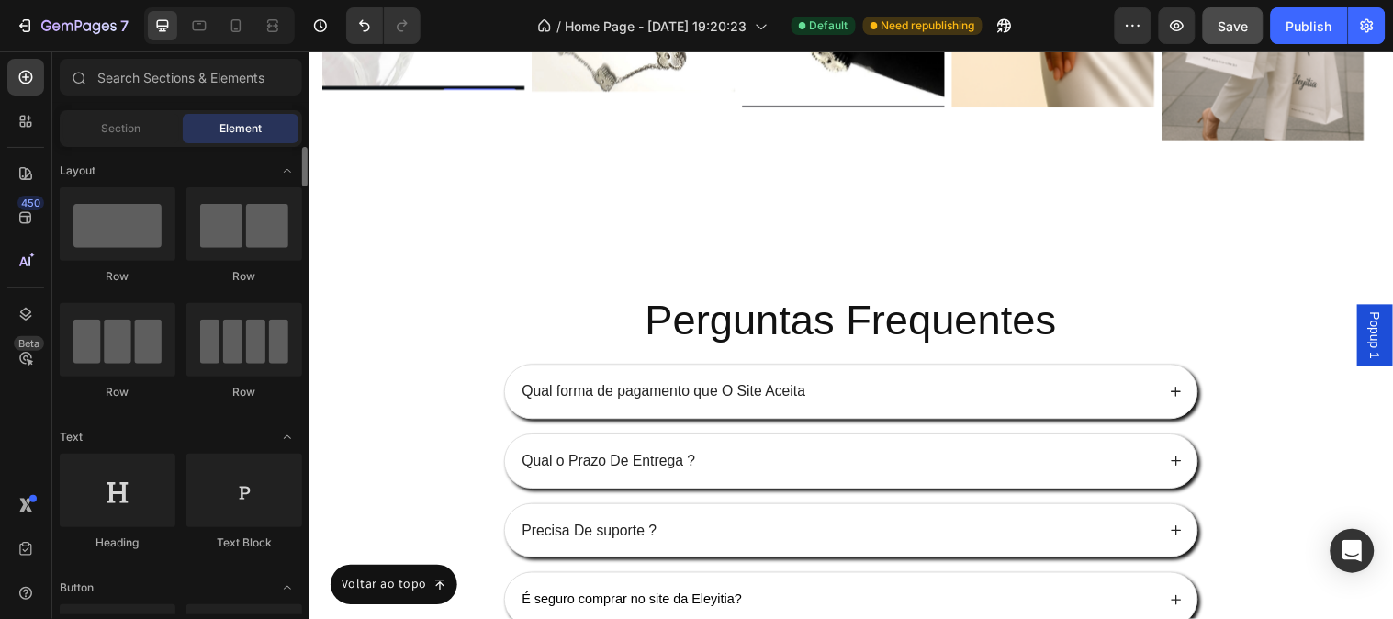
scroll to position [306, 0]
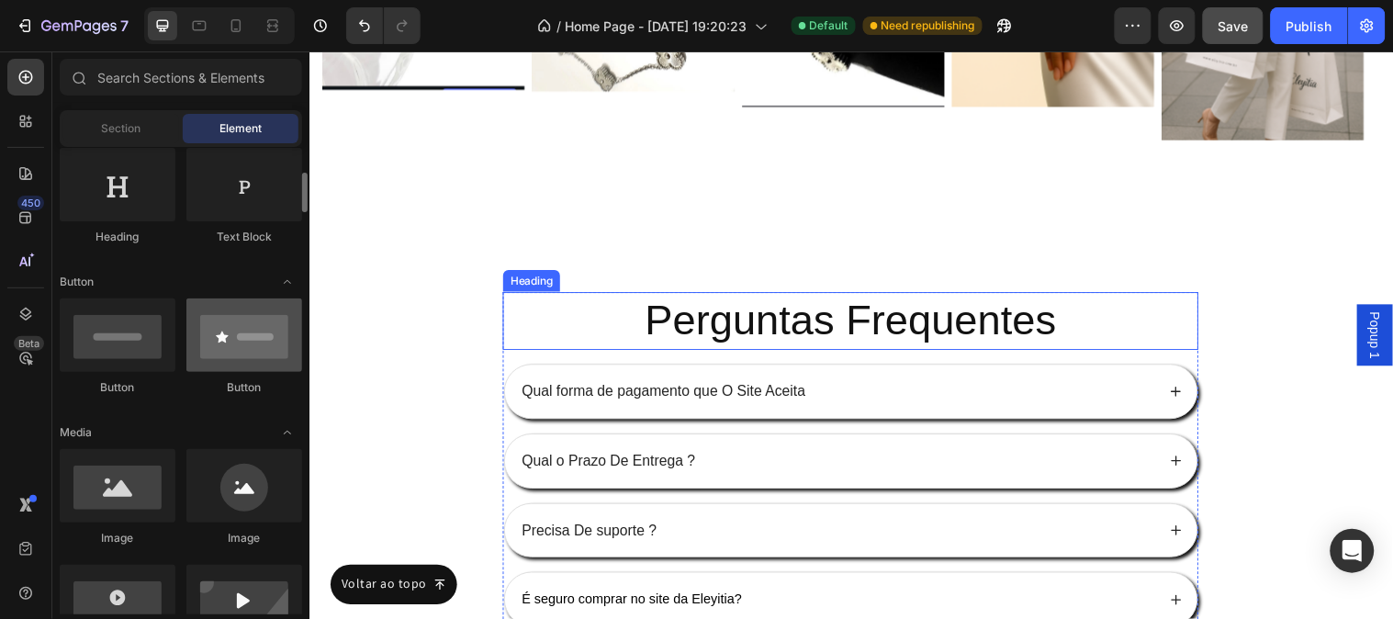
click at [263, 355] on div at bounding box center [244, 334] width 116 height 73
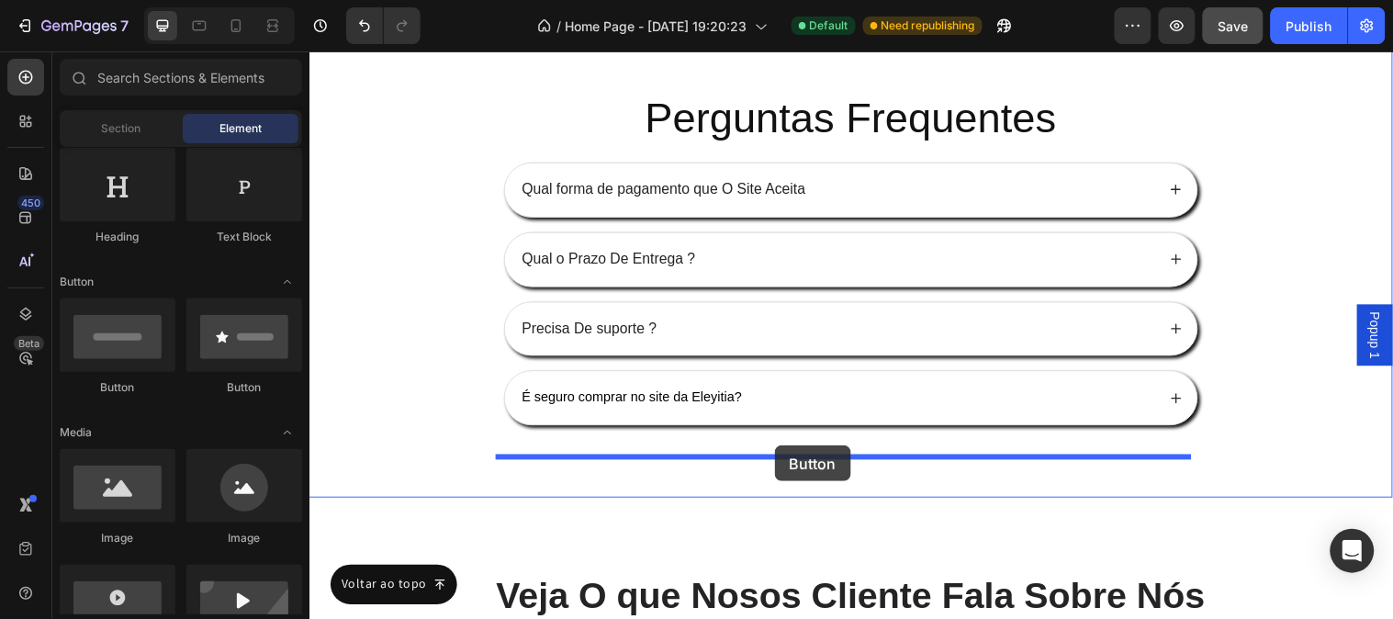
drag, startPoint x: 571, startPoint y: 405, endPoint x: 782, endPoint y: 451, distance: 215.3
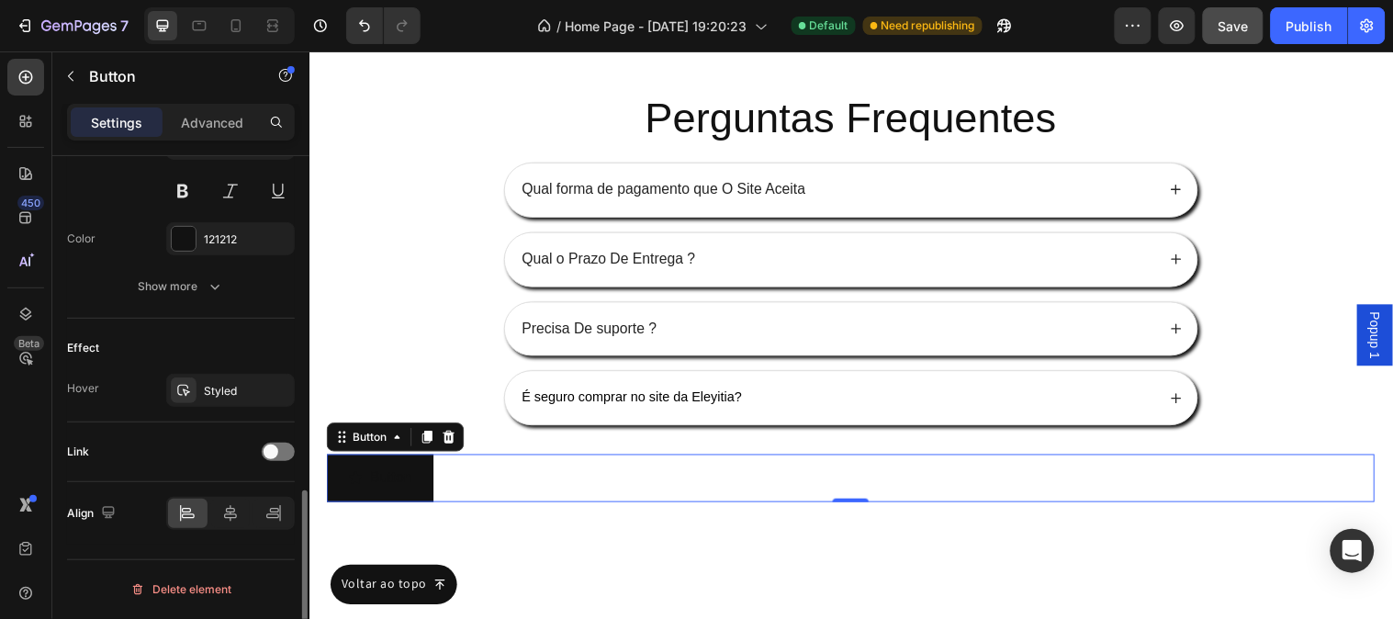
scroll to position [744, 0]
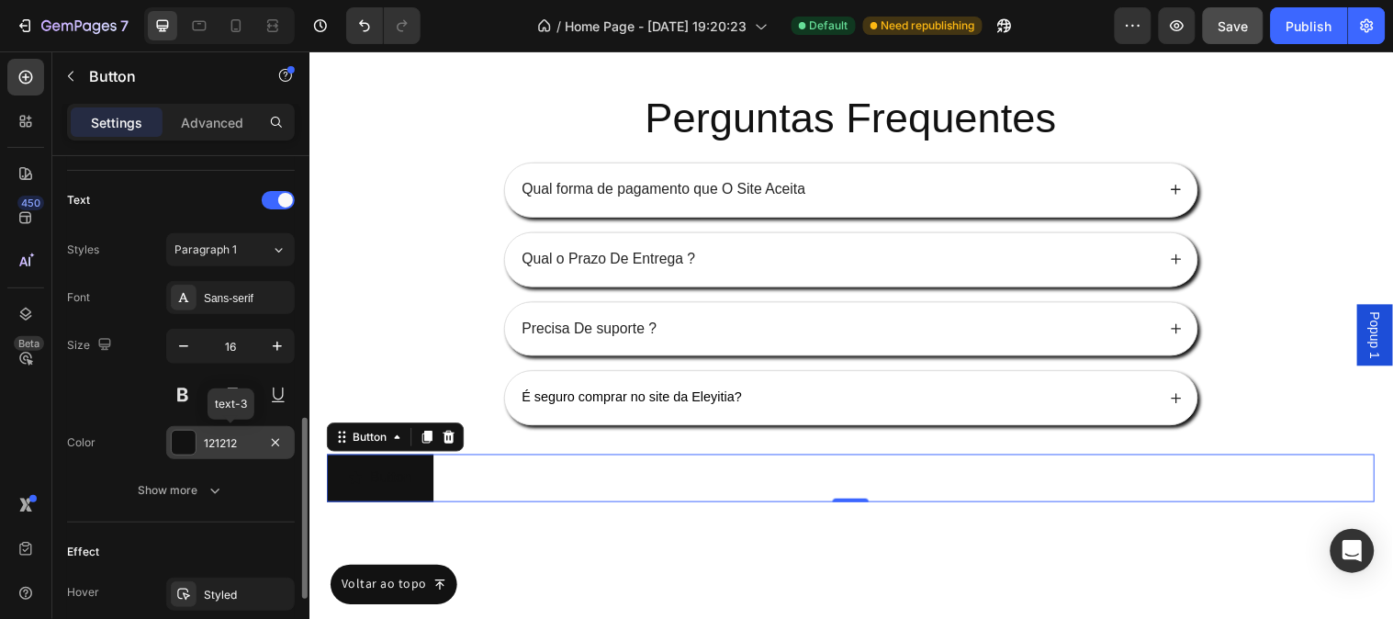
click at [200, 450] on div "121212" at bounding box center [230, 442] width 129 height 33
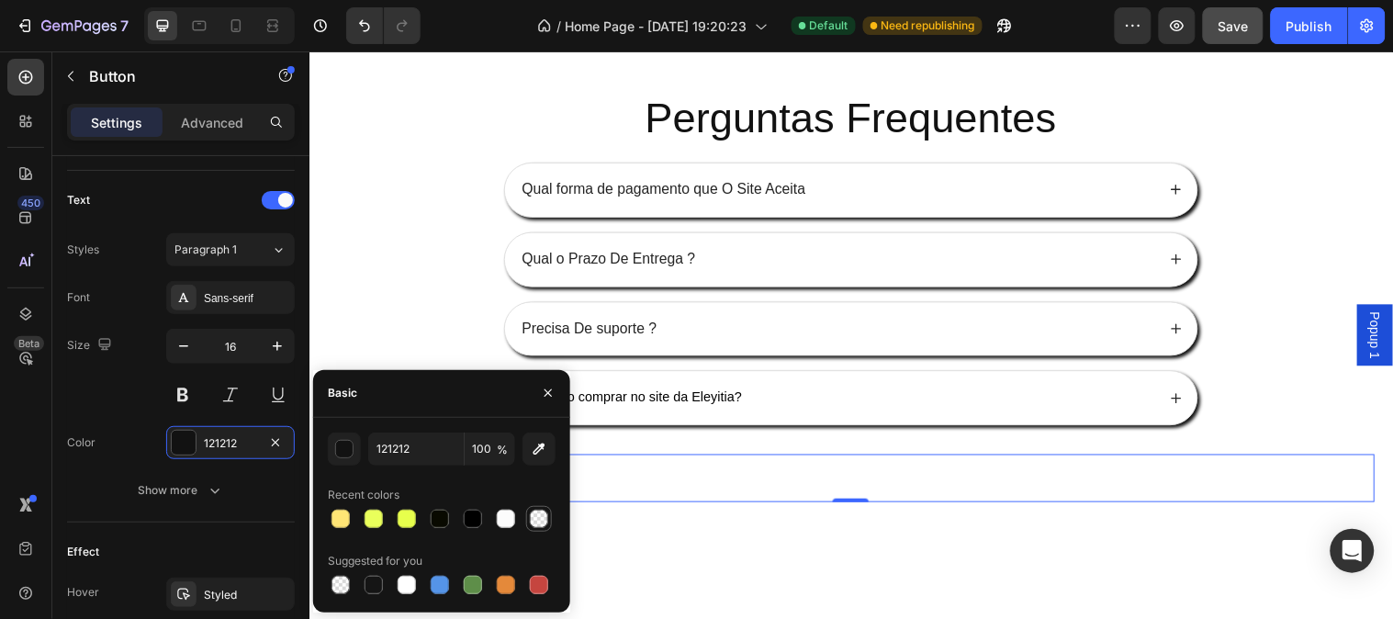
click at [526, 515] on div at bounding box center [539, 519] width 26 height 26
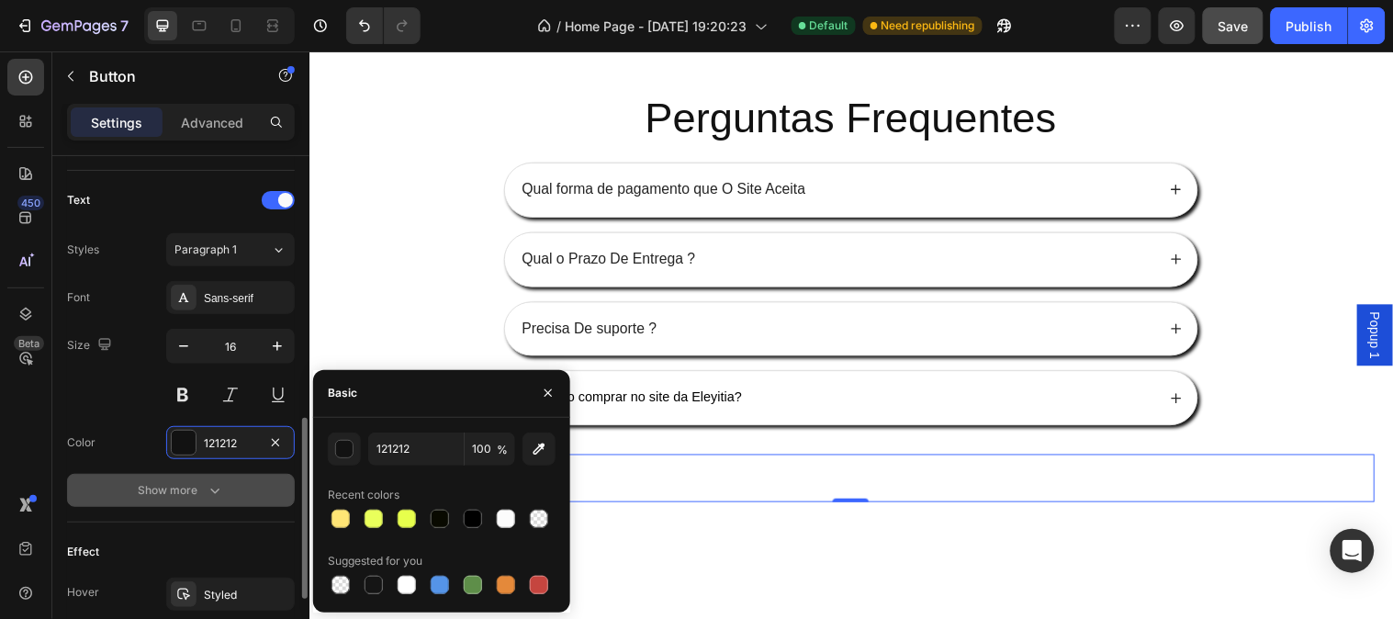
type input "FFFFFF"
type input "0"
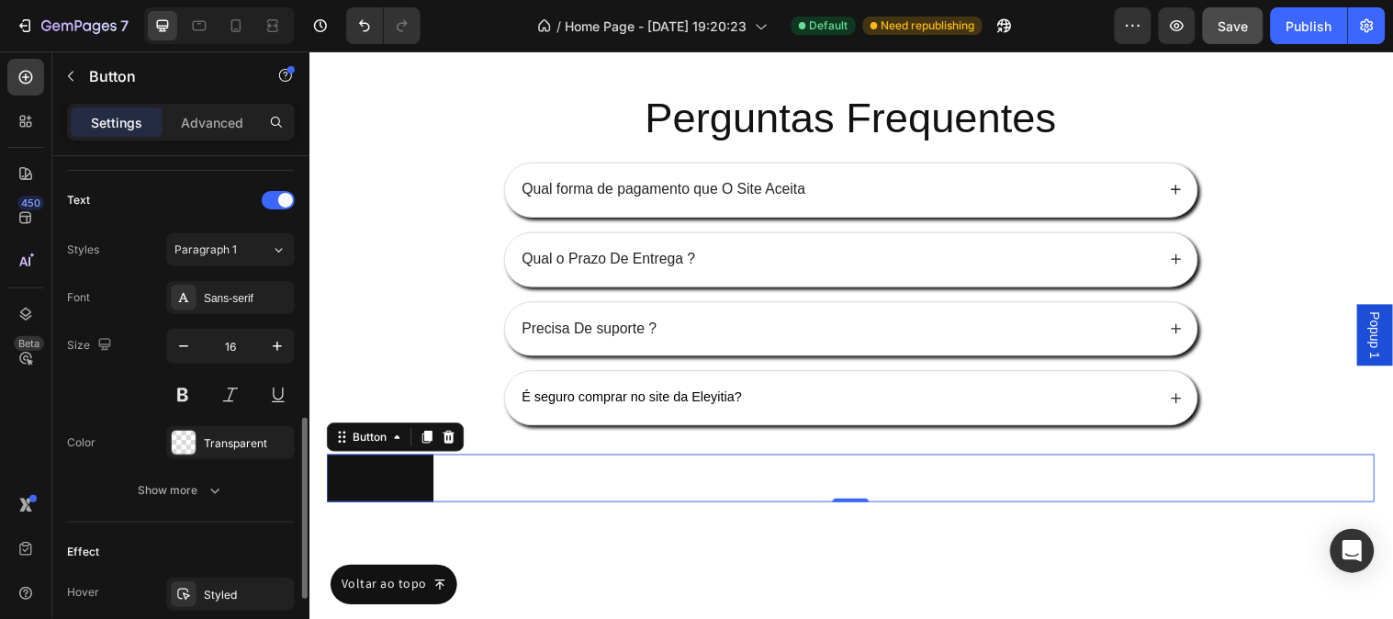
click at [131, 454] on div "Color Transparent" at bounding box center [181, 442] width 228 height 33
click at [178, 443] on div at bounding box center [184, 443] width 24 height 24
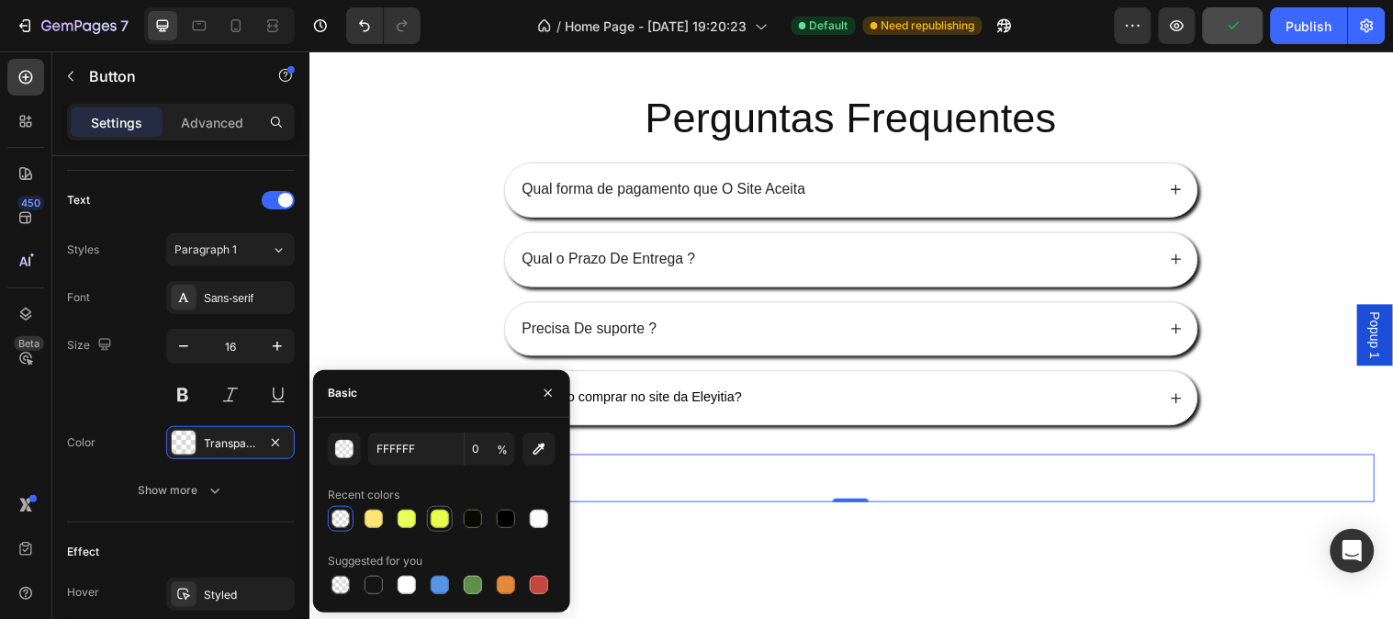
click at [444, 530] on div at bounding box center [440, 519] width 26 height 26
type input "E7FF4C"
type input "100"
click at [444, 530] on div at bounding box center [440, 519] width 26 height 26
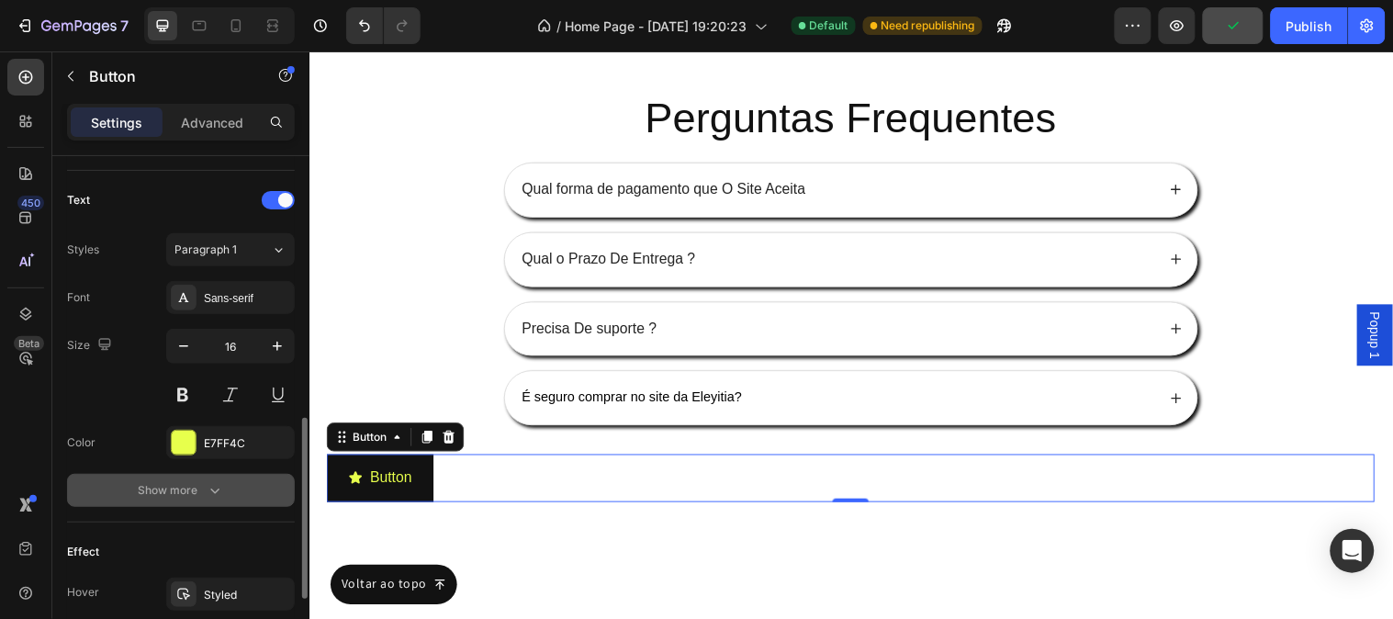
click at [107, 484] on button "Show more" at bounding box center [181, 490] width 228 height 33
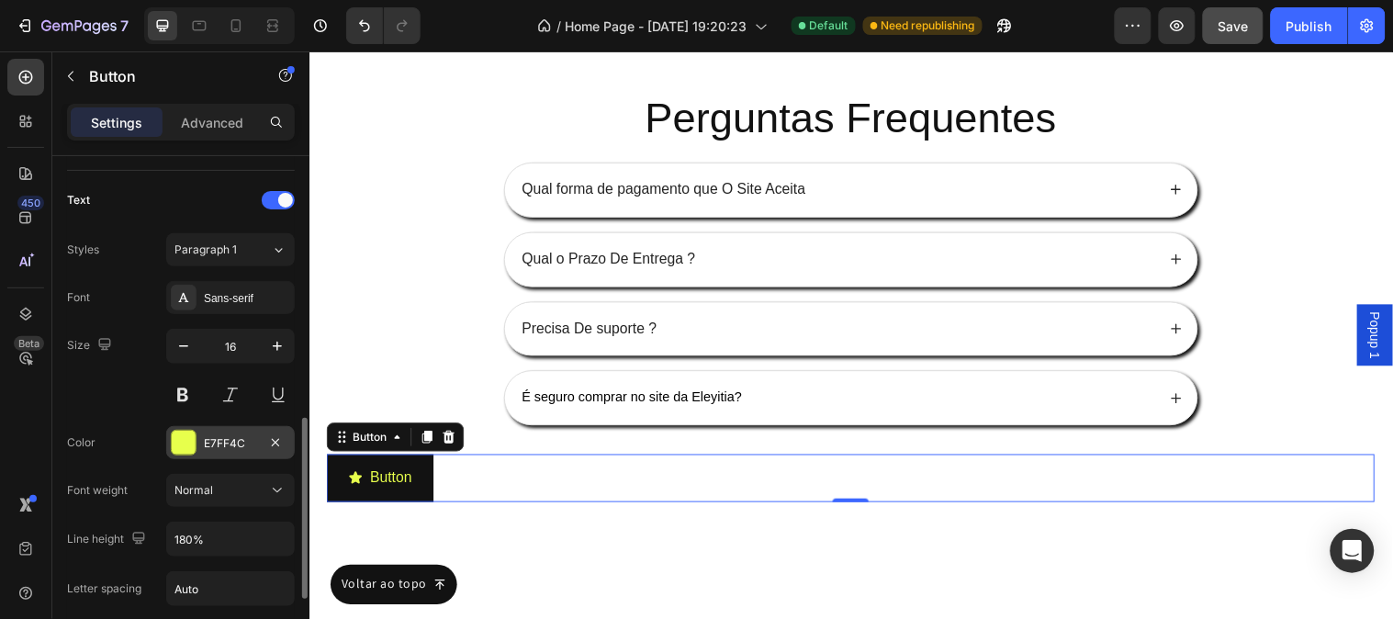
click at [172, 442] on div at bounding box center [184, 443] width 24 height 24
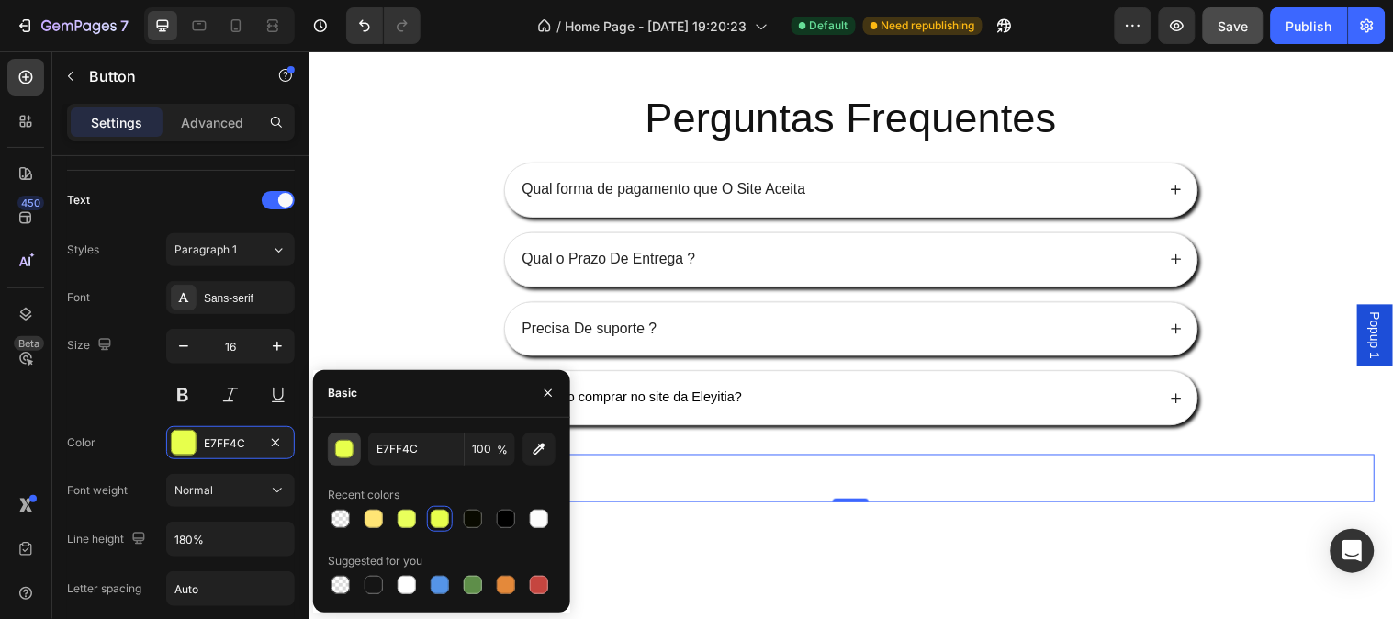
click at [350, 459] on button "button" at bounding box center [344, 449] width 33 height 33
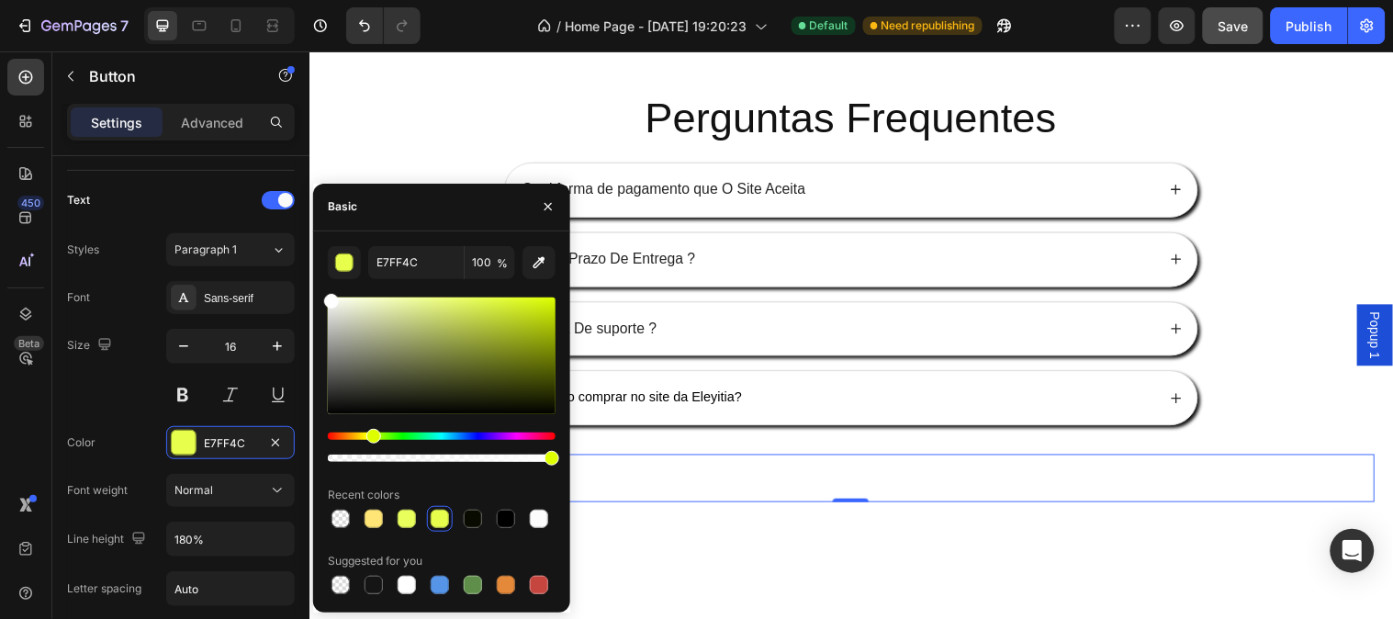
drag, startPoint x: 350, startPoint y: 338, endPoint x: 328, endPoint y: 290, distance: 52.6
click at [328, 290] on div "E7FF4C 100 % Recent colors Suggested for you" at bounding box center [442, 422] width 228 height 352
type input "FFFFFF"
click at [76, 400] on div "Size 16" at bounding box center [181, 370] width 228 height 83
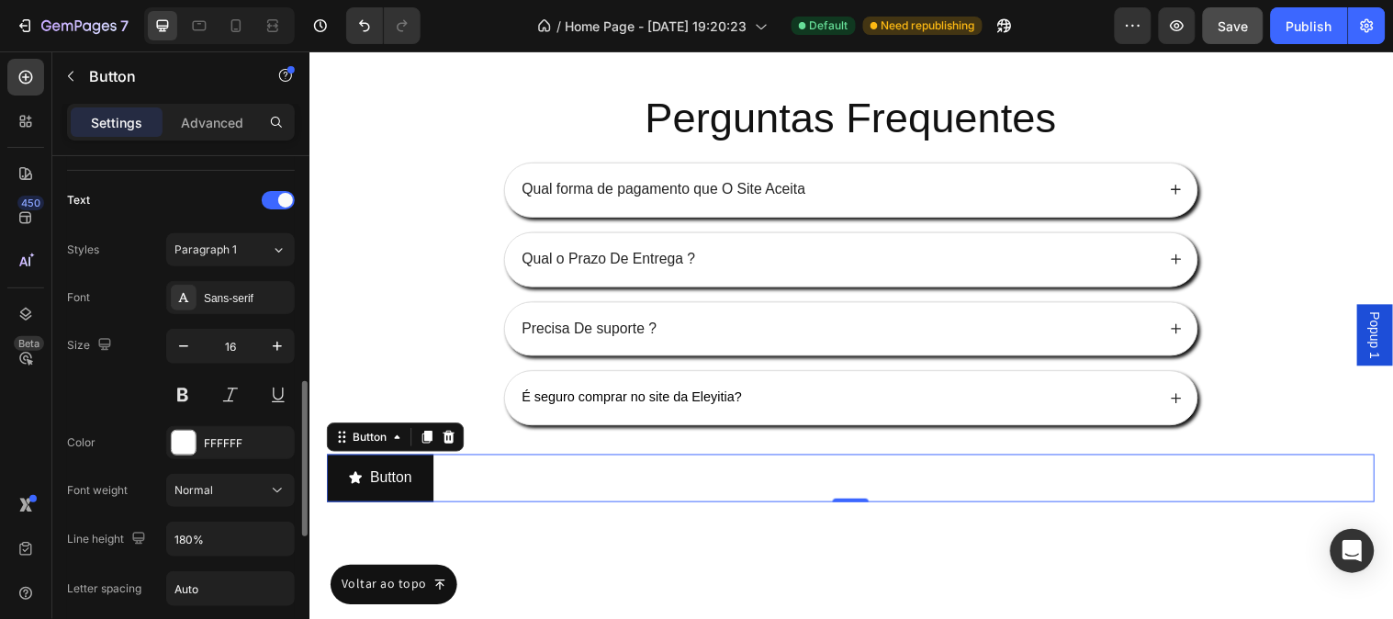
scroll to position [1152, 0]
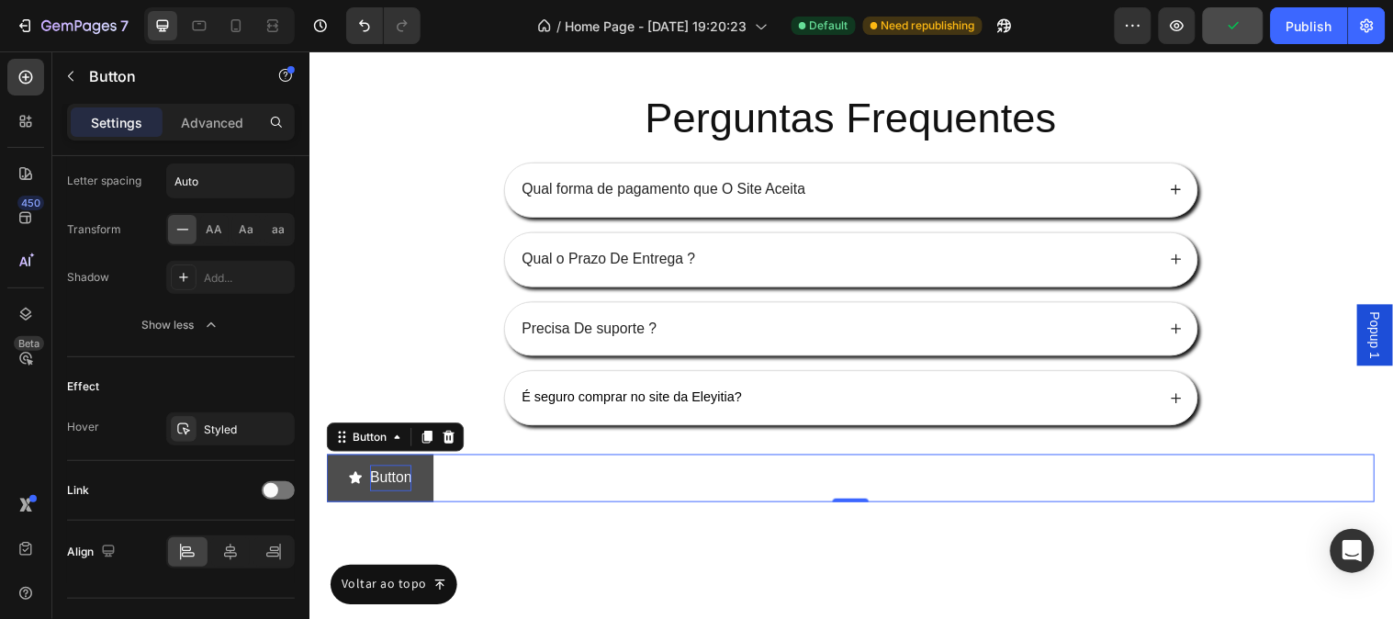
click at [376, 490] on p "Button" at bounding box center [392, 484] width 42 height 27
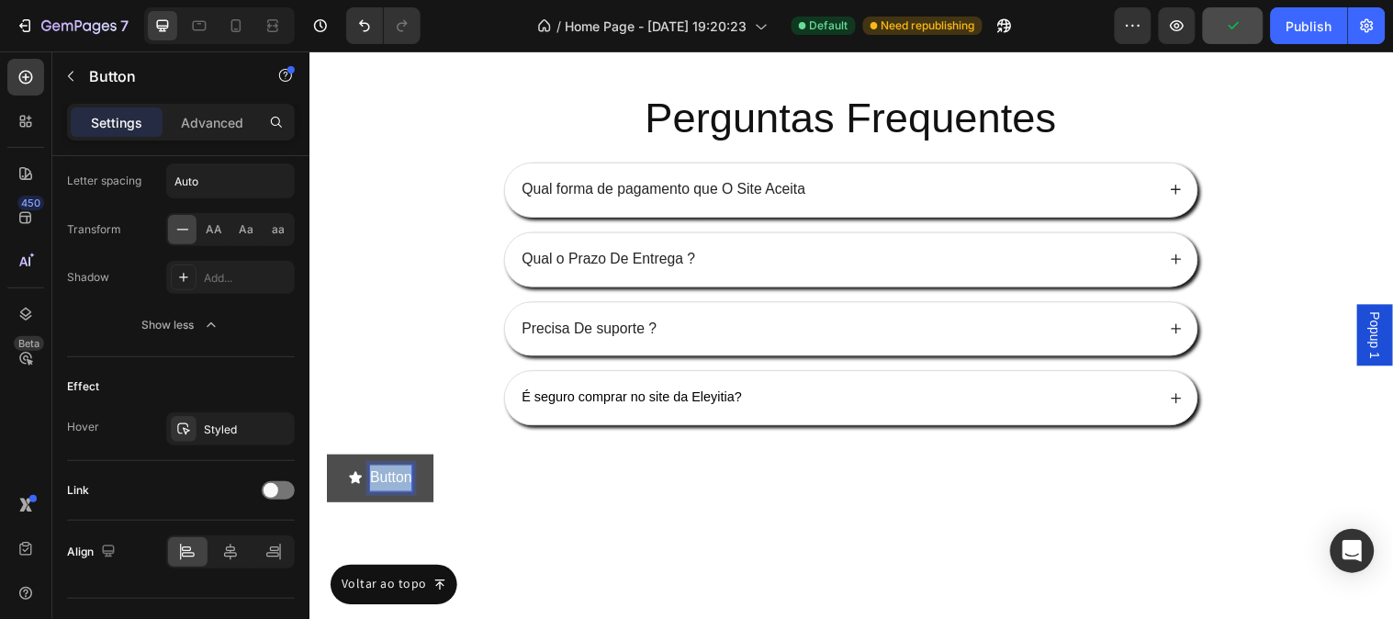
click at [376, 490] on p "Button" at bounding box center [392, 484] width 42 height 27
click at [327, 460] on button "ficou" at bounding box center [375, 484] width 97 height 49
click at [327, 460] on button "ficou Com" at bounding box center [393, 484] width 132 height 49
click at [327, 460] on button "ficou Com Algima" at bounding box center [417, 484] width 181 height 49
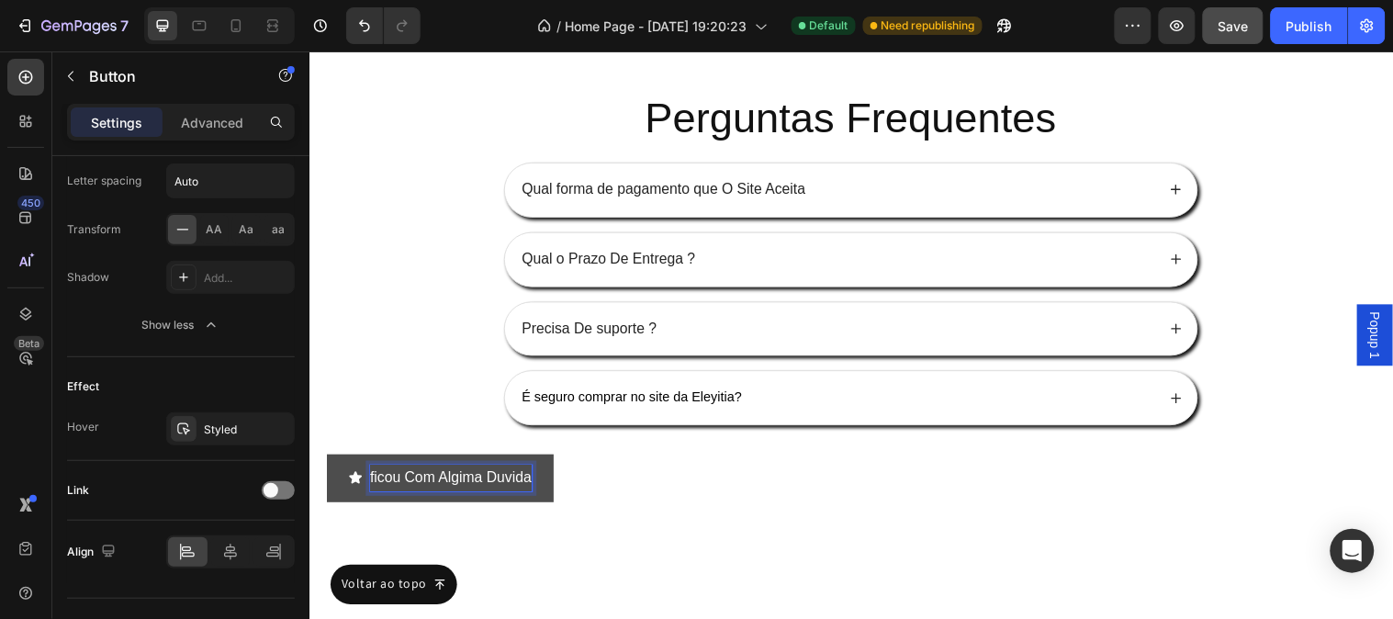
click at [327, 460] on button "ficou Com Algima Duvida" at bounding box center [442, 484] width 231 height 49
click at [327, 460] on button "ficou Com Algima Duvida ?" at bounding box center [448, 484] width 242 height 49
click at [327, 460] on button "ficou Com Algima Duvida ? clique" at bounding box center [469, 484] width 285 height 49
click at [327, 460] on button "ficou Com Algima Duvida ? clique AQUI" at bounding box center [489, 484] width 324 height 49
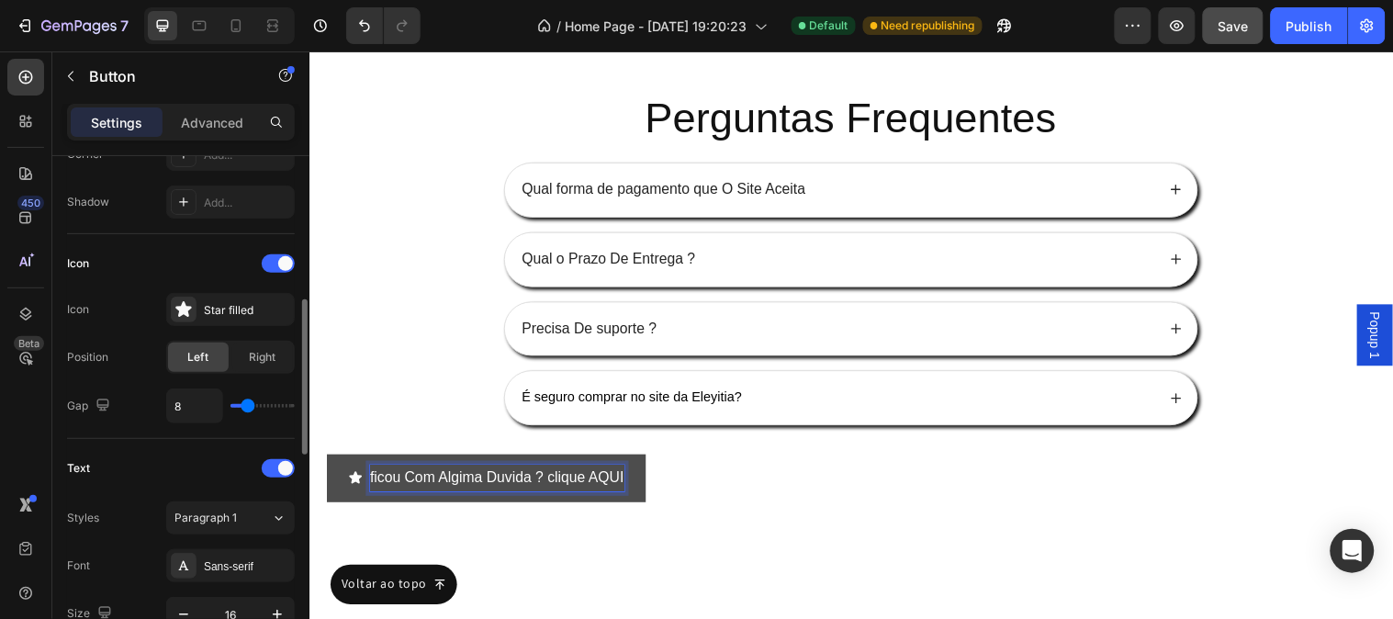
scroll to position [374, 0]
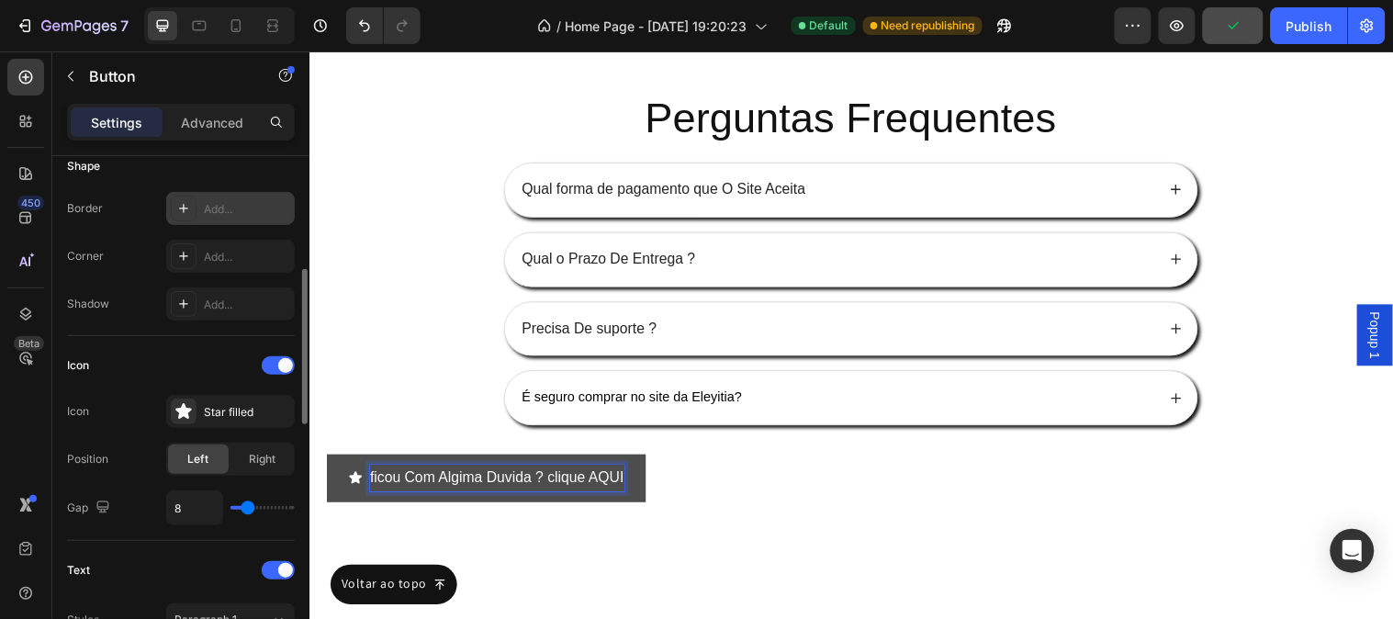
click at [232, 214] on div "Add..." at bounding box center [247, 209] width 86 height 17
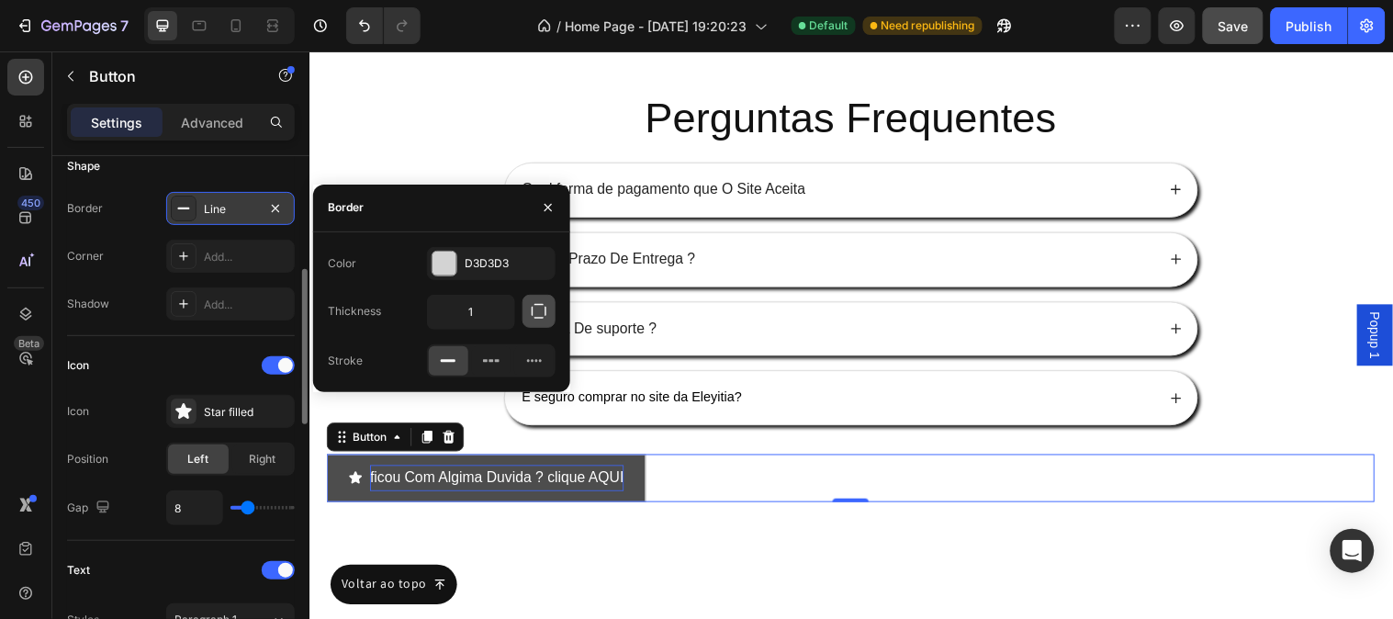
click at [527, 313] on button "button" at bounding box center [539, 311] width 33 height 33
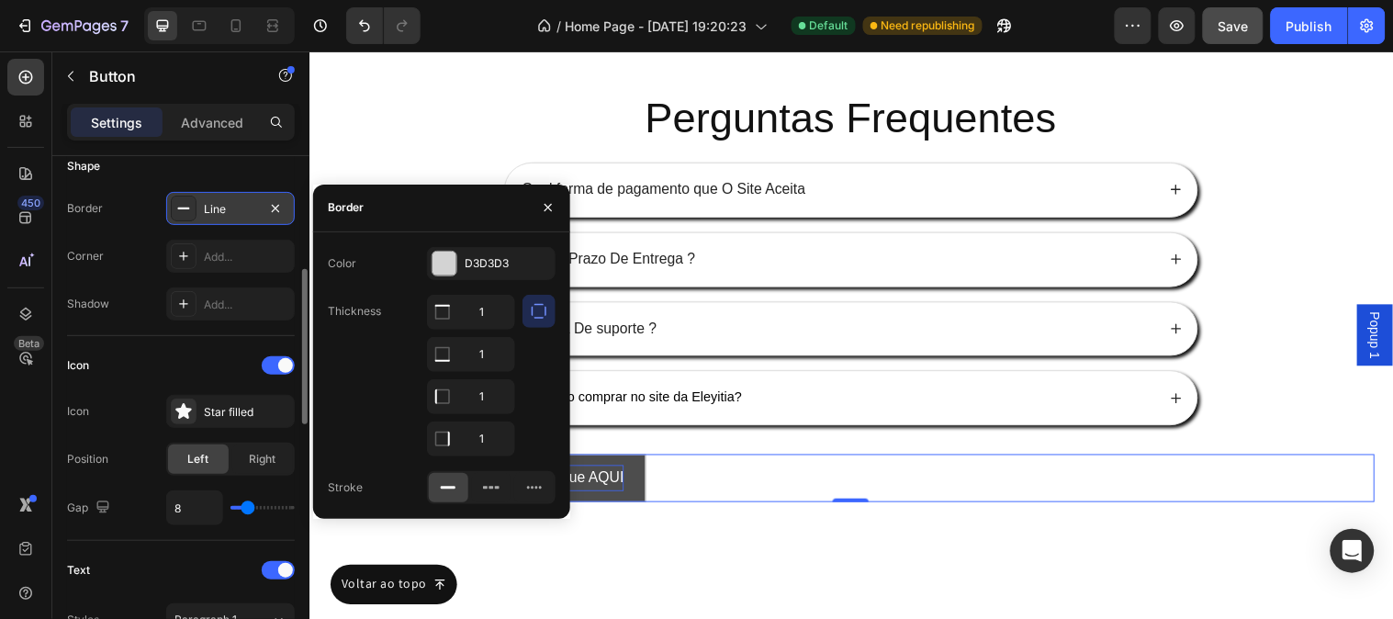
click at [391, 362] on div "Thickness 1 1 1 1" at bounding box center [442, 376] width 228 height 162
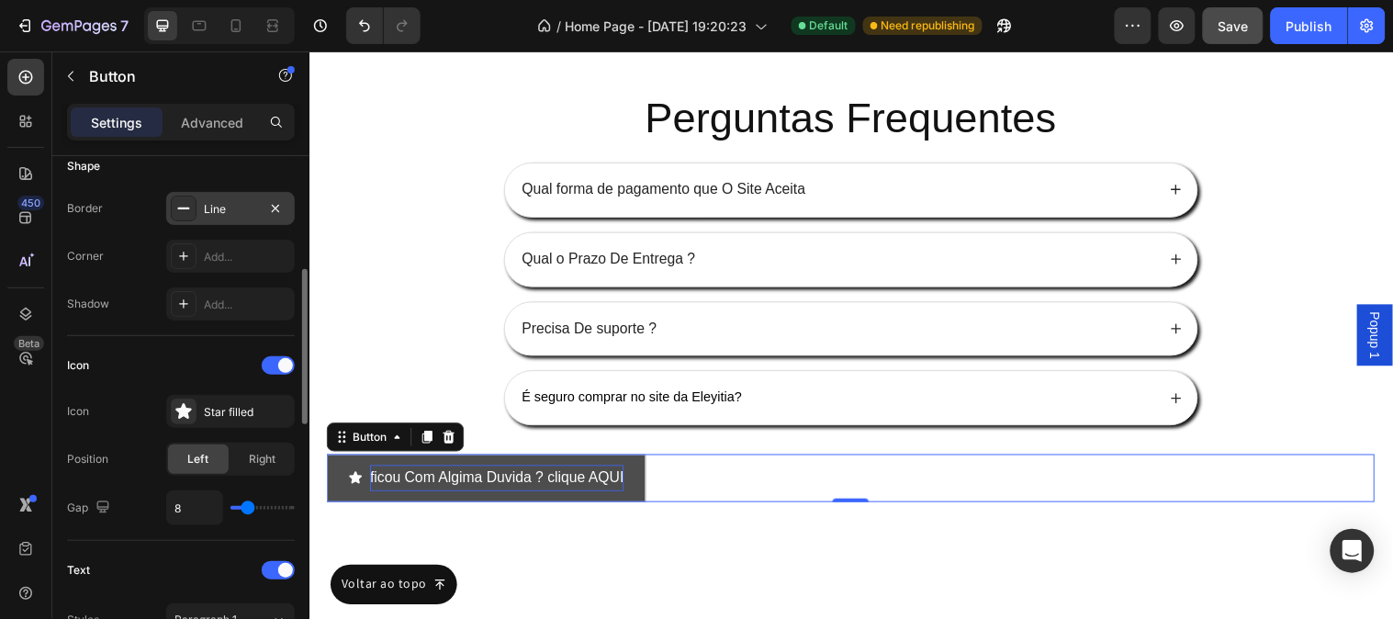
click at [129, 352] on div "Icon" at bounding box center [181, 365] width 228 height 29
click at [205, 258] on div "Add..." at bounding box center [247, 257] width 86 height 17
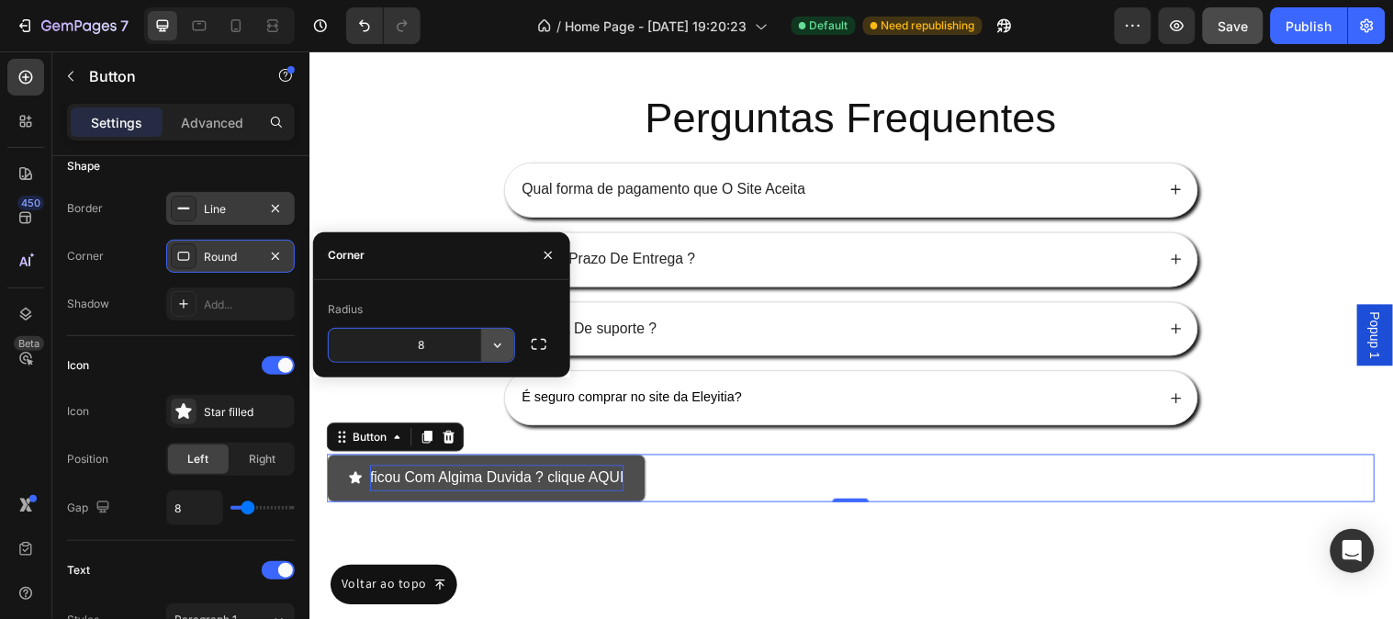
click at [490, 334] on button "button" at bounding box center [497, 345] width 33 height 33
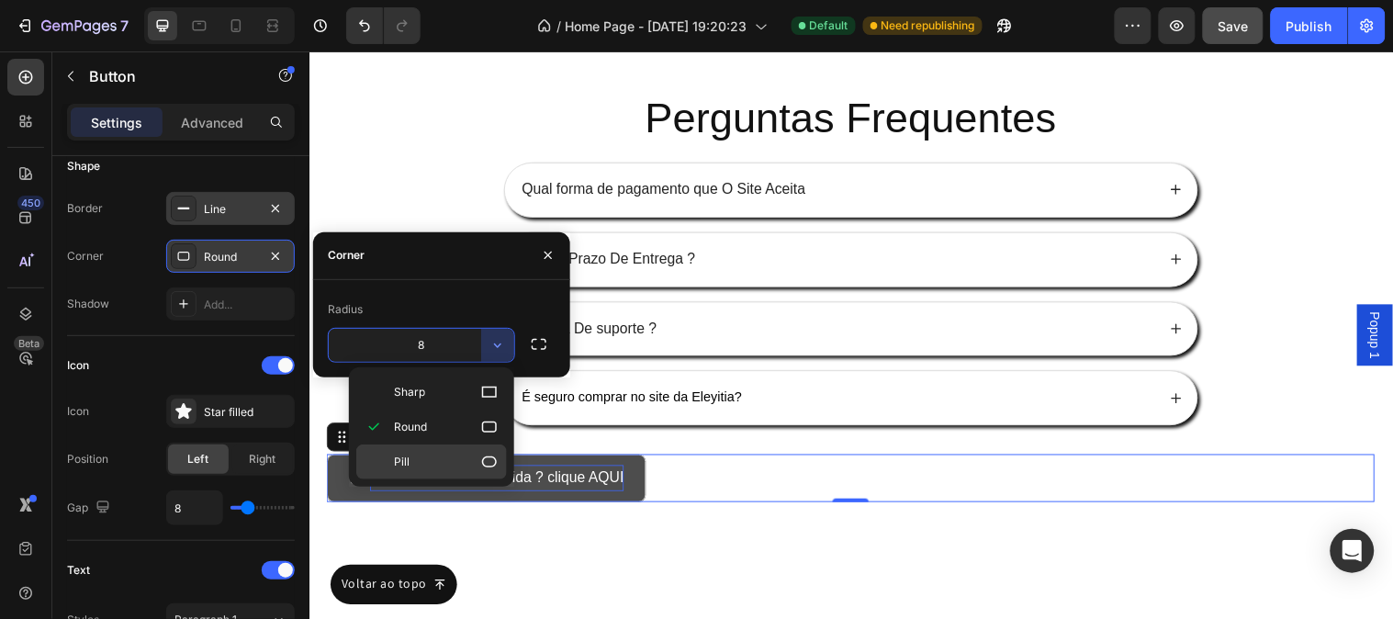
drag, startPoint x: 468, startPoint y: 463, endPoint x: 160, endPoint y: 418, distance: 311.9
click at [468, 463] on p "Pill" at bounding box center [446, 462] width 105 height 18
type input "9999"
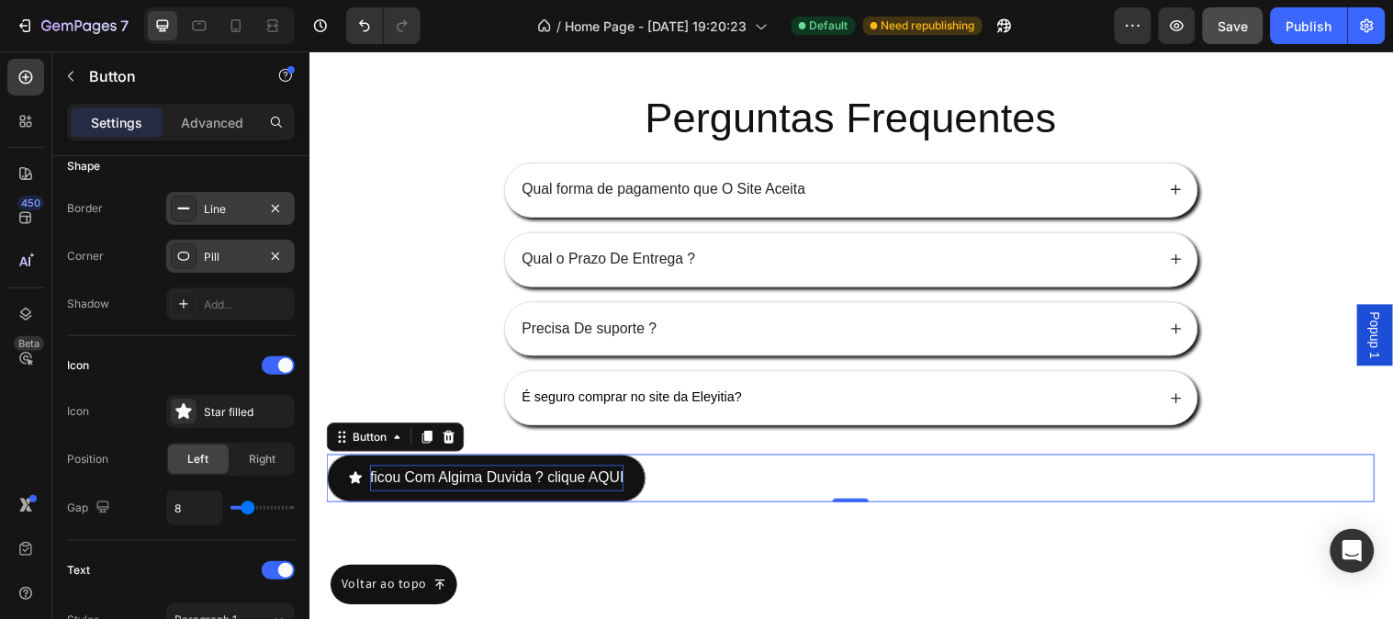
click at [140, 332] on div "Shape Border Line Corner Pill Shadow Add..." at bounding box center [181, 236] width 228 height 199
click at [174, 417] on icon at bounding box center [183, 411] width 18 height 18
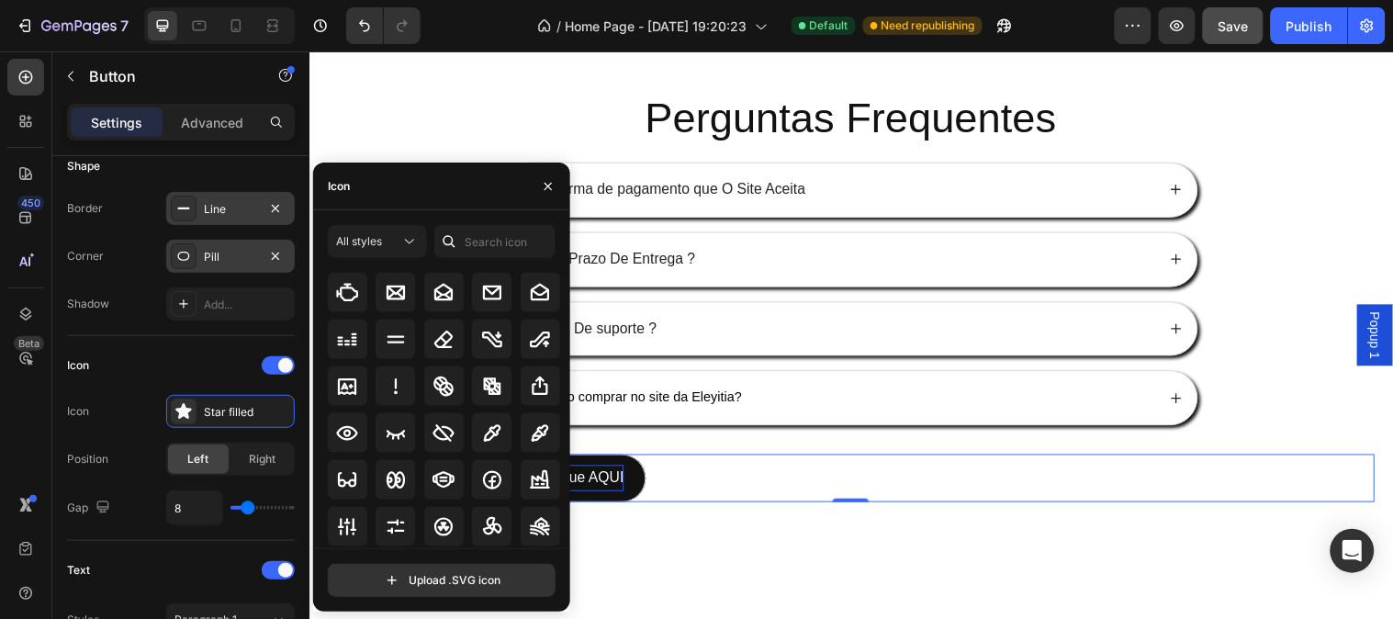
scroll to position [4245, 0]
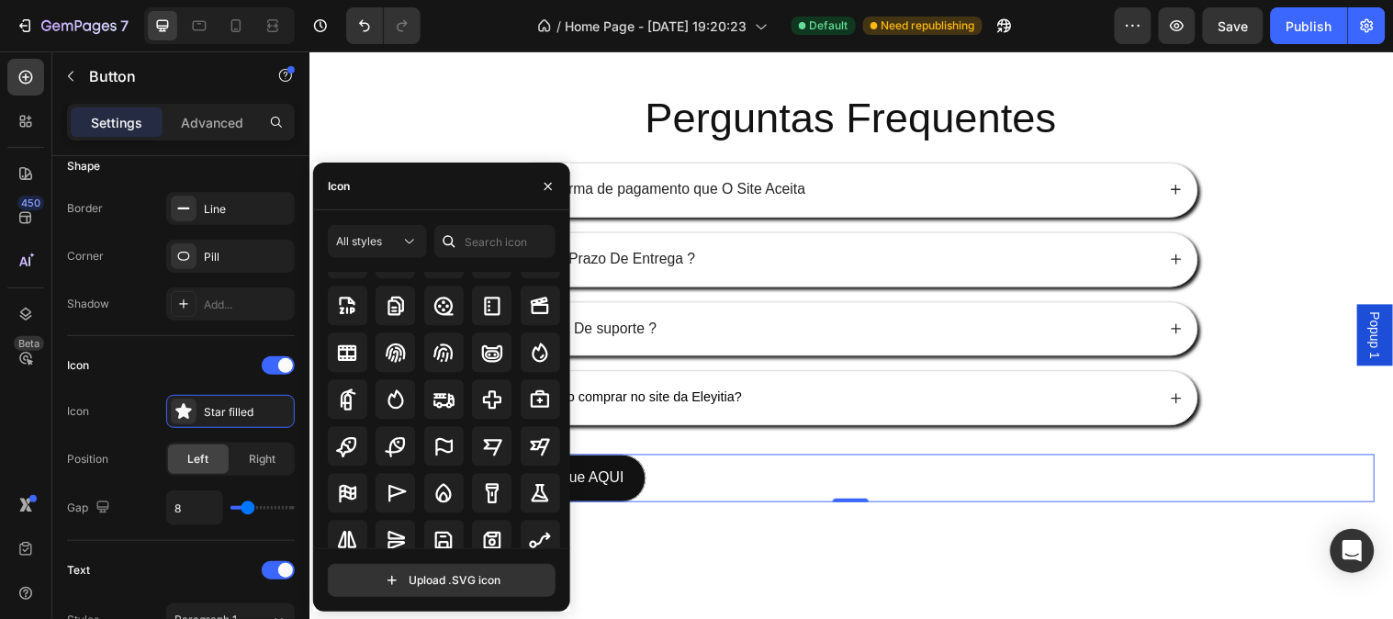
scroll to position [4939, 0]
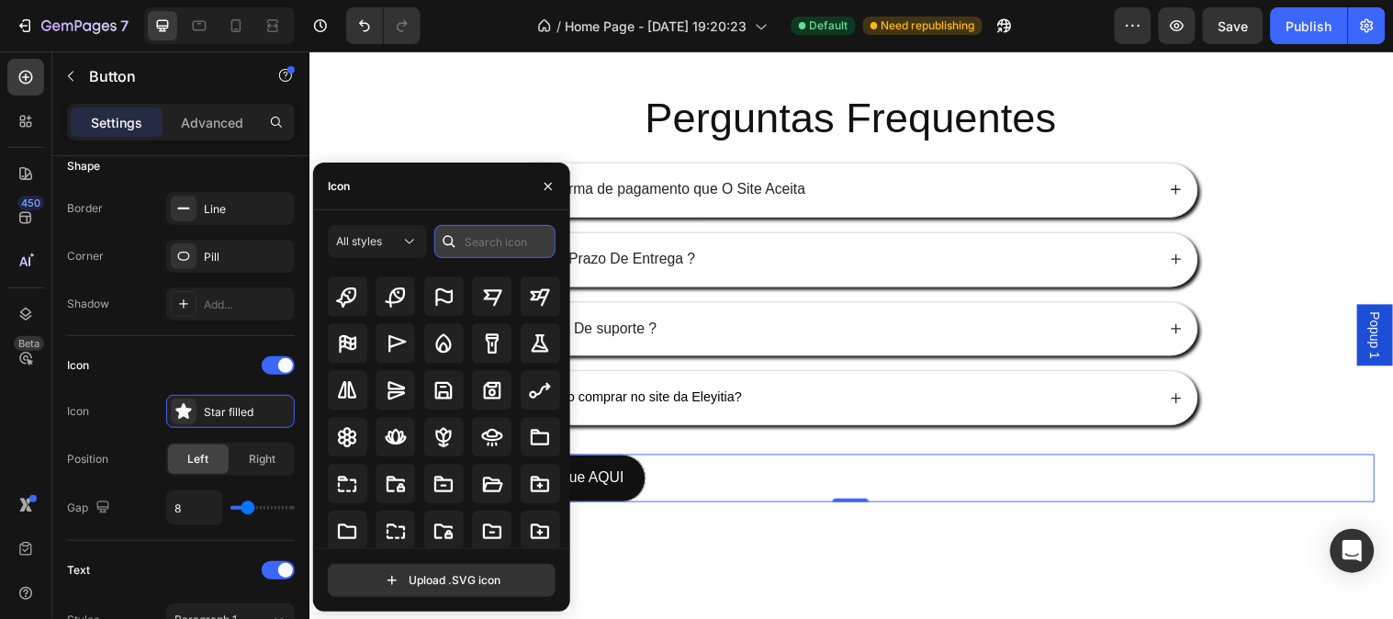
click at [519, 246] on input "text" at bounding box center [494, 241] width 121 height 33
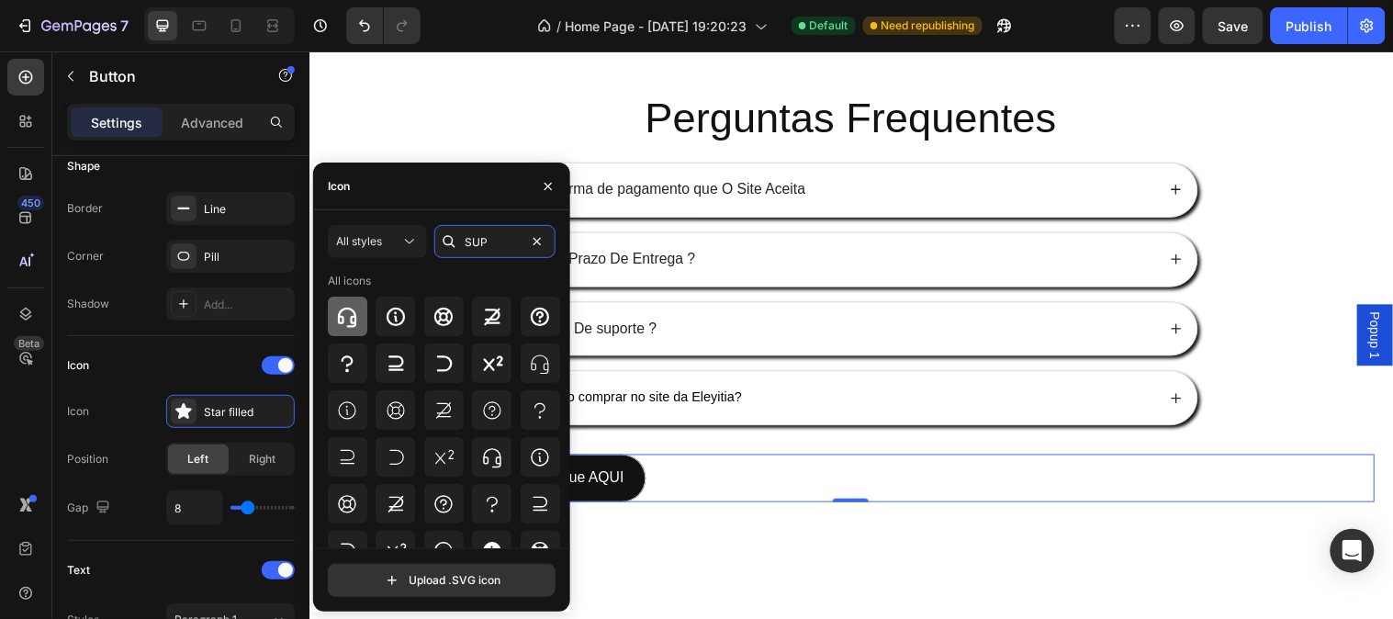
type input "SUP"
click at [362, 313] on div at bounding box center [347, 316] width 39 height 39
click at [125, 400] on div "Icon Headset bold" at bounding box center [181, 411] width 228 height 33
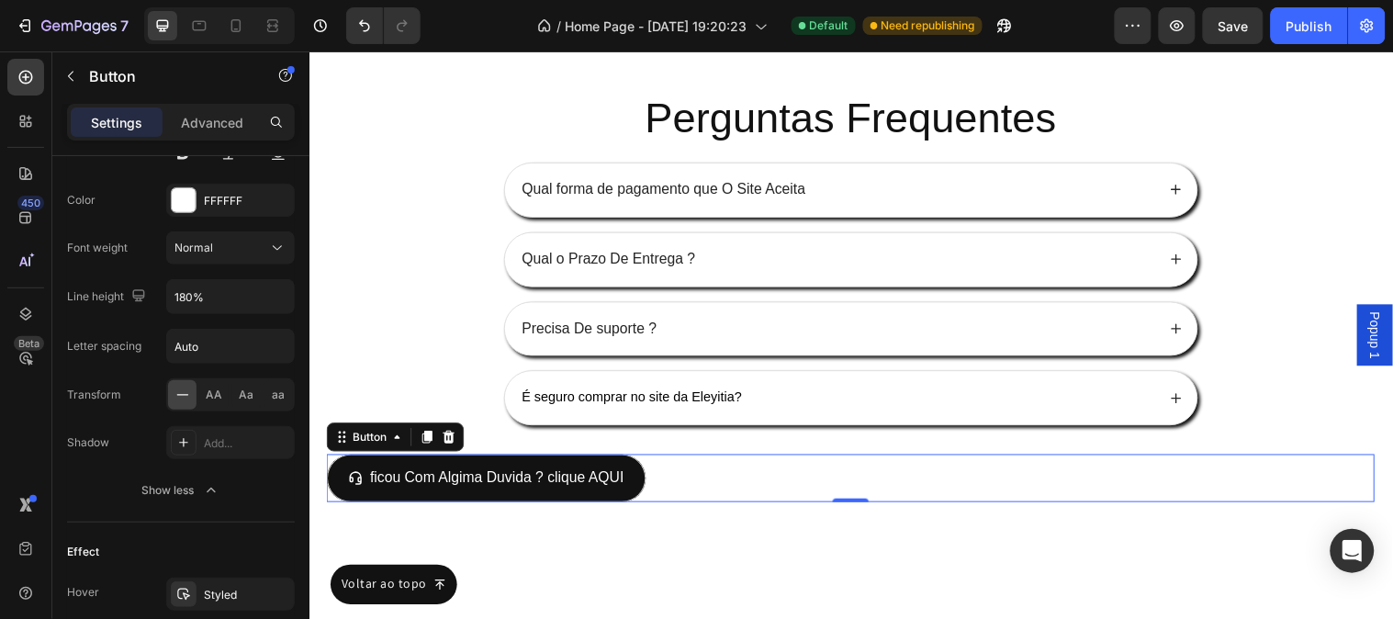
scroll to position [1190, 0]
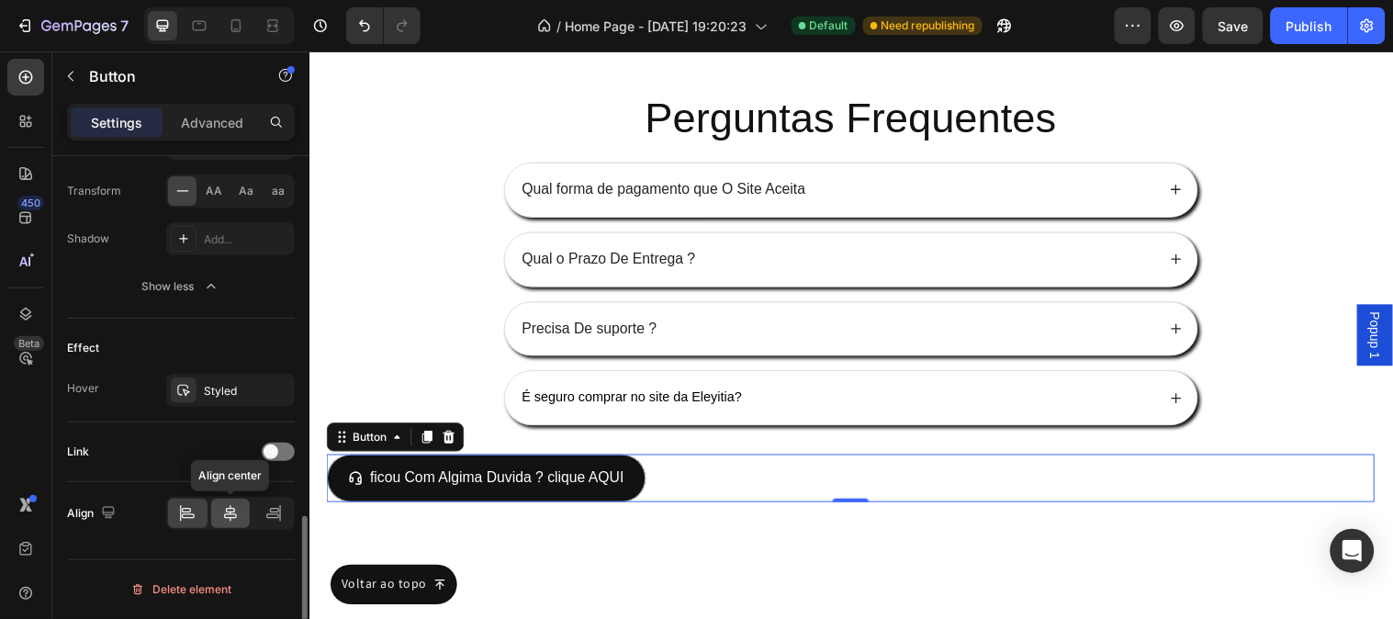
click at [227, 523] on div at bounding box center [230, 513] width 39 height 29
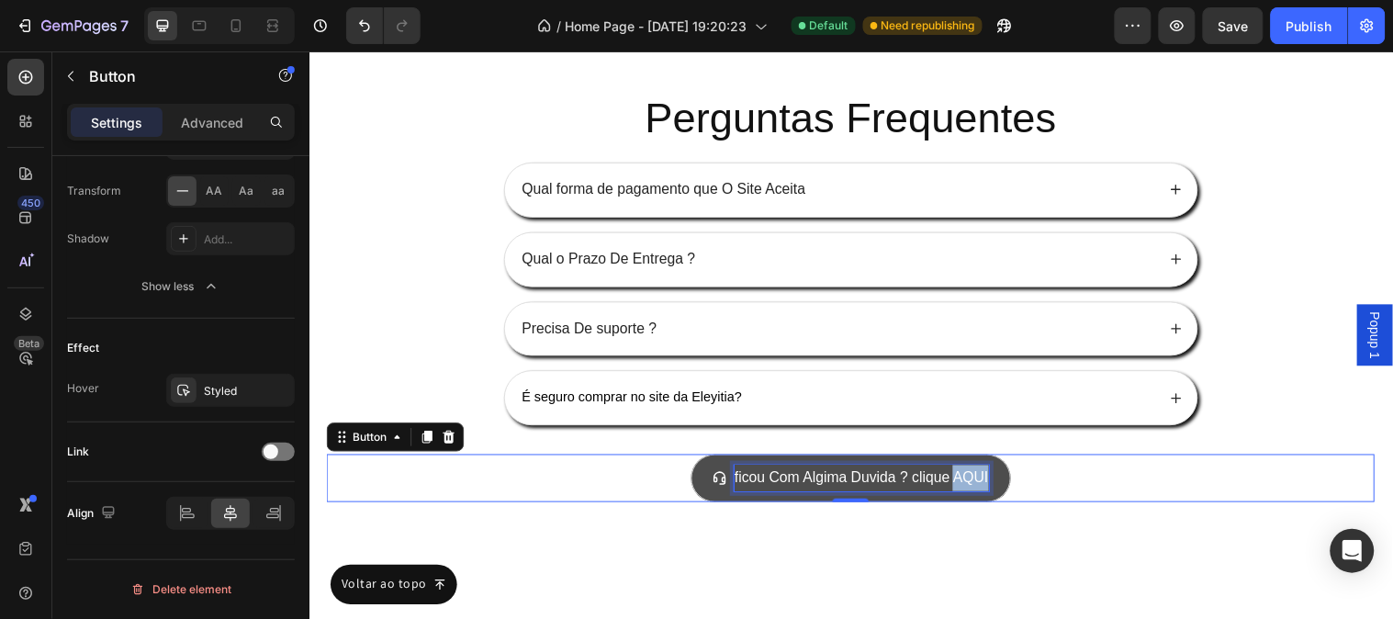
click at [964, 489] on p "ficou Com Algima Duvida ? clique AQUI" at bounding box center [870, 484] width 258 height 27
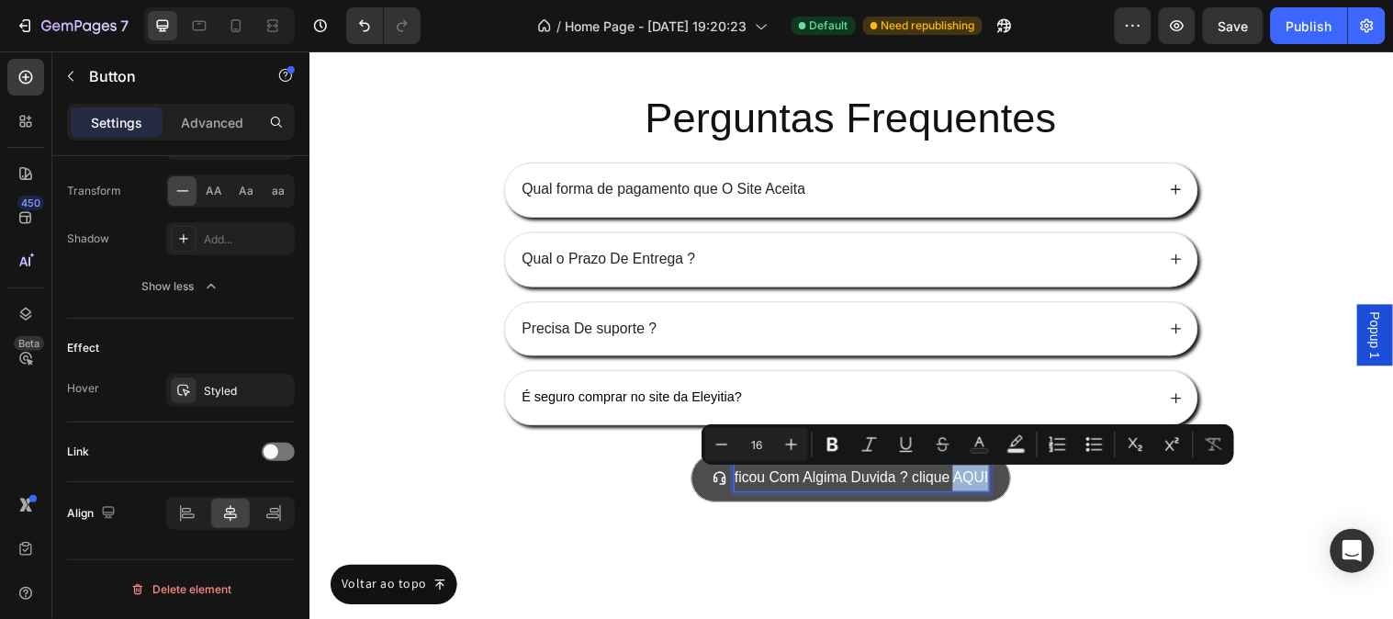
click at [980, 498] on p "ficou Com Algima Duvida ? clique AQUI" at bounding box center [870, 484] width 258 height 27
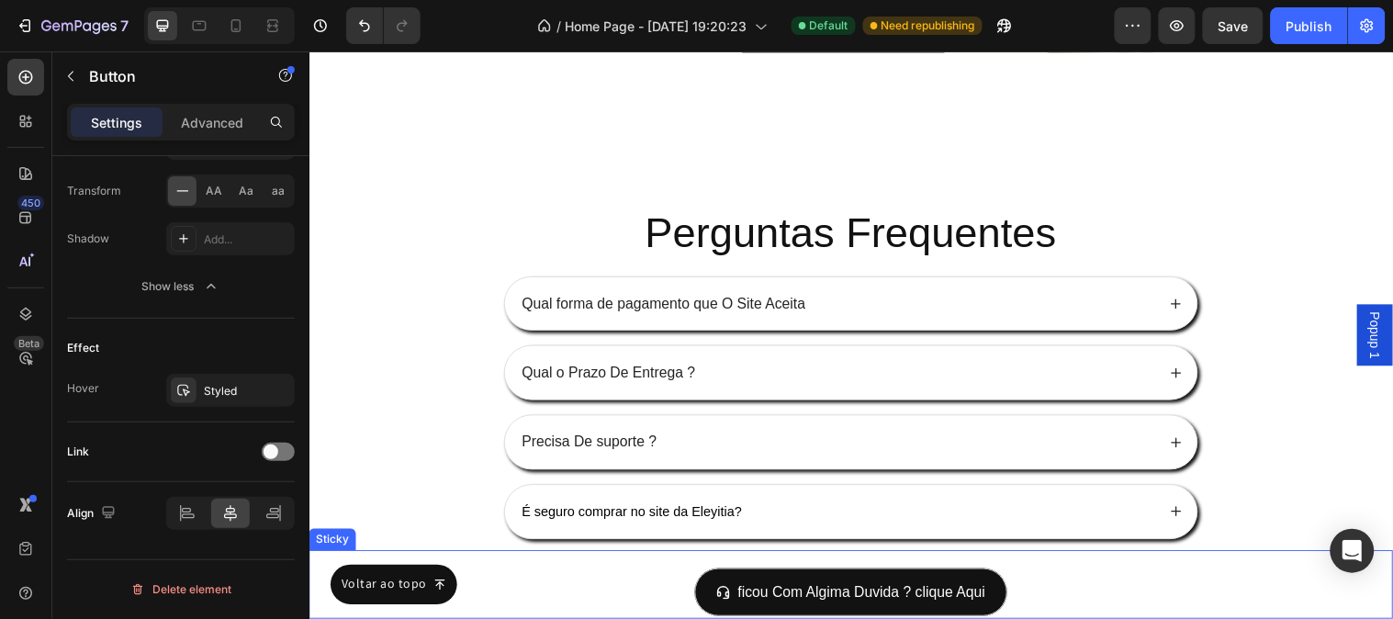
scroll to position [11536, 0]
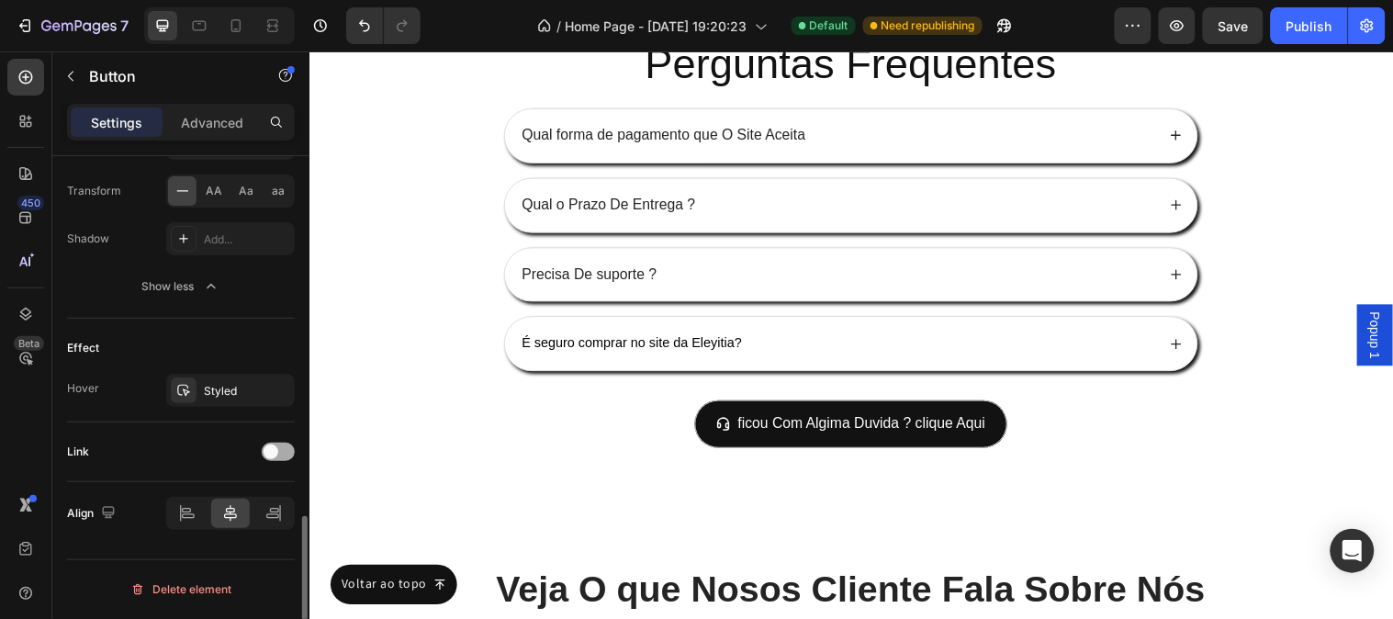
click at [276, 457] on div at bounding box center [278, 452] width 33 height 18
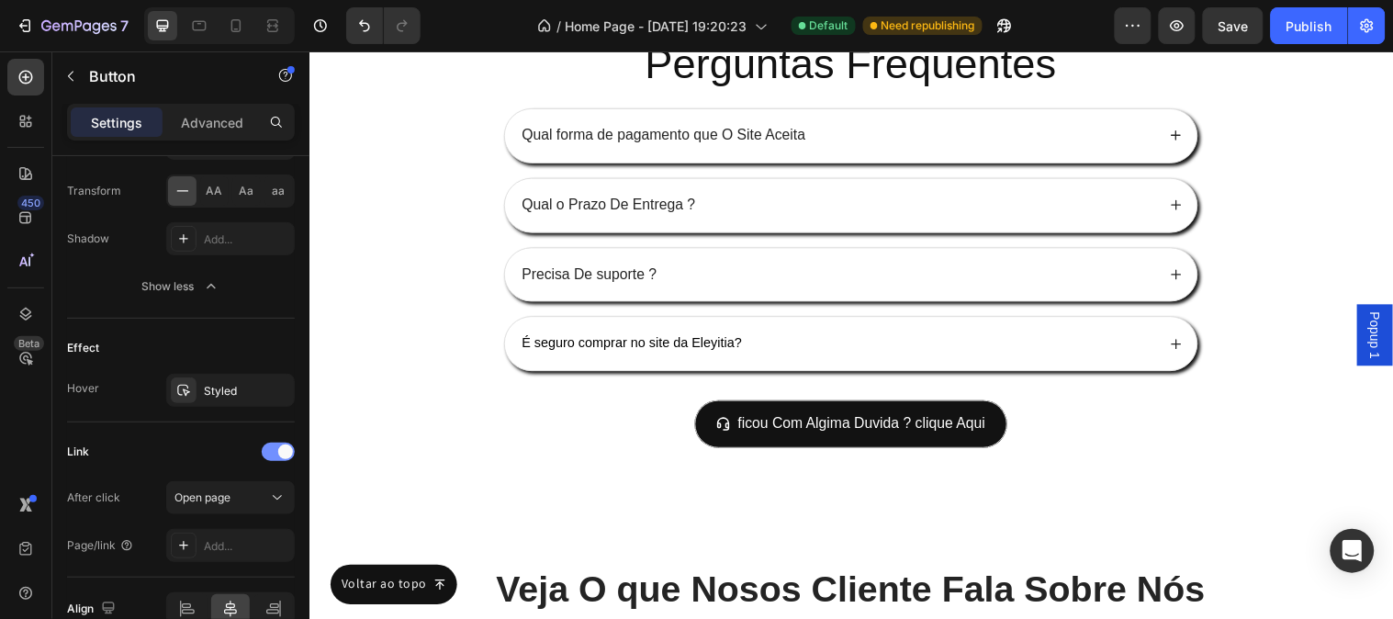
scroll to position [1286, 0]
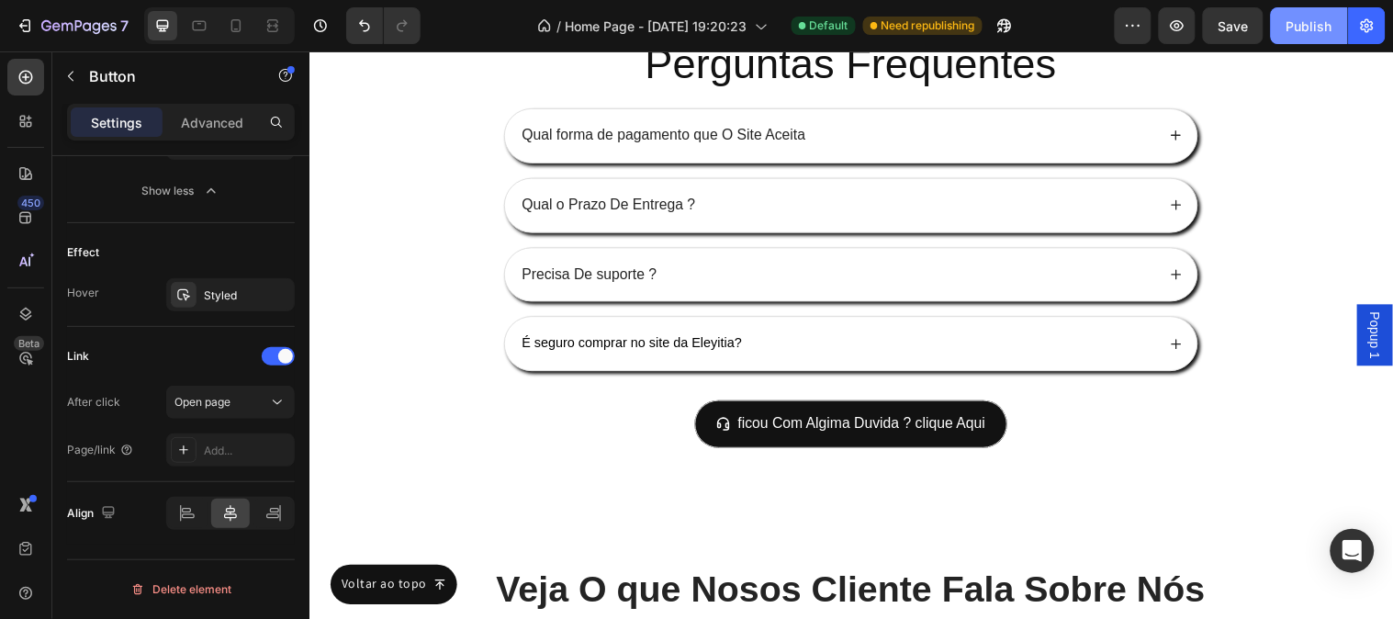
click at [1289, 17] on div "Publish" at bounding box center [1310, 26] width 46 height 19
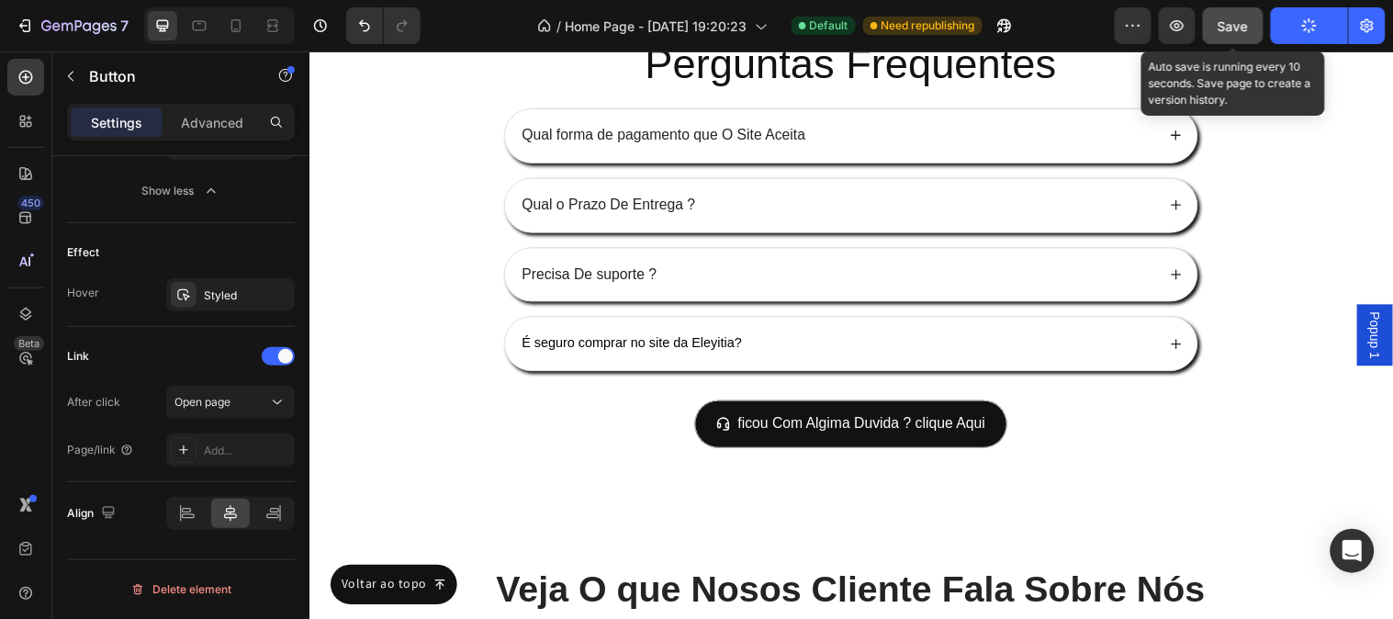
click at [1245, 33] on div "Save" at bounding box center [1234, 26] width 30 height 19
click at [1243, 24] on span "Save" at bounding box center [1234, 26] width 30 height 16
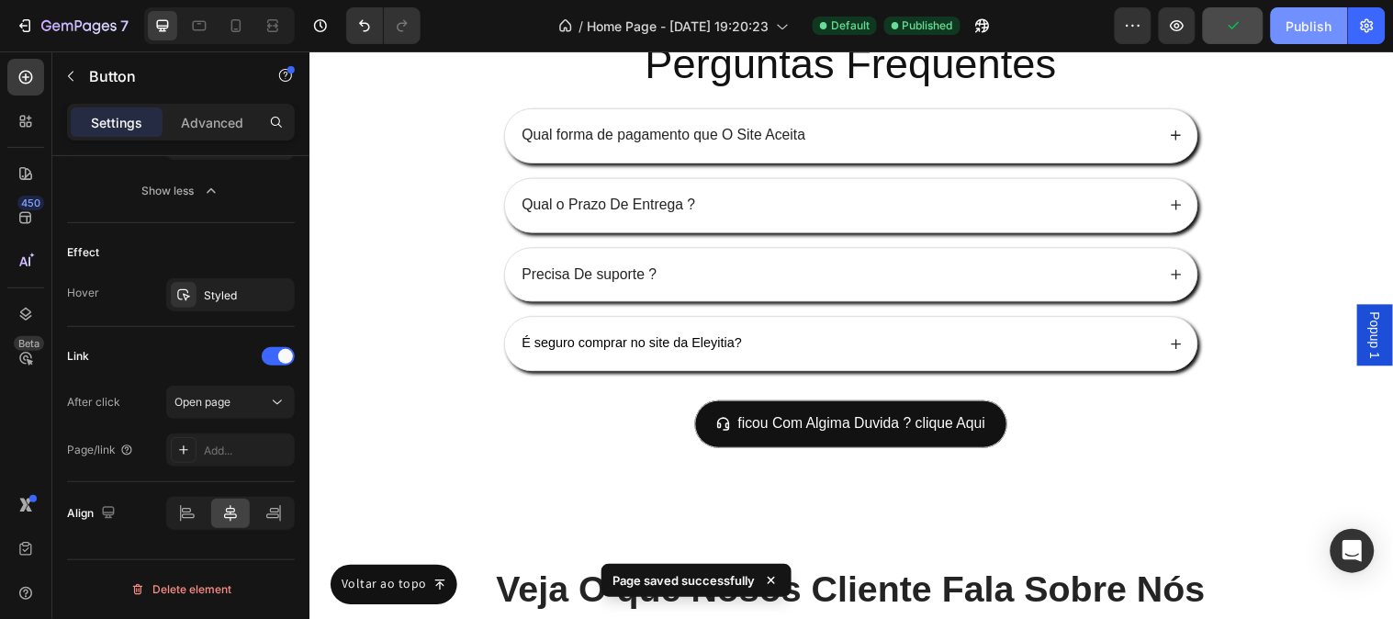
click at [1297, 30] on div "Publish" at bounding box center [1310, 26] width 46 height 19
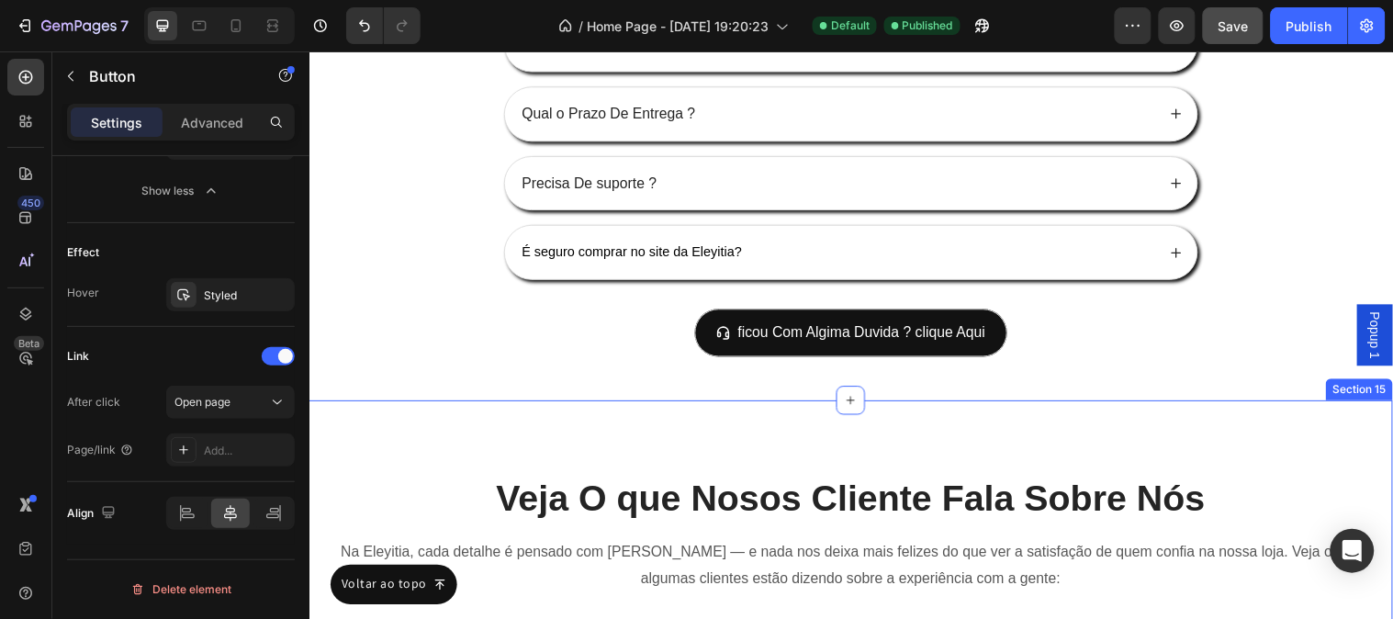
scroll to position [11638, 0]
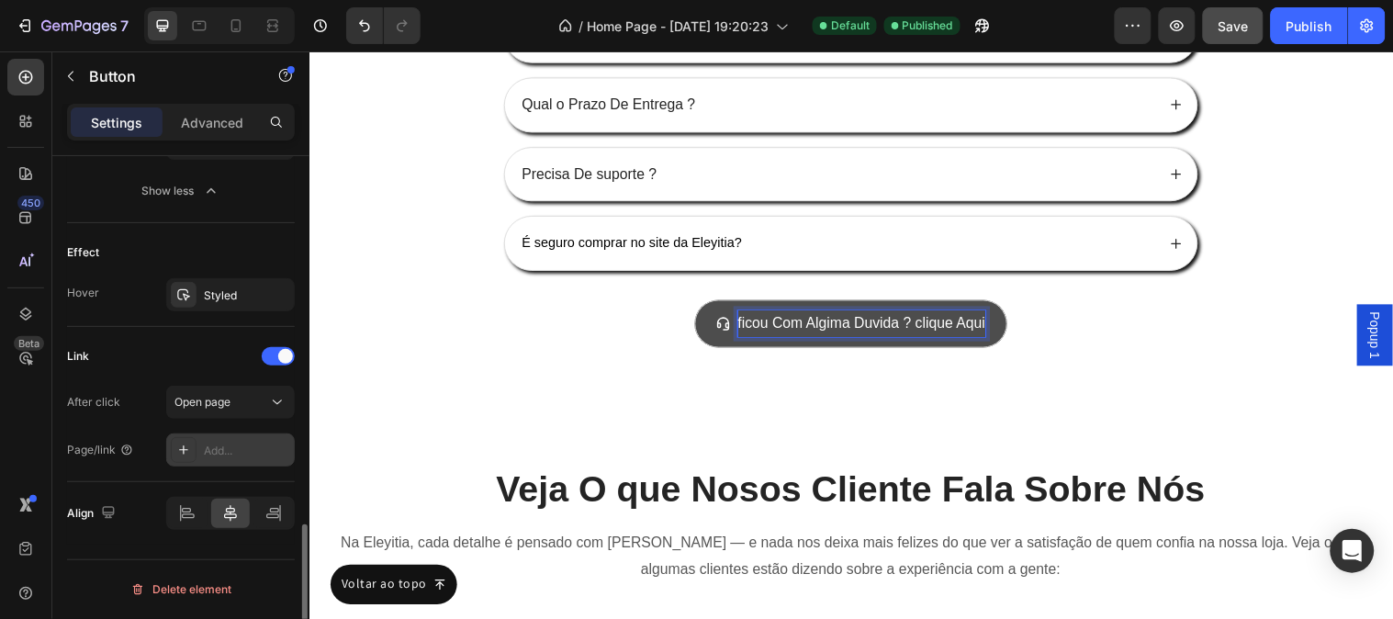
click at [209, 450] on div "Add..." at bounding box center [247, 451] width 86 height 17
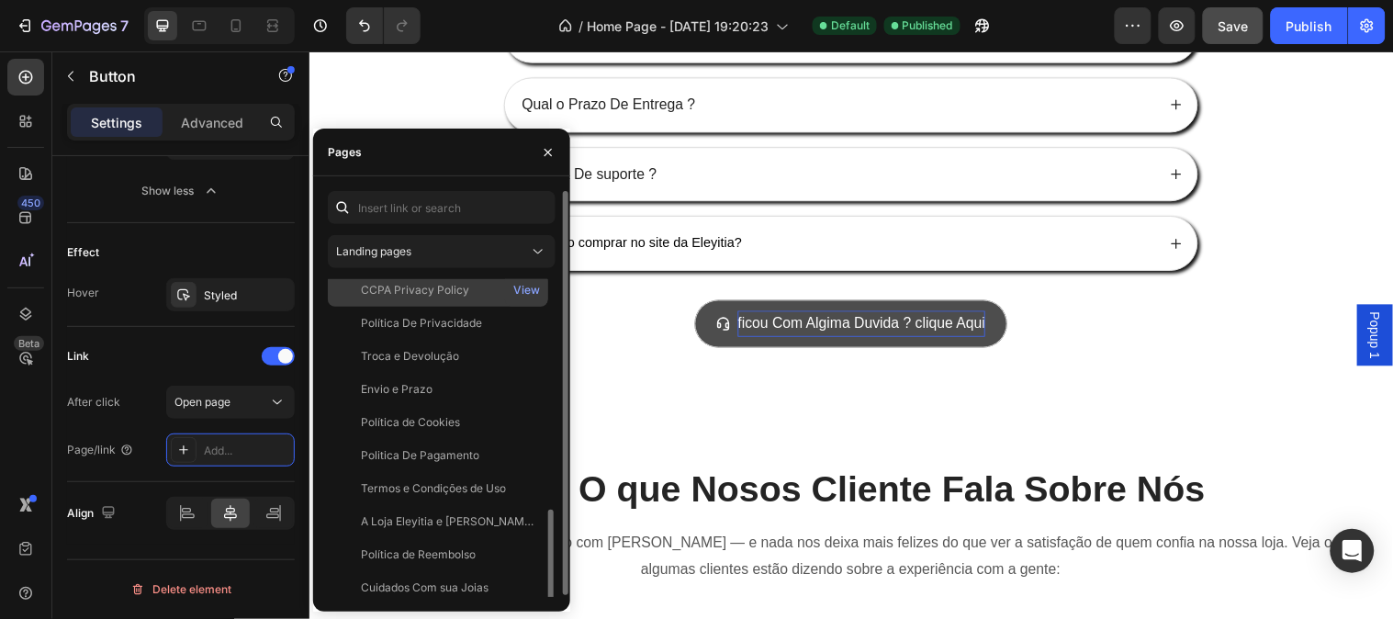
scroll to position [306, 0]
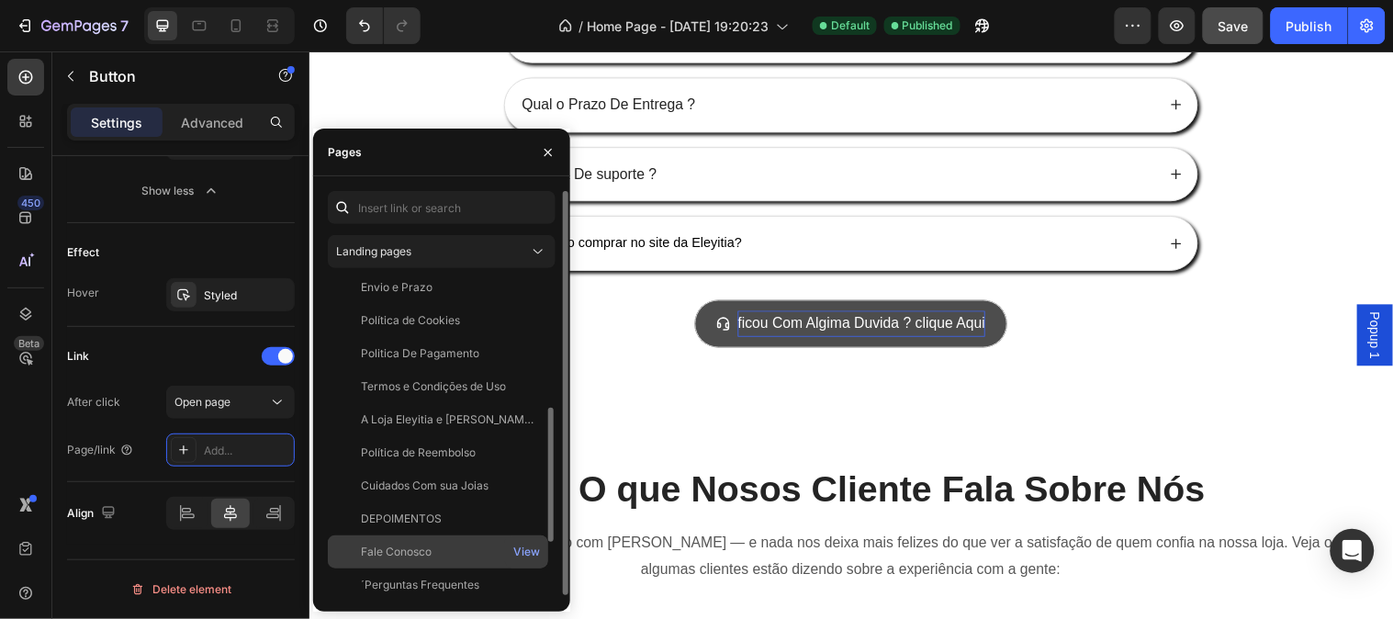
click at [422, 555] on div "Fale Conosco" at bounding box center [396, 552] width 71 height 17
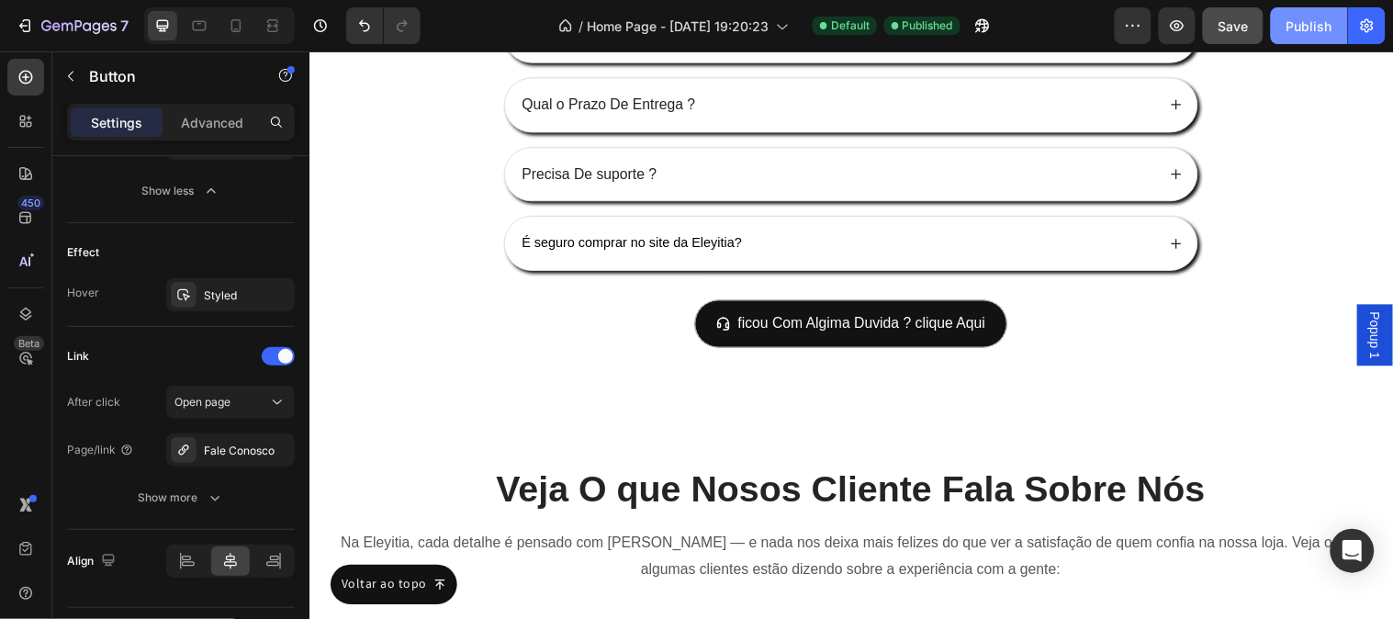
click at [1302, 32] on div "Publish" at bounding box center [1310, 26] width 46 height 19
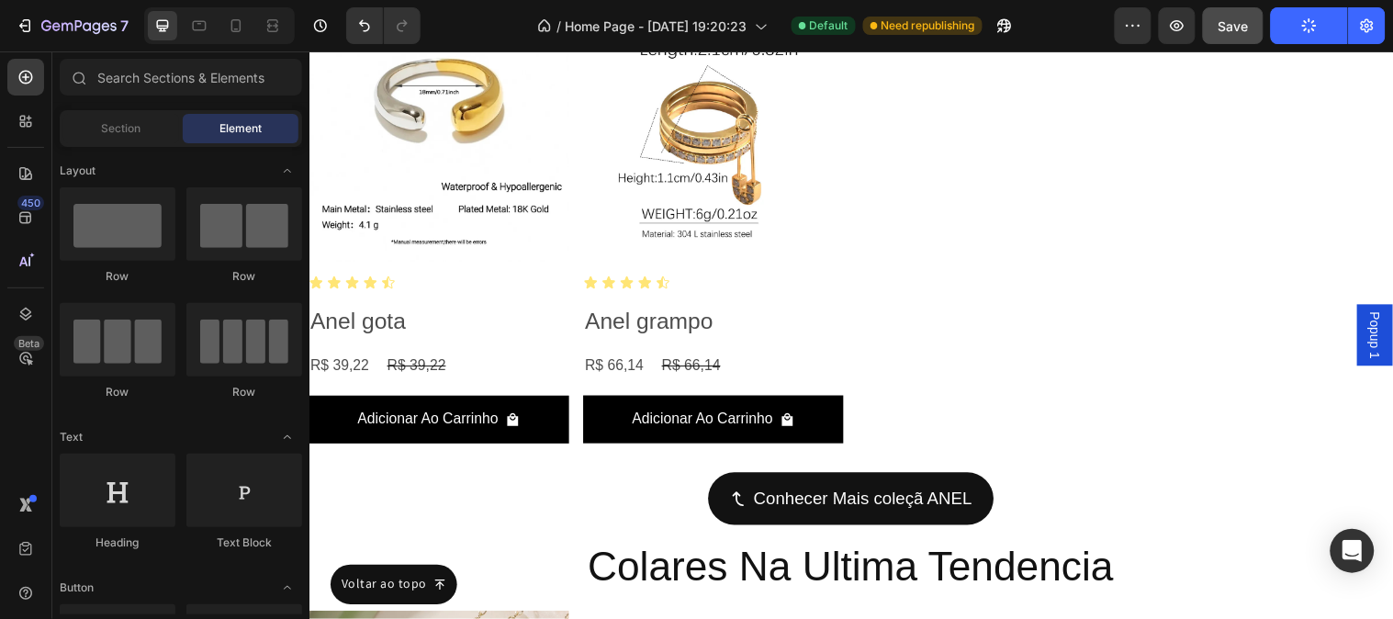
scroll to position [6207, 0]
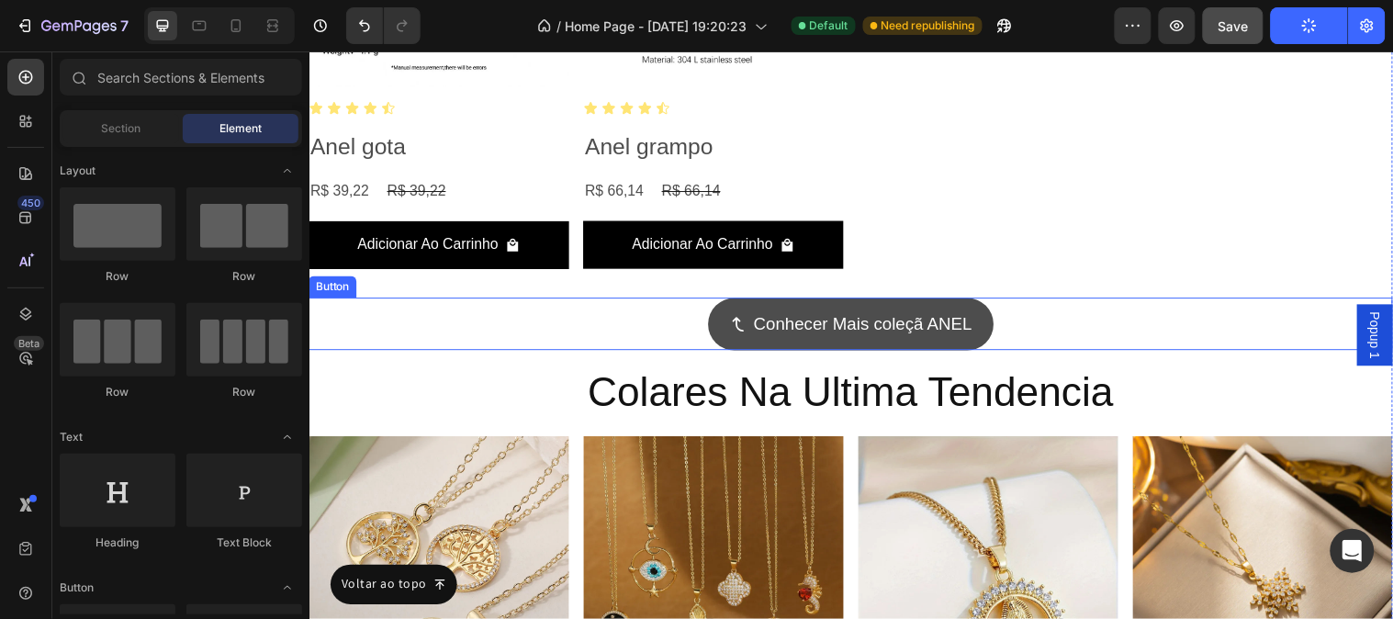
click at [897, 336] on link "Conhecer Mais coleçã ANEL" at bounding box center [860, 327] width 291 height 53
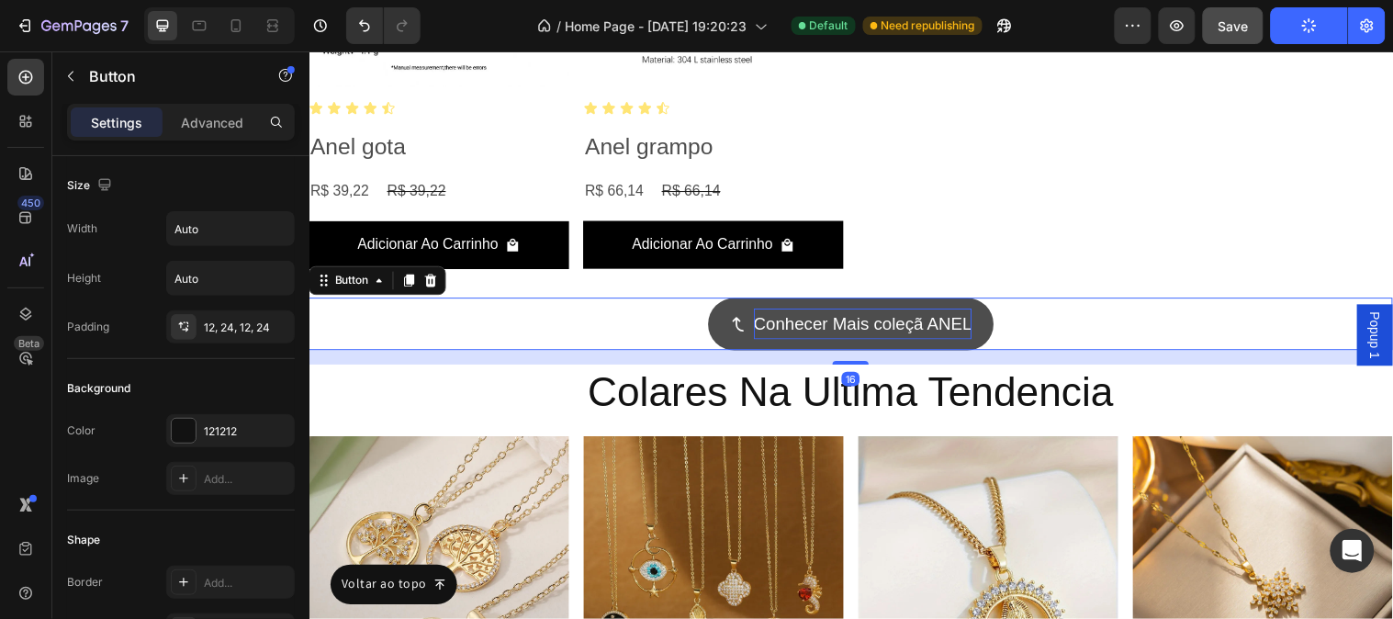
click at [906, 335] on p "Conhecer Mais coleçã ANEL" at bounding box center [872, 327] width 222 height 31
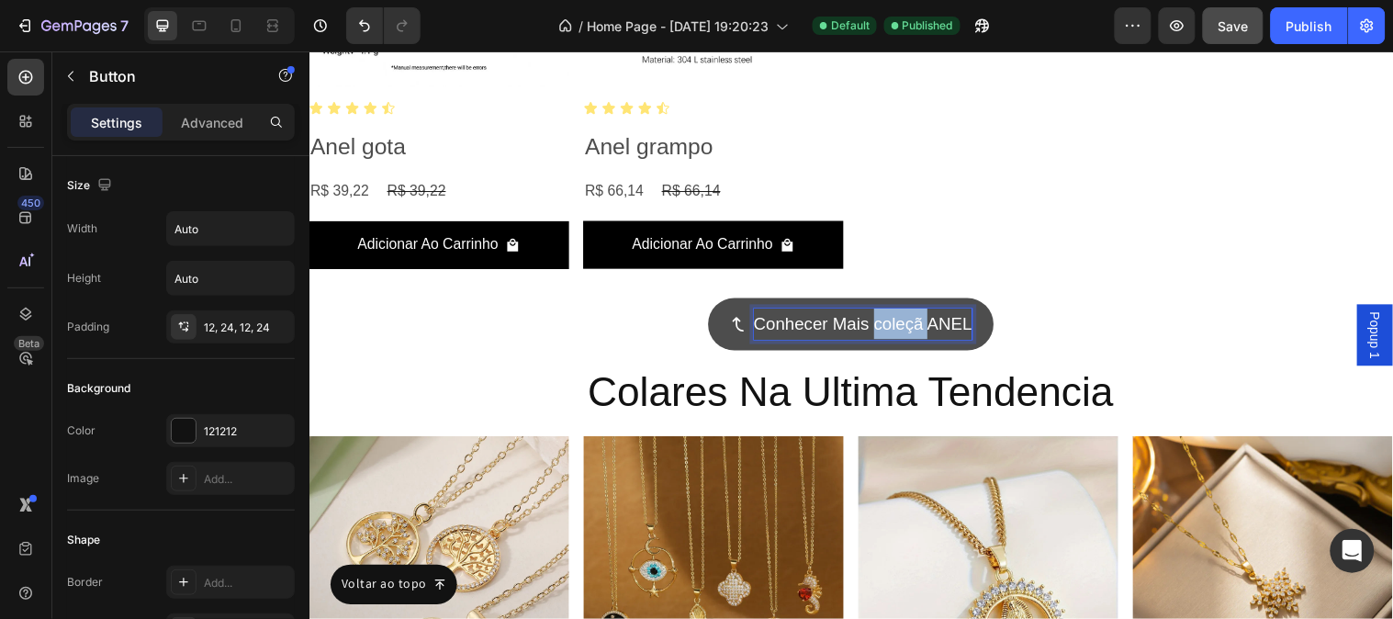
click at [906, 335] on p "Conhecer Mais coleçã ANEL" at bounding box center [872, 327] width 222 height 31
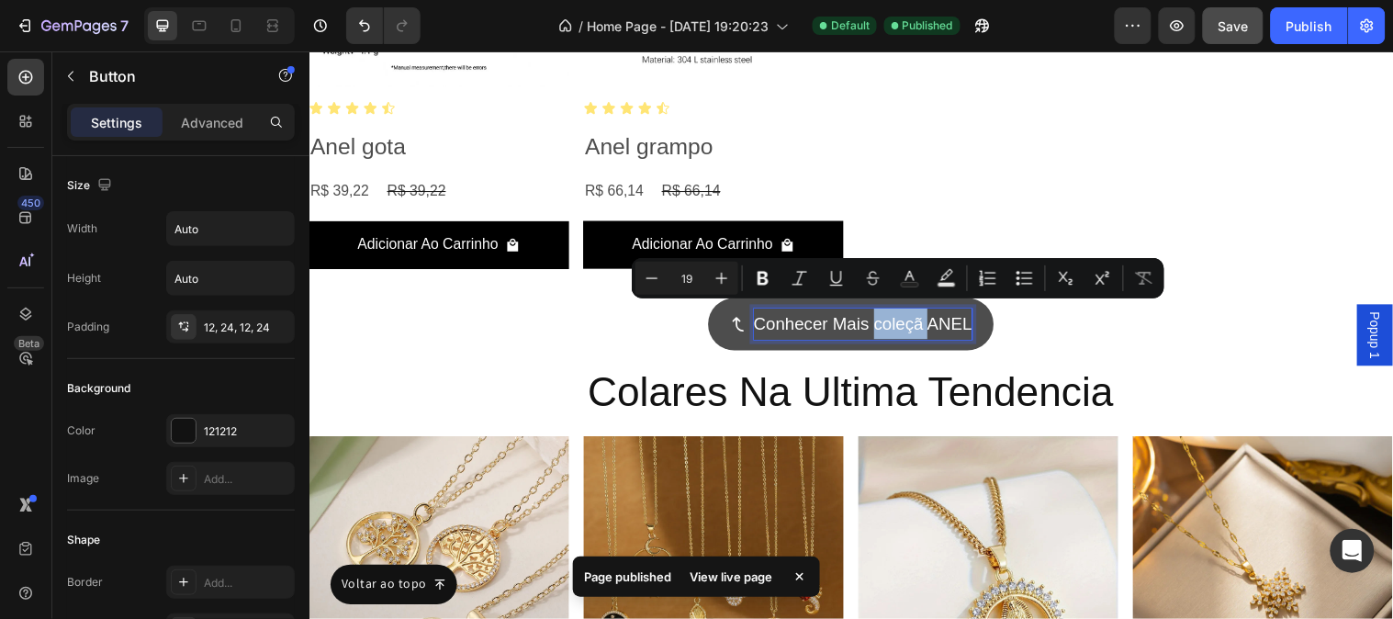
click at [928, 333] on p "Conhecer Mais coleçã ANEL" at bounding box center [872, 327] width 222 height 31
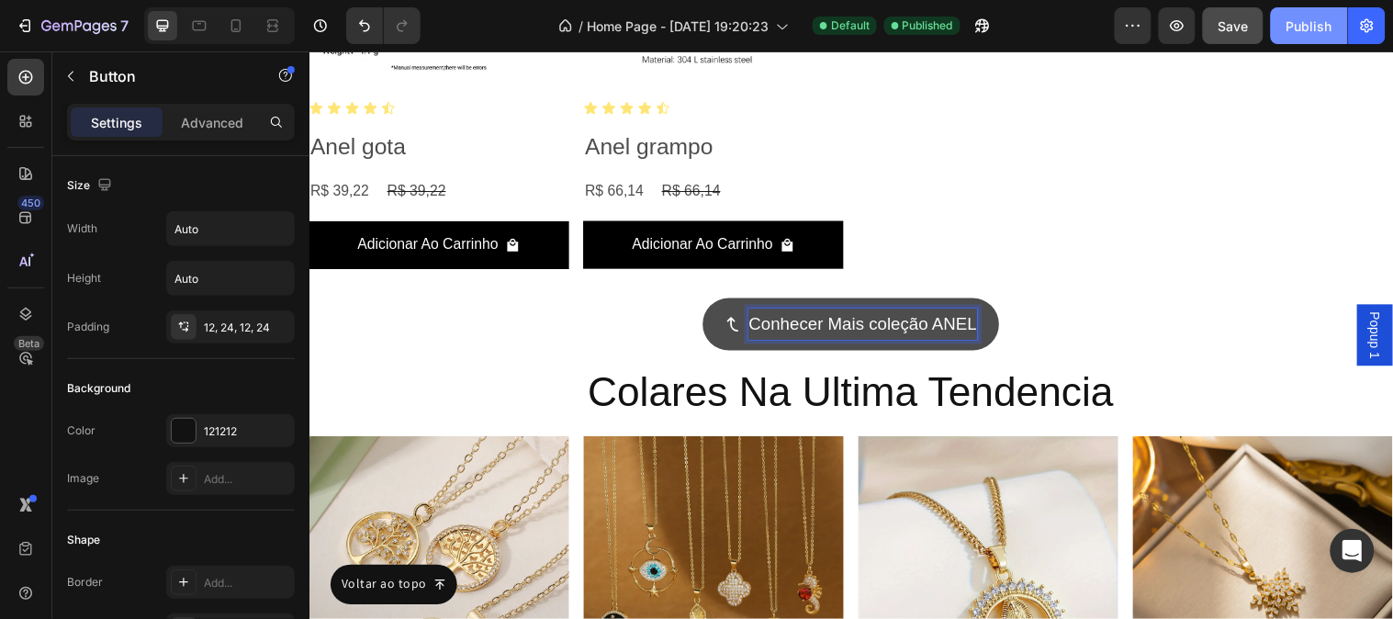
click at [1324, 39] on button "Publish" at bounding box center [1309, 25] width 77 height 37
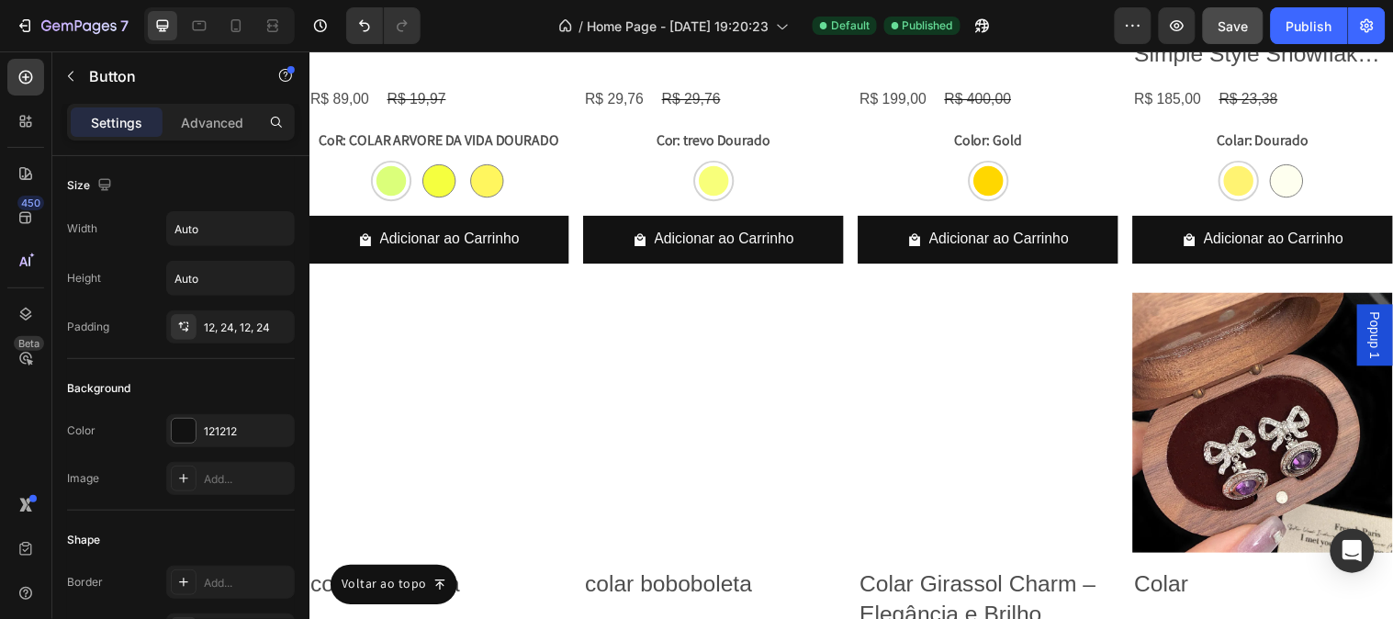
scroll to position [7432, 0]
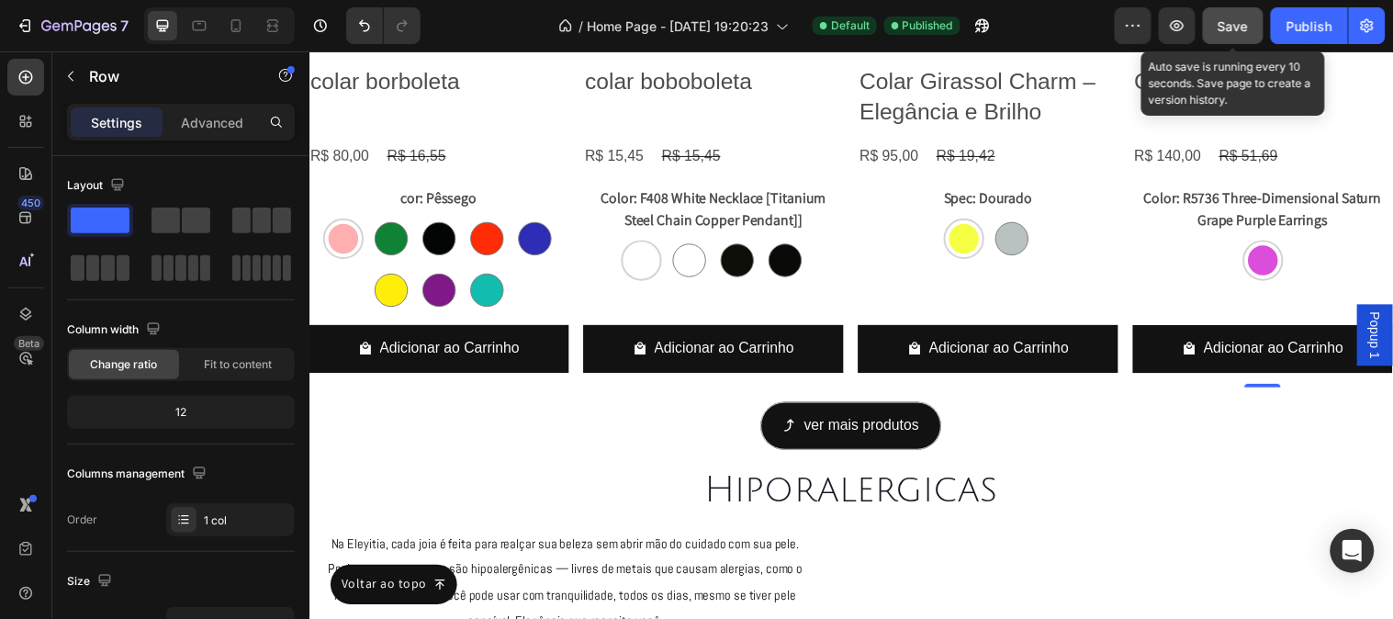
click at [1238, 34] on div "Save" at bounding box center [1234, 26] width 30 height 19
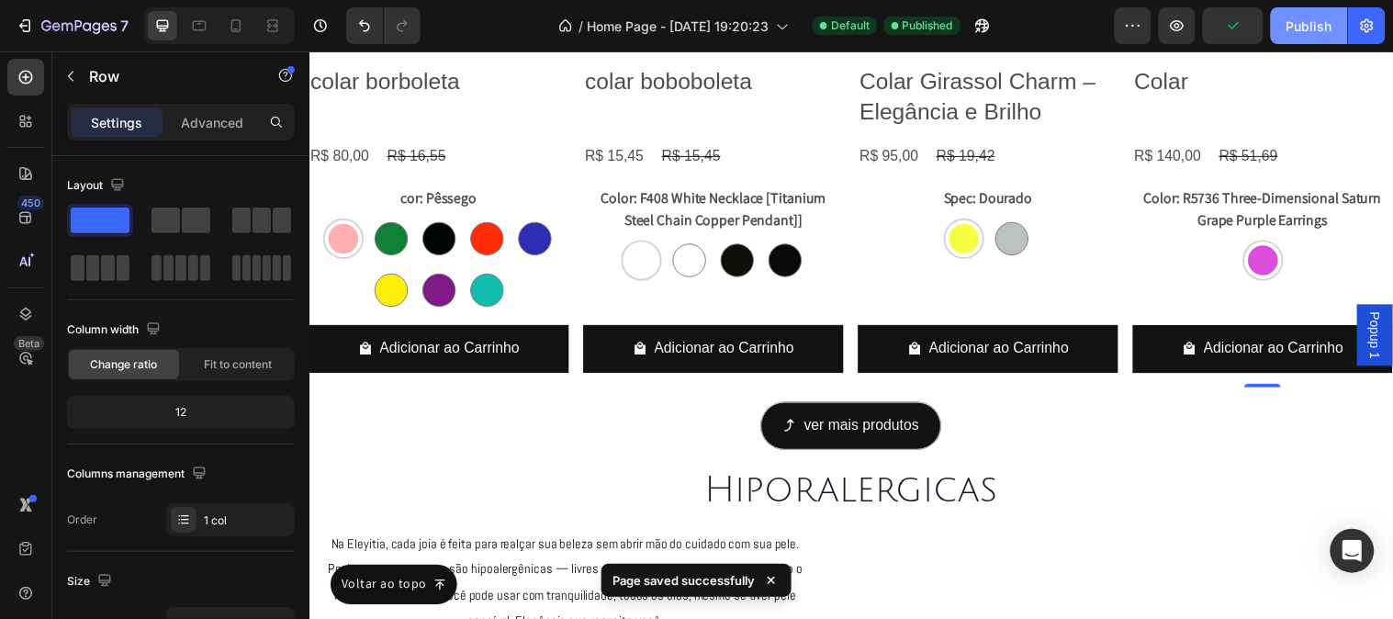
click at [1291, 26] on div "Publish" at bounding box center [1310, 26] width 46 height 19
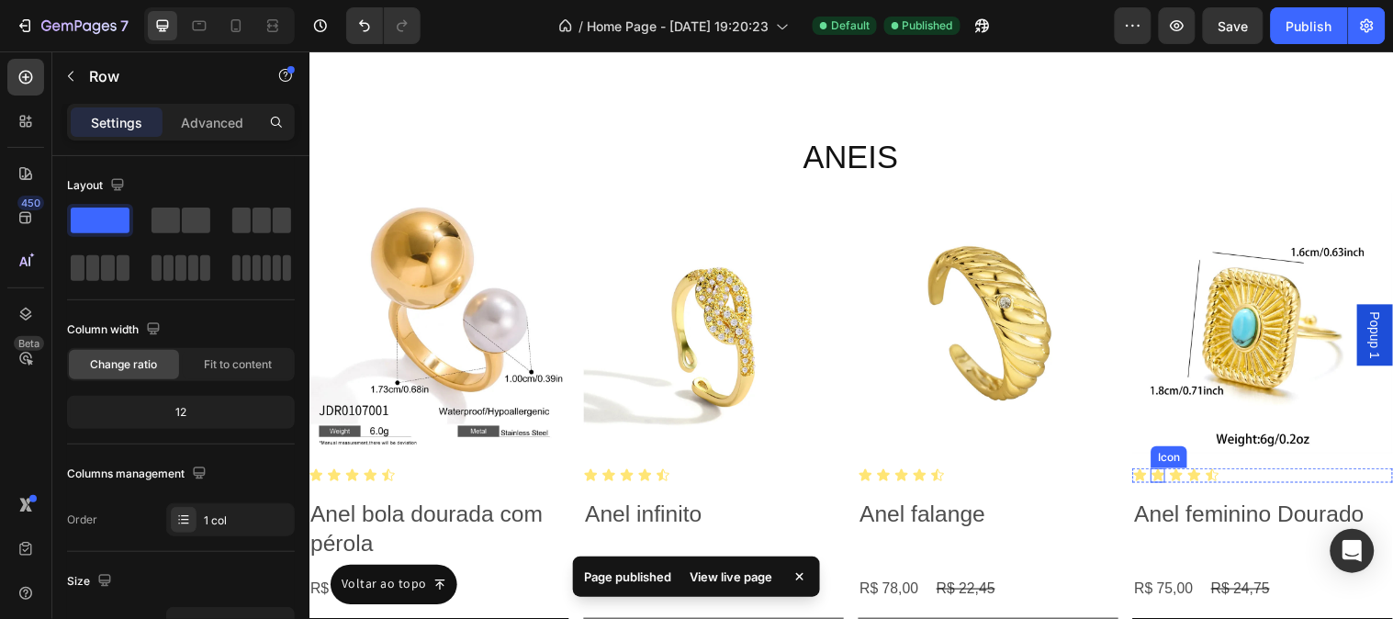
scroll to position [5181, 0]
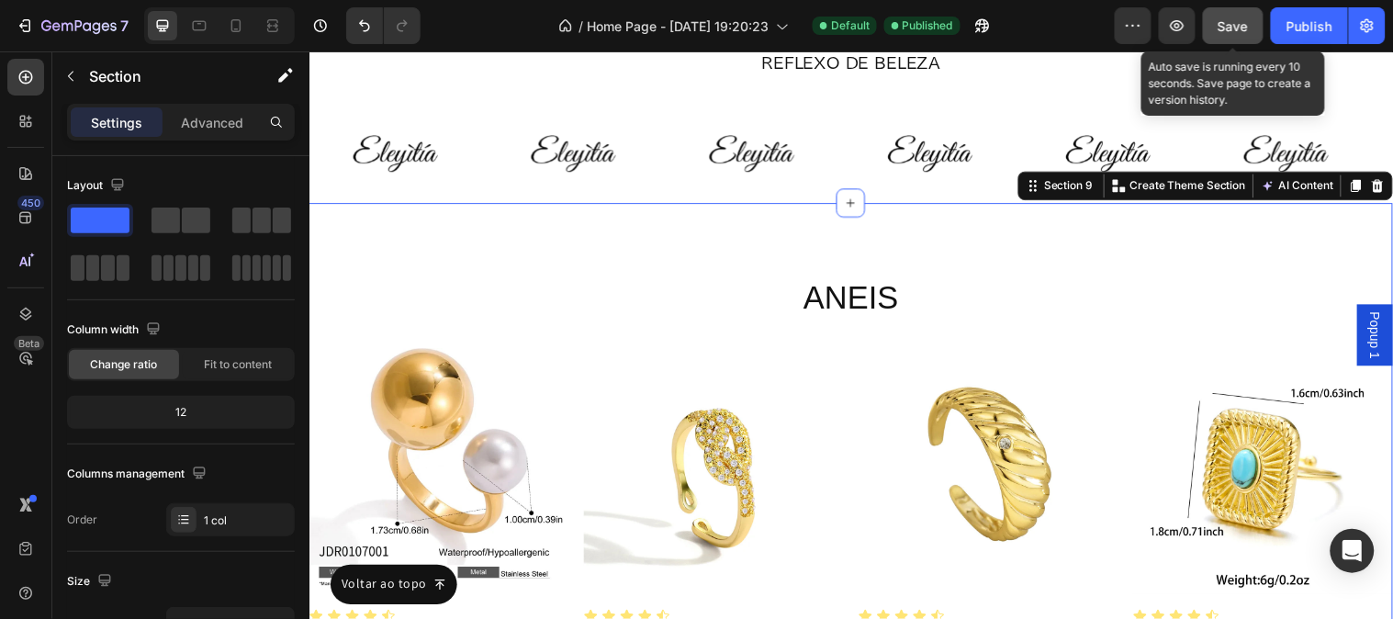
click at [1244, 28] on span "Save" at bounding box center [1234, 26] width 30 height 16
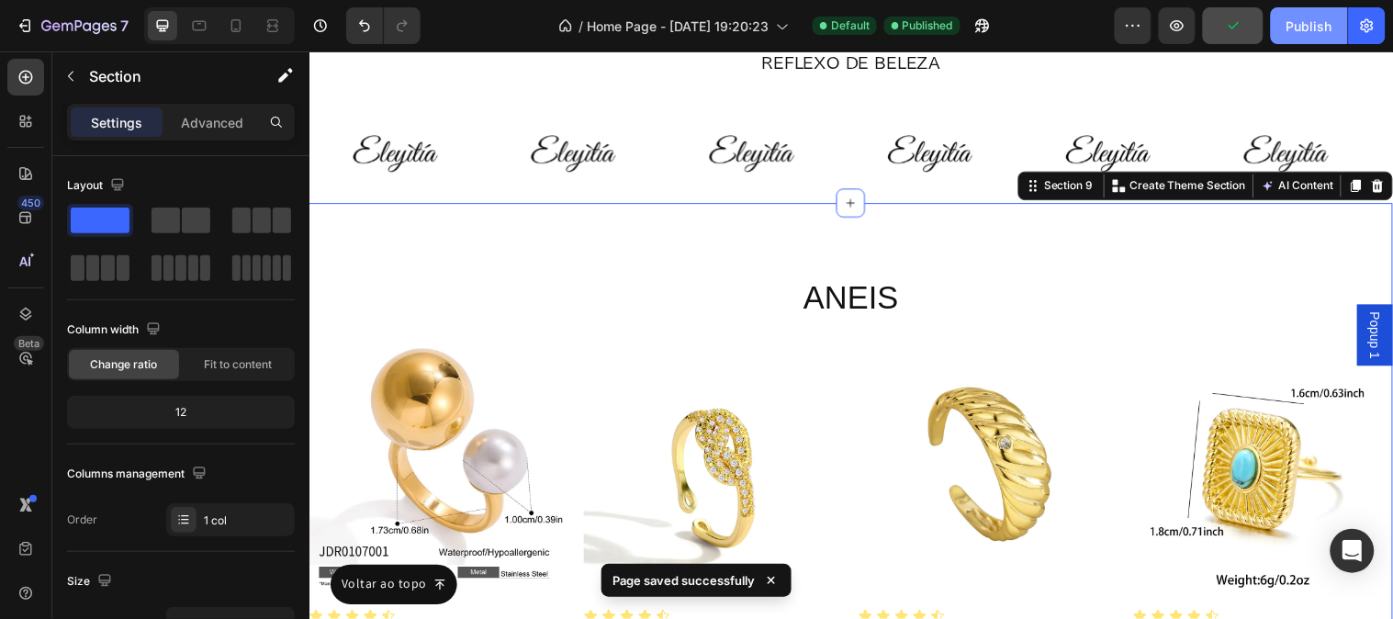
click at [1289, 30] on div "Publish" at bounding box center [1310, 26] width 46 height 19
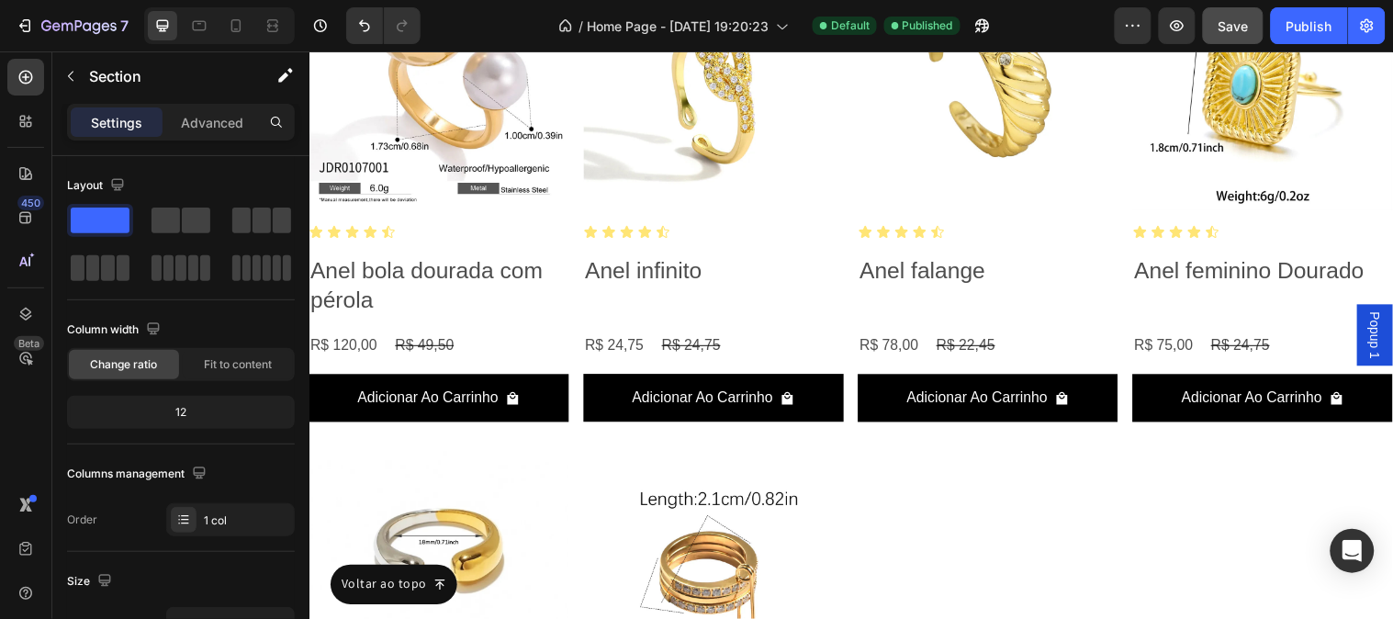
scroll to position [7232, 0]
